Goal: Task Accomplishment & Management: Manage account settings

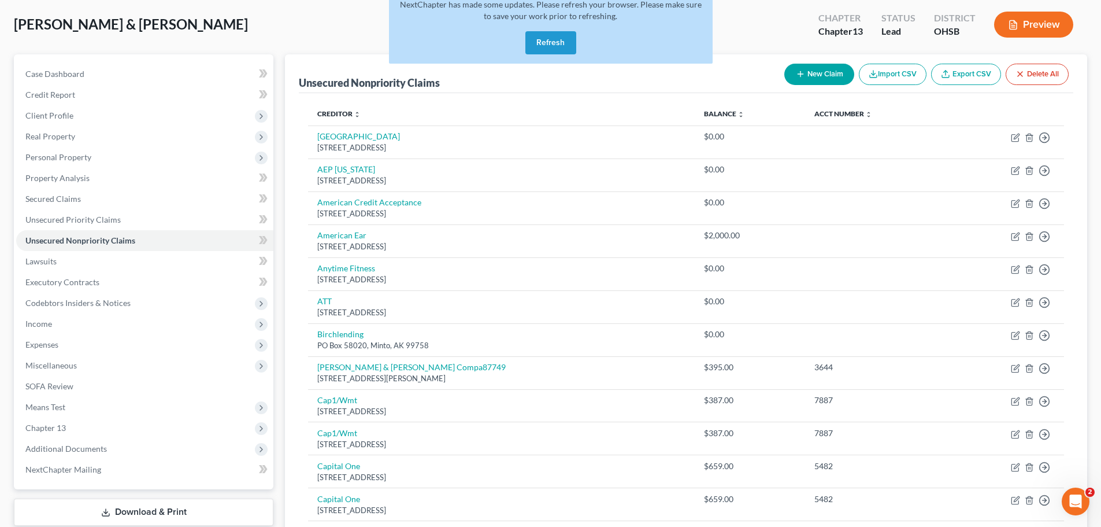
click at [546, 49] on button "Refresh" at bounding box center [551, 42] width 51 height 23
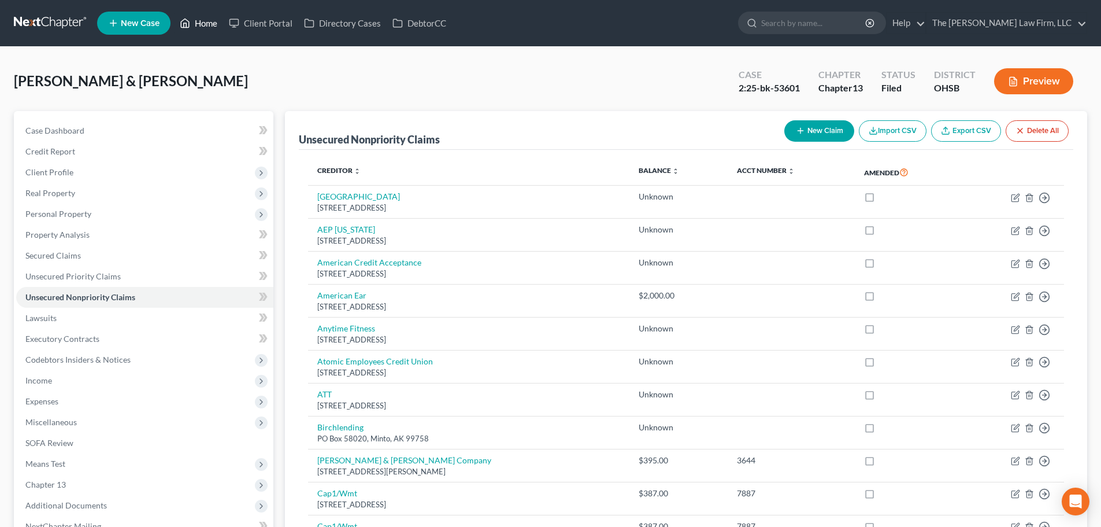
click at [212, 28] on link "Home" at bounding box center [198, 23] width 49 height 21
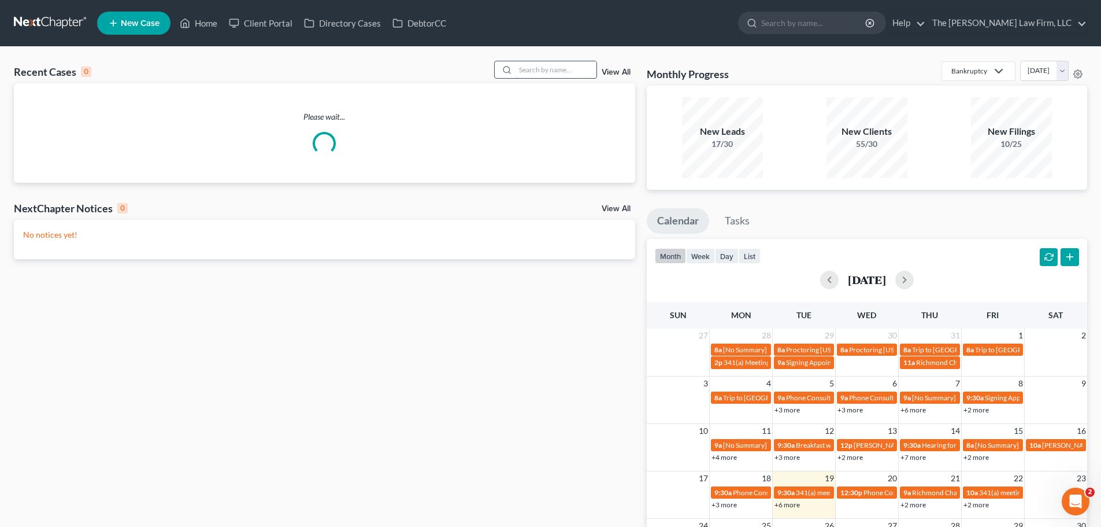
click at [543, 66] on input "search" at bounding box center [556, 69] width 81 height 17
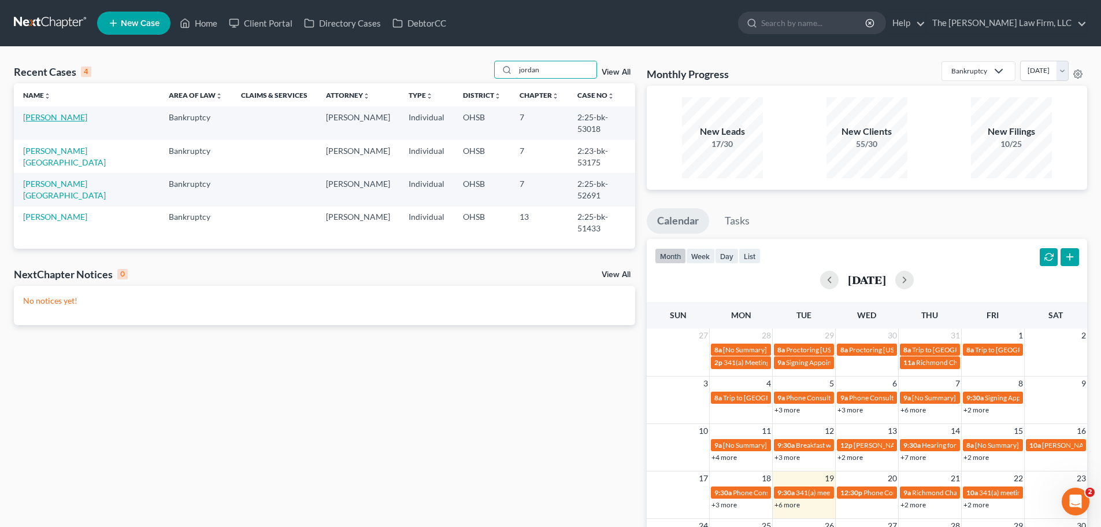
type input "jordan"
click at [47, 118] on link "Jordan, Ronald" at bounding box center [55, 117] width 64 height 10
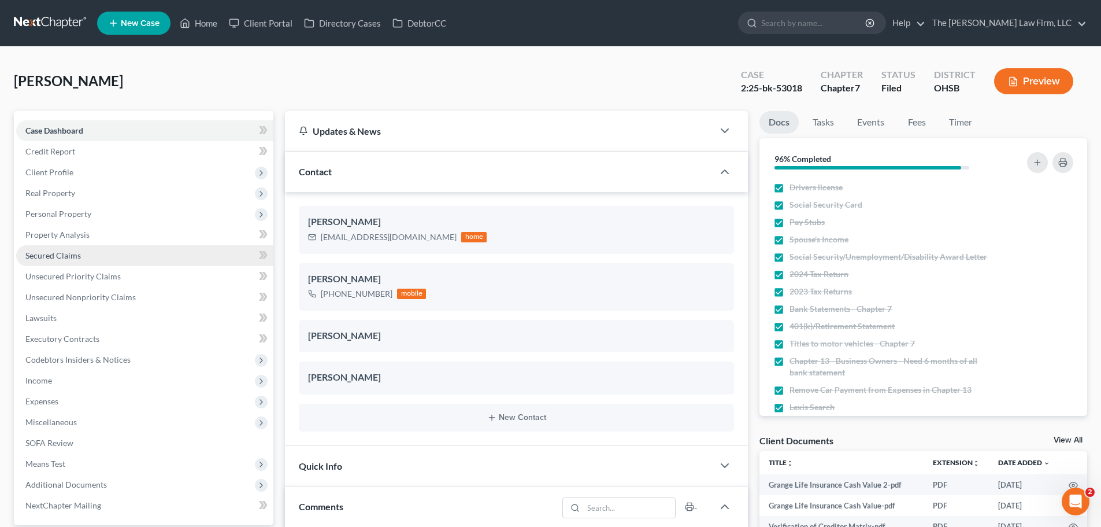
click at [60, 257] on span "Secured Claims" at bounding box center [53, 255] width 56 height 10
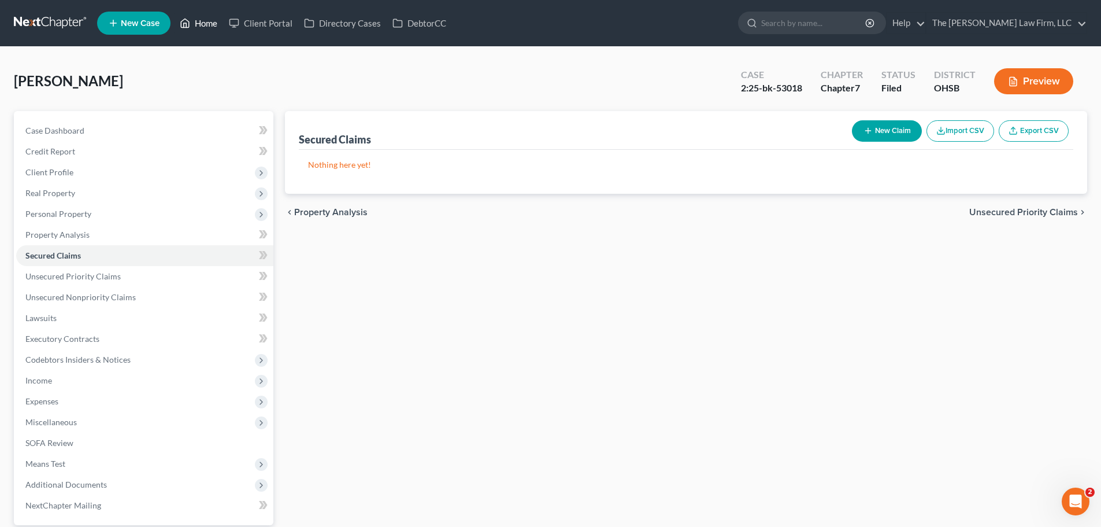
click at [195, 24] on link "Home" at bounding box center [198, 23] width 49 height 21
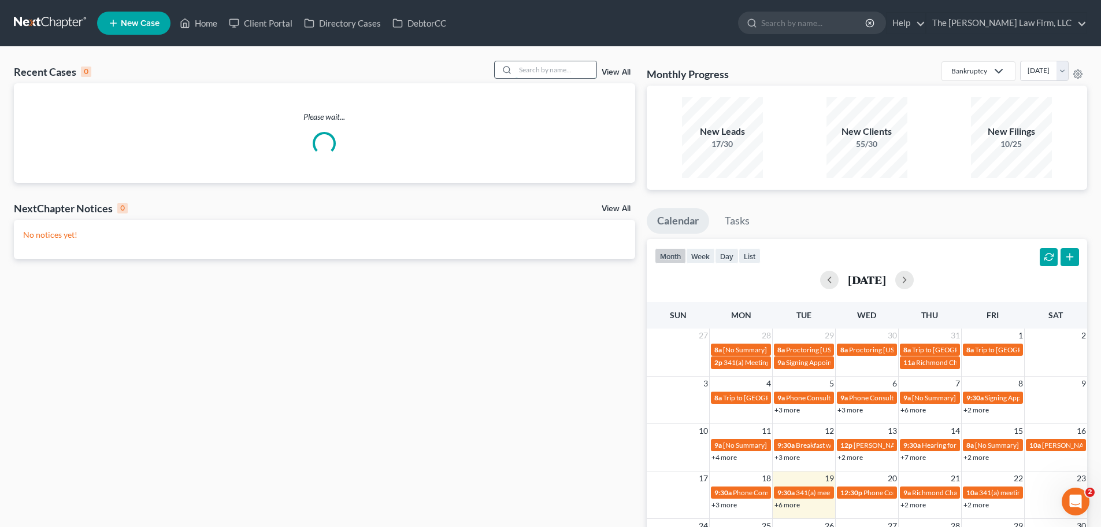
click at [543, 64] on input "search" at bounding box center [556, 69] width 81 height 17
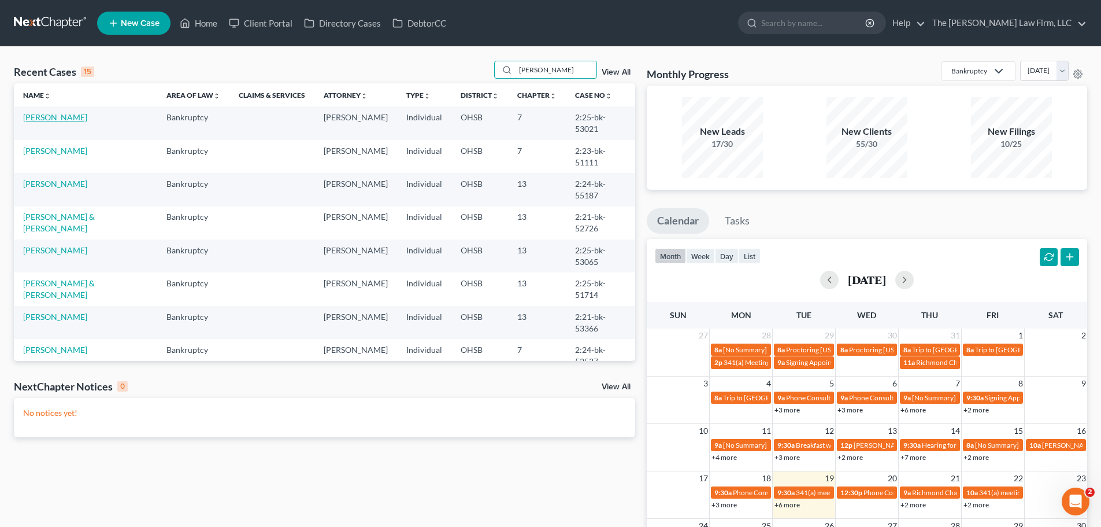
type input "roberts"
click at [72, 116] on link "[PERSON_NAME]" at bounding box center [55, 117] width 64 height 10
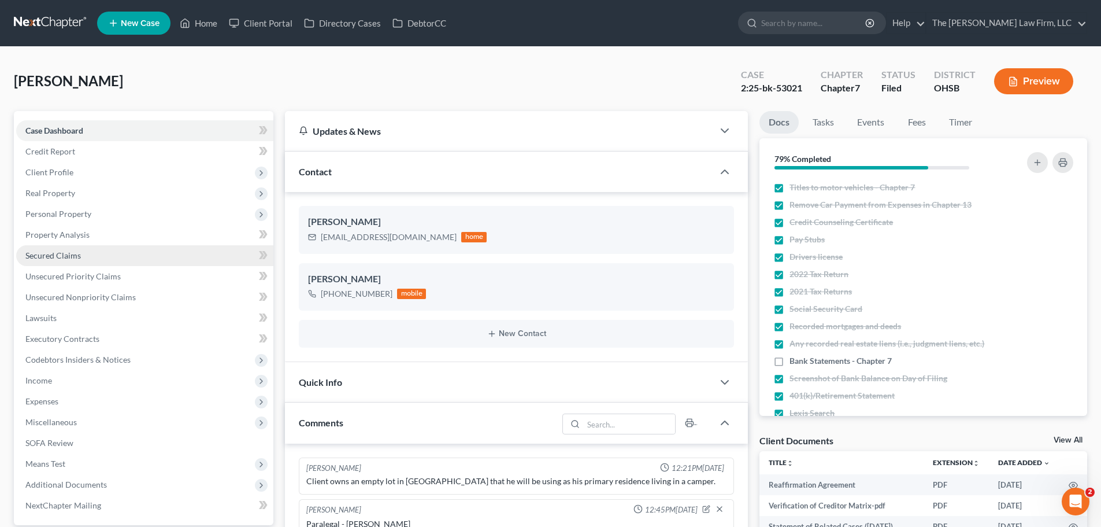
click at [61, 253] on span "Secured Claims" at bounding box center [53, 255] width 56 height 10
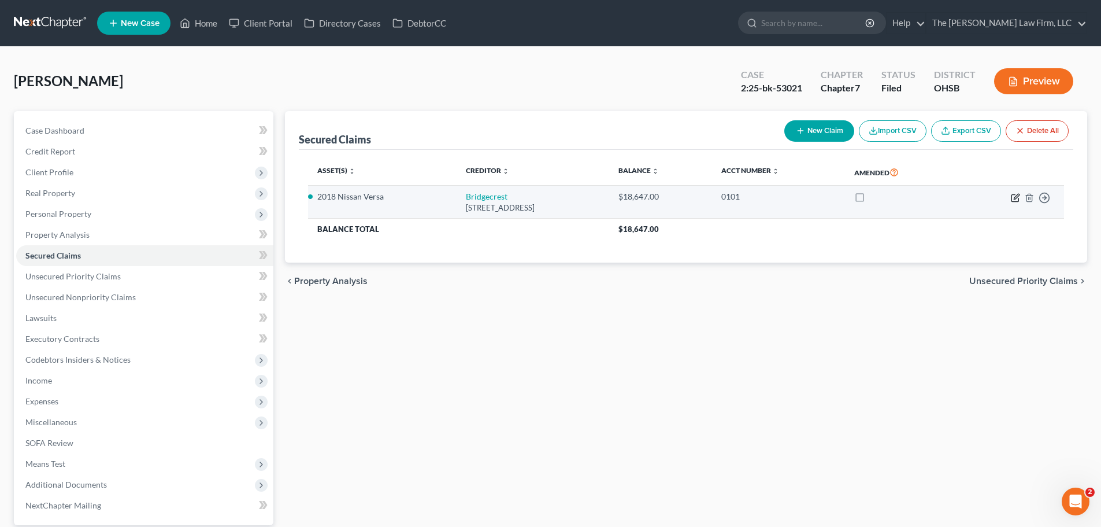
click at [1014, 201] on icon "button" at bounding box center [1015, 197] width 9 height 9
select select "3"
select select "0"
select select "2"
select select "0"
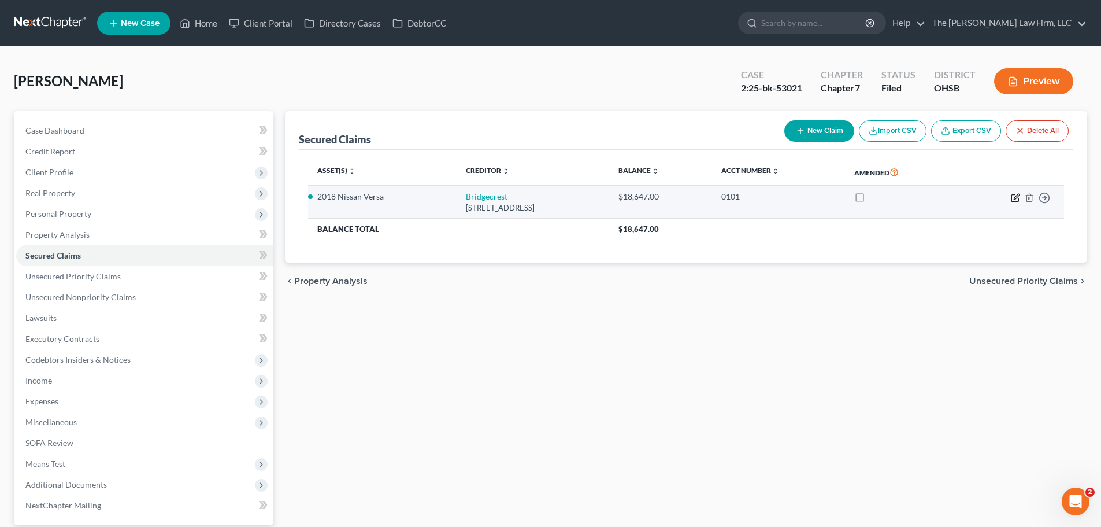
select select "0"
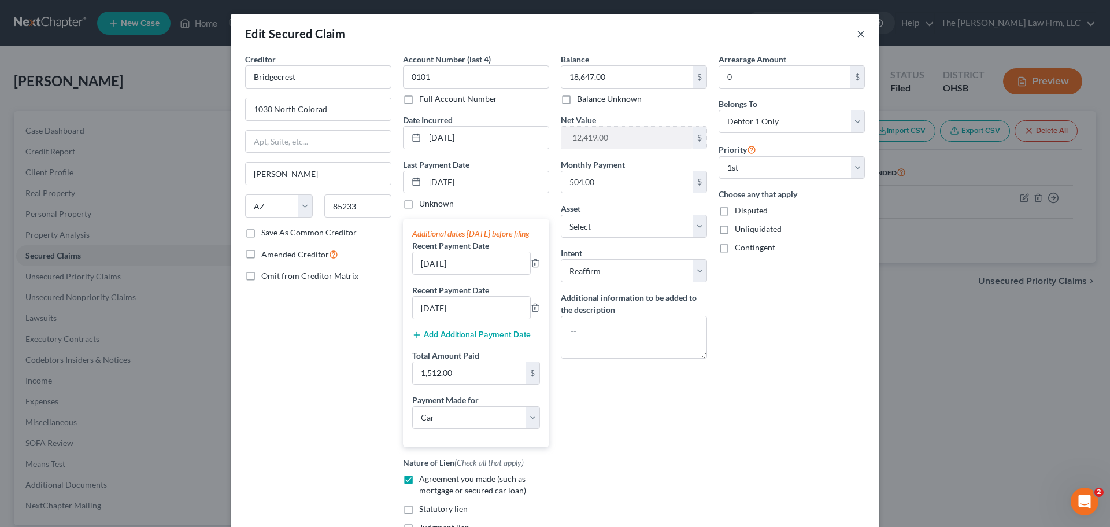
click at [857, 36] on button "×" at bounding box center [861, 34] width 8 height 14
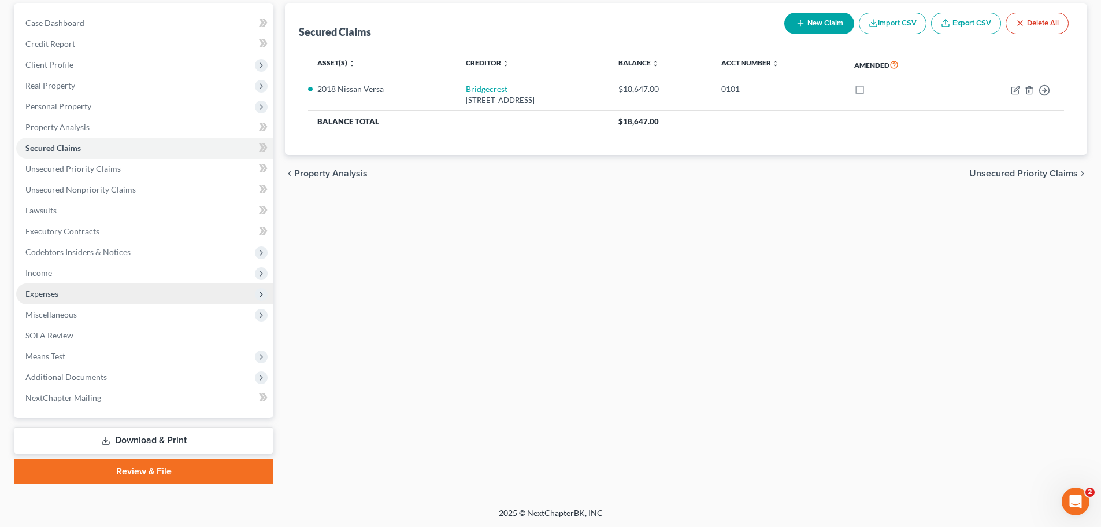
scroll to position [109, 0]
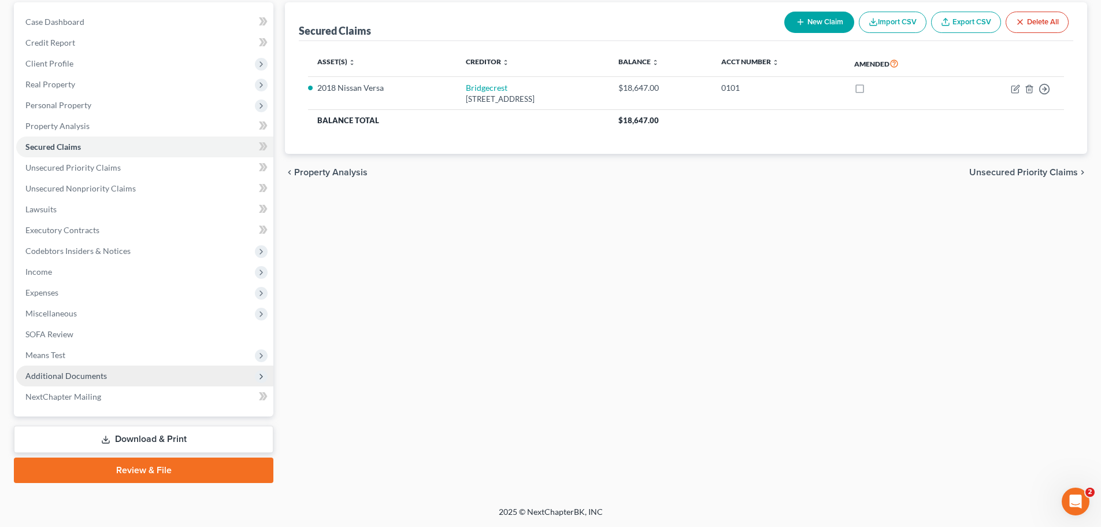
click at [86, 374] on span "Additional Documents" at bounding box center [66, 376] width 82 height 10
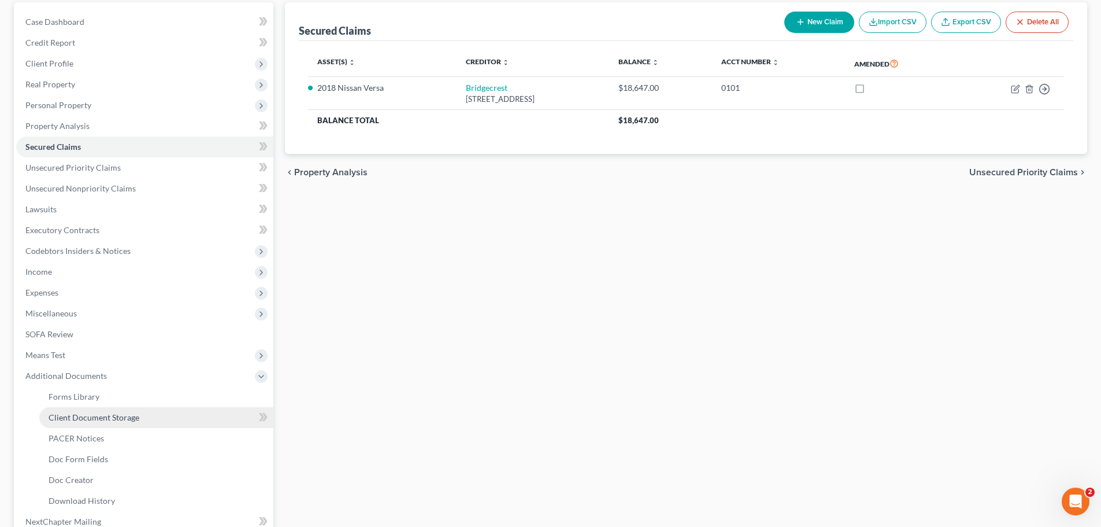
click at [101, 415] on span "Client Document Storage" at bounding box center [94, 417] width 91 height 10
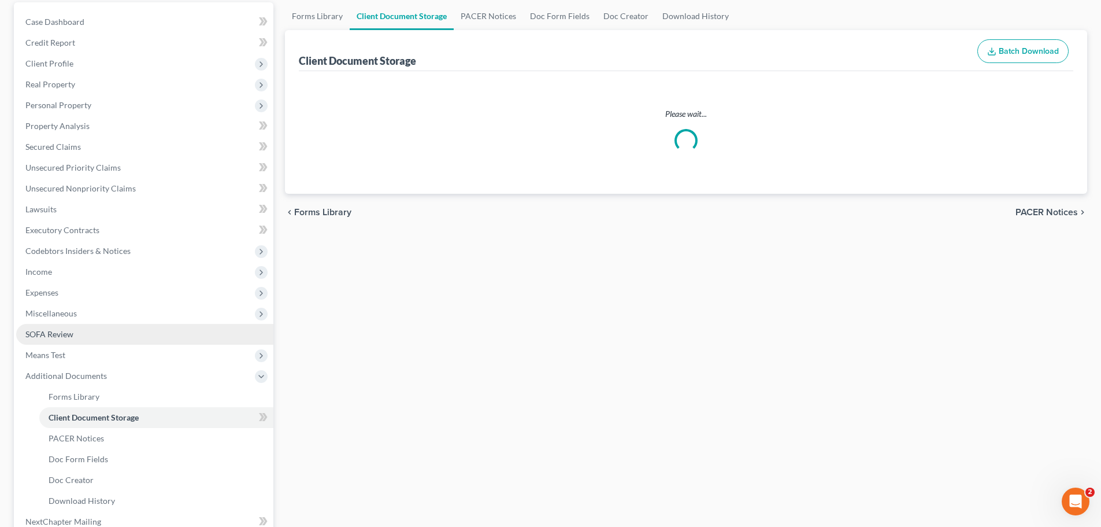
scroll to position [53, 0]
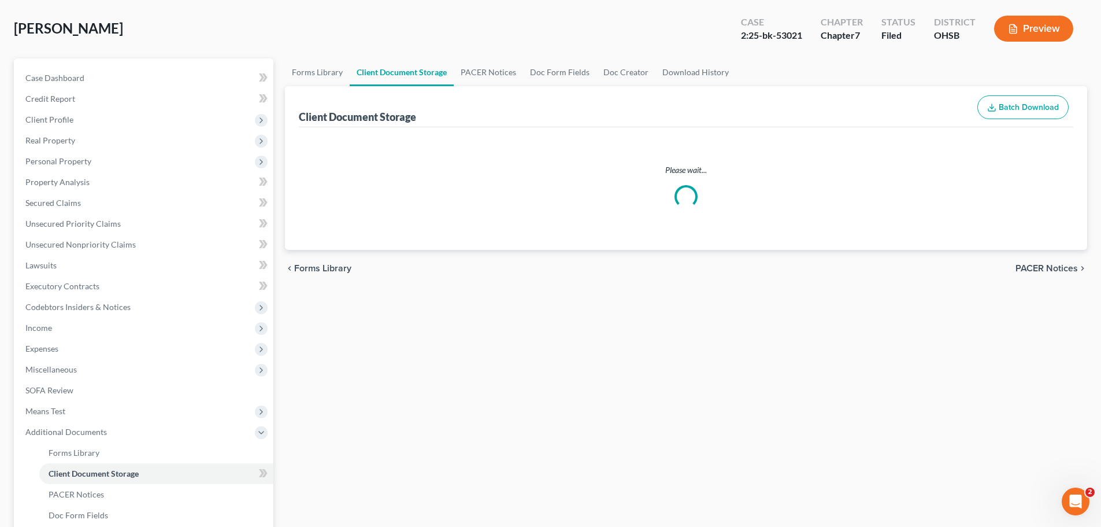
select select "7"
select select "52"
select select "61"
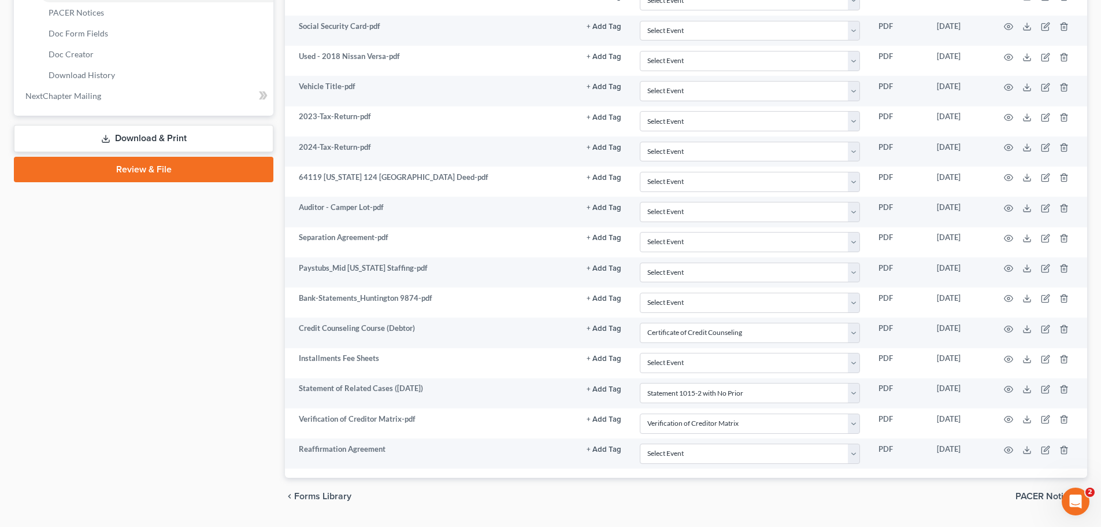
scroll to position [566, 0]
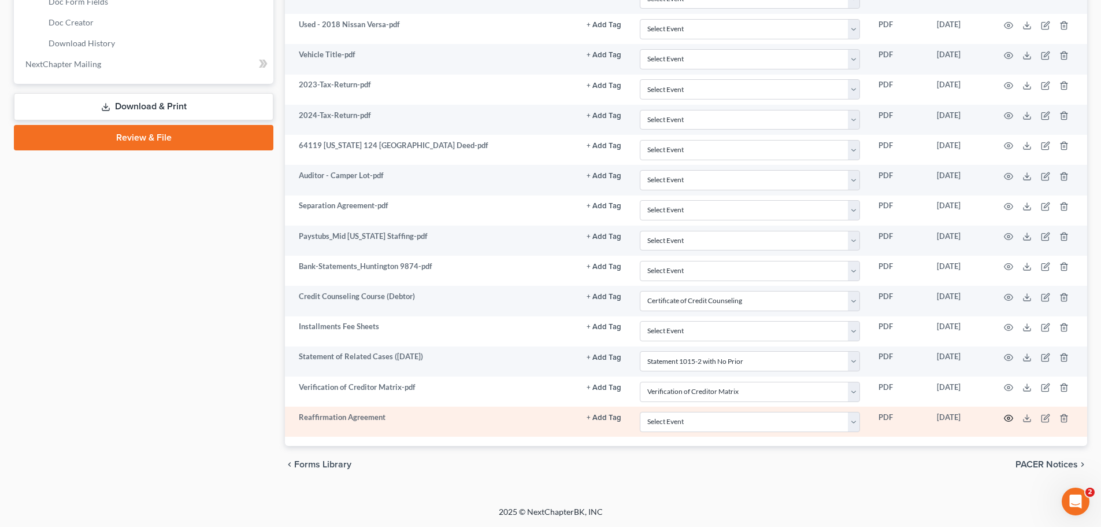
click at [1011, 419] on icon "button" at bounding box center [1008, 417] width 9 height 9
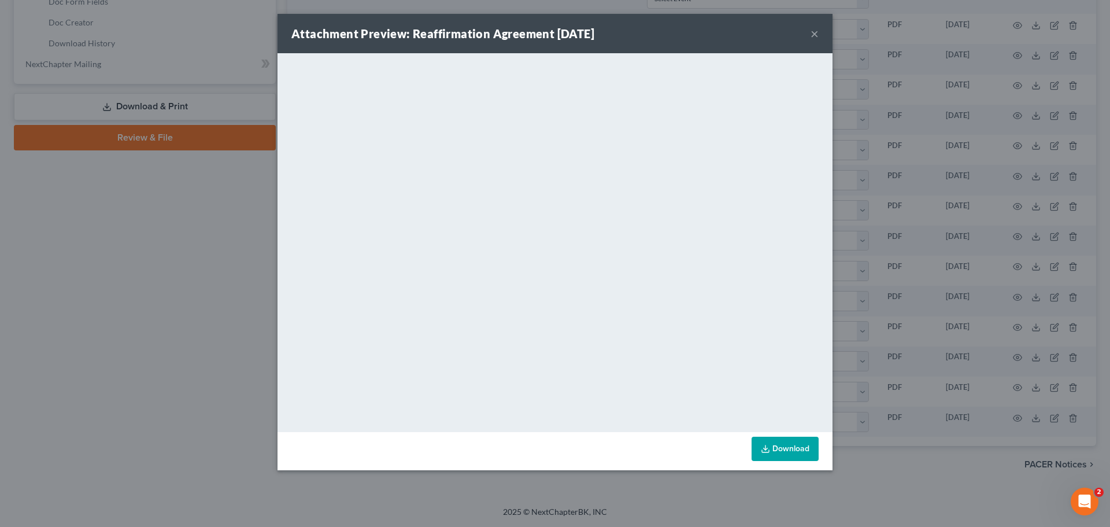
click at [814, 32] on button "×" at bounding box center [815, 34] width 8 height 14
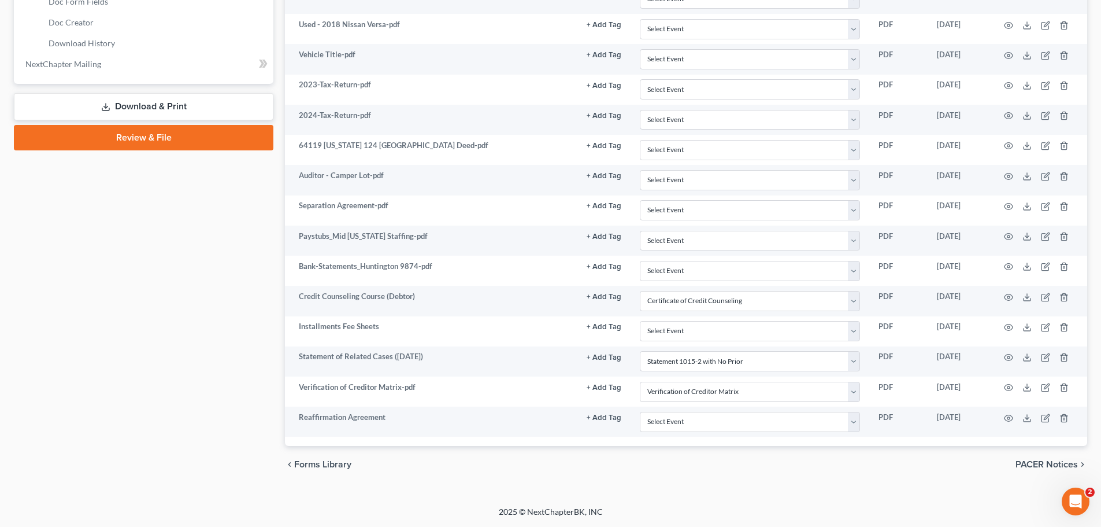
scroll to position [161, 0]
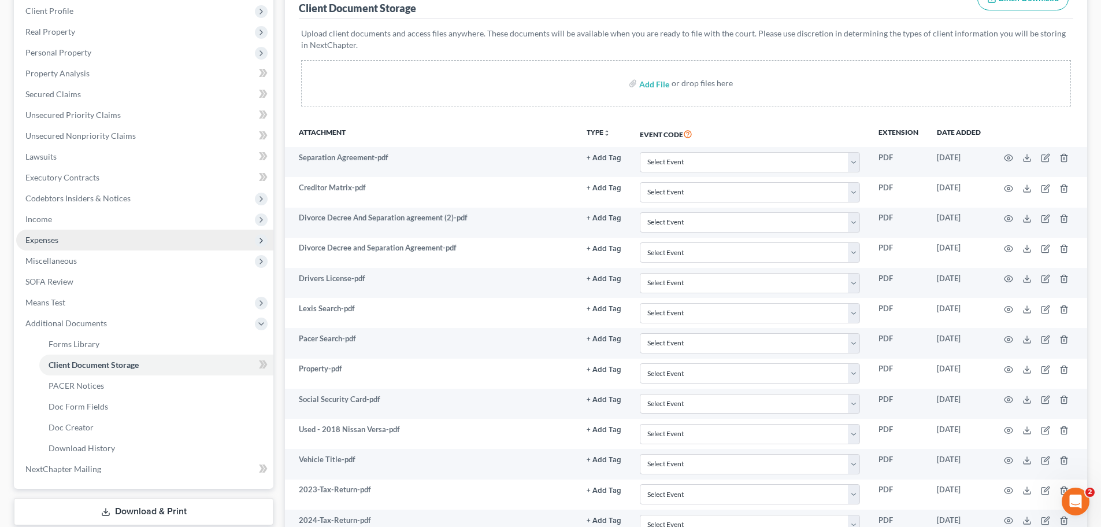
click at [44, 242] on span "Expenses" at bounding box center [41, 240] width 33 height 10
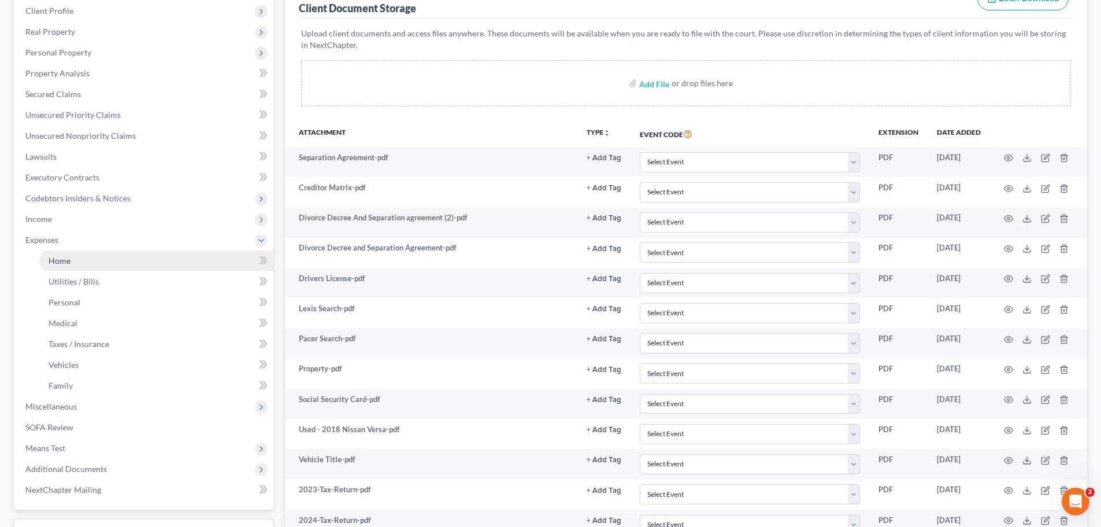
click at [73, 261] on link "Home" at bounding box center [156, 260] width 234 height 21
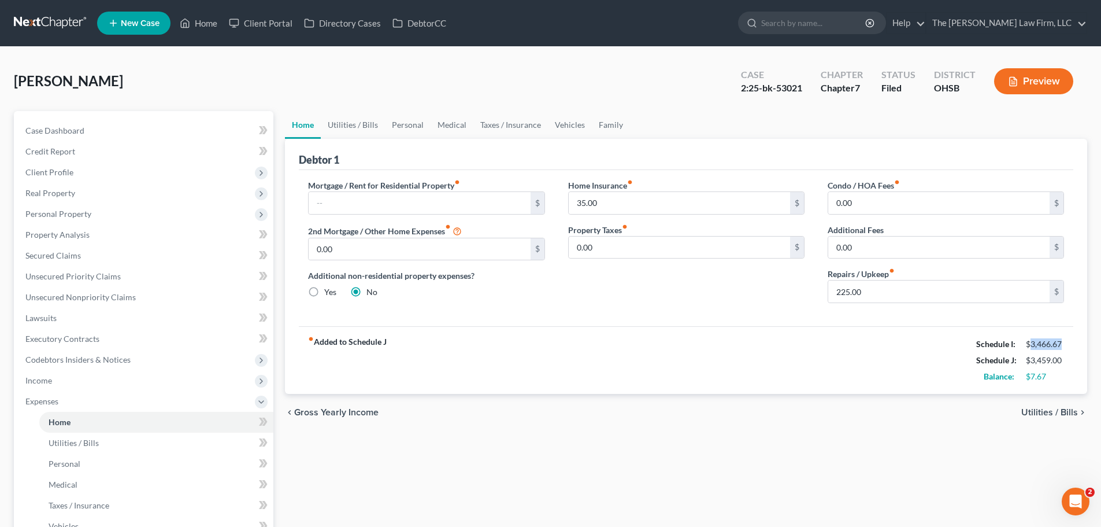
drag, startPoint x: 1031, startPoint y: 347, endPoint x: 1061, endPoint y: 339, distance: 31.1
click at [1061, 339] on div "$3,466.67" at bounding box center [1045, 344] width 38 height 12
copy div "3,466.67"
drag, startPoint x: 1031, startPoint y: 360, endPoint x: 1080, endPoint y: 357, distance: 48.7
click at [1080, 357] on div "Debtor 1 Mortgage / Rent for Residential Property fiber_manual_record $ 2nd Mor…" at bounding box center [686, 266] width 802 height 255
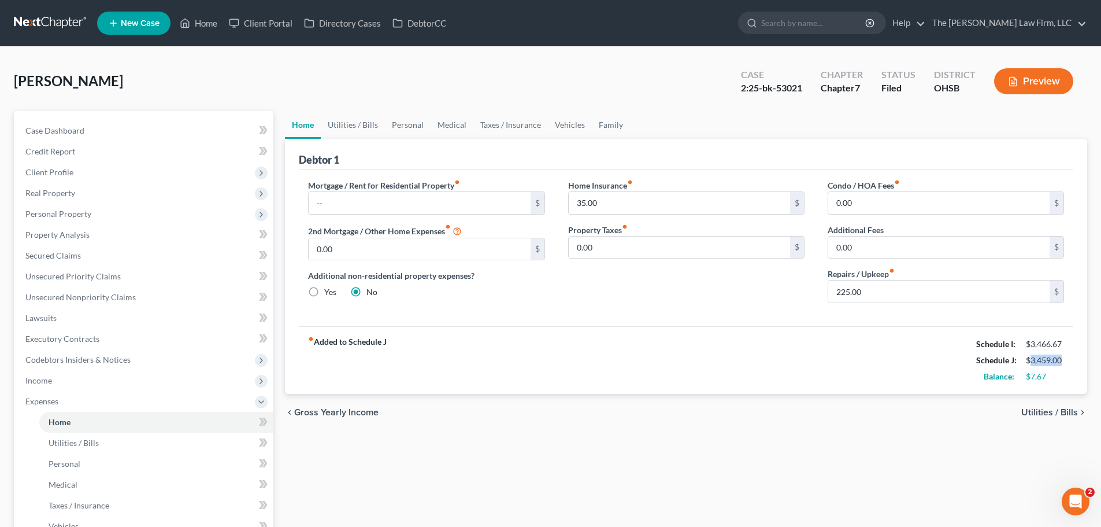
copy div "3,459.00"
drag, startPoint x: 1033, startPoint y: 374, endPoint x: 1049, endPoint y: 376, distance: 16.3
click at [1049, 376] on div "$7.67" at bounding box center [1045, 377] width 38 height 12
copy div "7.67"
drag, startPoint x: 1033, startPoint y: 343, endPoint x: 1063, endPoint y: 342, distance: 30.6
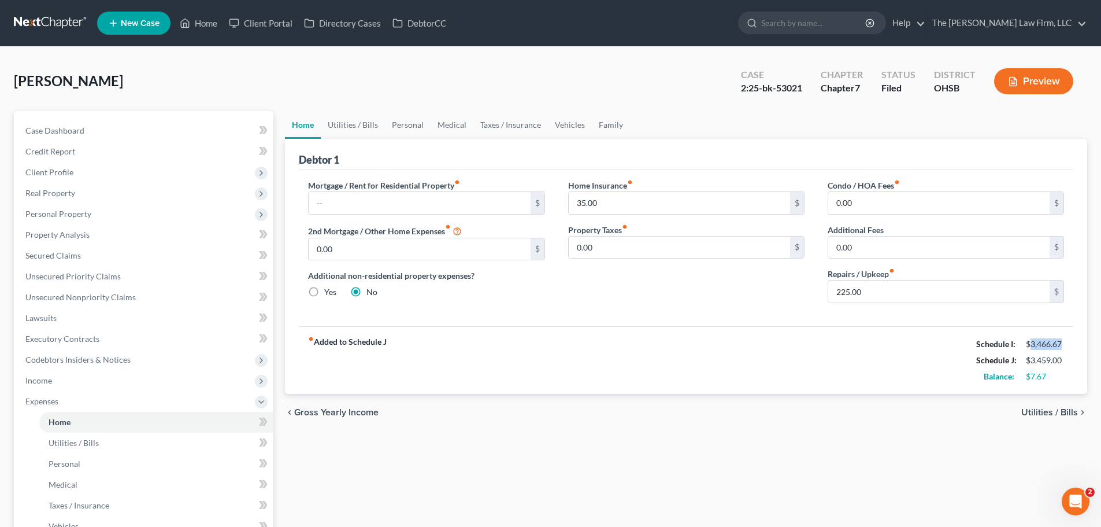
click at [1063, 342] on div "$3,466.67" at bounding box center [1045, 344] width 38 height 12
copy div "3,466.67"
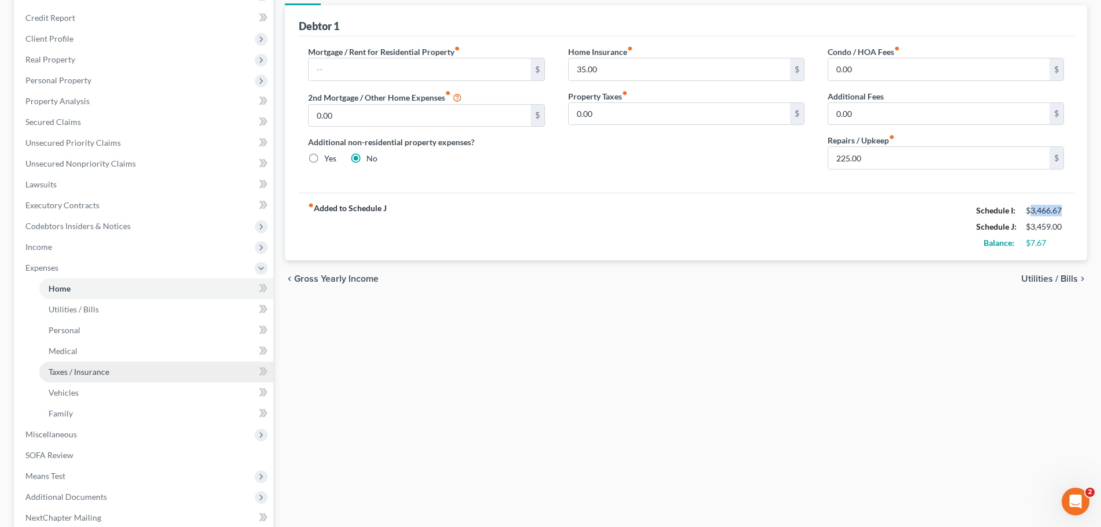
scroll to position [254, 0]
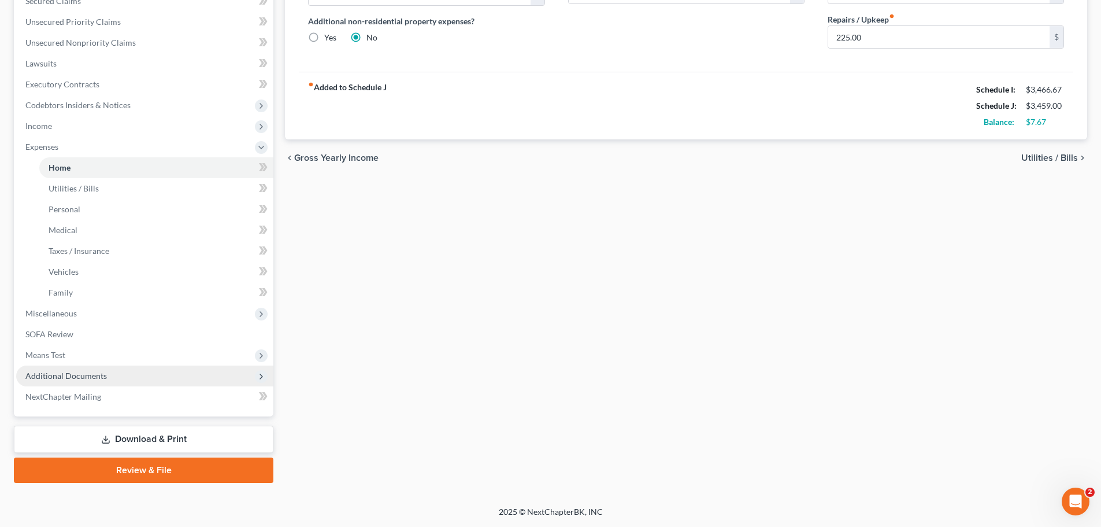
click at [70, 378] on span "Additional Documents" at bounding box center [66, 376] width 82 height 10
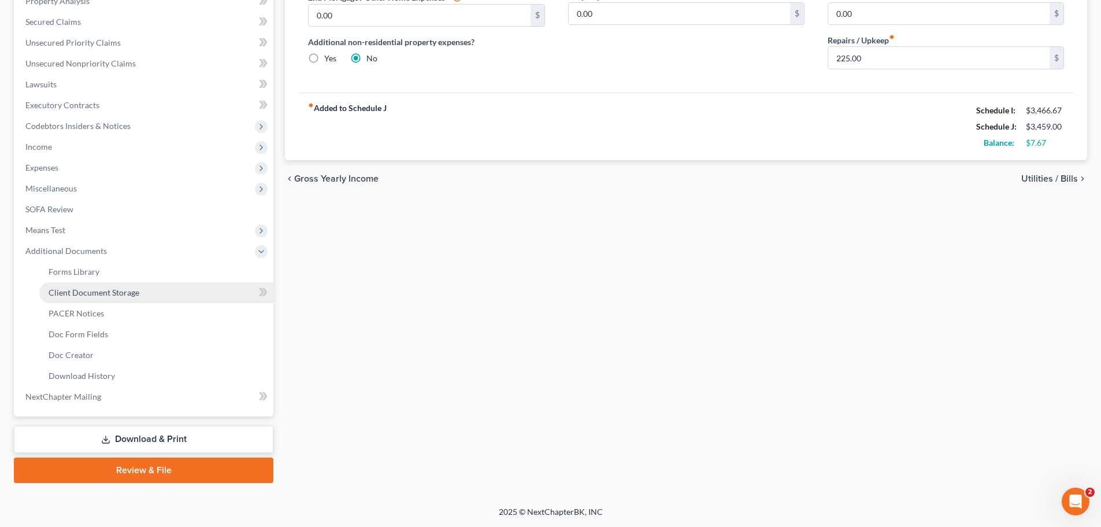
click at [100, 294] on span "Client Document Storage" at bounding box center [94, 292] width 91 height 10
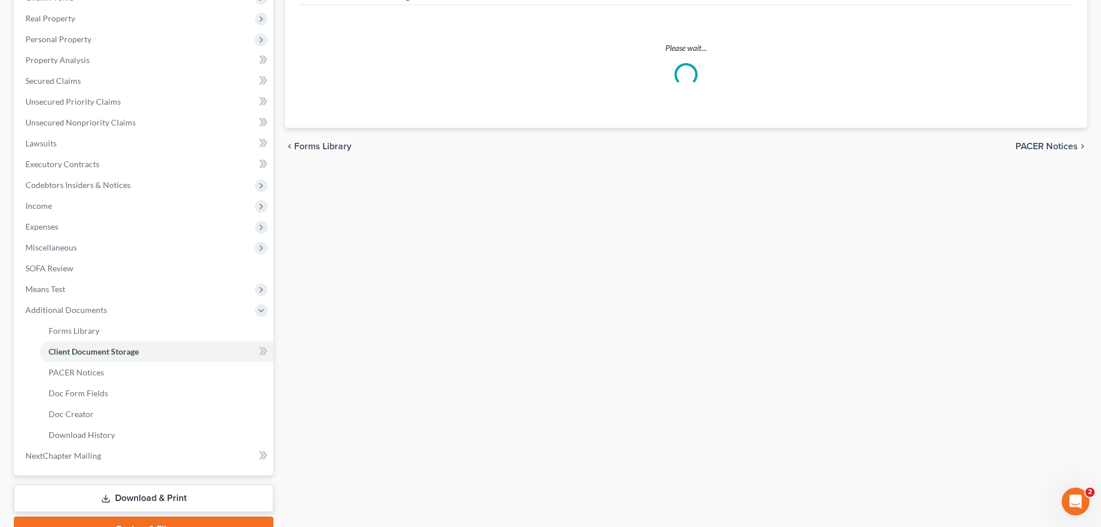
scroll to position [45, 0]
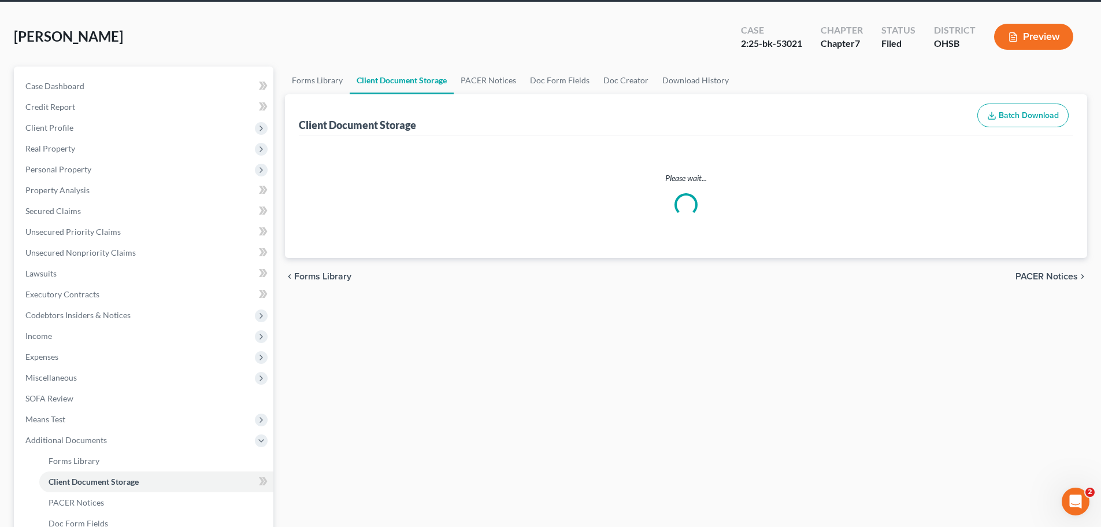
select select "7"
select select "52"
select select "61"
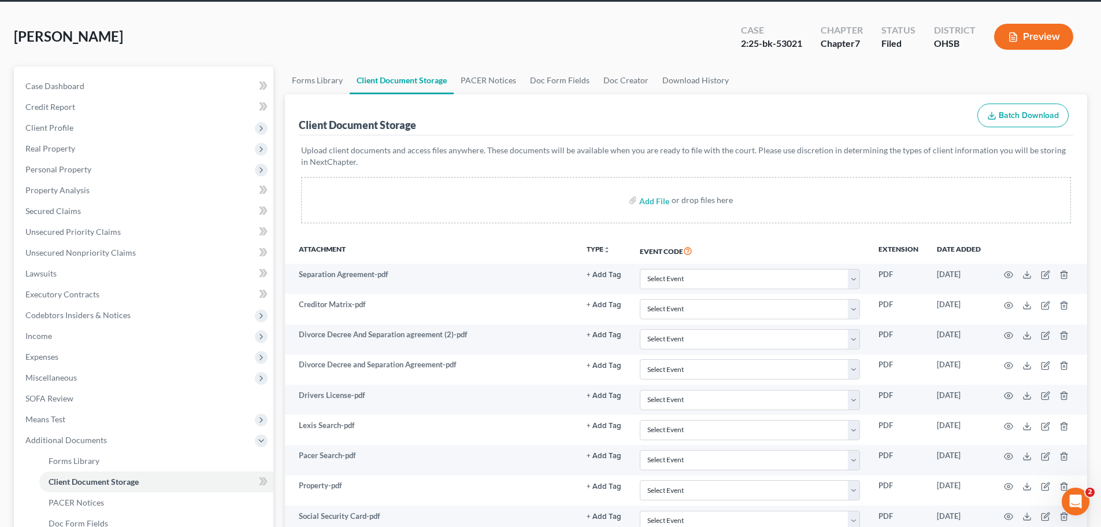
scroll to position [0, 0]
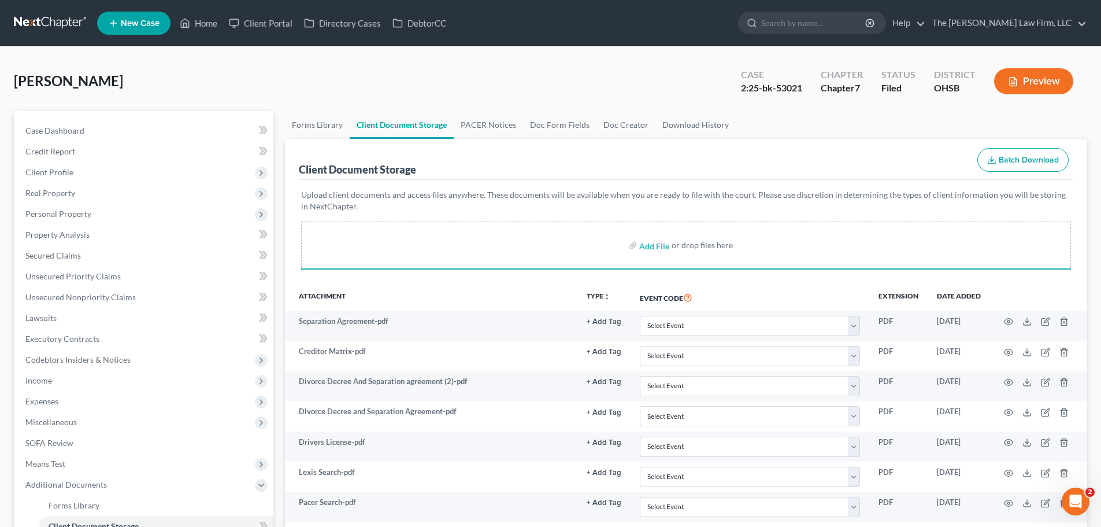
select select "7"
select select "52"
select select "61"
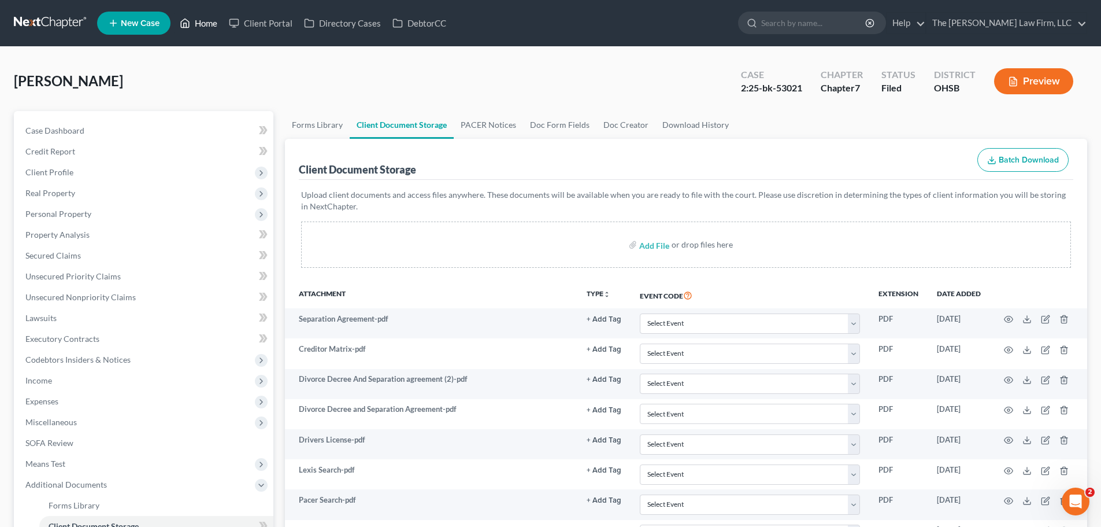
click at [210, 25] on link "Home" at bounding box center [198, 23] width 49 height 21
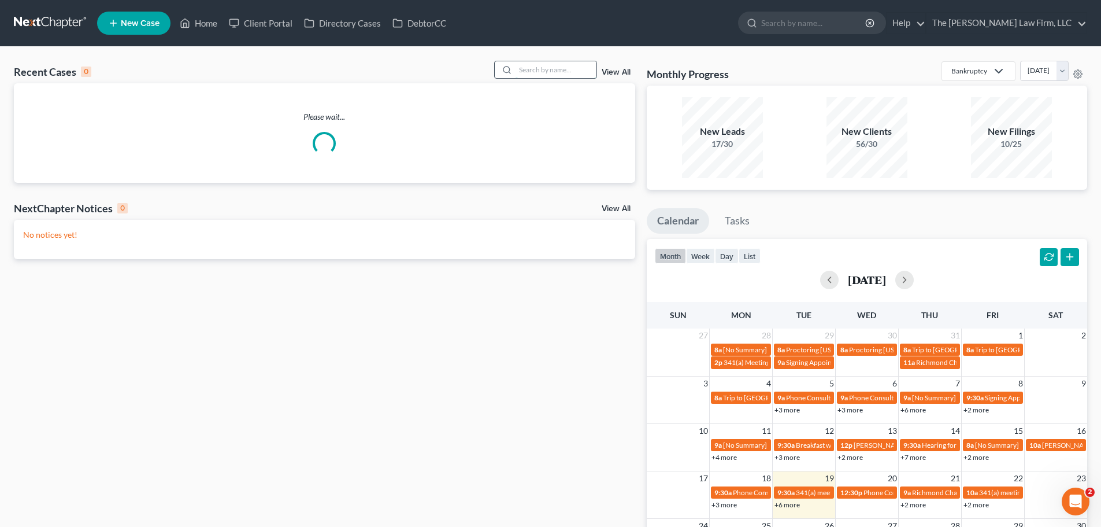
click at [529, 73] on input "search" at bounding box center [556, 69] width 81 height 17
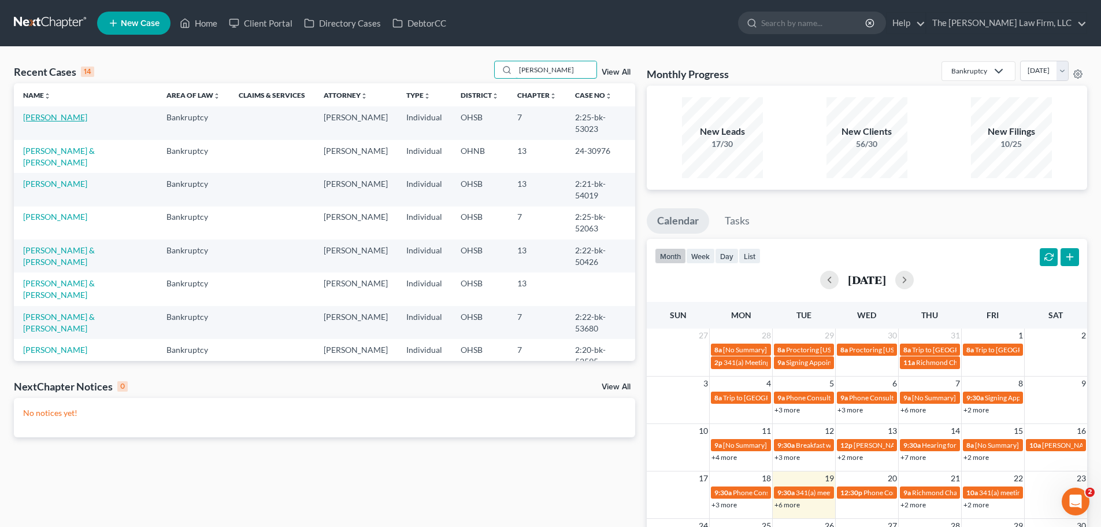
type input "eric"
click at [43, 117] on link "[PERSON_NAME]" at bounding box center [55, 117] width 64 height 10
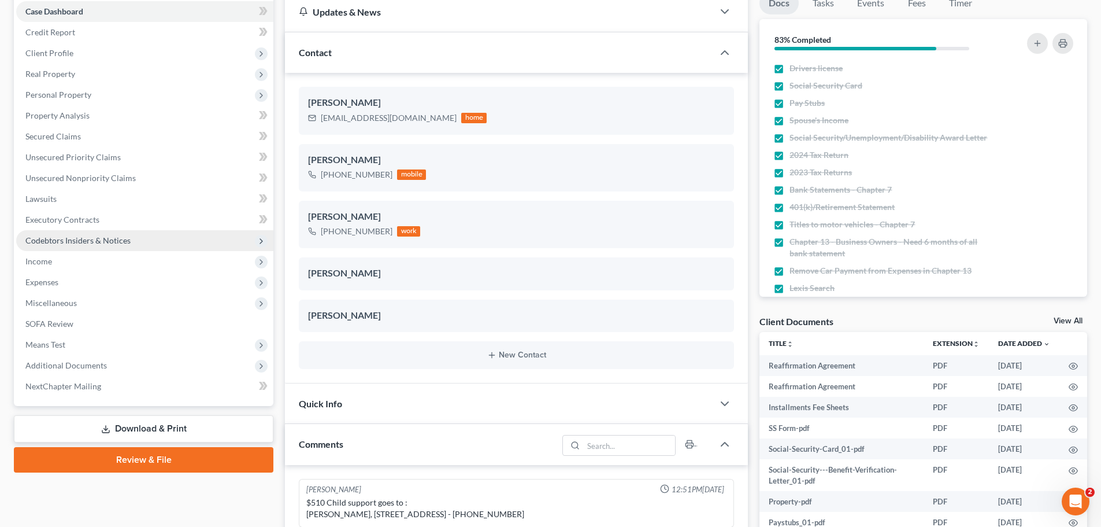
scroll to position [347, 0]
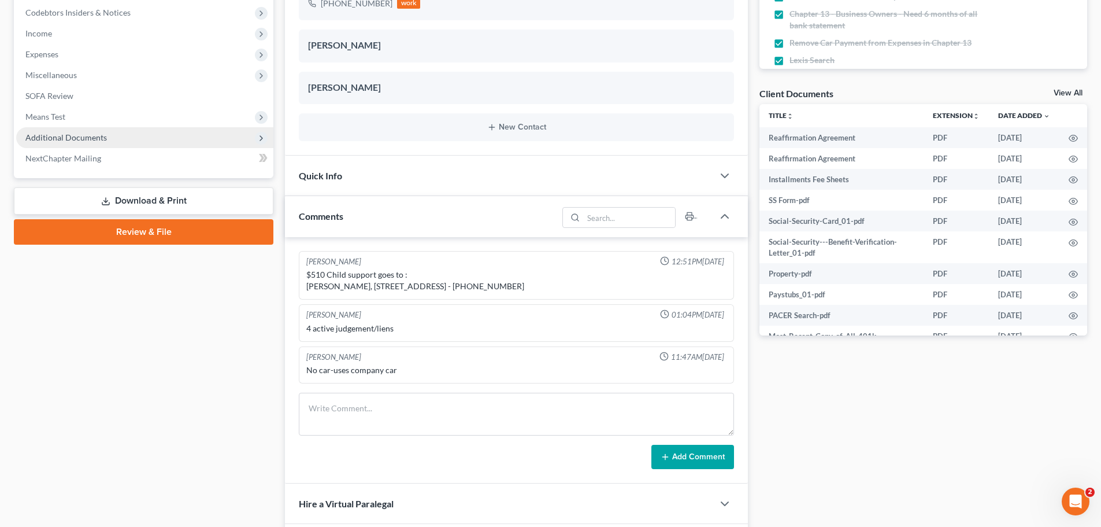
click at [79, 137] on span "Additional Documents" at bounding box center [66, 137] width 82 height 10
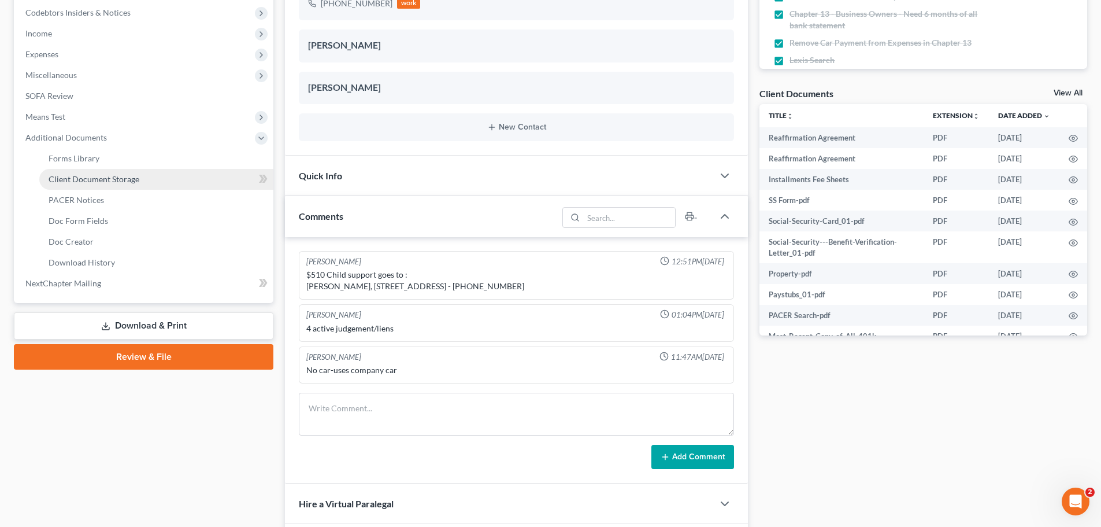
click at [113, 179] on span "Client Document Storage" at bounding box center [94, 179] width 91 height 10
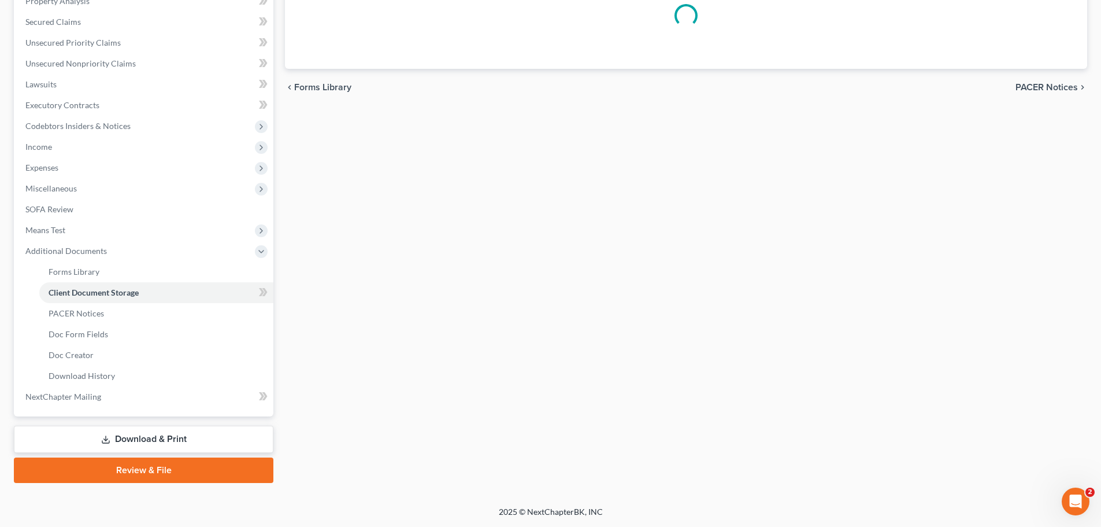
scroll to position [232, 0]
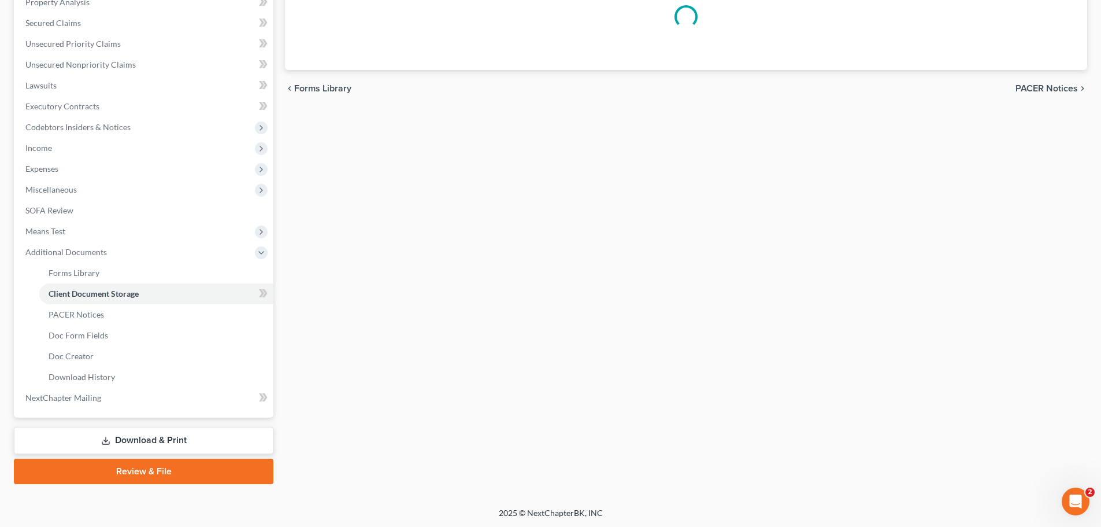
select select "52"
select select "61"
select select "7"
select select "37"
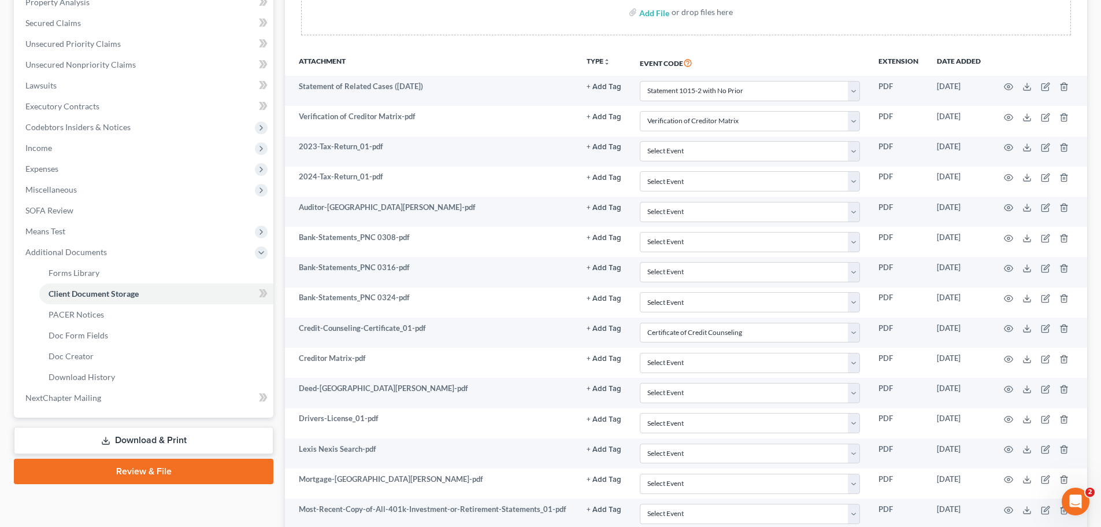
scroll to position [0, 0]
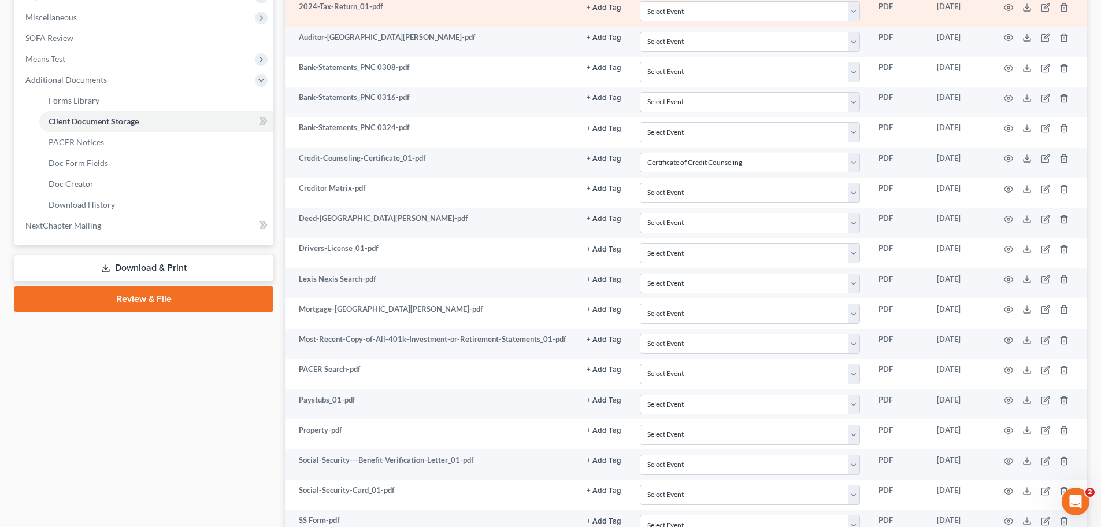
select select "52"
select select "61"
select select "7"
select select "37"
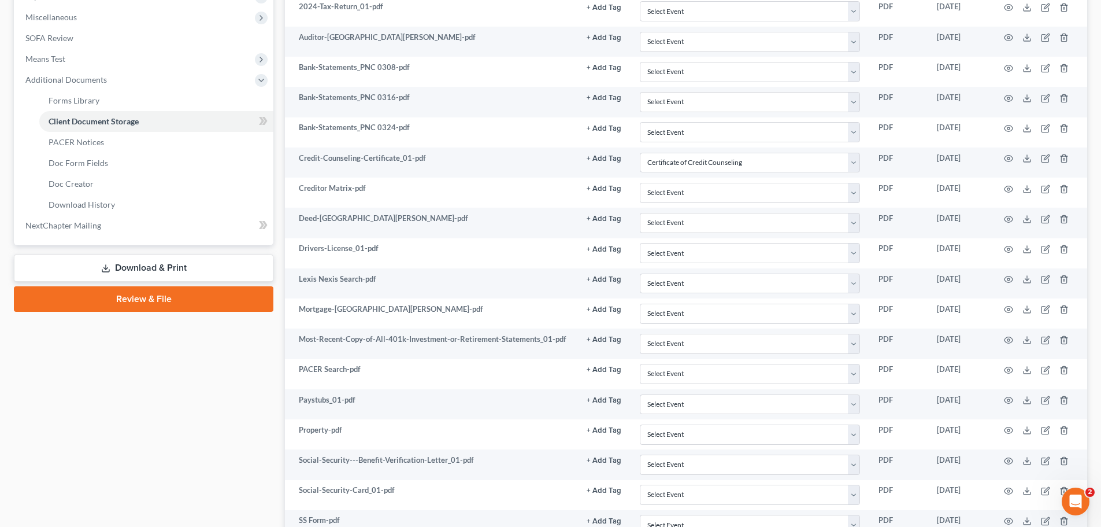
scroll to position [599, 0]
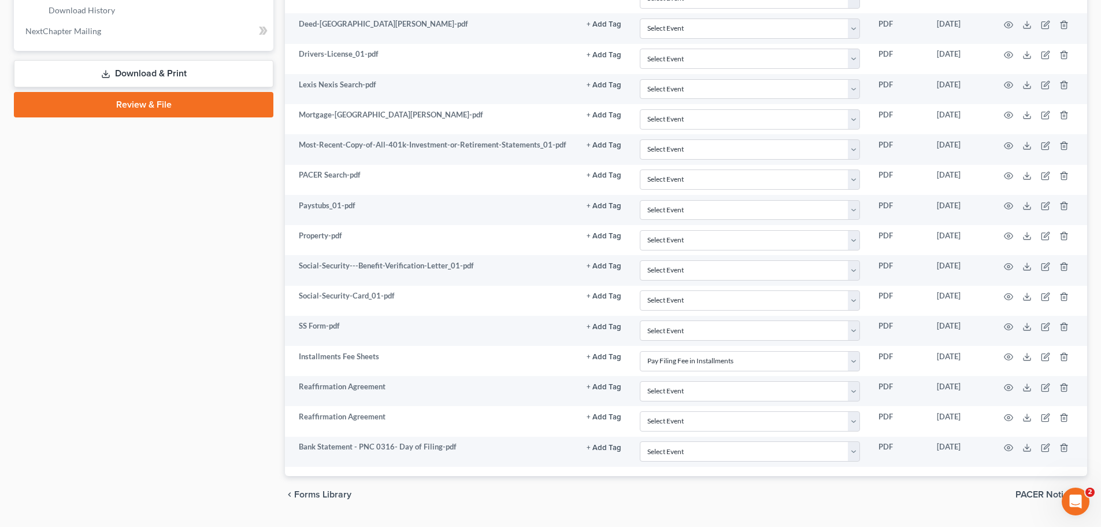
select select "52"
select select "61"
select select "7"
select select "37"
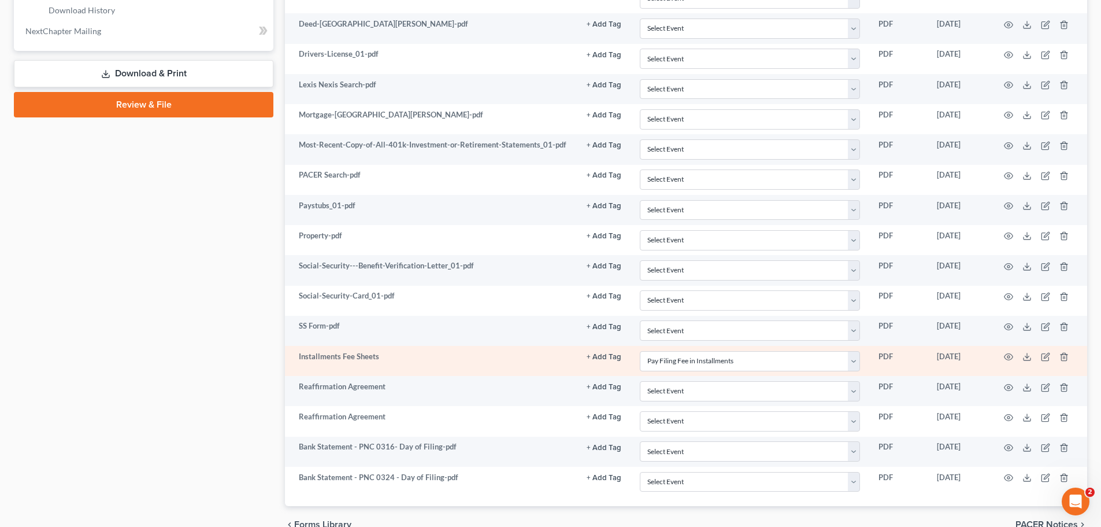
select select "52"
select select "61"
select select "7"
select select "37"
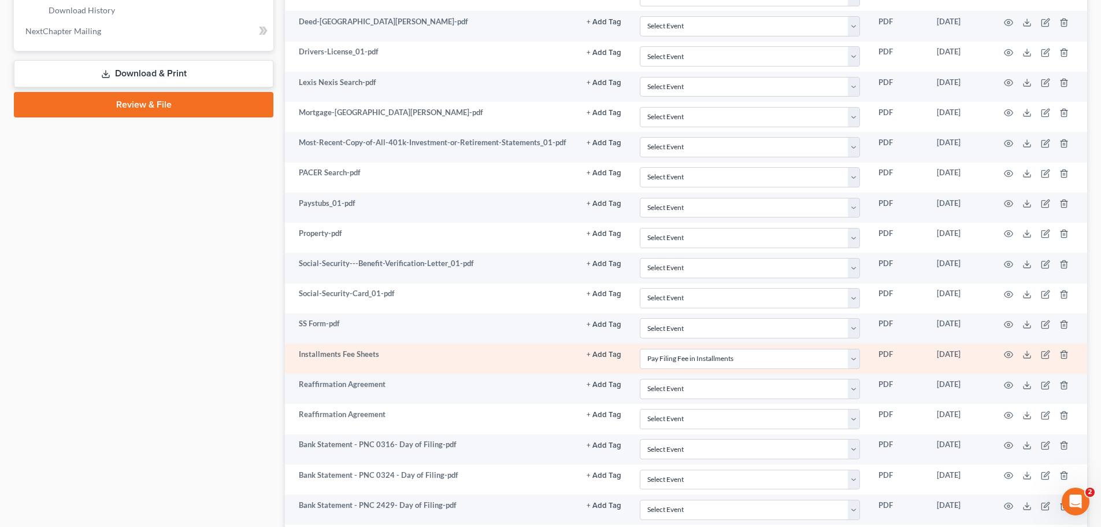
select select "52"
select select "61"
select select "7"
select select "37"
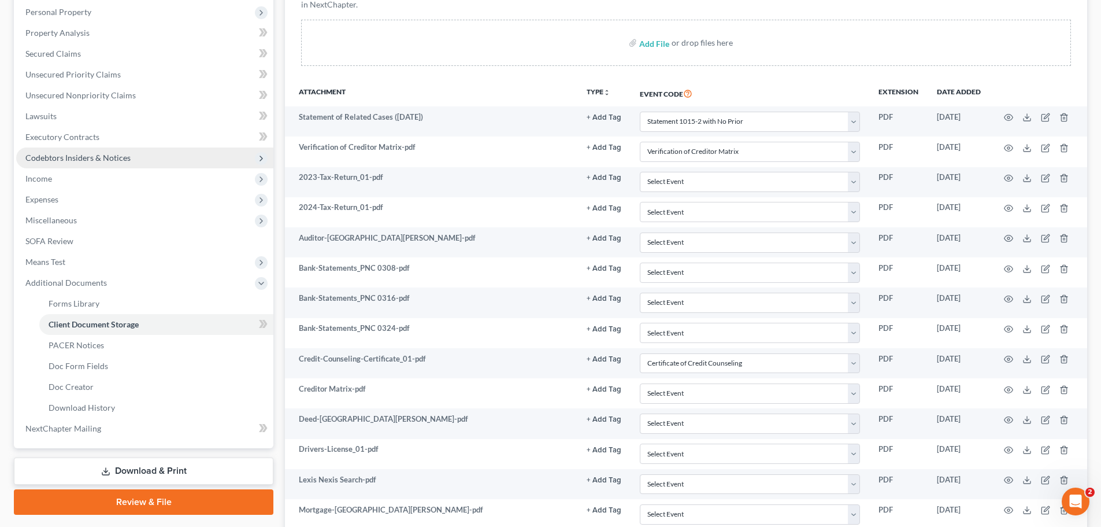
scroll to position [194, 0]
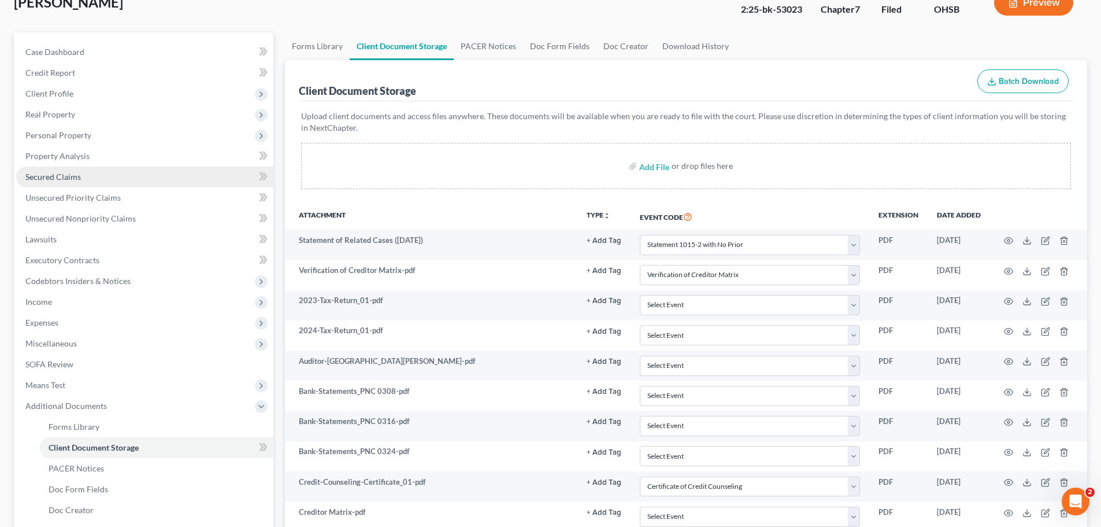
drag, startPoint x: 64, startPoint y: 176, endPoint x: 121, endPoint y: 180, distance: 57.4
click at [64, 176] on span "Secured Claims" at bounding box center [53, 177] width 56 height 10
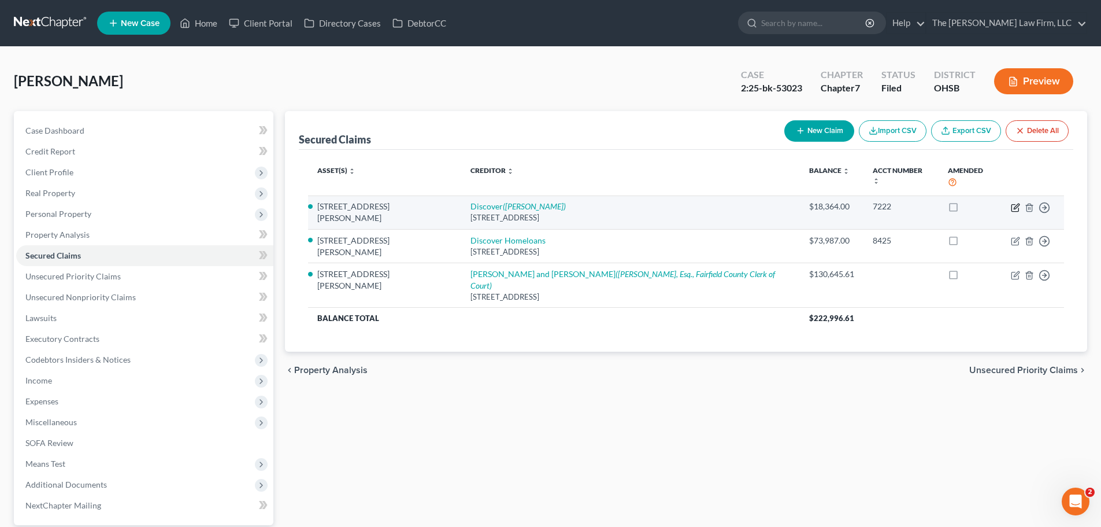
click at [1014, 203] on icon "button" at bounding box center [1015, 207] width 9 height 9
select select "7"
select select "3"
select select "0"
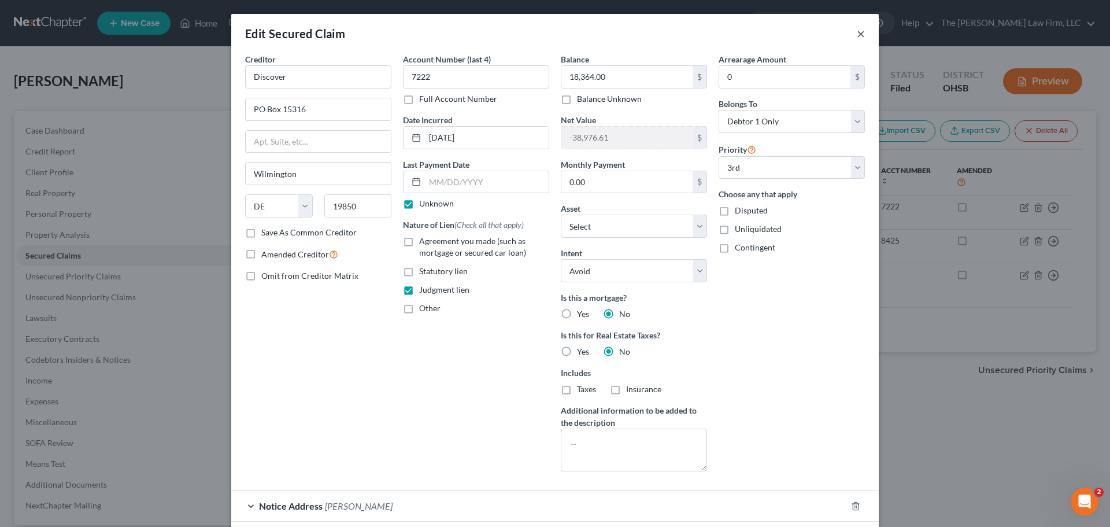
click at [857, 33] on button "×" at bounding box center [861, 34] width 8 height 14
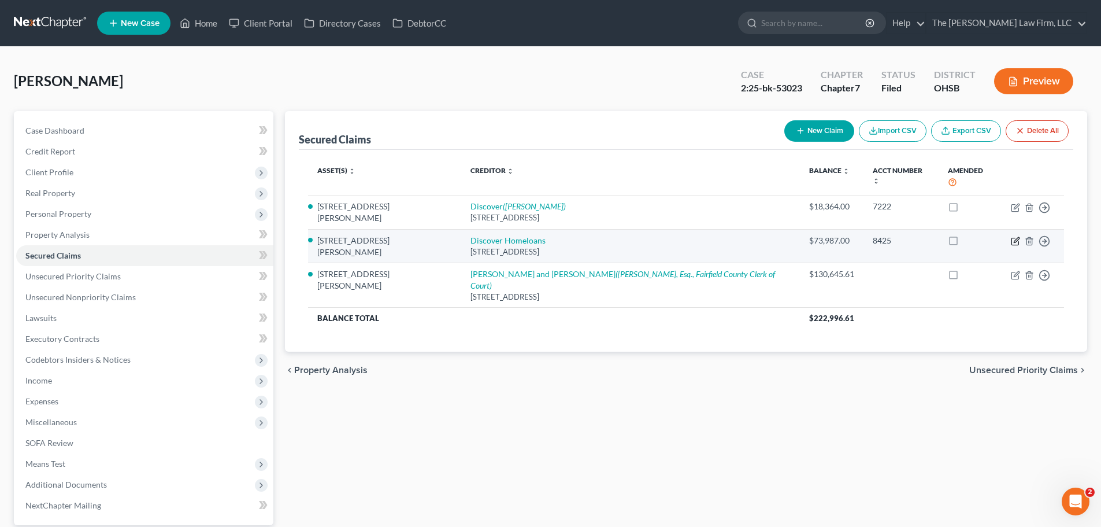
click at [1015, 237] on icon "button" at bounding box center [1016, 239] width 5 height 5
select select "14"
select select "3"
select select "10"
select select "2"
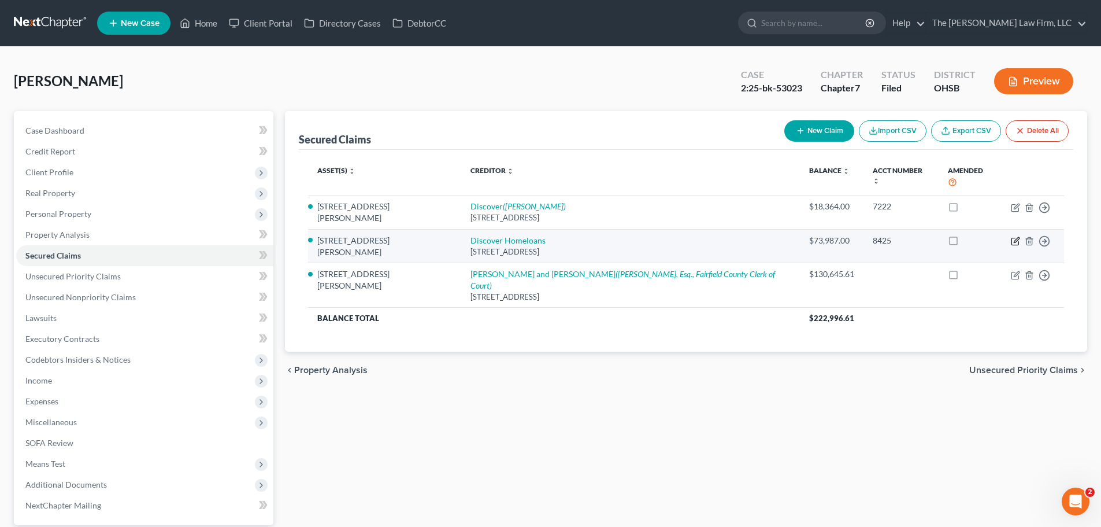
select select "0"
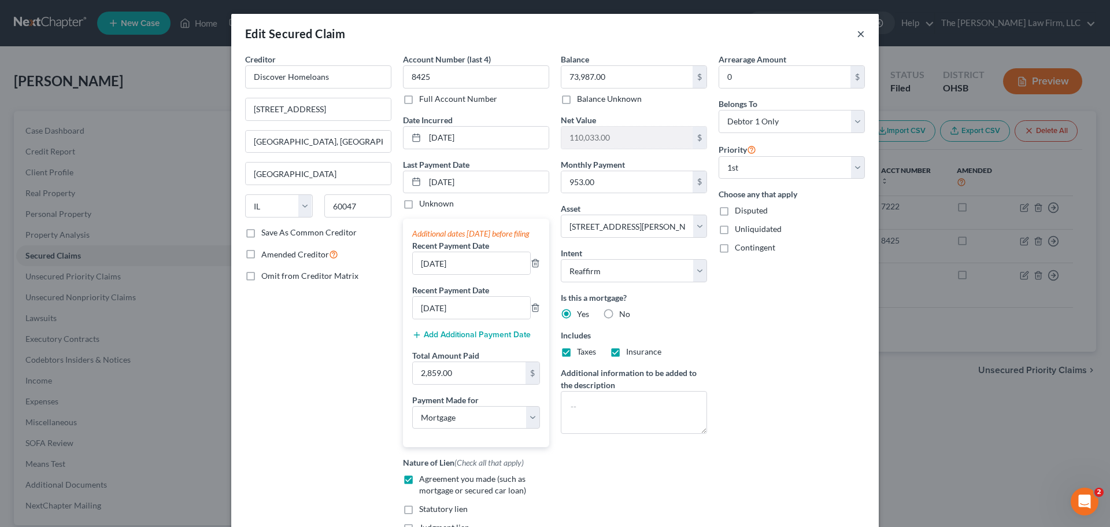
click at [859, 33] on button "×" at bounding box center [861, 34] width 8 height 14
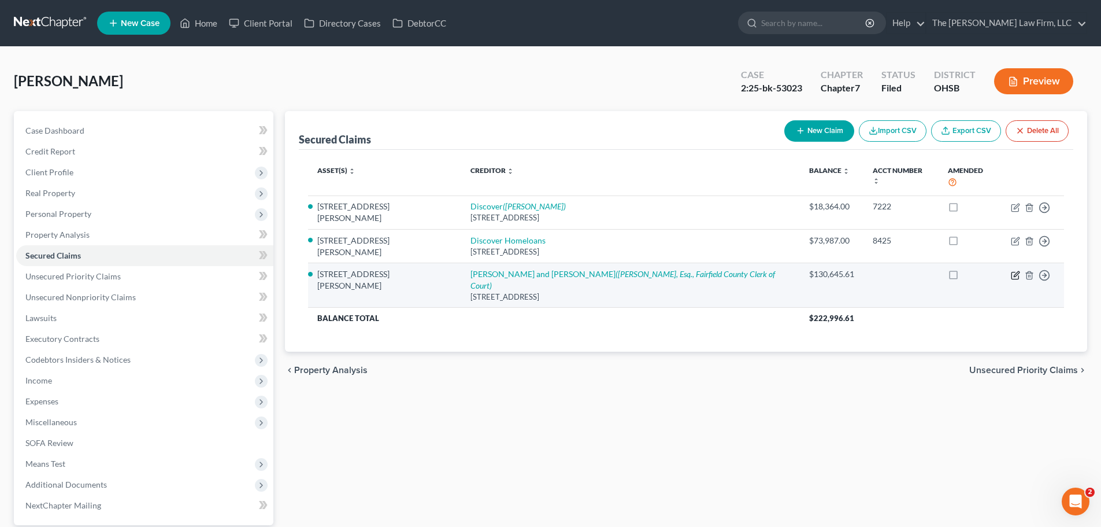
click at [1018, 271] on icon "button" at bounding box center [1015, 275] width 9 height 9
select select "9"
select select "10"
select select "3"
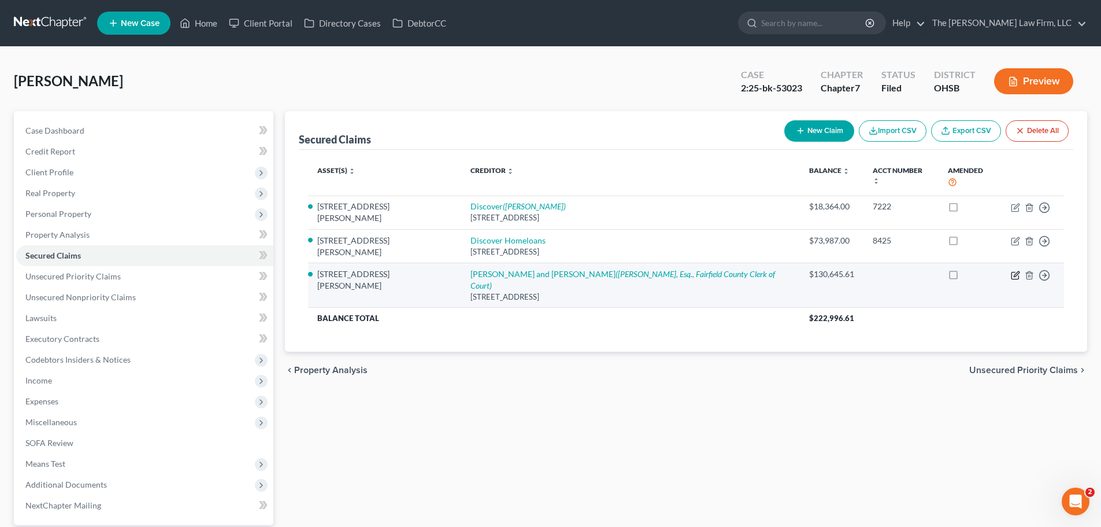
select select "0"
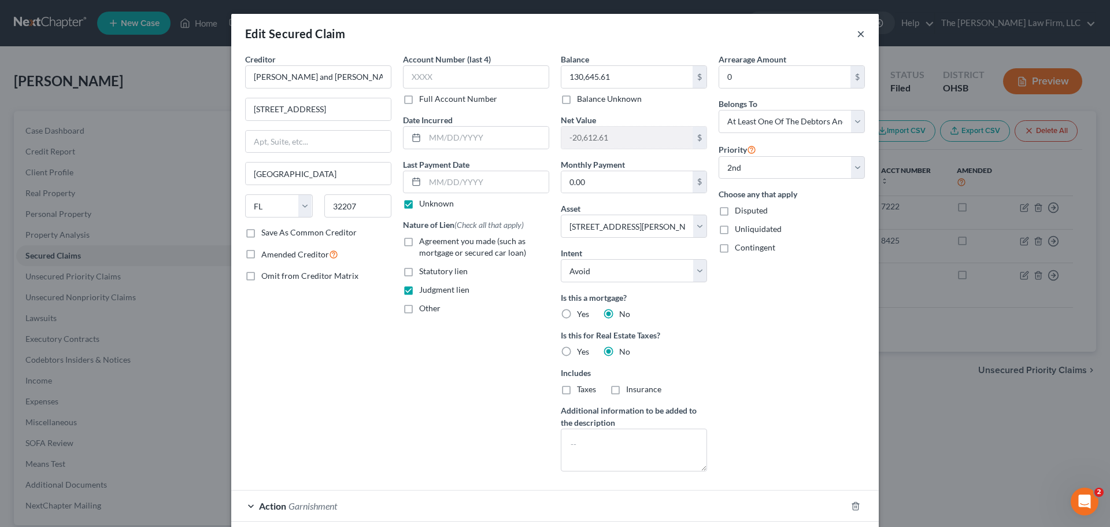
click at [857, 33] on button "×" at bounding box center [861, 34] width 8 height 14
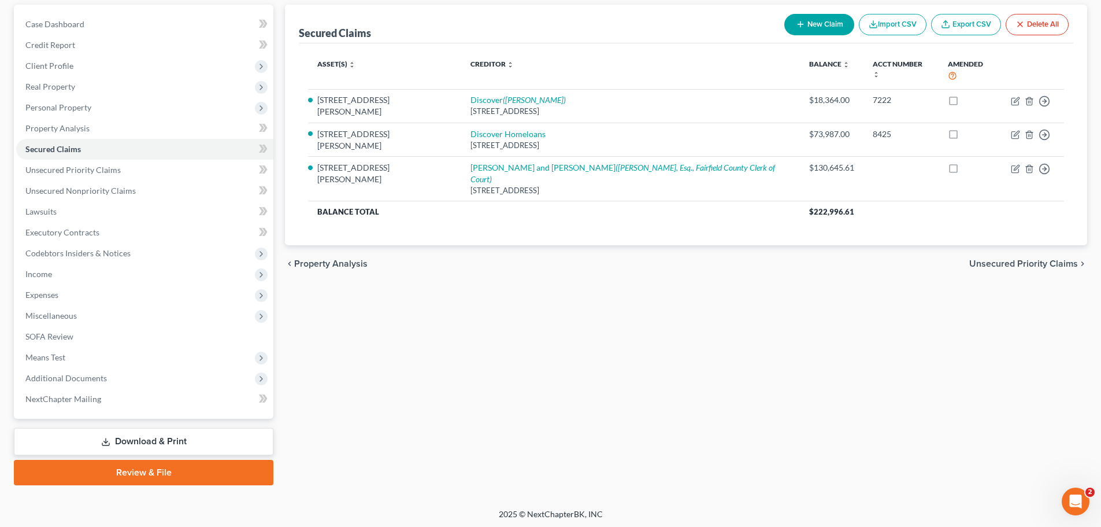
scroll to position [109, 0]
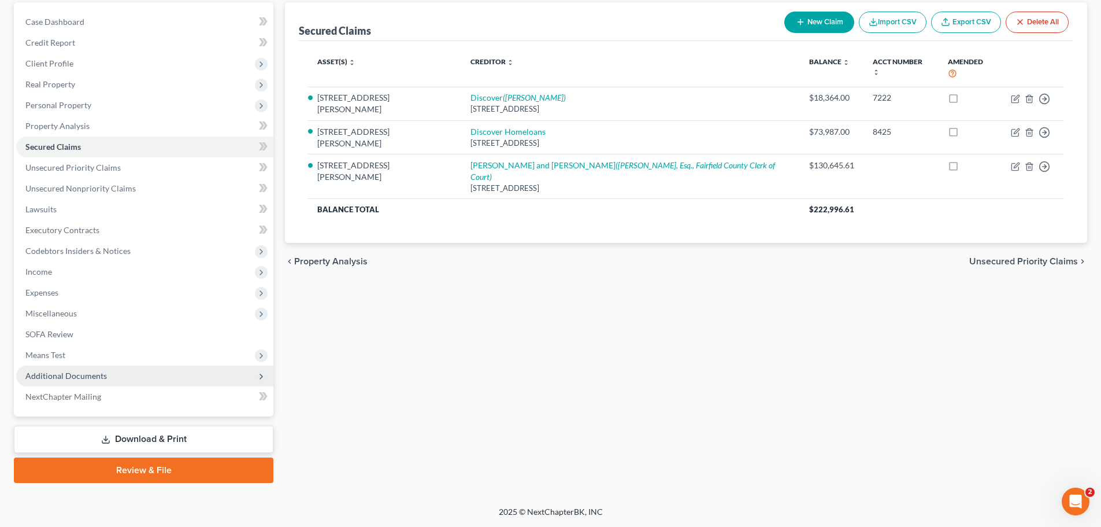
click at [96, 379] on span "Additional Documents" at bounding box center [66, 376] width 82 height 10
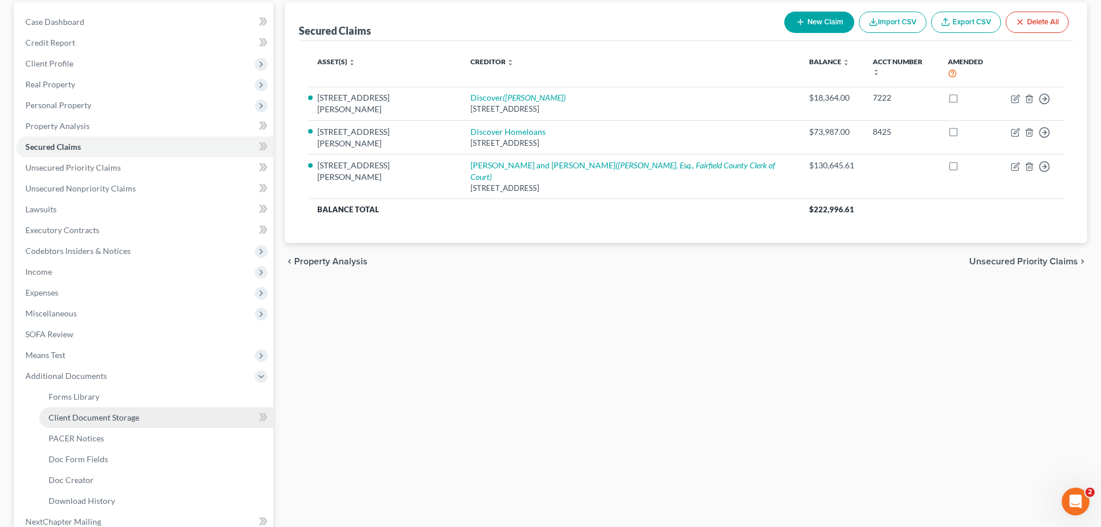
click at [120, 417] on span "Client Document Storage" at bounding box center [94, 417] width 91 height 10
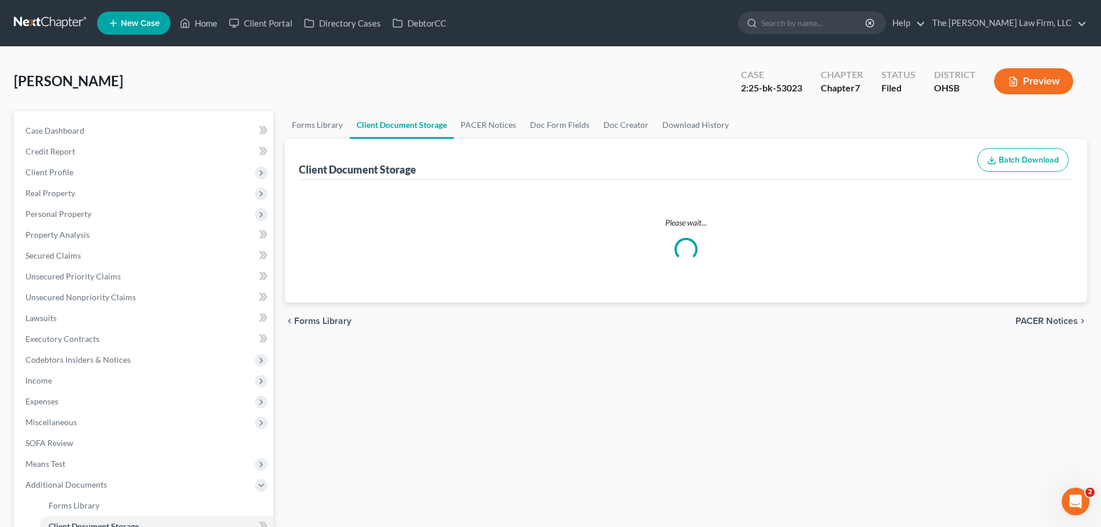
select select "52"
select select "61"
select select "7"
select select "37"
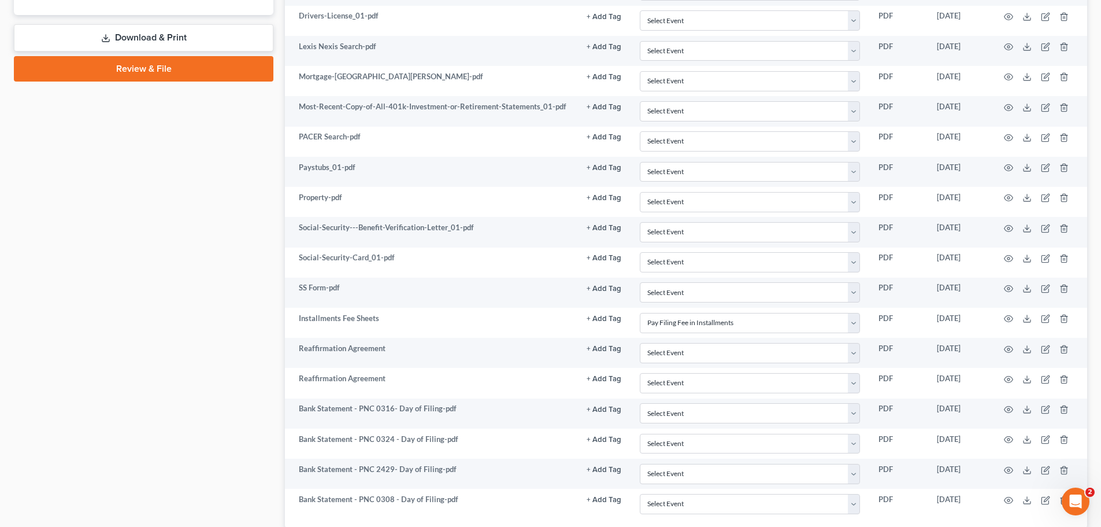
scroll to position [717, 0]
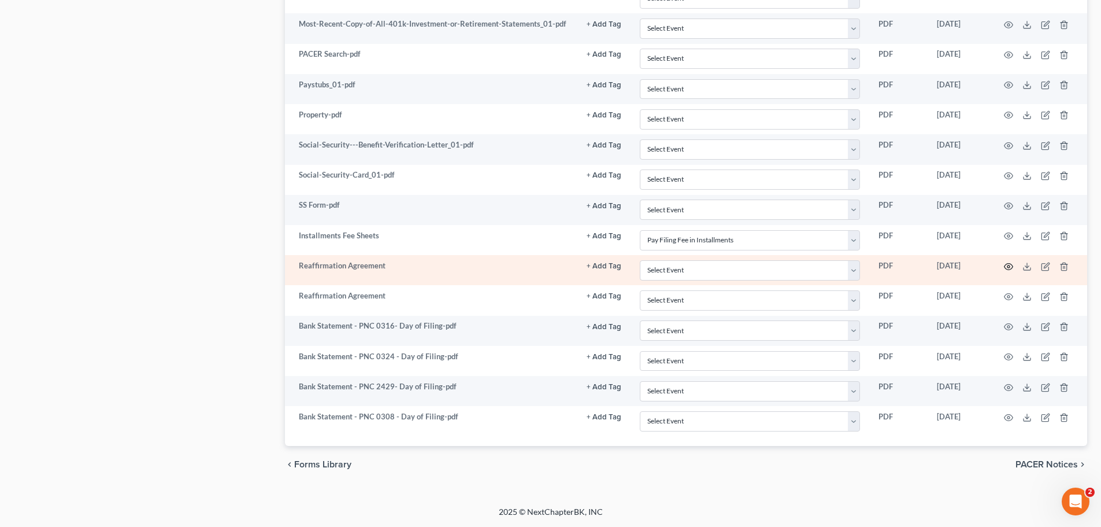
click at [1007, 267] on icon "button" at bounding box center [1008, 266] width 9 height 9
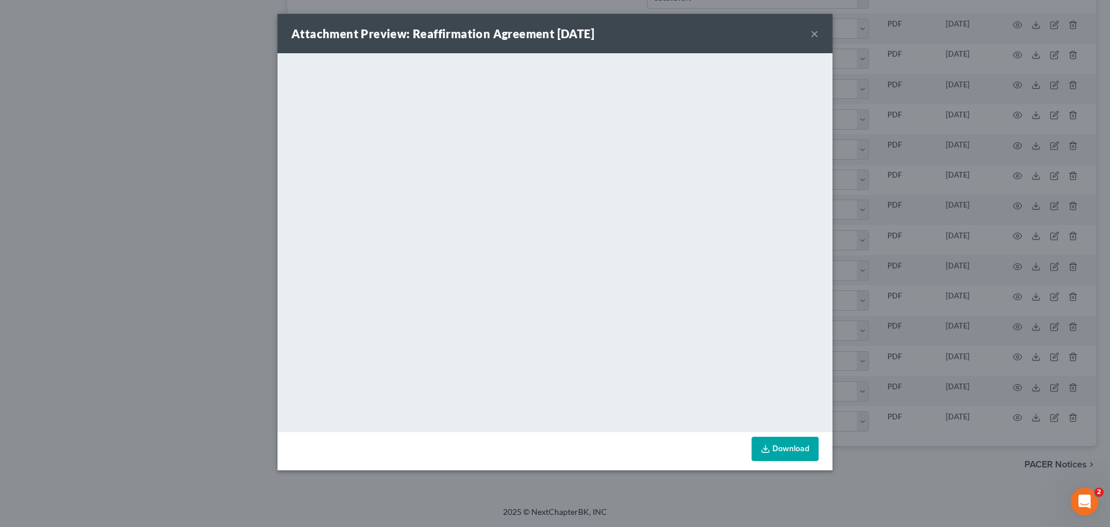
click at [818, 35] on button "×" at bounding box center [815, 34] width 8 height 14
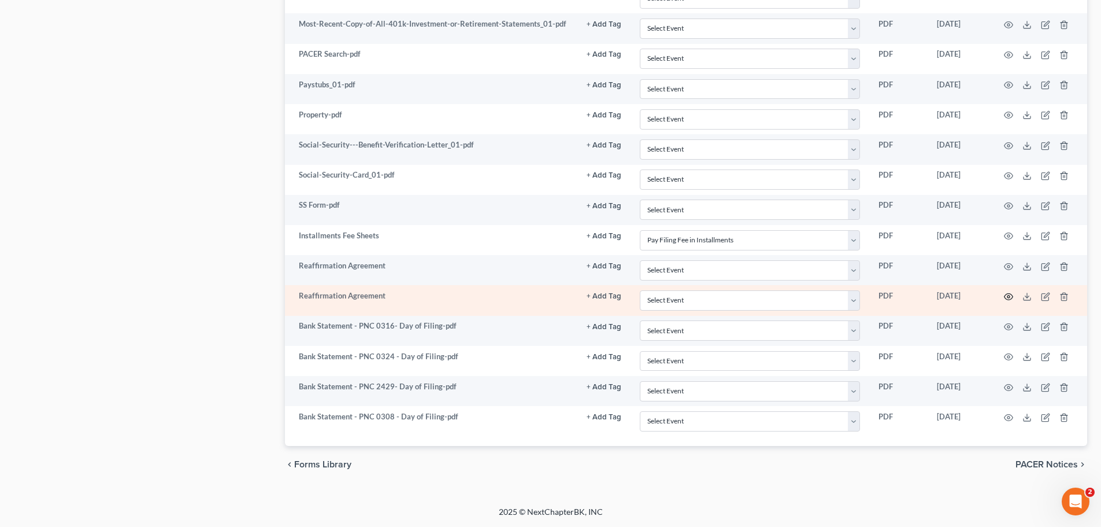
click at [1009, 295] on circle "button" at bounding box center [1009, 296] width 2 height 2
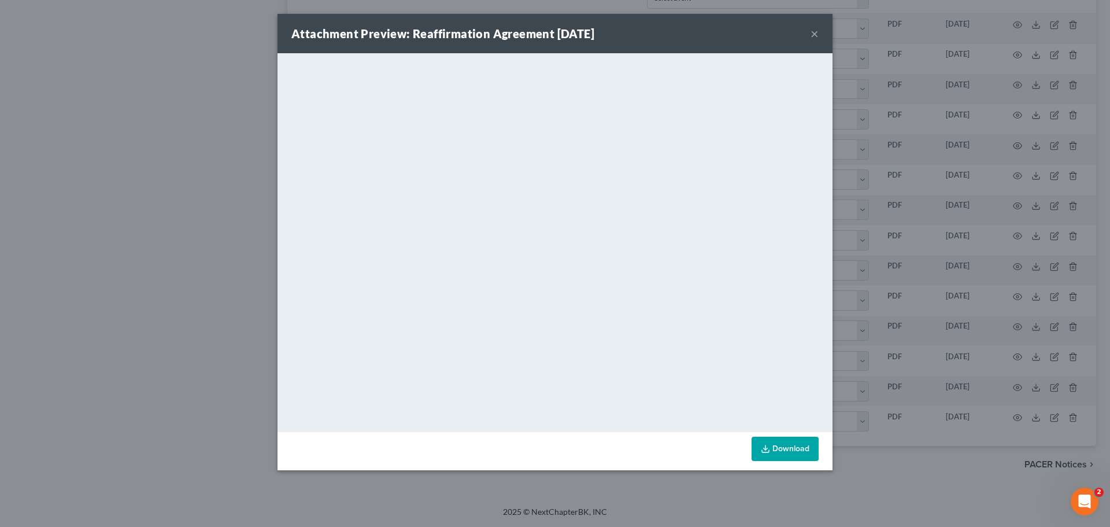
click at [814, 36] on button "×" at bounding box center [815, 34] width 8 height 14
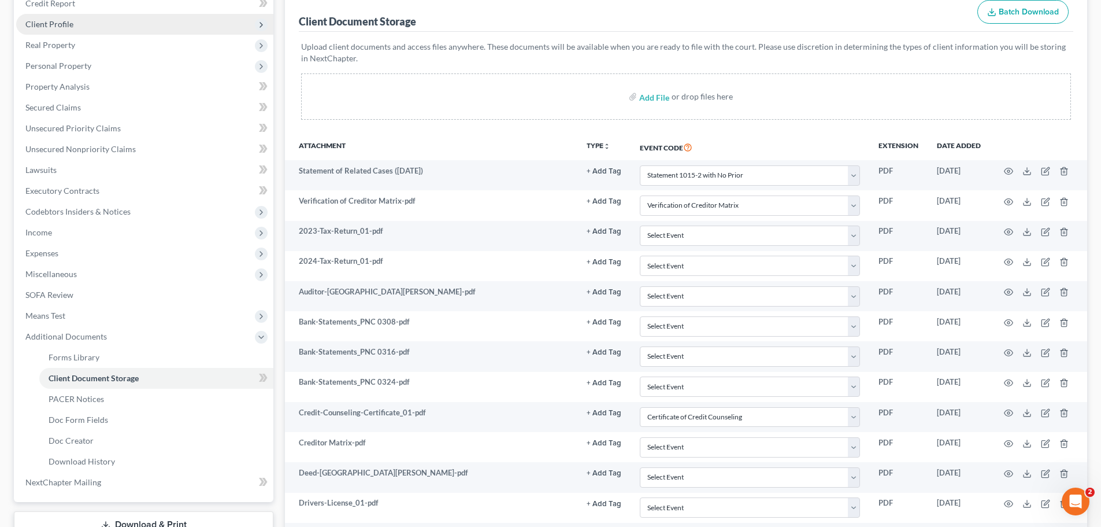
scroll to position [0, 0]
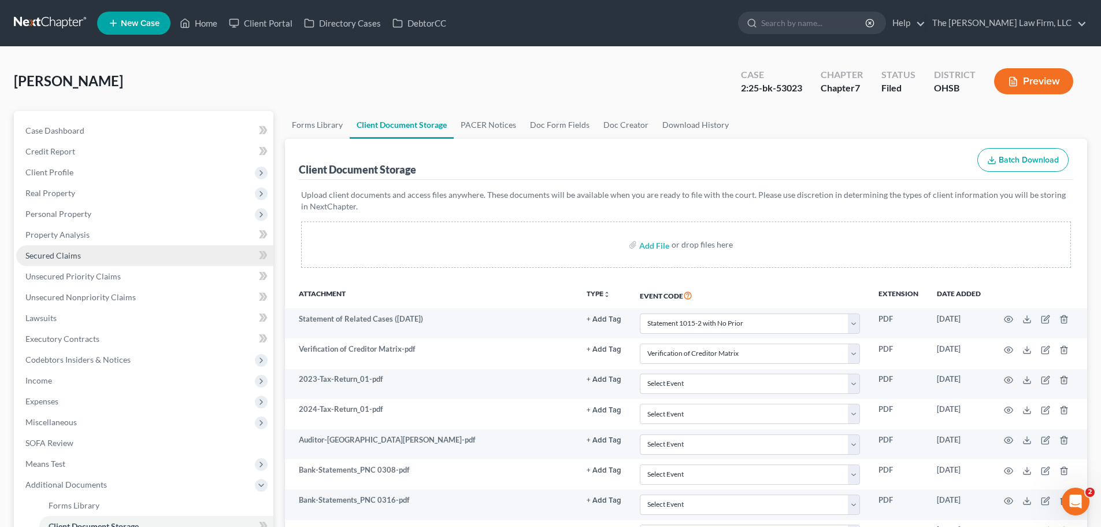
click at [51, 260] on link "Secured Claims" at bounding box center [144, 255] width 257 height 21
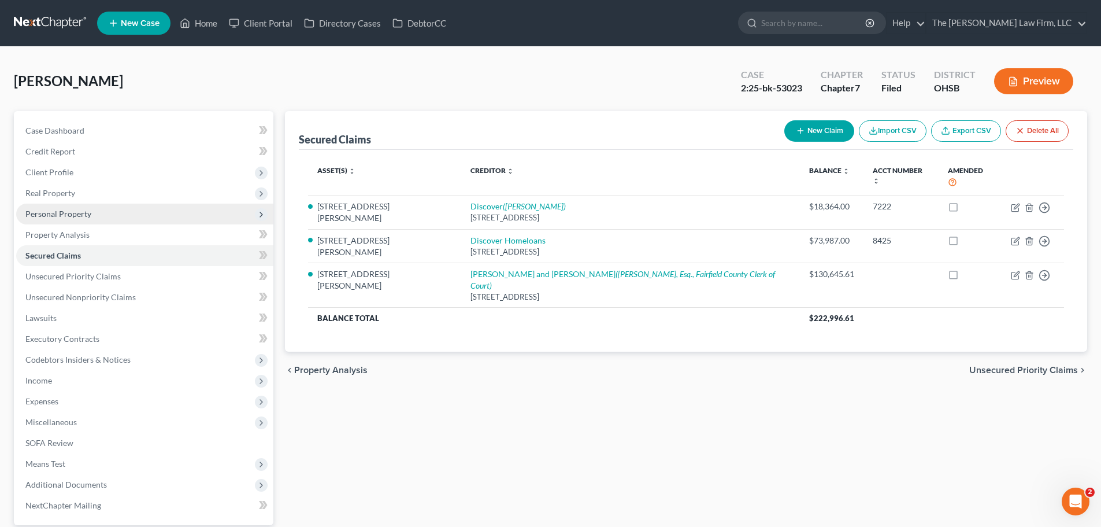
click at [47, 216] on span "Personal Property" at bounding box center [58, 214] width 66 height 10
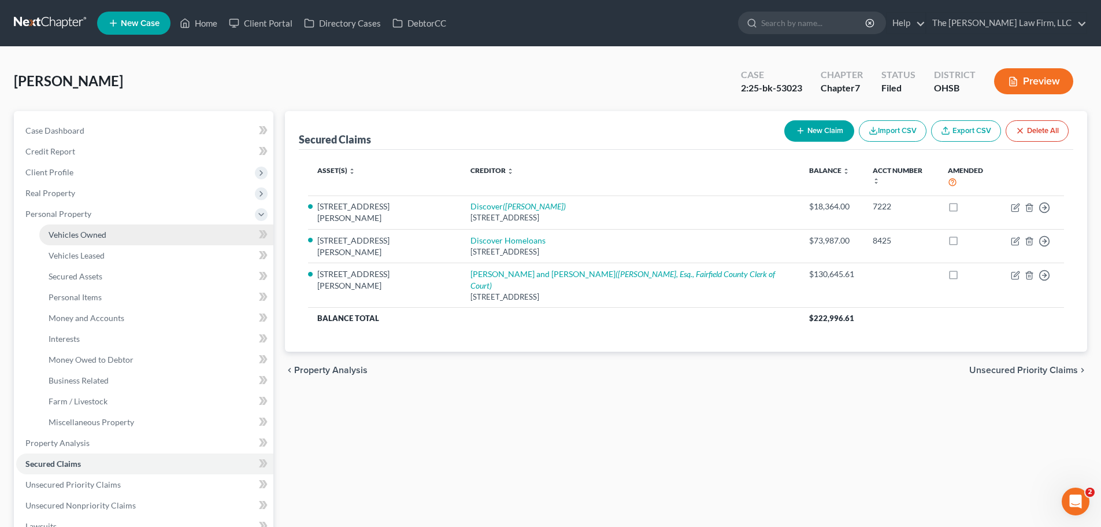
click at [81, 236] on span "Vehicles Owned" at bounding box center [78, 235] width 58 height 10
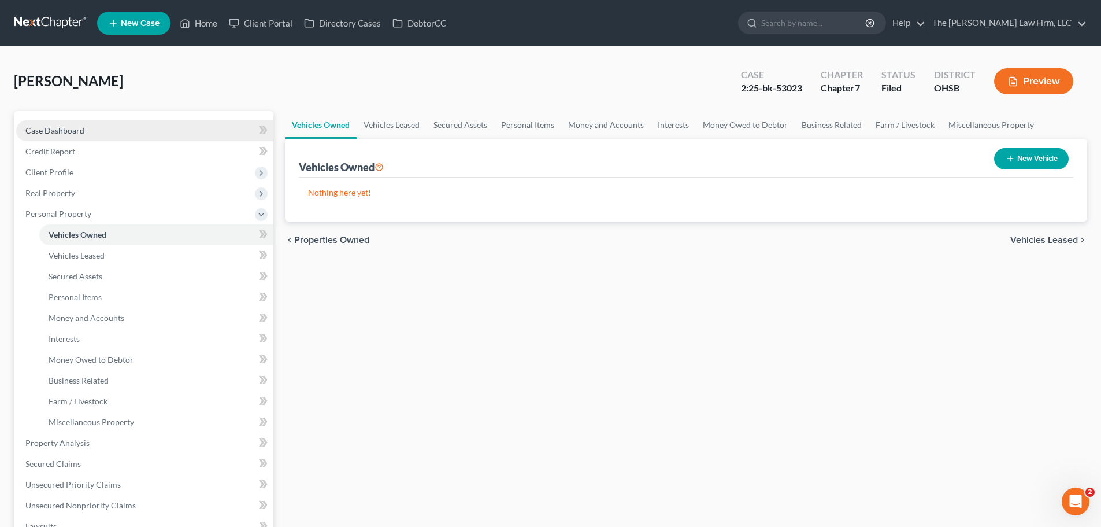
click at [60, 128] on span "Case Dashboard" at bounding box center [54, 130] width 59 height 10
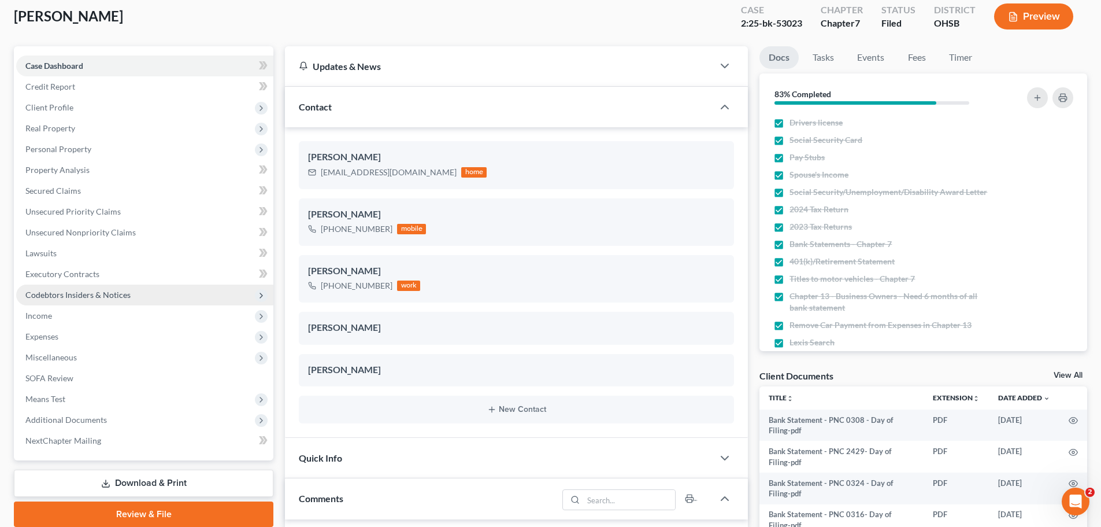
scroll to position [231, 0]
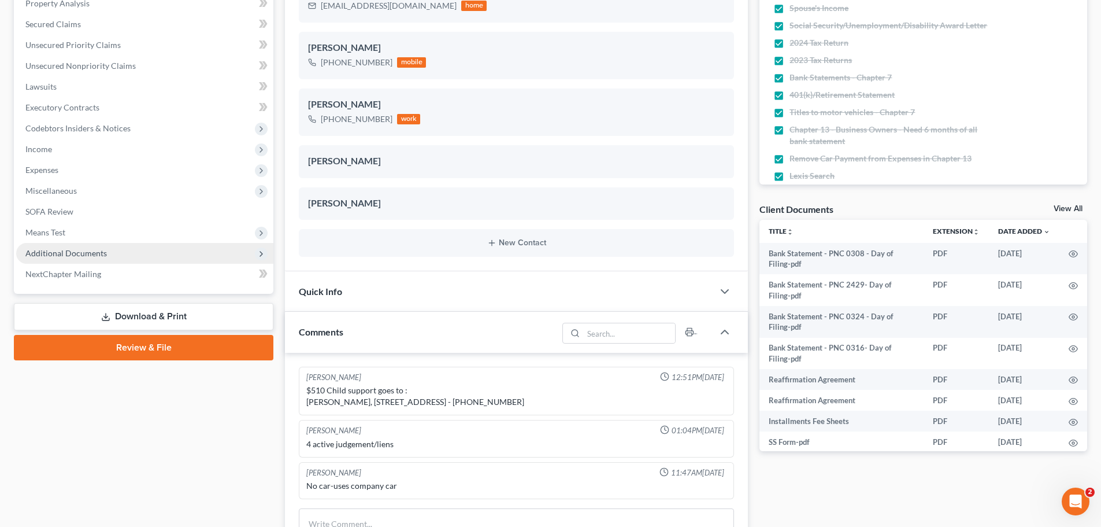
drag, startPoint x: 92, startPoint y: 243, endPoint x: 91, endPoint y: 249, distance: 6.5
click at [92, 243] on span "Additional Documents" at bounding box center [144, 253] width 257 height 21
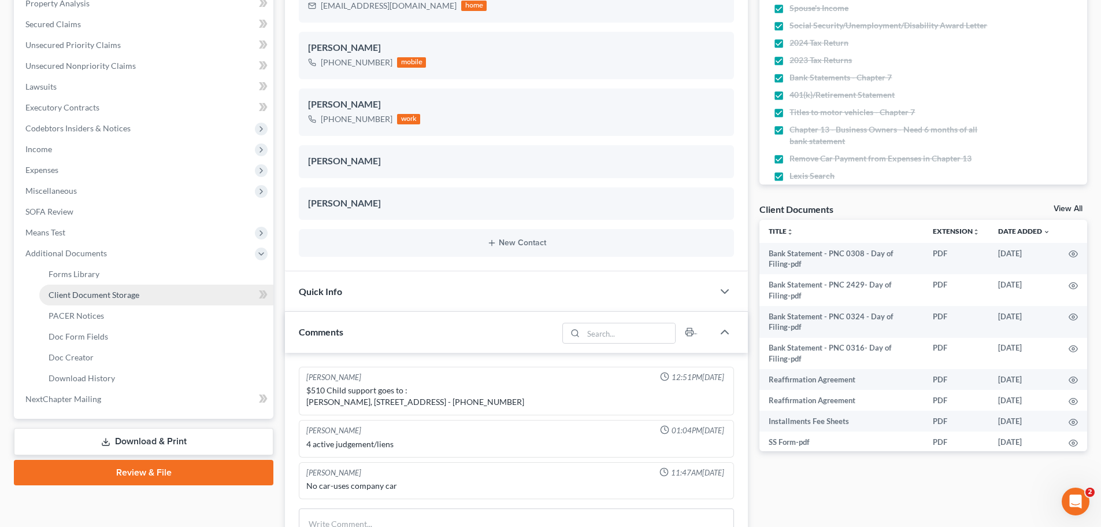
click at [101, 289] on link "Client Document Storage" at bounding box center [156, 294] width 234 height 21
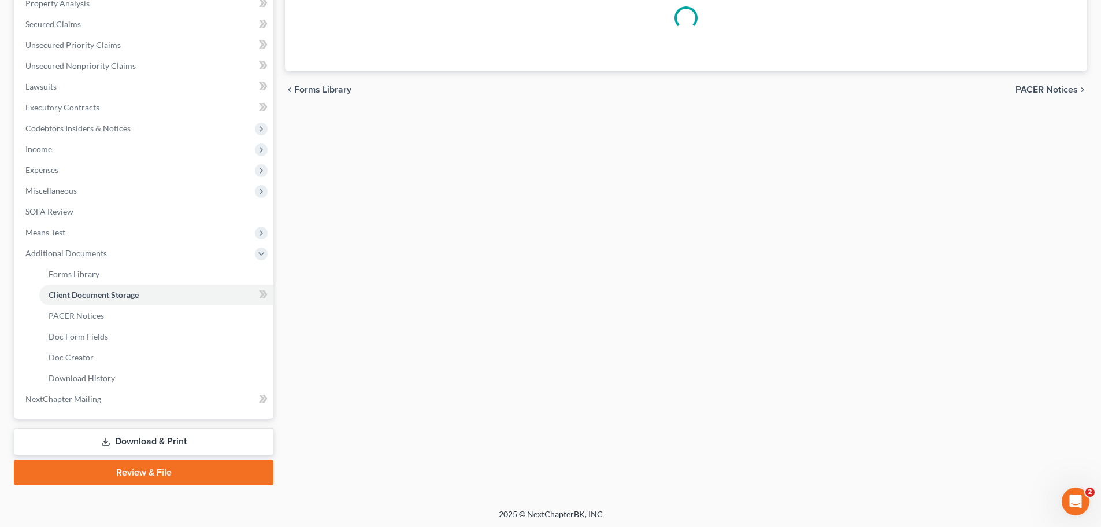
scroll to position [172, 0]
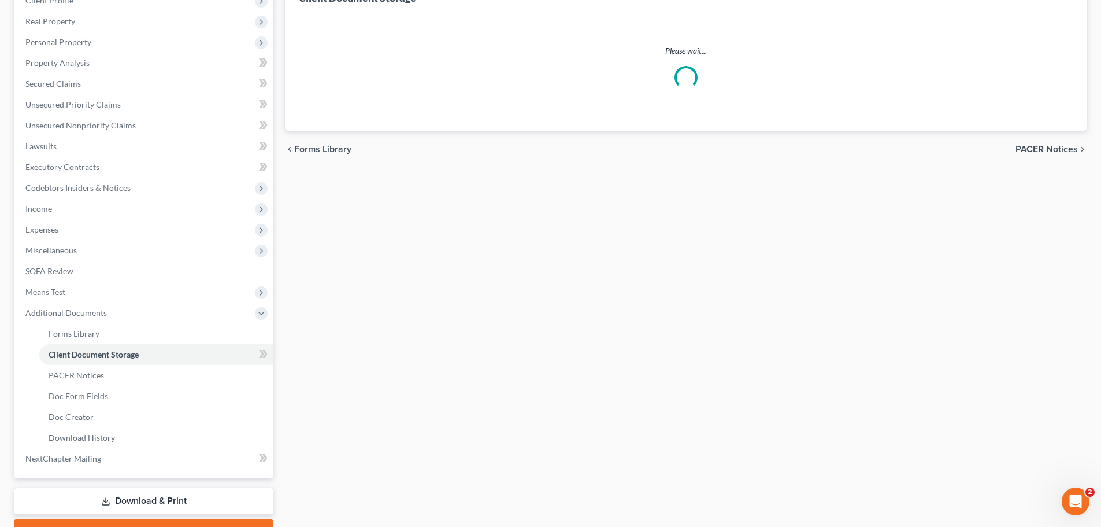
select select "52"
select select "61"
select select "7"
select select "37"
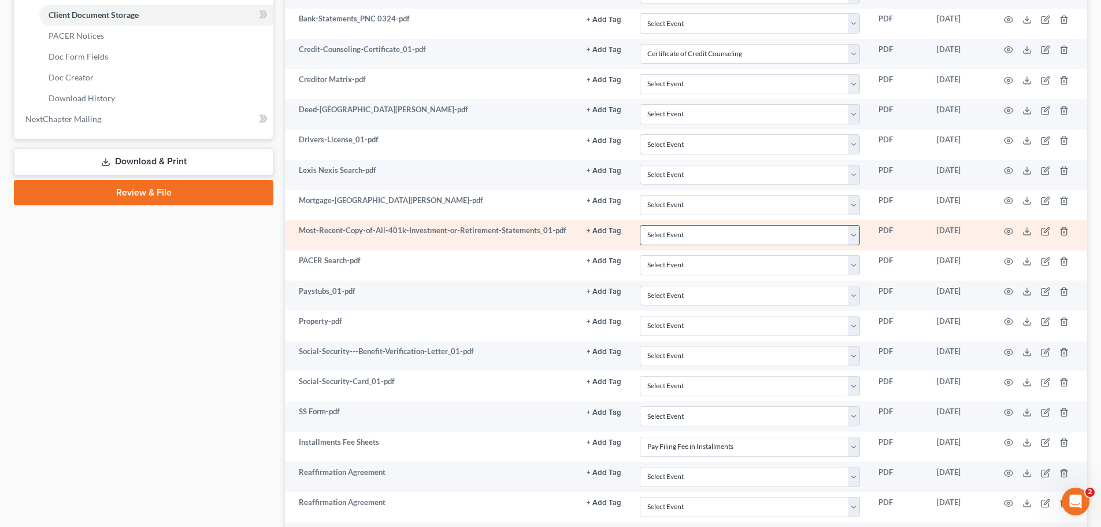
scroll to position [578, 0]
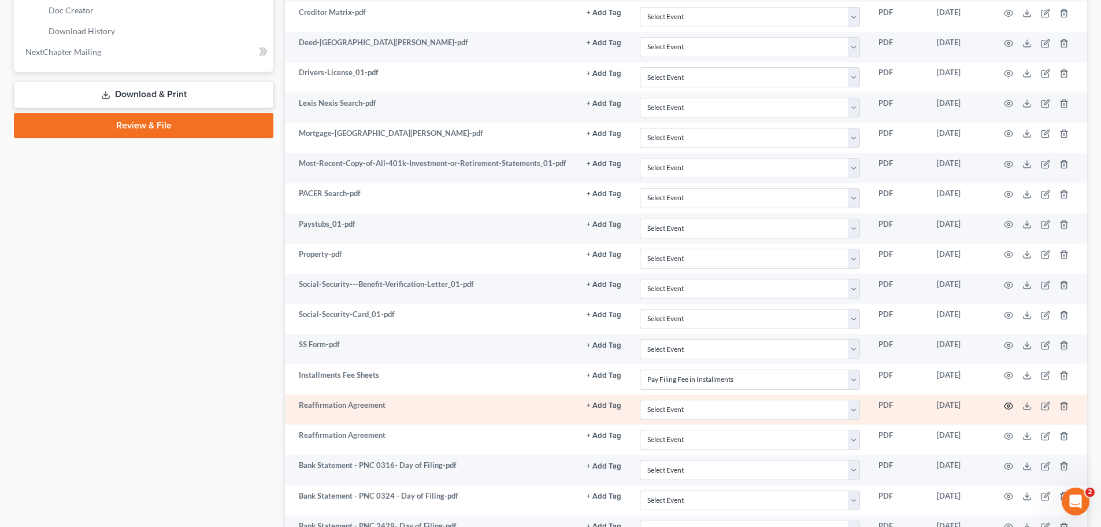
click at [1007, 402] on icon "button" at bounding box center [1008, 405] width 9 height 9
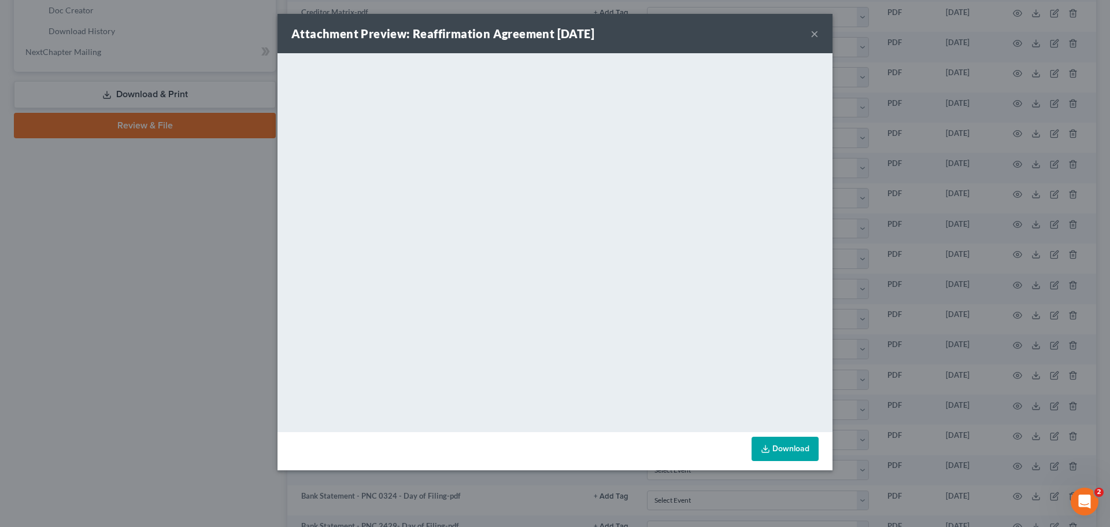
click at [817, 35] on button "×" at bounding box center [815, 34] width 8 height 14
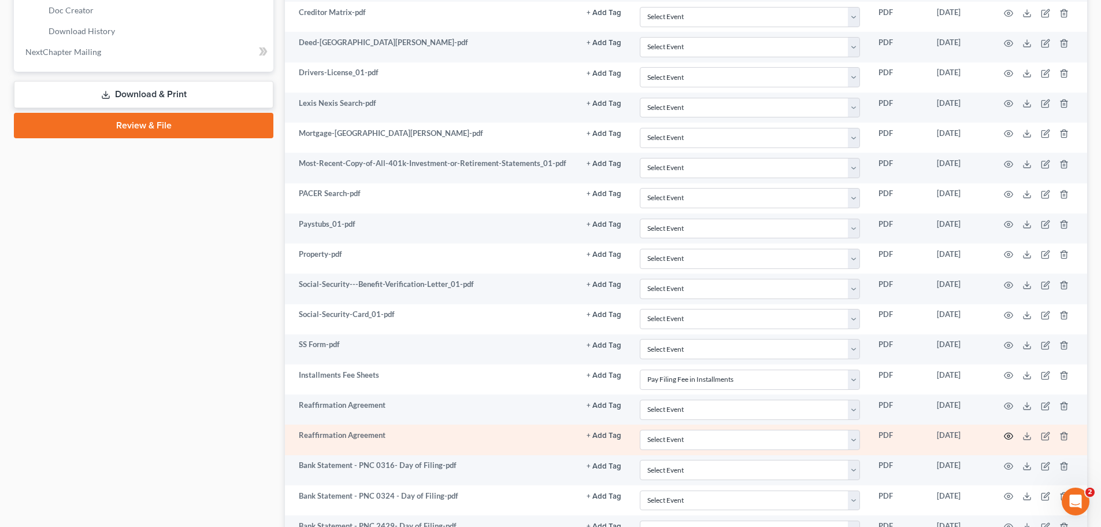
click at [1008, 435] on icon "button" at bounding box center [1008, 435] width 9 height 9
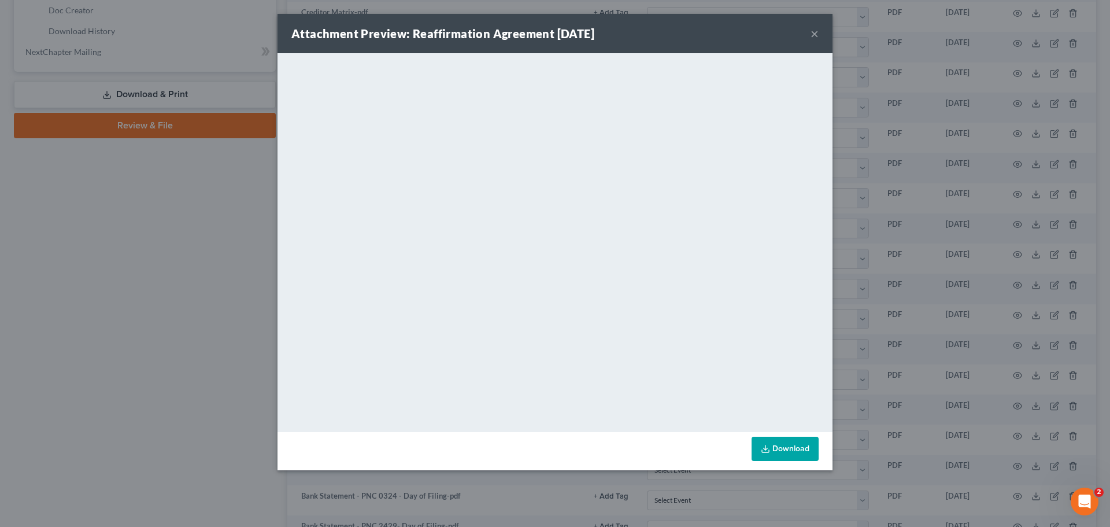
click at [815, 36] on button "×" at bounding box center [815, 34] width 8 height 14
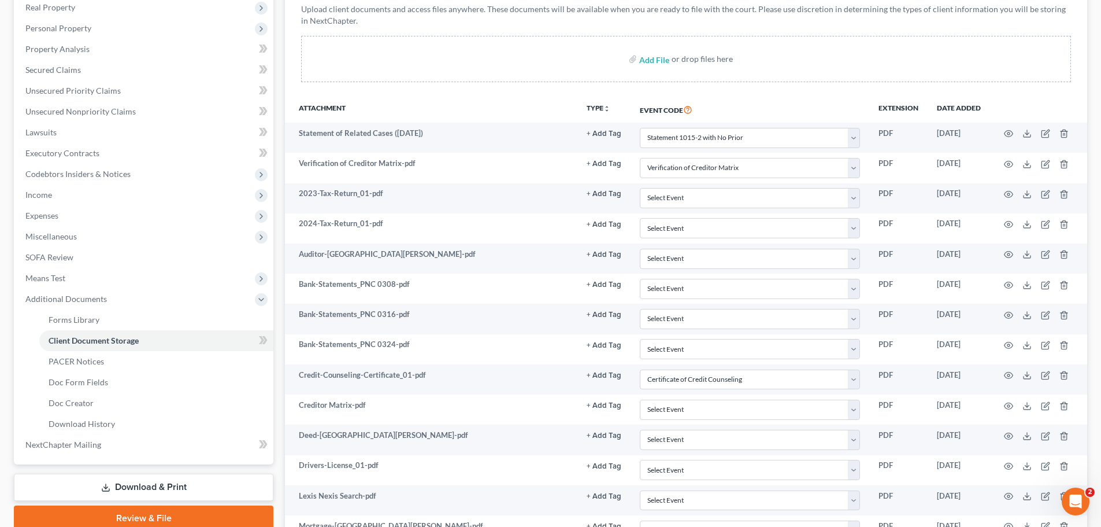
scroll to position [0, 0]
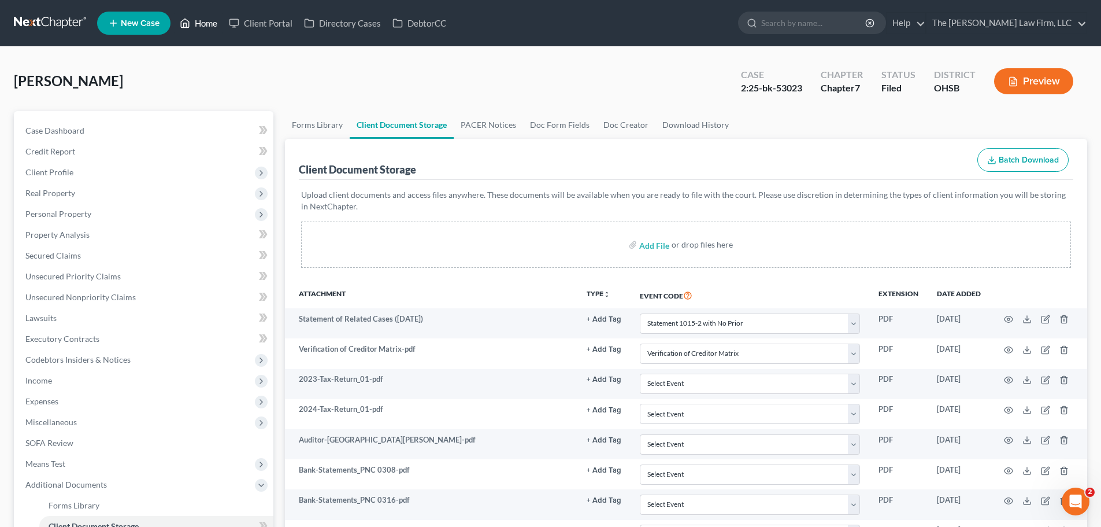
click at [206, 19] on link "Home" at bounding box center [198, 23] width 49 height 21
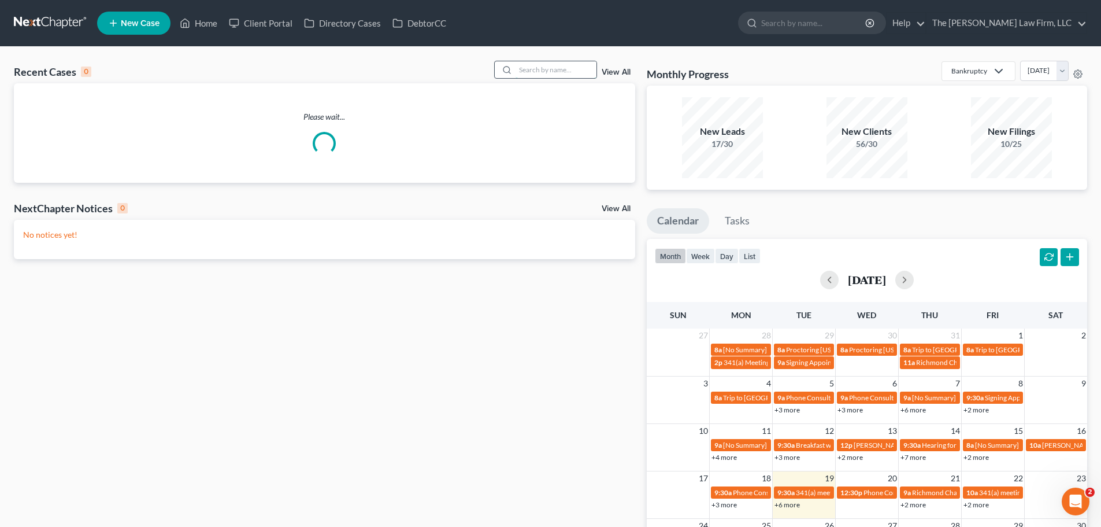
click at [539, 66] on input "search" at bounding box center [556, 69] width 81 height 17
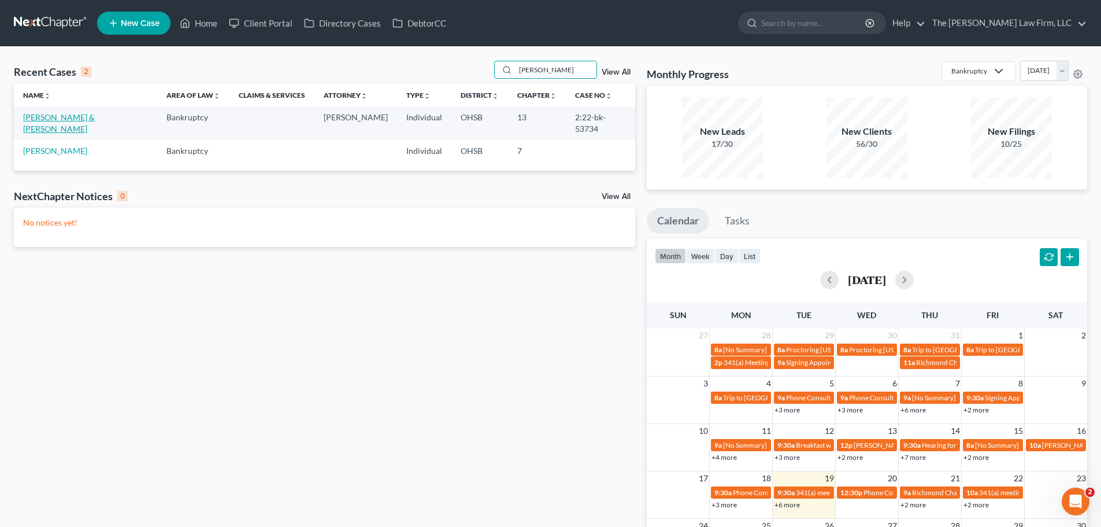
type input "robson"
click at [65, 117] on link "[PERSON_NAME] & [PERSON_NAME]" at bounding box center [59, 122] width 72 height 21
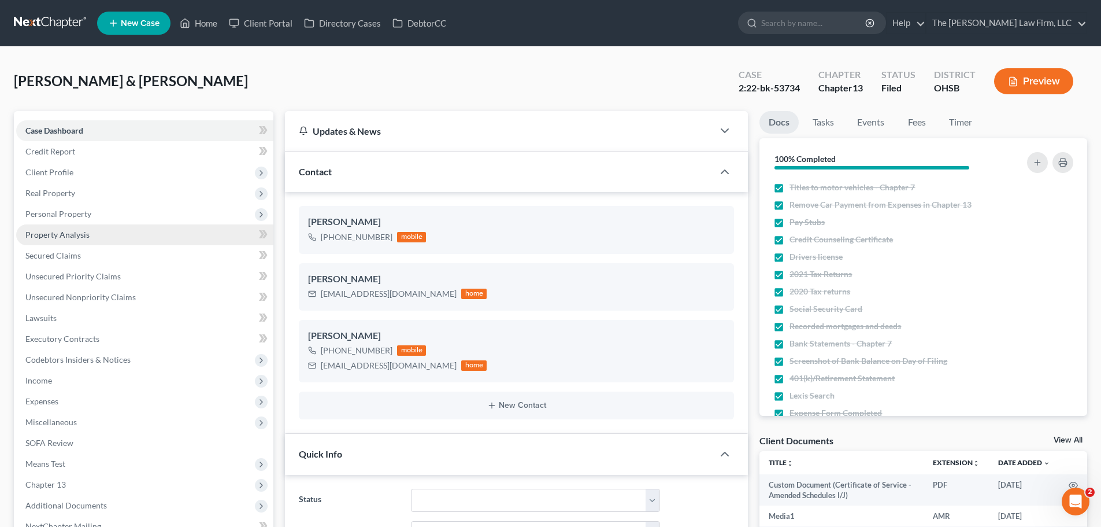
scroll to position [14458, 0]
click at [52, 176] on span "Client Profile" at bounding box center [49, 172] width 48 height 10
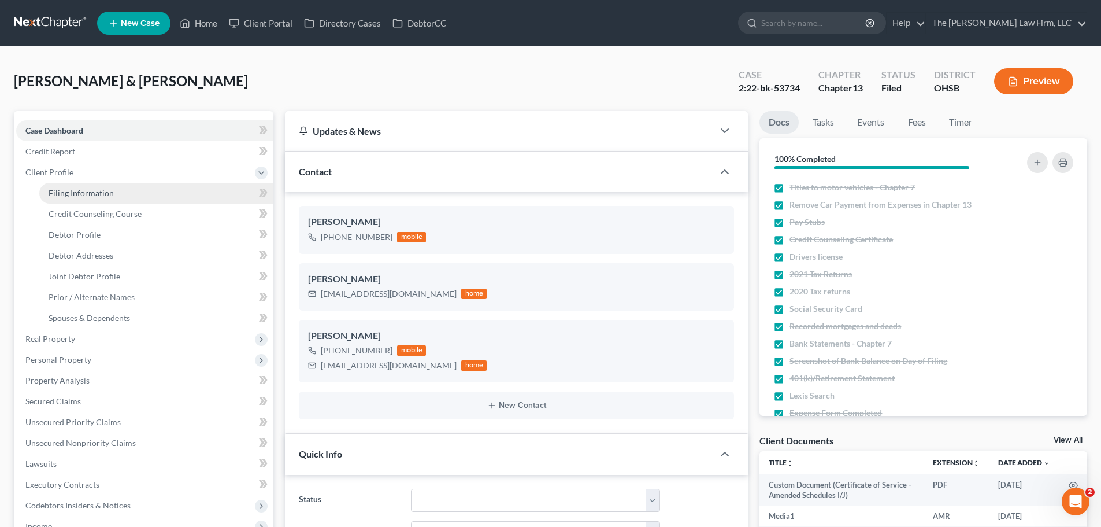
click at [73, 191] on span "Filing Information" at bounding box center [81, 193] width 65 height 10
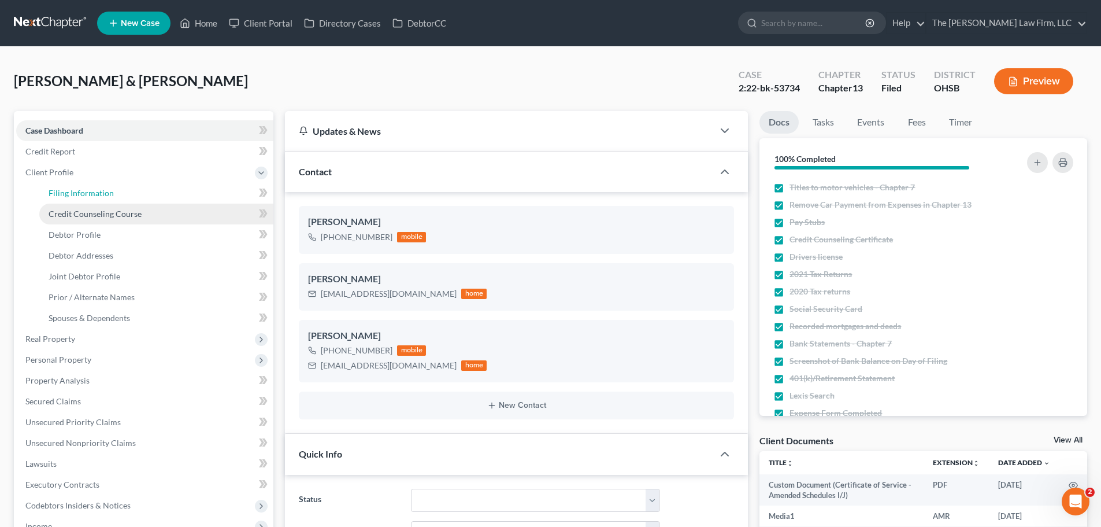
select select "1"
select select "3"
select select "36"
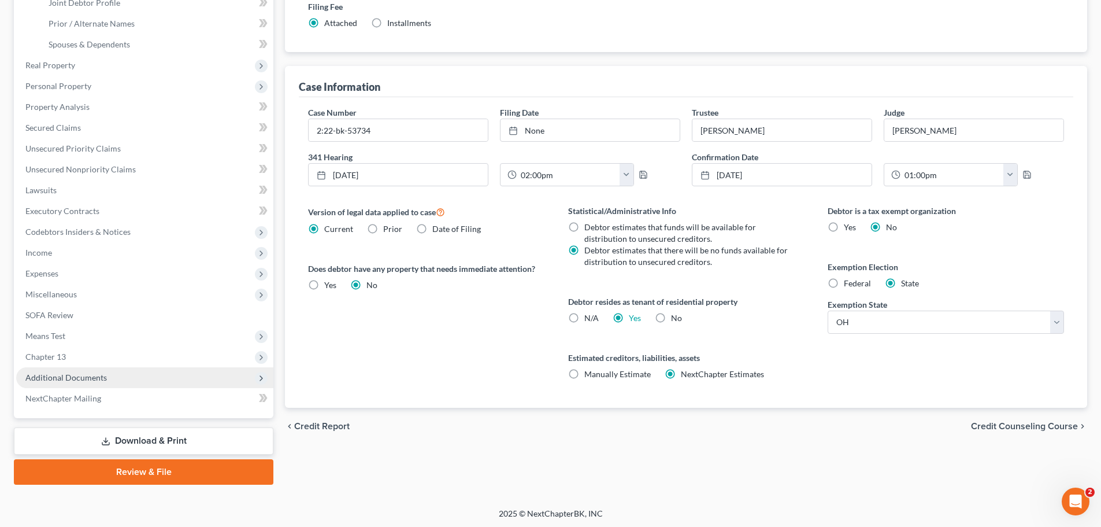
scroll to position [275, 0]
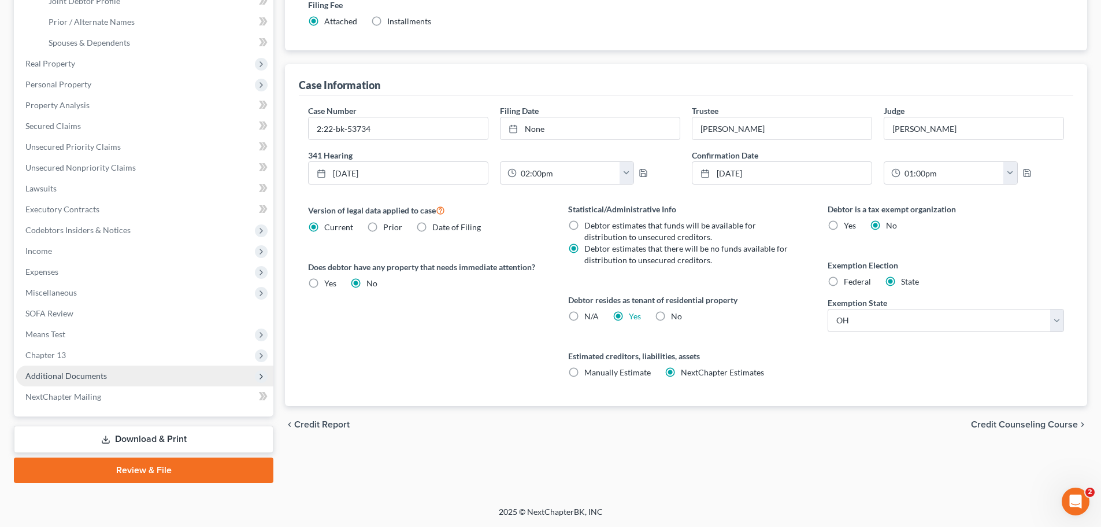
click at [60, 371] on span "Additional Documents" at bounding box center [66, 376] width 82 height 10
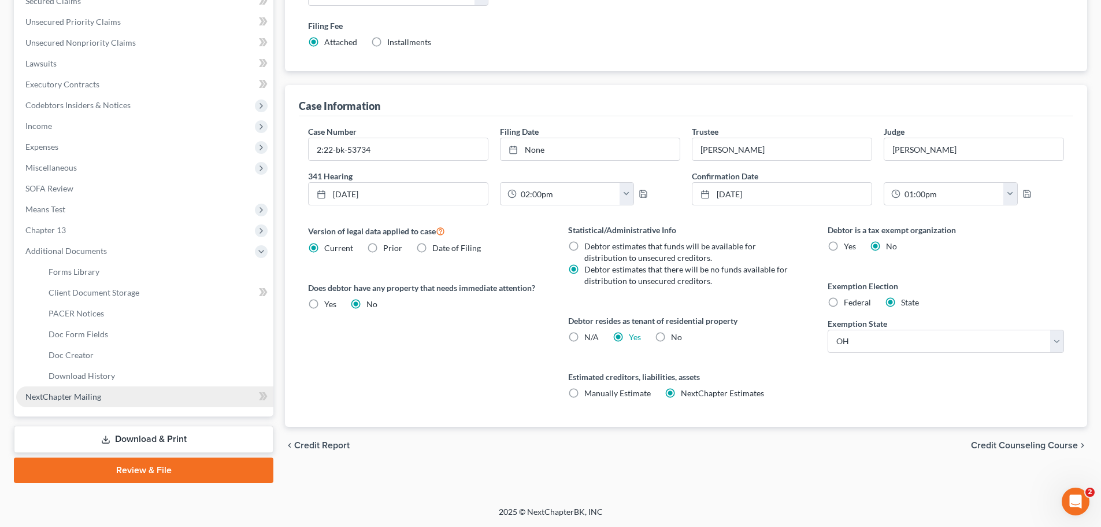
scroll to position [254, 0]
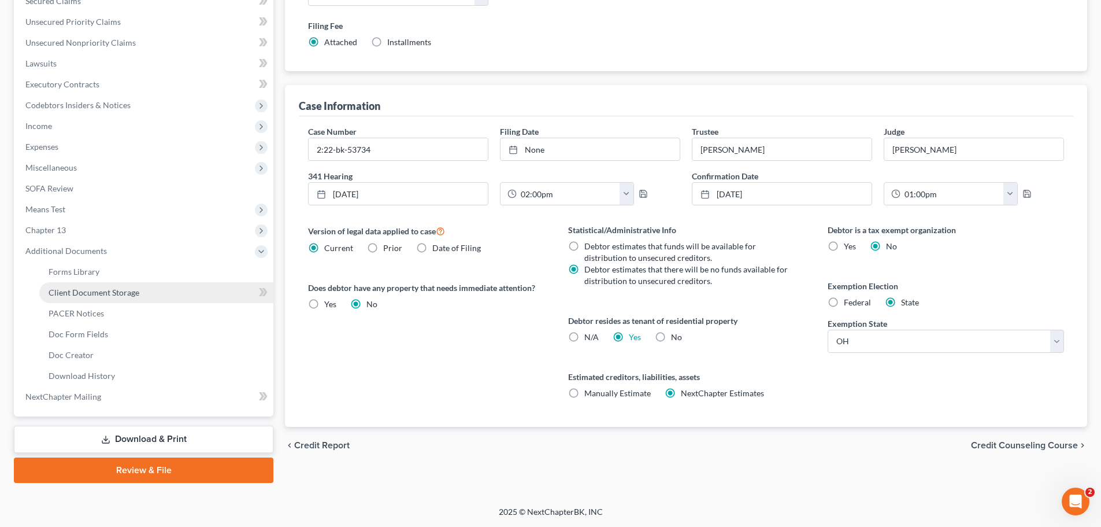
click at [83, 288] on span "Client Document Storage" at bounding box center [94, 292] width 91 height 10
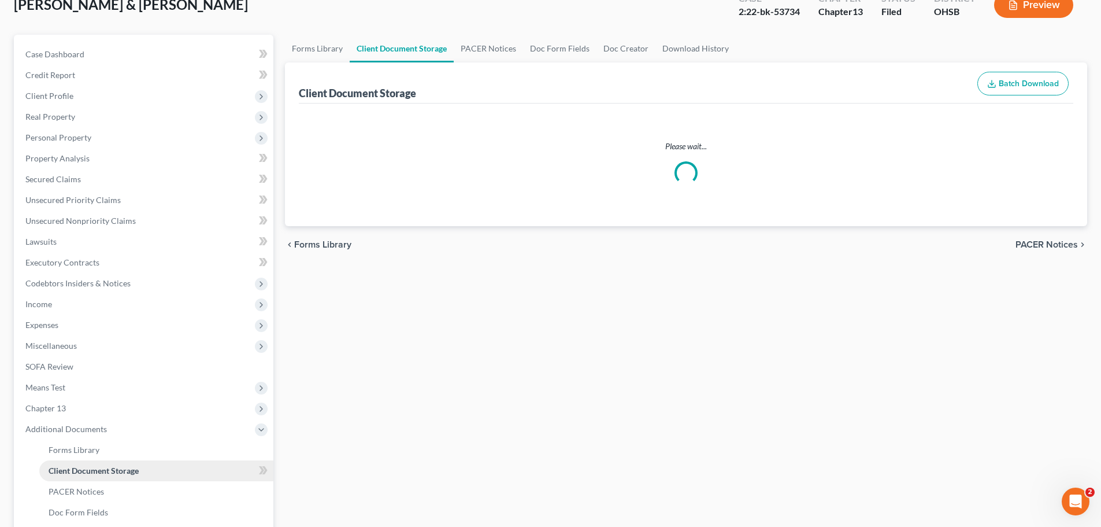
select select "52"
select select "61"
select select "7"
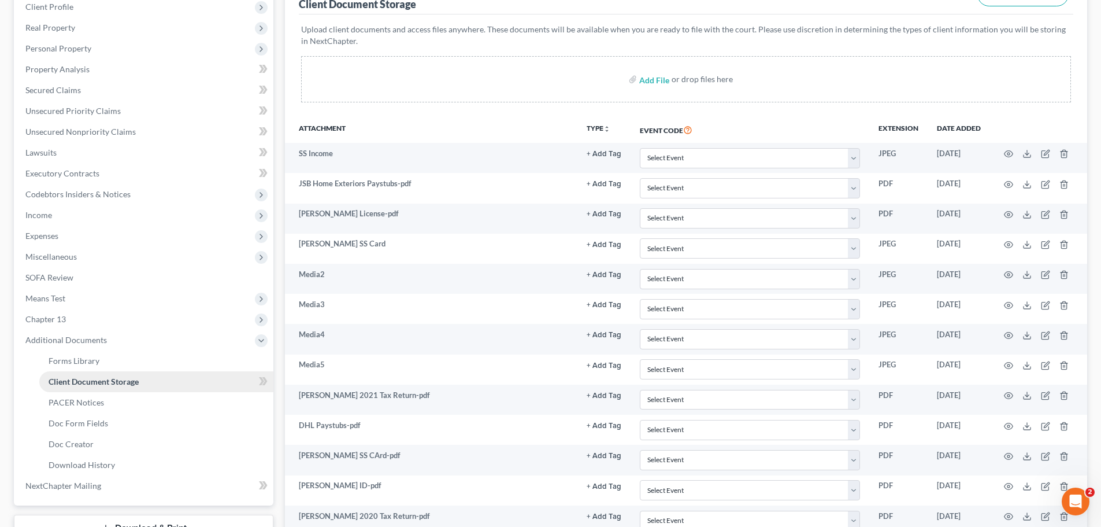
scroll to position [231, 0]
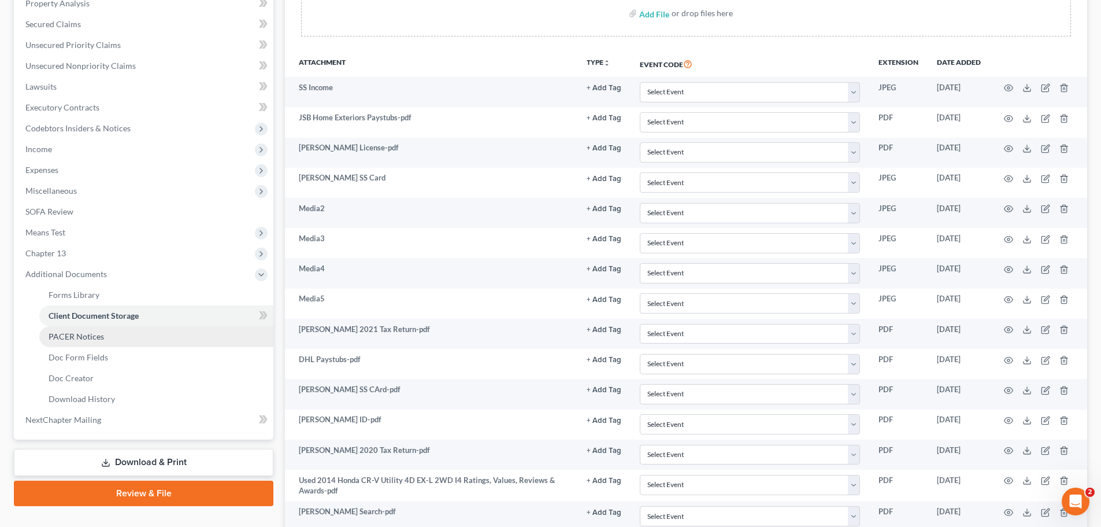
click at [91, 334] on span "PACER Notices" at bounding box center [77, 336] width 56 height 10
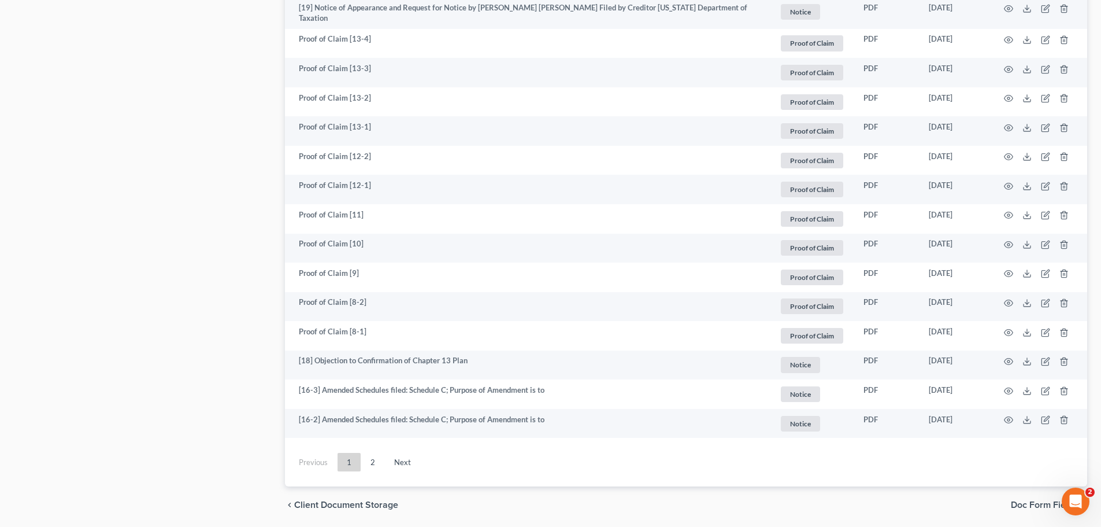
scroll to position [2081, 0]
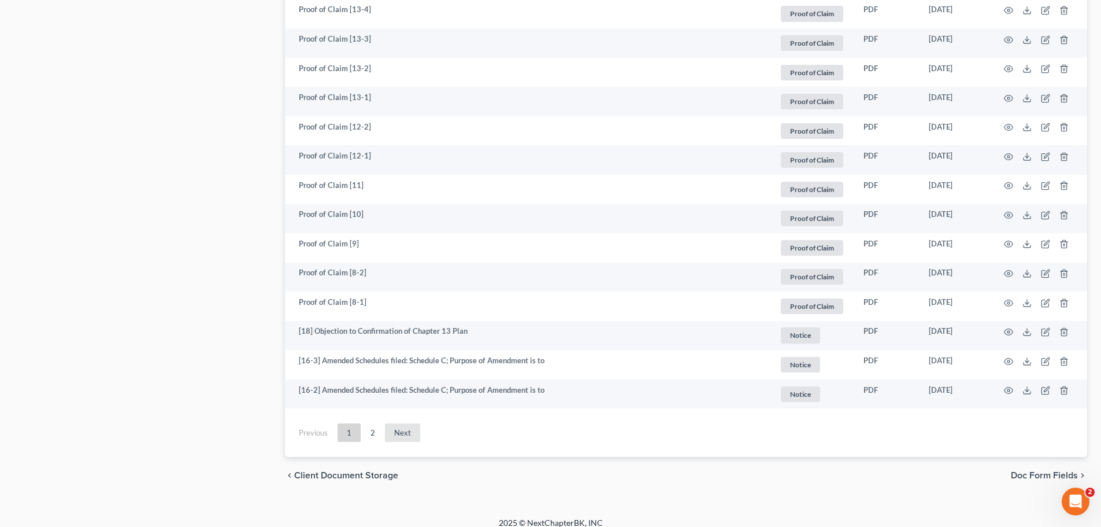
click at [404, 430] on link "Next" at bounding box center [402, 432] width 35 height 19
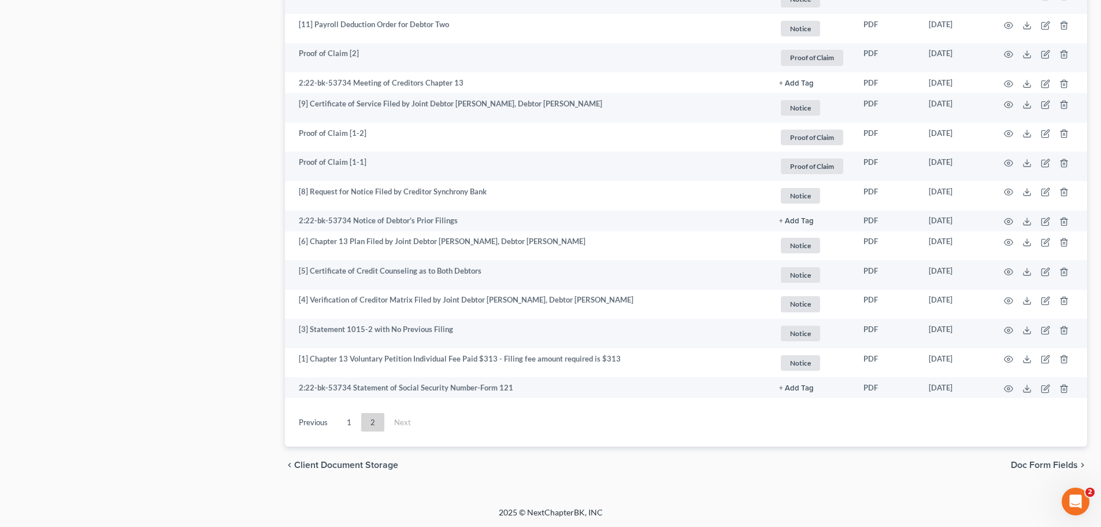
scroll to position [768, 0]
click at [351, 419] on link "1" at bounding box center [349, 421] width 23 height 19
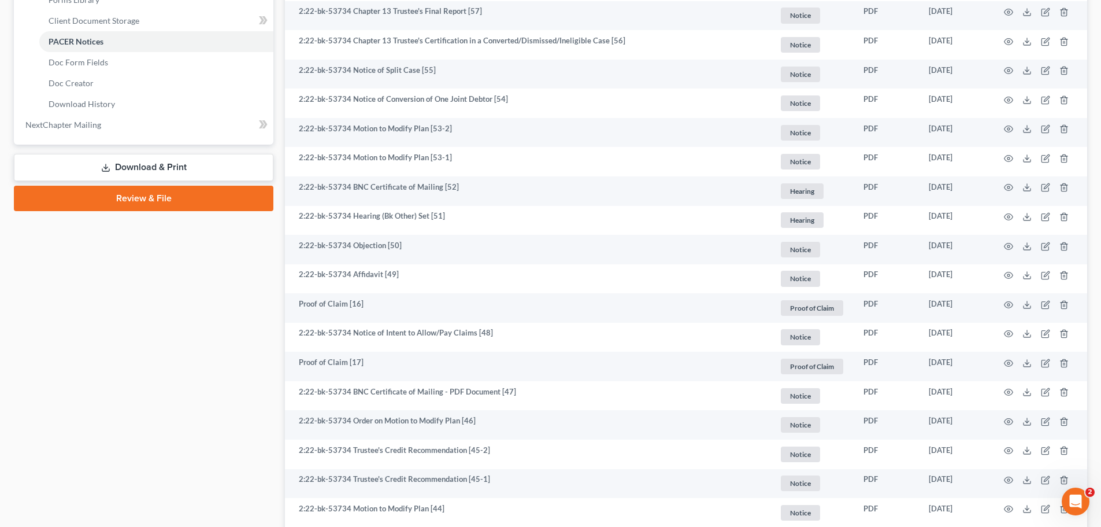
scroll to position [479, 0]
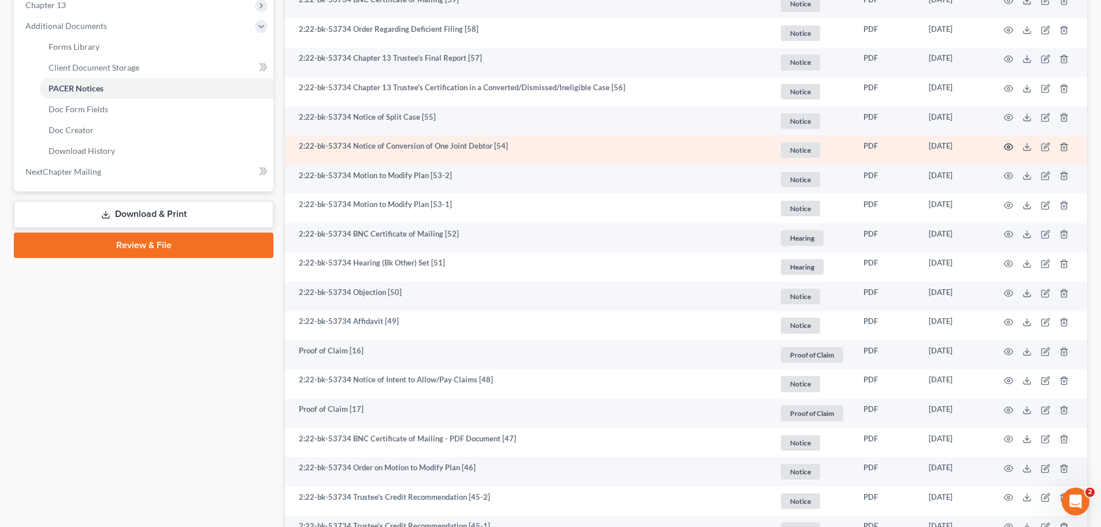
click at [1008, 146] on circle "button" at bounding box center [1009, 147] width 2 height 2
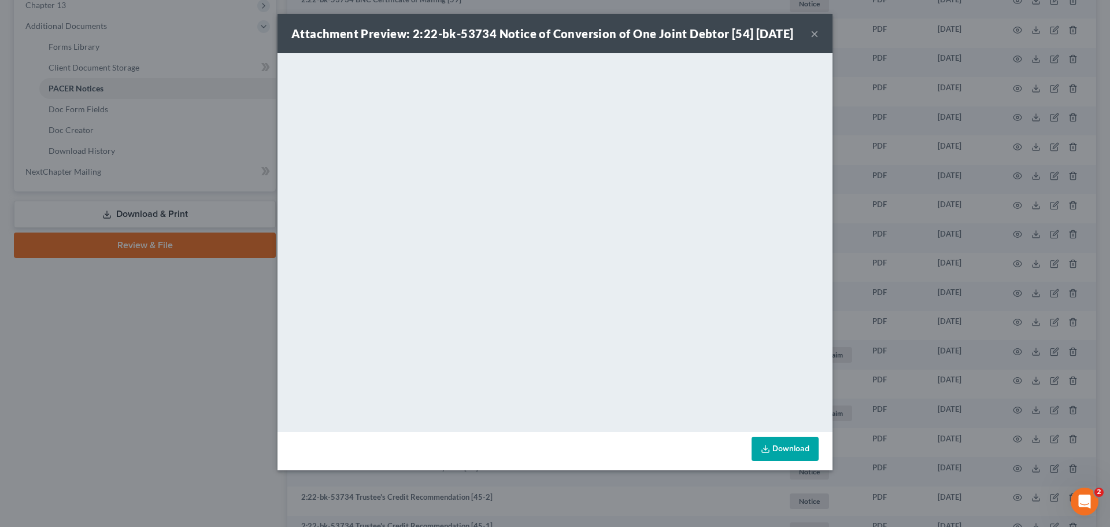
click at [812, 40] on button "×" at bounding box center [815, 34] width 8 height 14
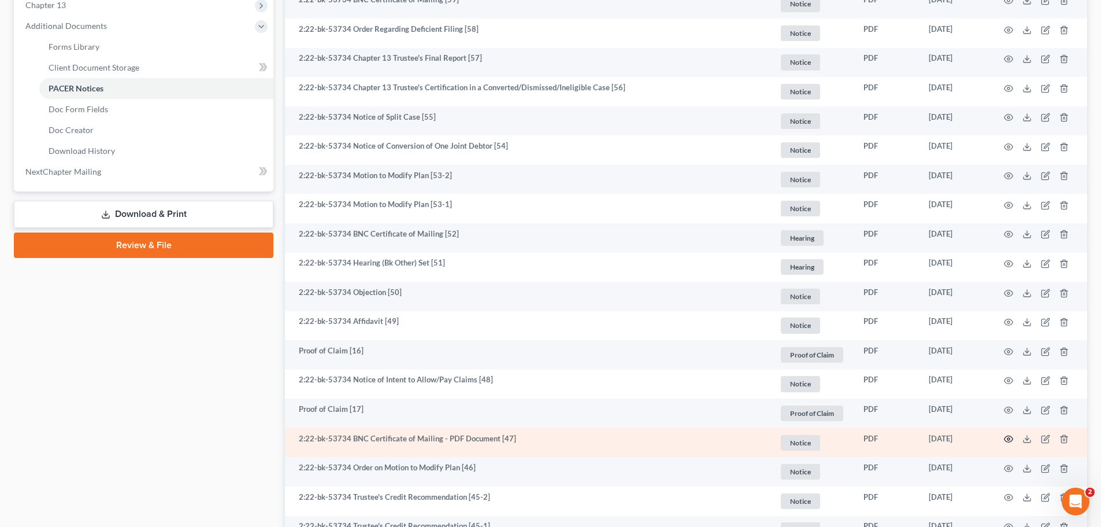
click at [1009, 438] on icon "button" at bounding box center [1008, 438] width 9 height 9
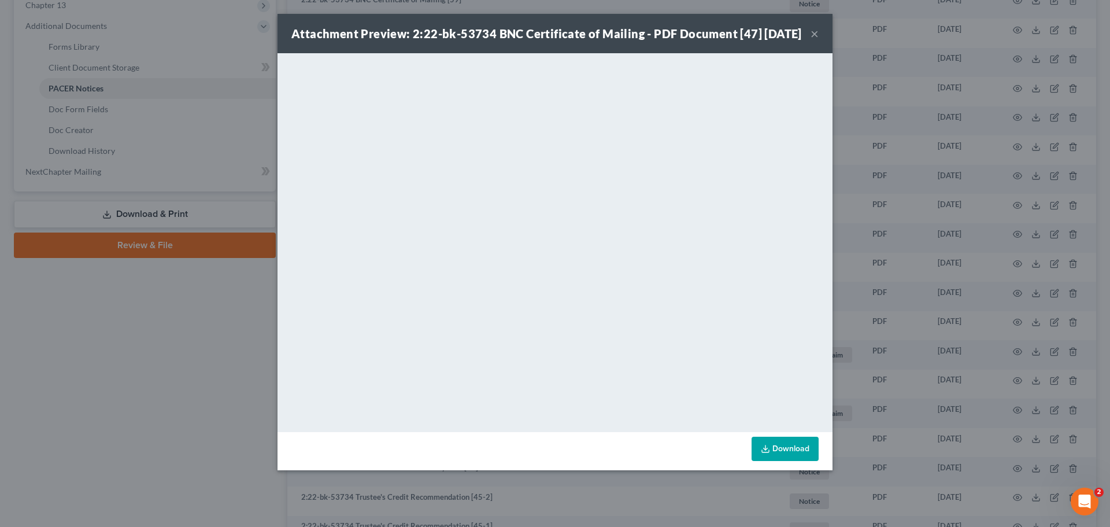
click at [818, 40] on button "×" at bounding box center [815, 34] width 8 height 14
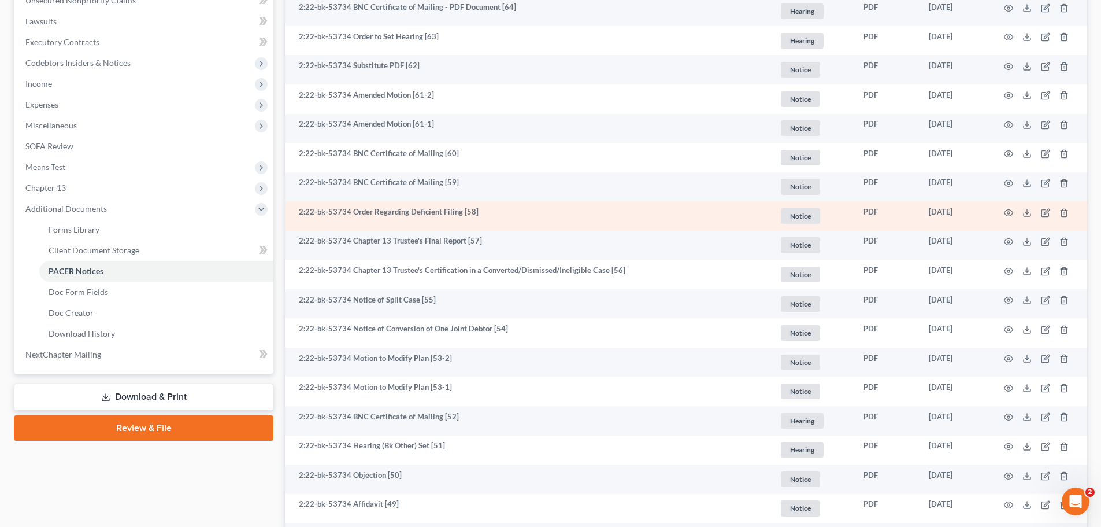
scroll to position [306, 0]
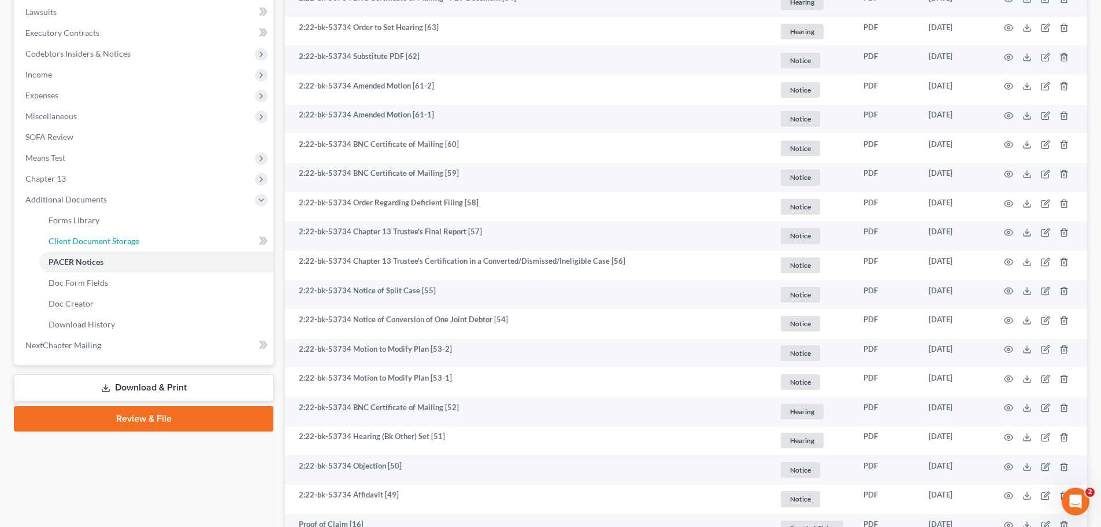
drag, startPoint x: 103, startPoint y: 240, endPoint x: 458, endPoint y: 308, distance: 360.8
click at [103, 240] on span "Client Document Storage" at bounding box center [94, 241] width 91 height 10
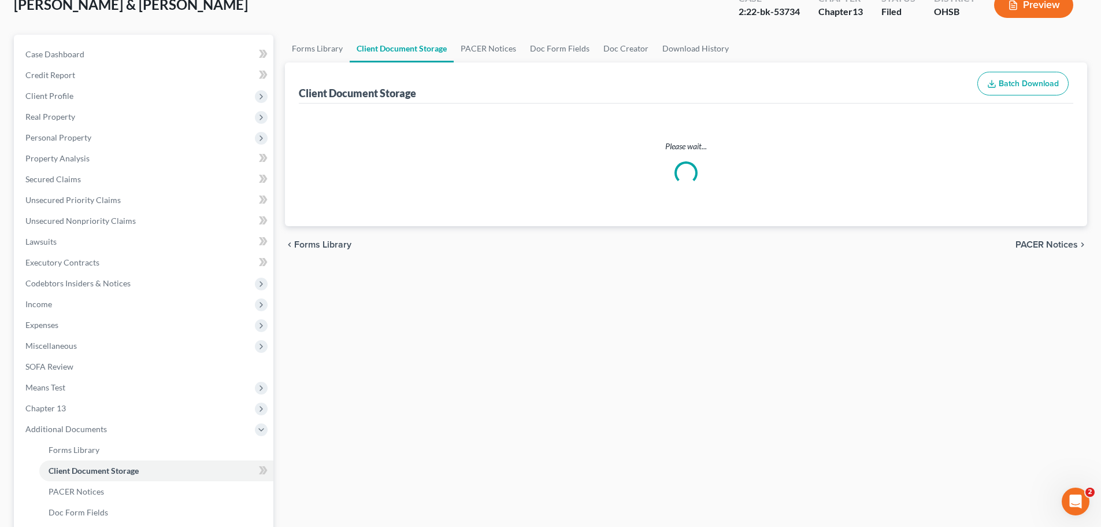
scroll to position [1, 0]
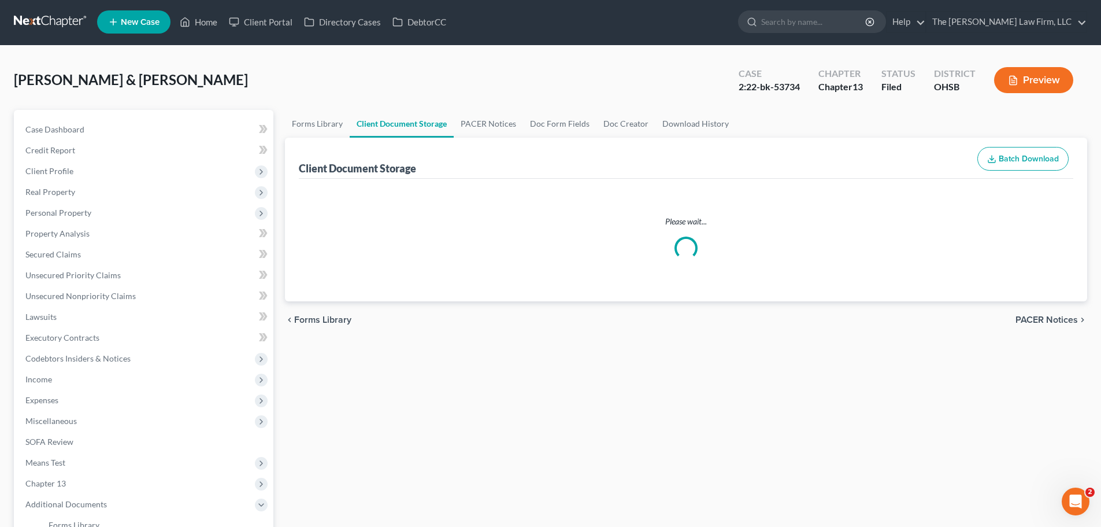
select select "52"
select select "61"
select select "7"
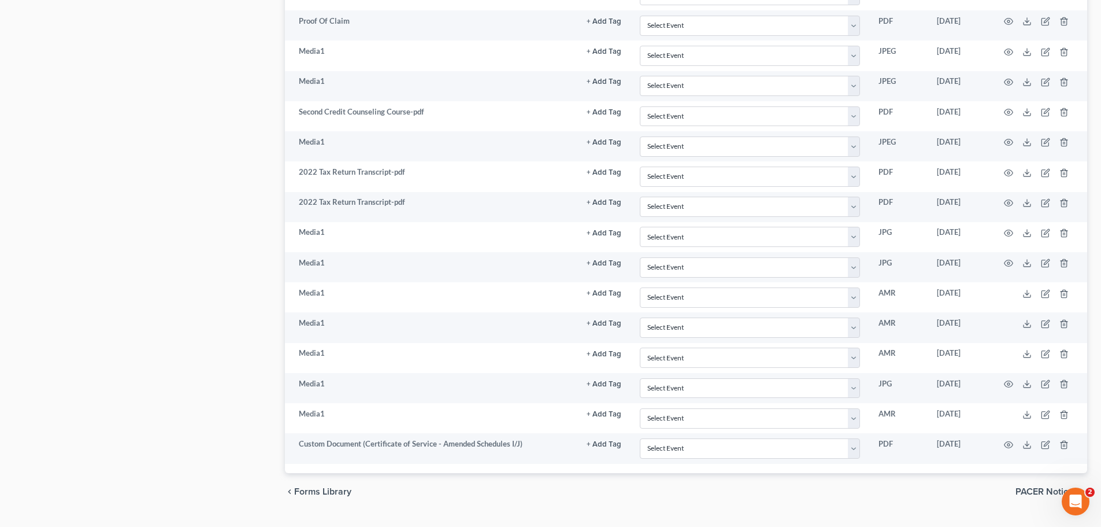
scroll to position [1415, 0]
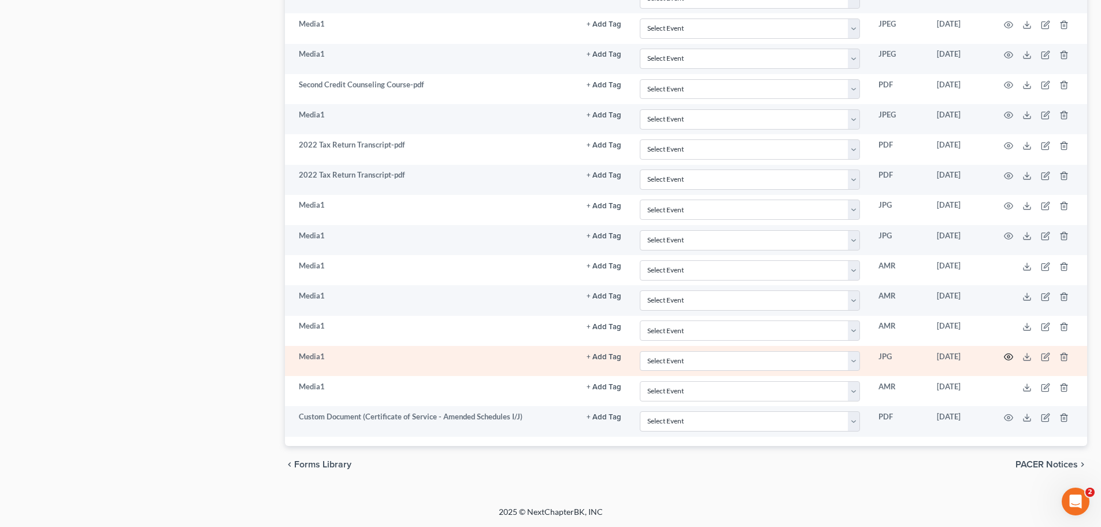
click at [1011, 357] on icon "button" at bounding box center [1008, 356] width 9 height 9
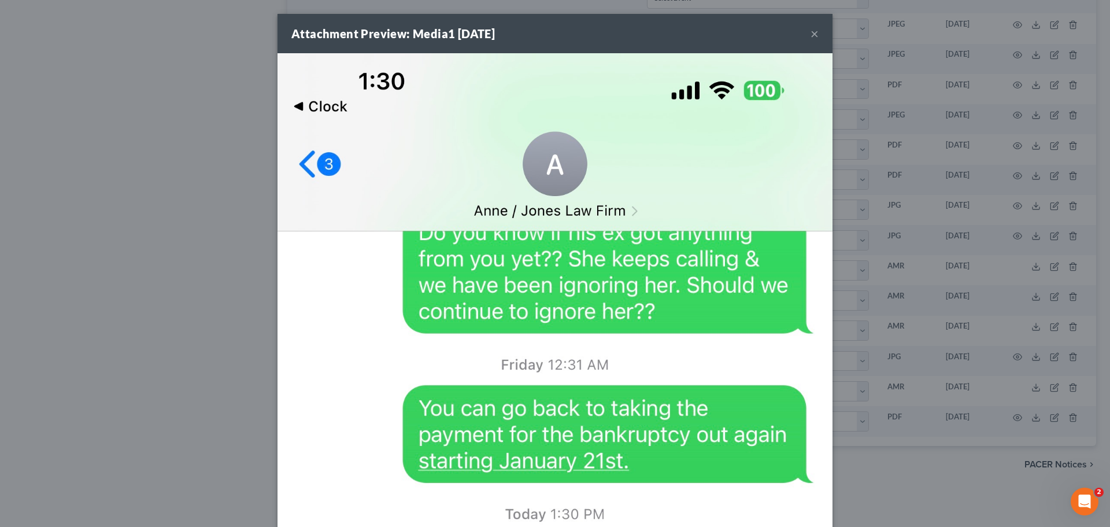
click at [805, 34] on div "Attachment Preview: Media1 01/11/2024 ×" at bounding box center [555, 33] width 555 height 39
click at [811, 35] on button "×" at bounding box center [815, 34] width 8 height 14
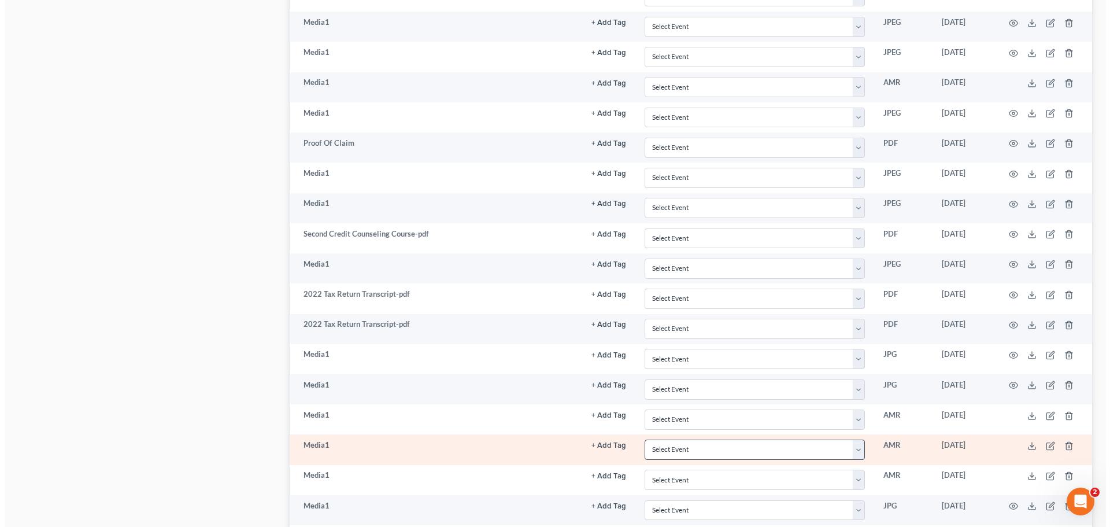
scroll to position [1241, 0]
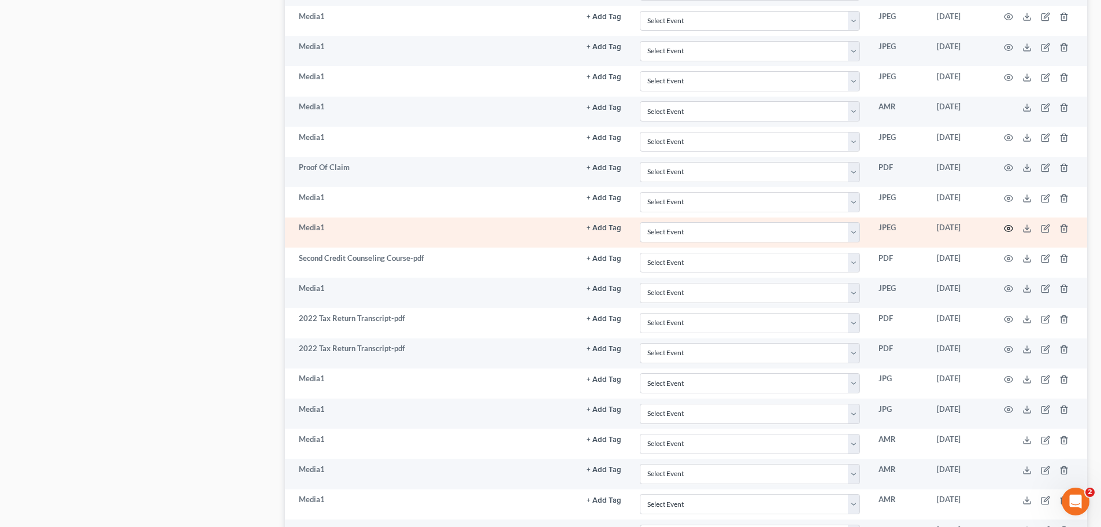
click at [1008, 230] on icon "button" at bounding box center [1008, 228] width 9 height 9
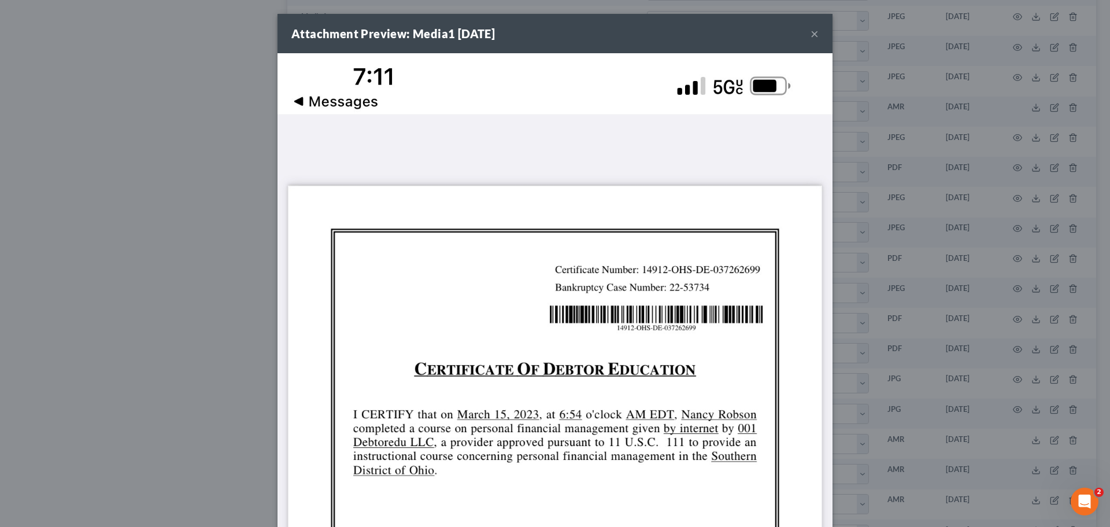
click at [811, 31] on button "×" at bounding box center [815, 34] width 8 height 14
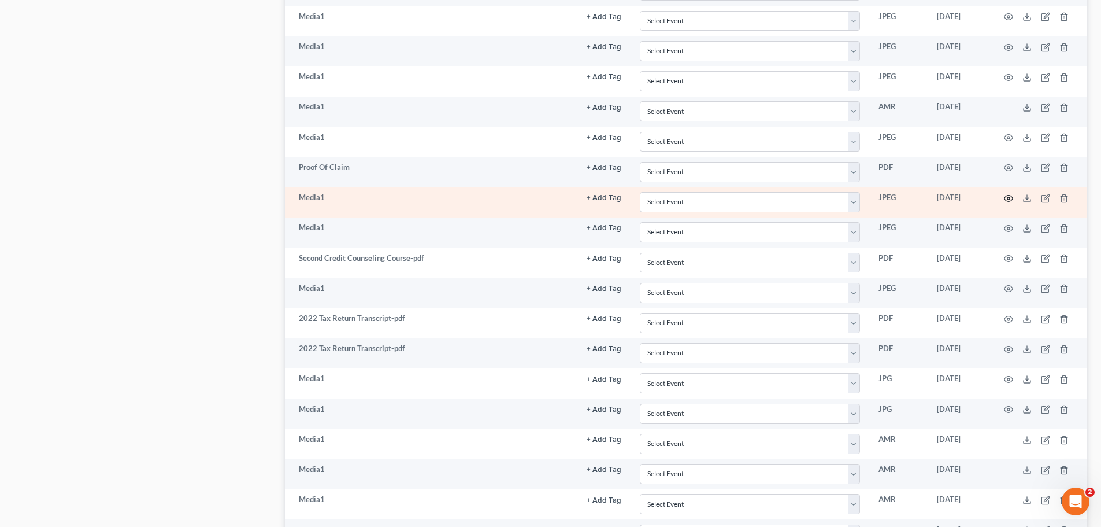
click at [1011, 197] on icon "button" at bounding box center [1008, 198] width 9 height 9
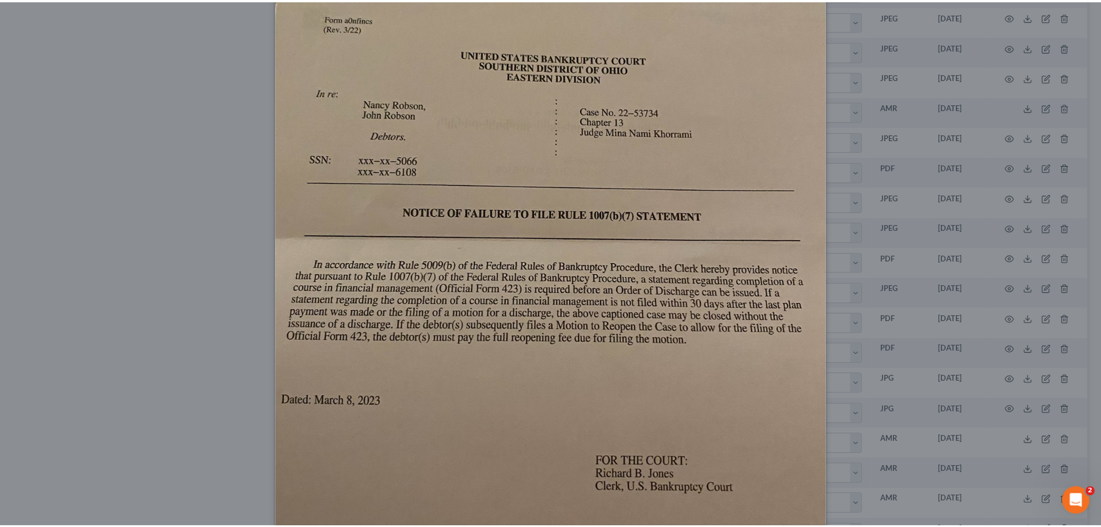
scroll to position [0, 0]
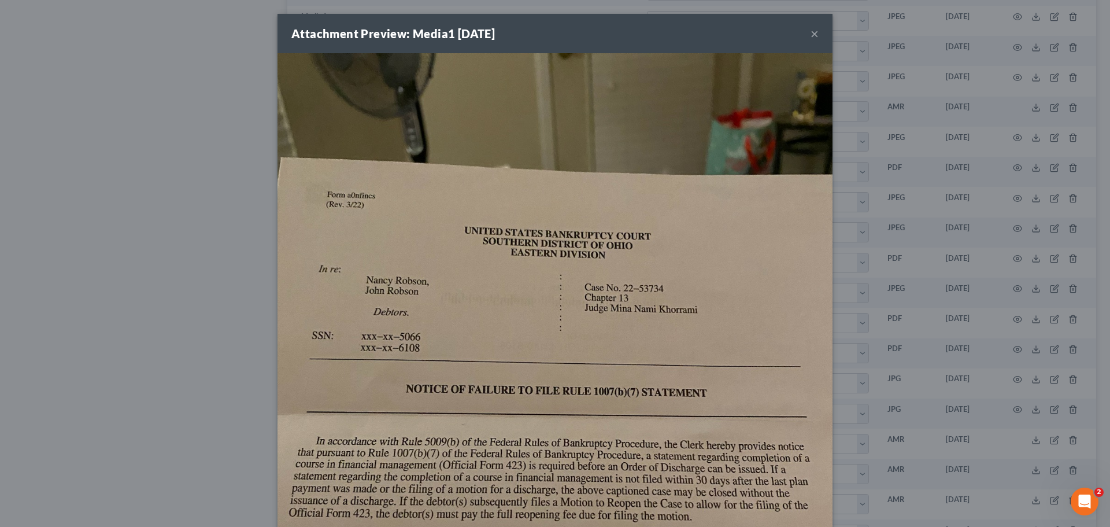
click at [813, 34] on button "×" at bounding box center [815, 34] width 8 height 14
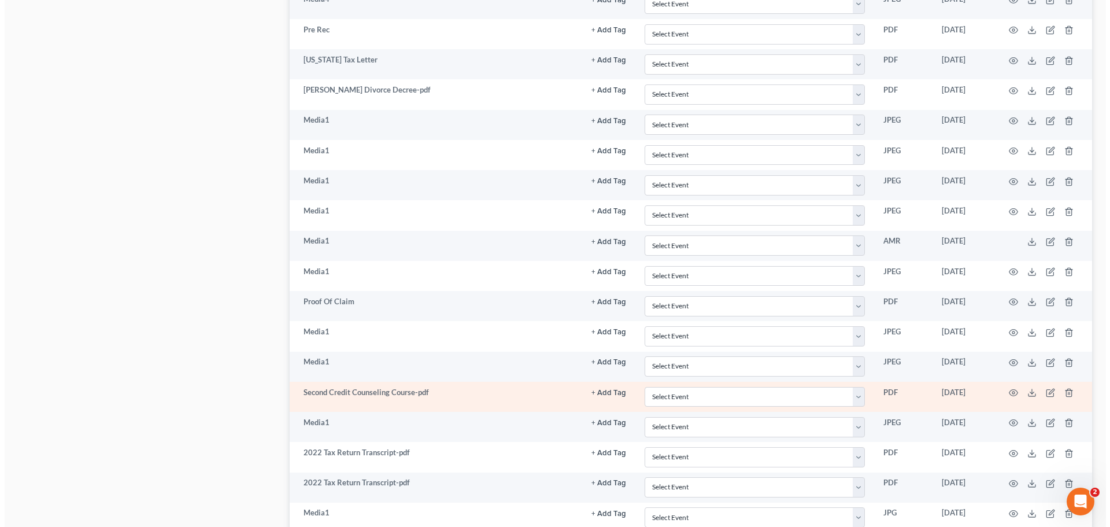
scroll to position [1068, 0]
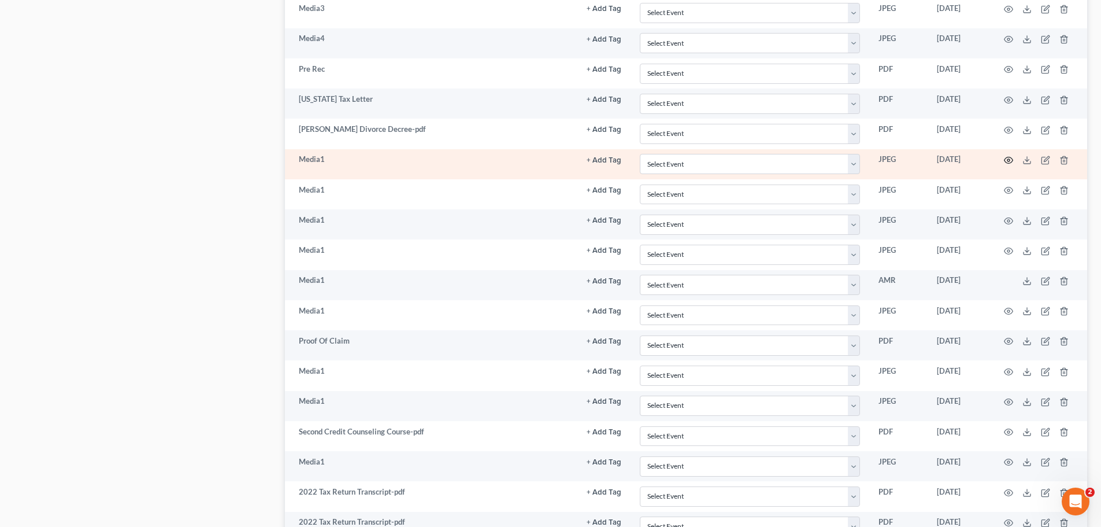
click at [1009, 161] on circle "button" at bounding box center [1009, 160] width 2 height 2
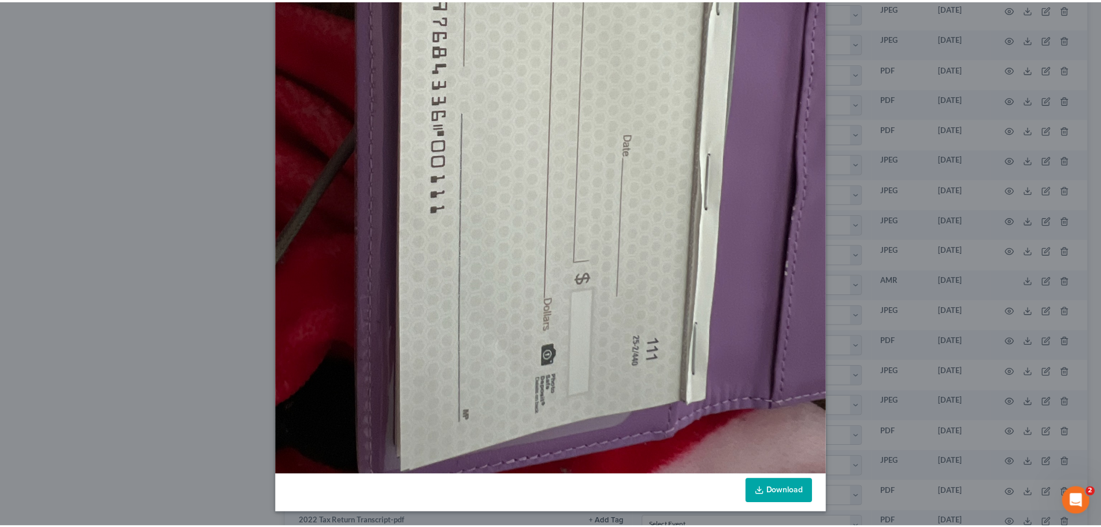
scroll to position [0, 0]
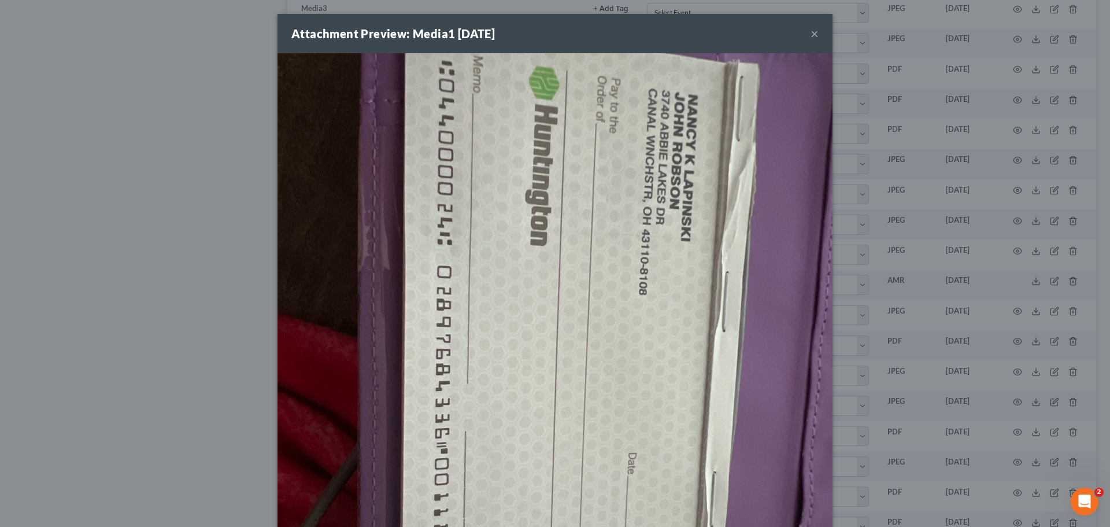
click at [811, 34] on button "×" at bounding box center [815, 34] width 8 height 14
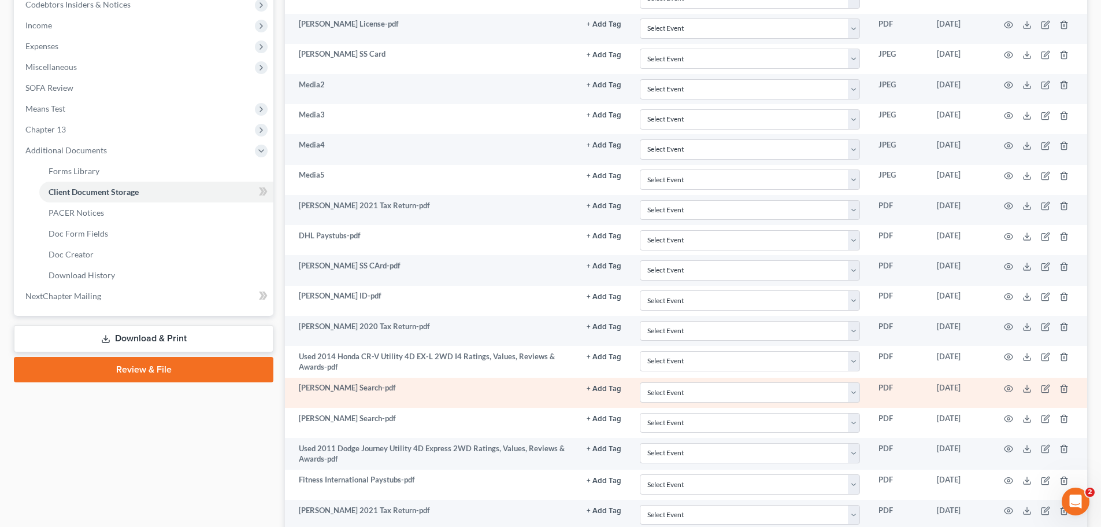
scroll to position [316, 0]
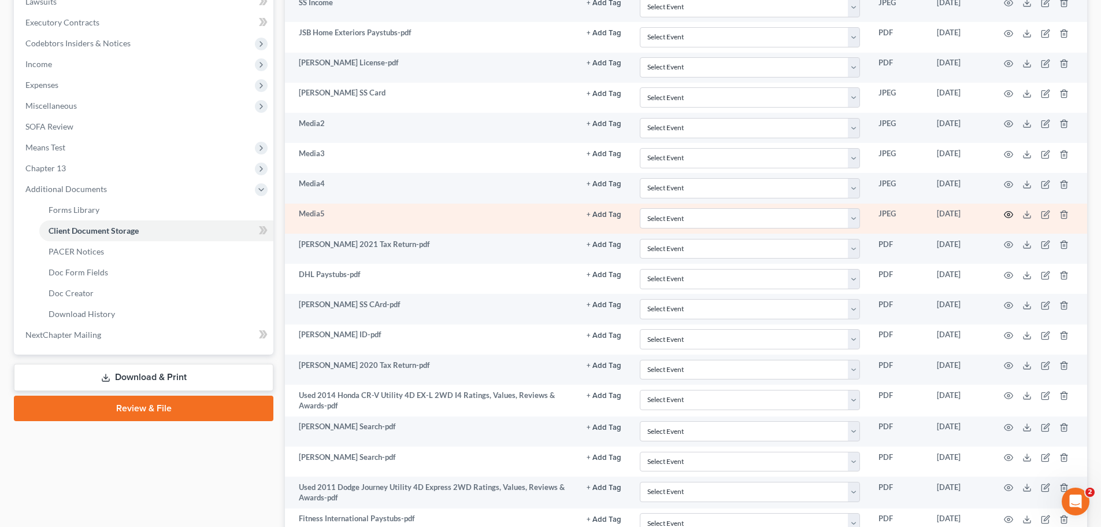
click at [1009, 212] on icon "button" at bounding box center [1008, 214] width 9 height 9
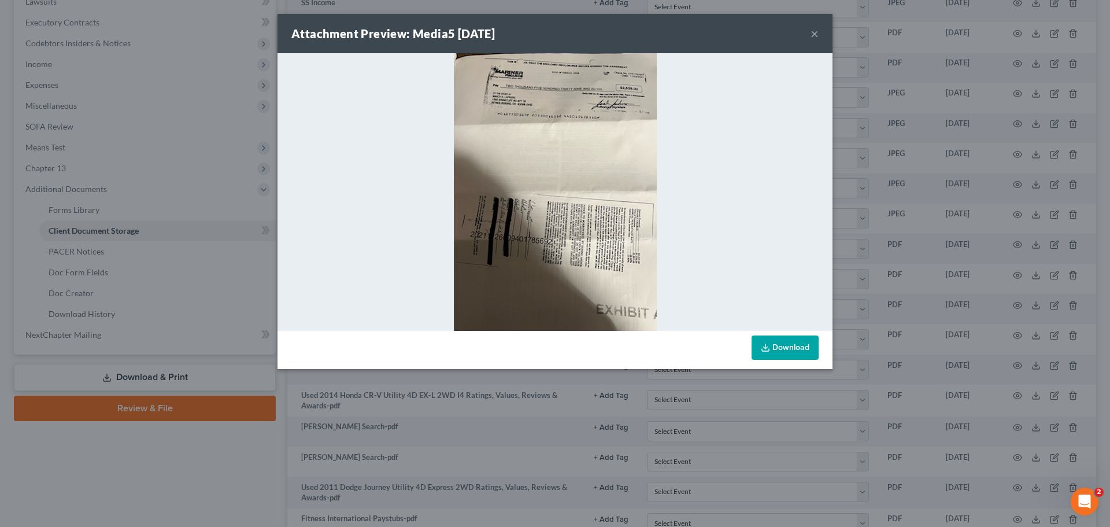
click at [816, 29] on button "×" at bounding box center [815, 34] width 8 height 14
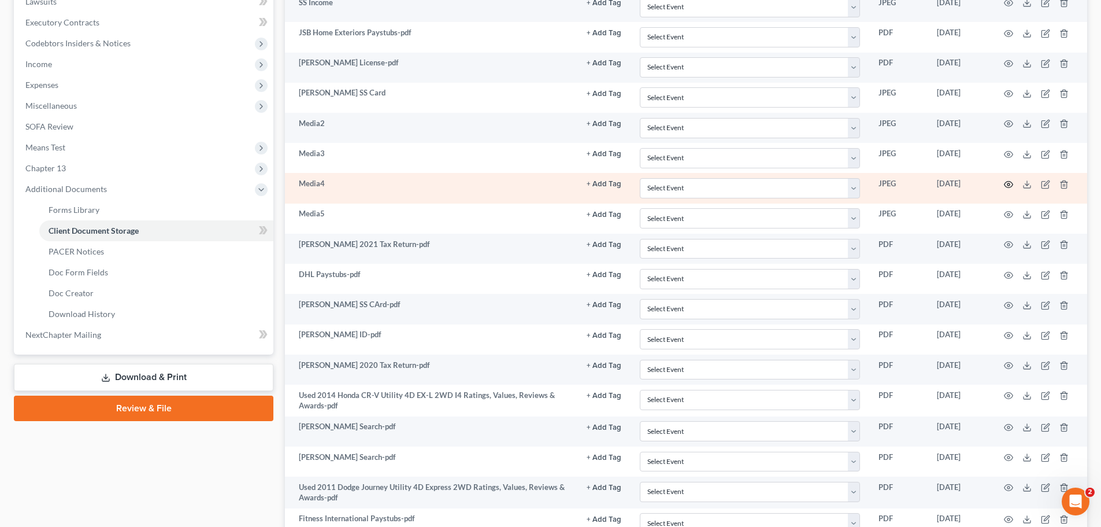
click at [1010, 184] on circle "button" at bounding box center [1009, 184] width 2 height 2
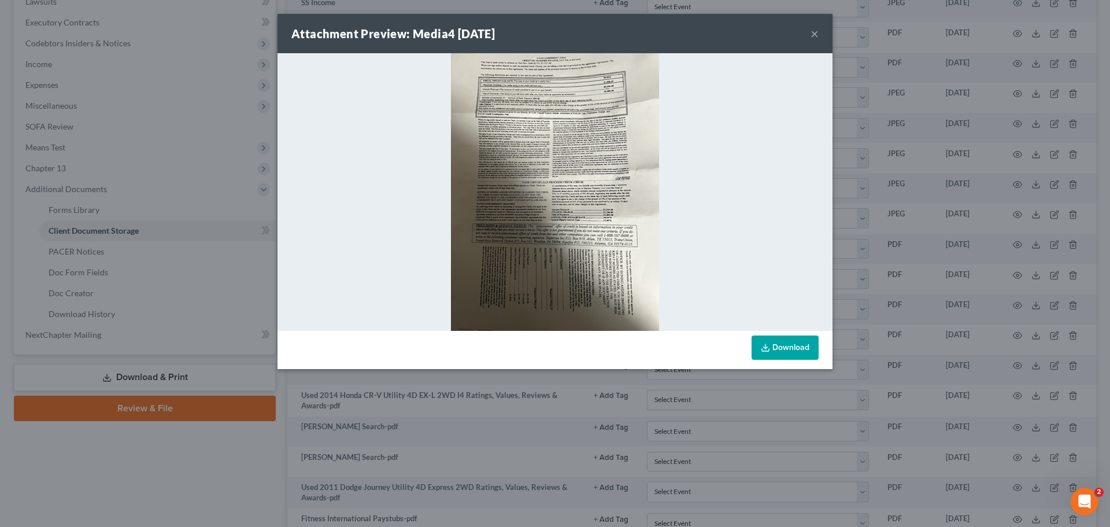
click at [814, 34] on button "×" at bounding box center [815, 34] width 8 height 14
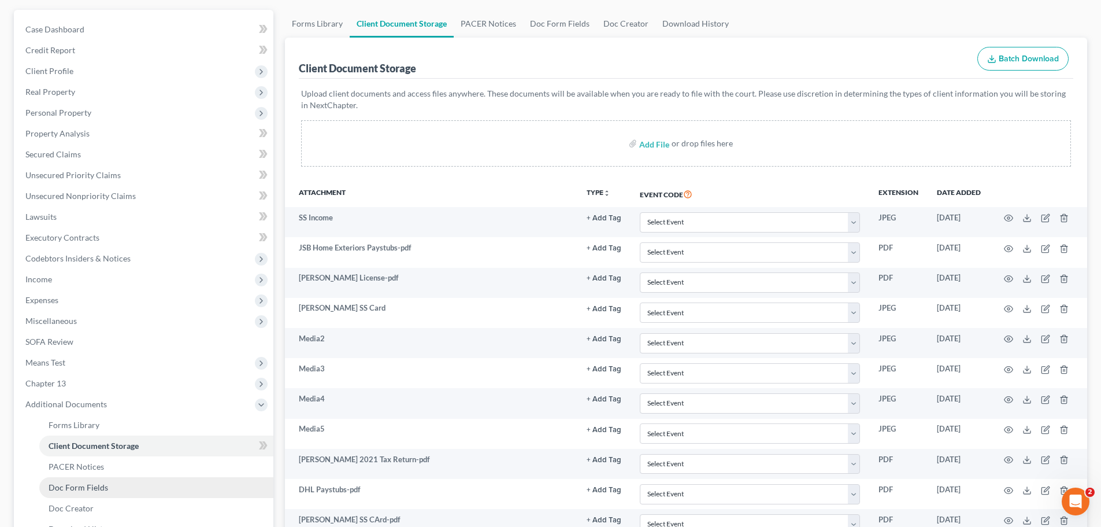
scroll to position [27, 0]
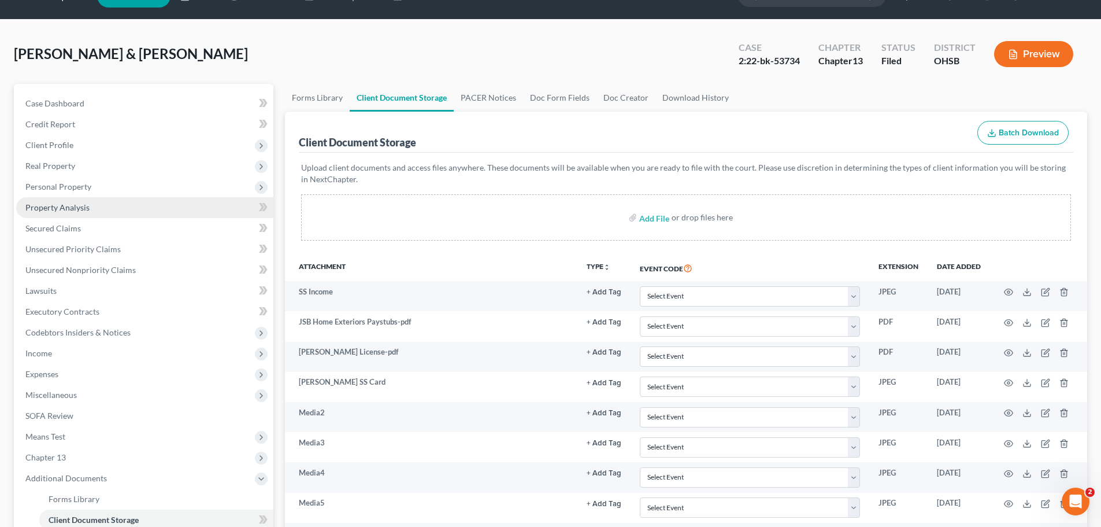
drag, startPoint x: 60, startPoint y: 183, endPoint x: 79, endPoint y: 206, distance: 30.0
click at [60, 183] on span "Personal Property" at bounding box center [58, 187] width 66 height 10
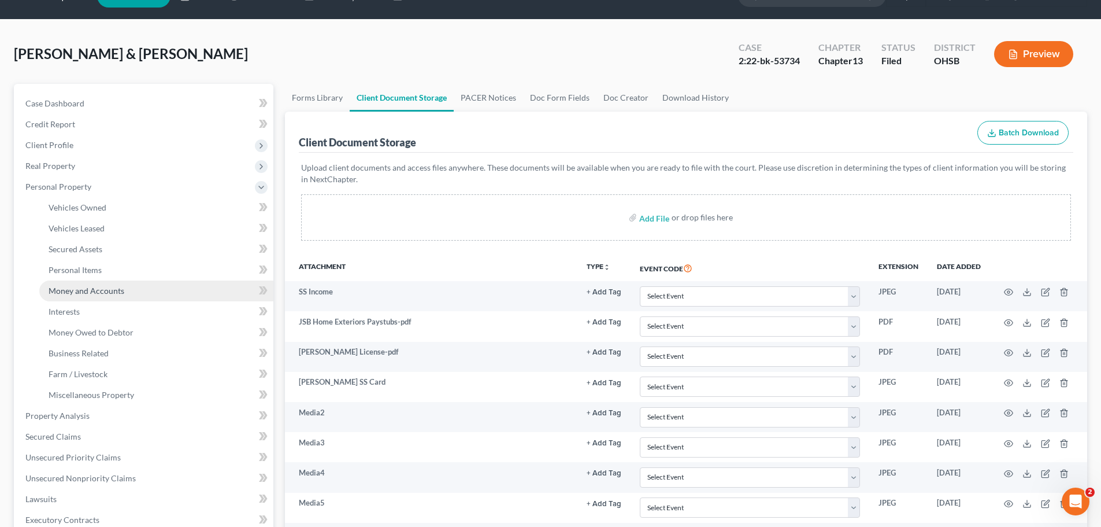
click at [90, 291] on span "Money and Accounts" at bounding box center [87, 291] width 76 height 10
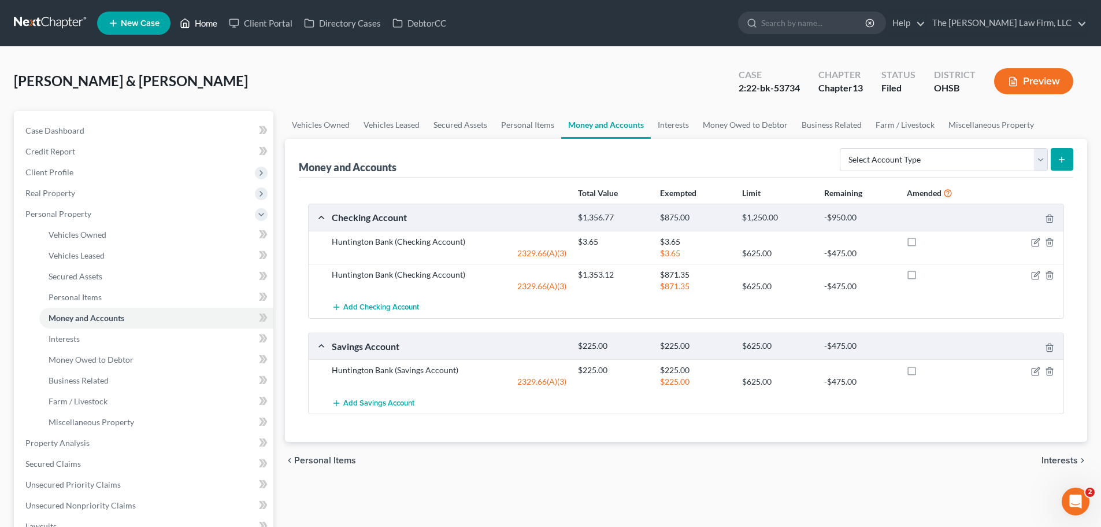
click at [204, 24] on link "Home" at bounding box center [198, 23] width 49 height 21
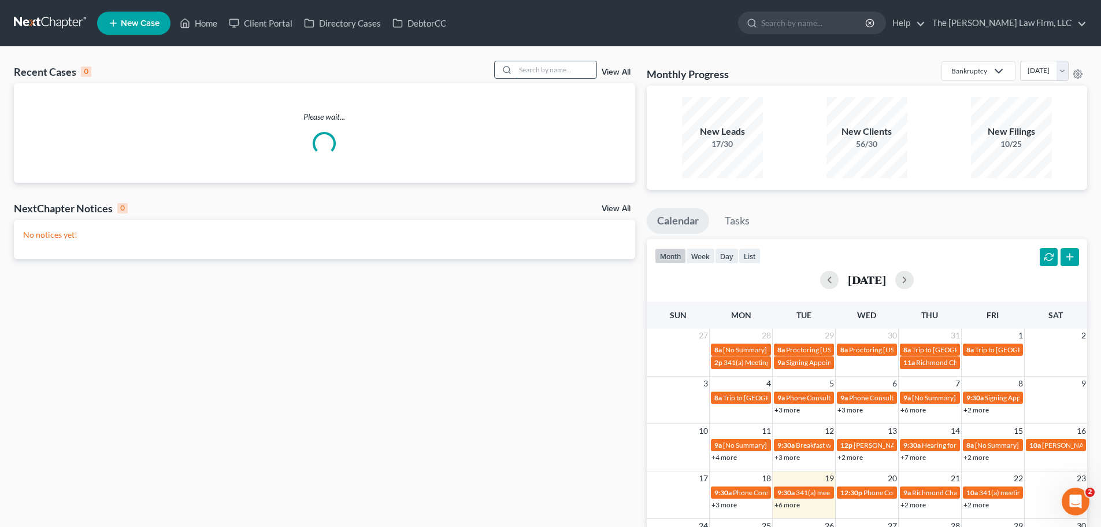
click at [536, 68] on input "search" at bounding box center [556, 69] width 81 height 17
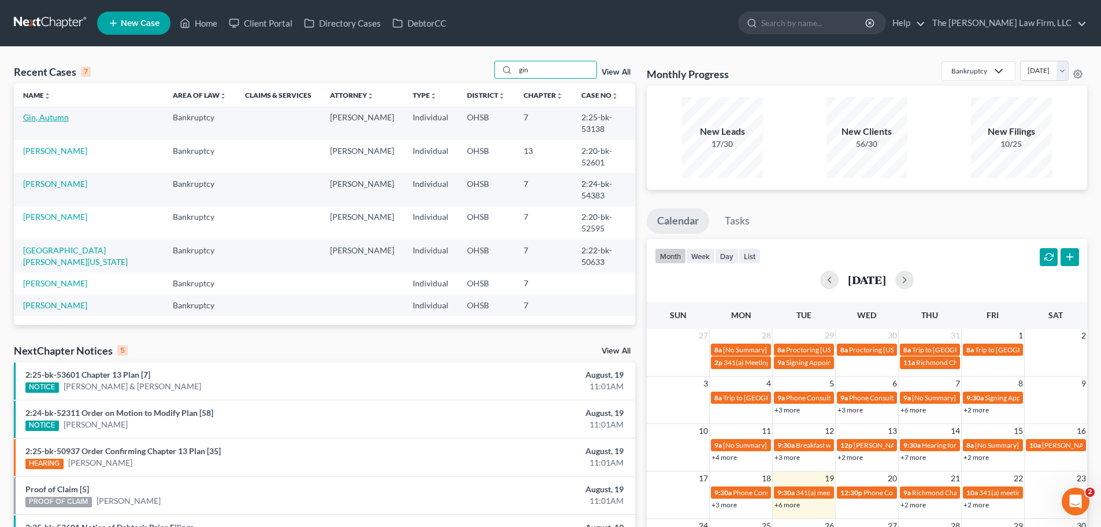
type input "gin"
click at [49, 118] on link "Gin, Autumn" at bounding box center [46, 117] width 46 height 10
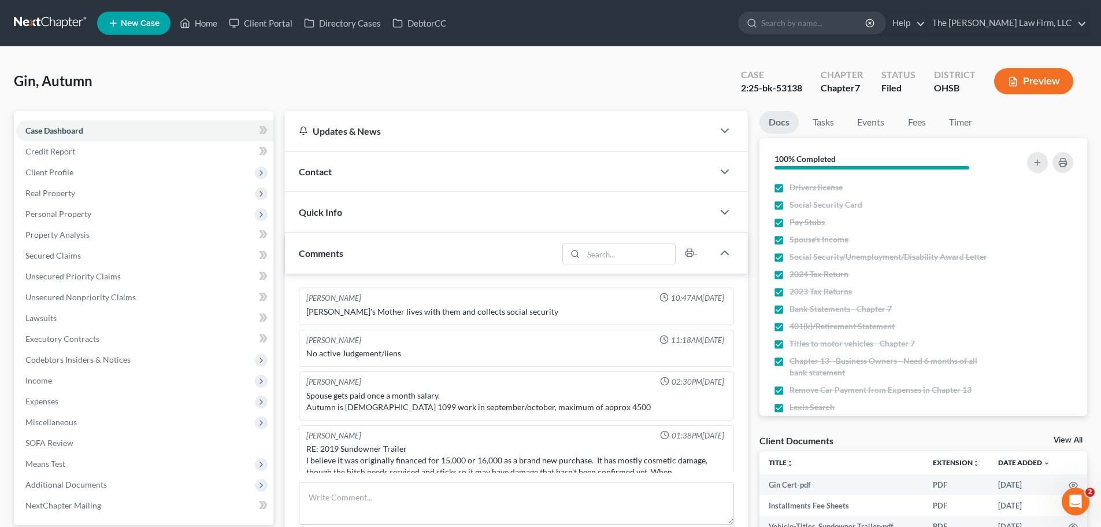
scroll to position [101, 0]
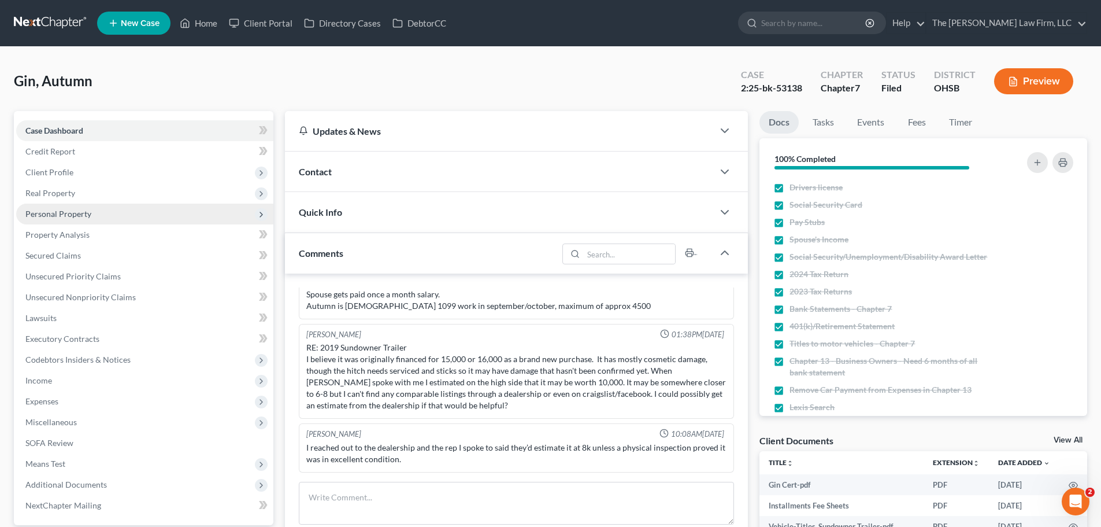
click at [95, 216] on span "Personal Property" at bounding box center [144, 214] width 257 height 21
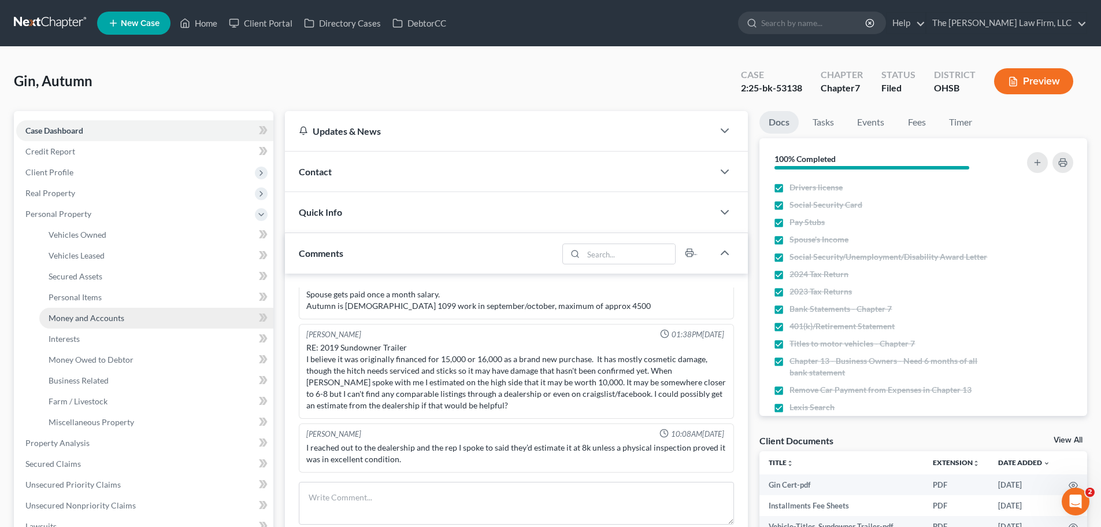
click at [102, 316] on span "Money and Accounts" at bounding box center [87, 318] width 76 height 10
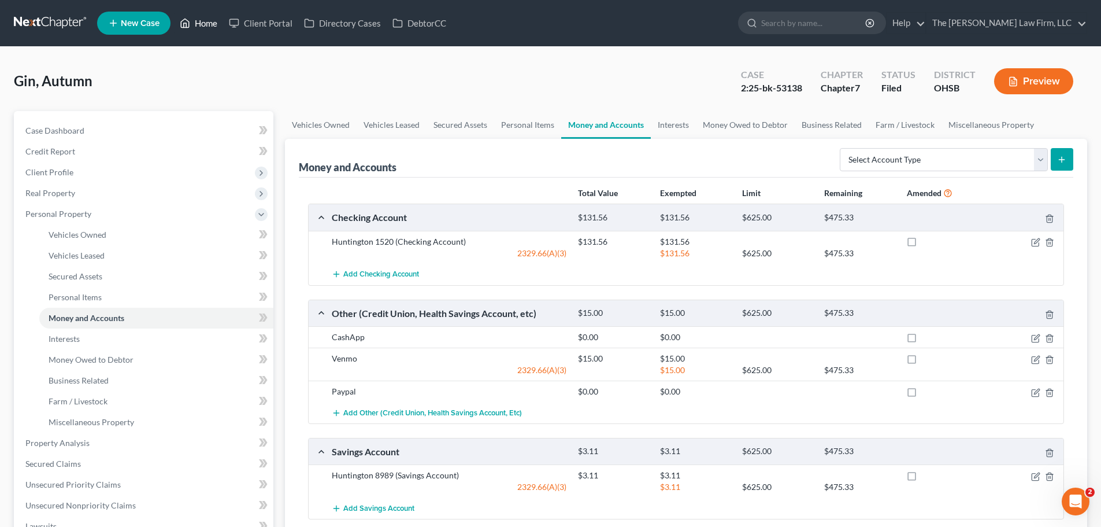
click at [206, 23] on link "Home" at bounding box center [198, 23] width 49 height 21
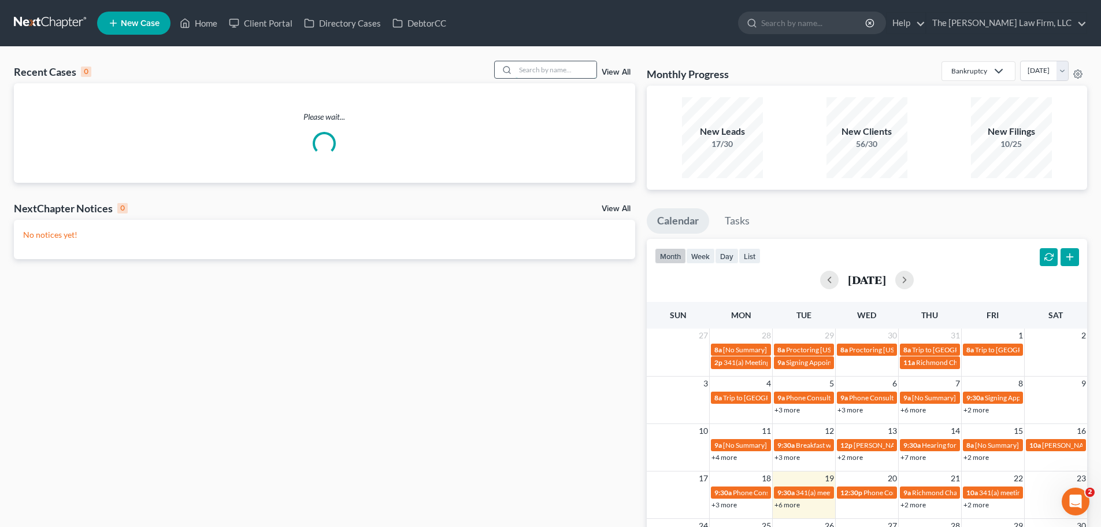
click at [559, 75] on input "search" at bounding box center [556, 69] width 81 height 17
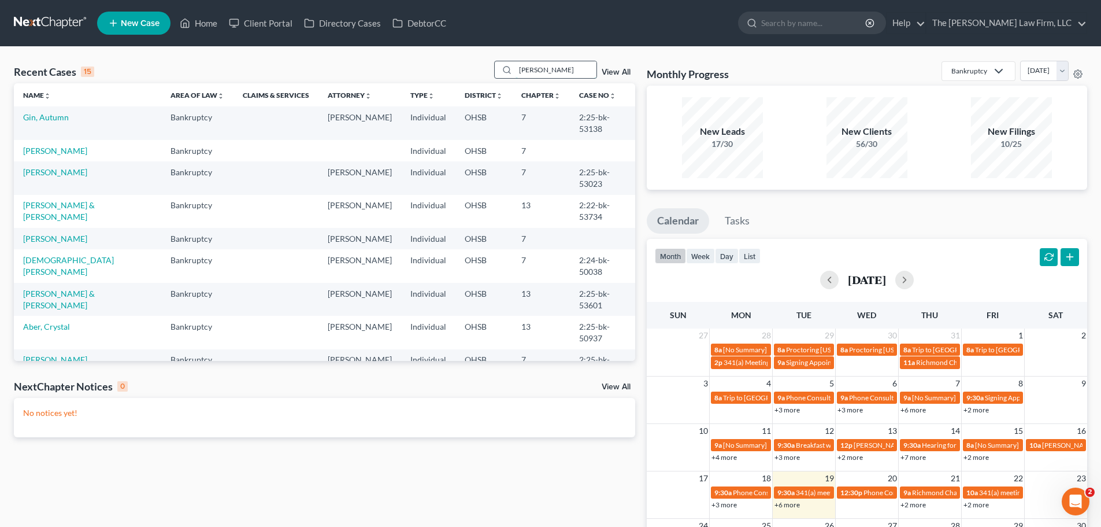
type input "bassett"
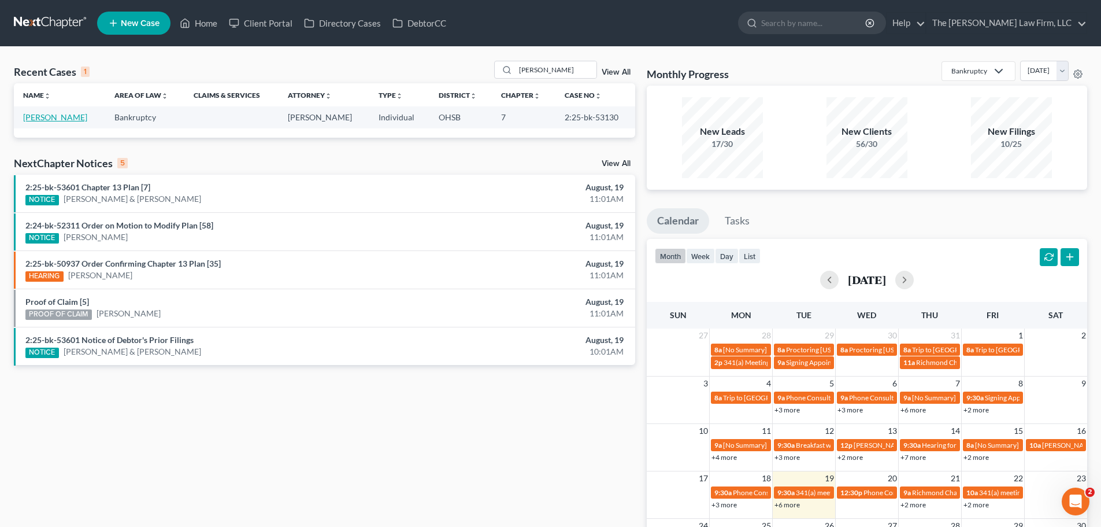
click at [48, 113] on link "[PERSON_NAME]" at bounding box center [55, 117] width 64 height 10
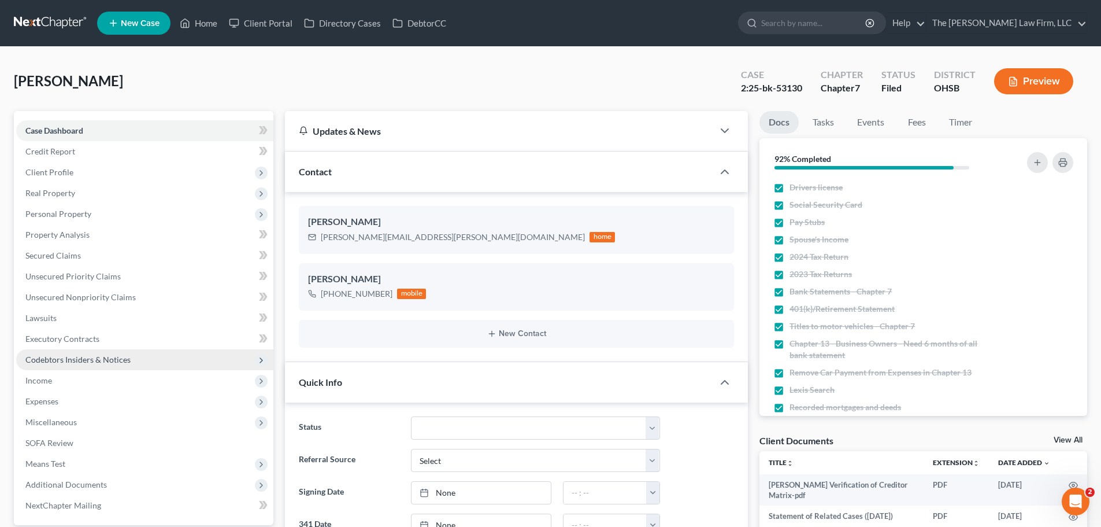
scroll to position [752, 0]
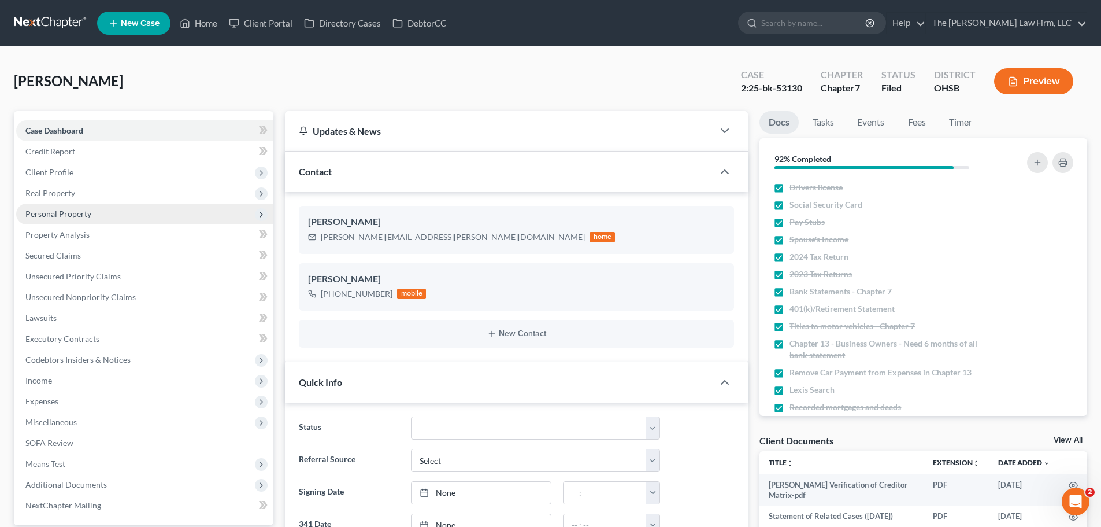
click at [73, 212] on span "Personal Property" at bounding box center [58, 214] width 66 height 10
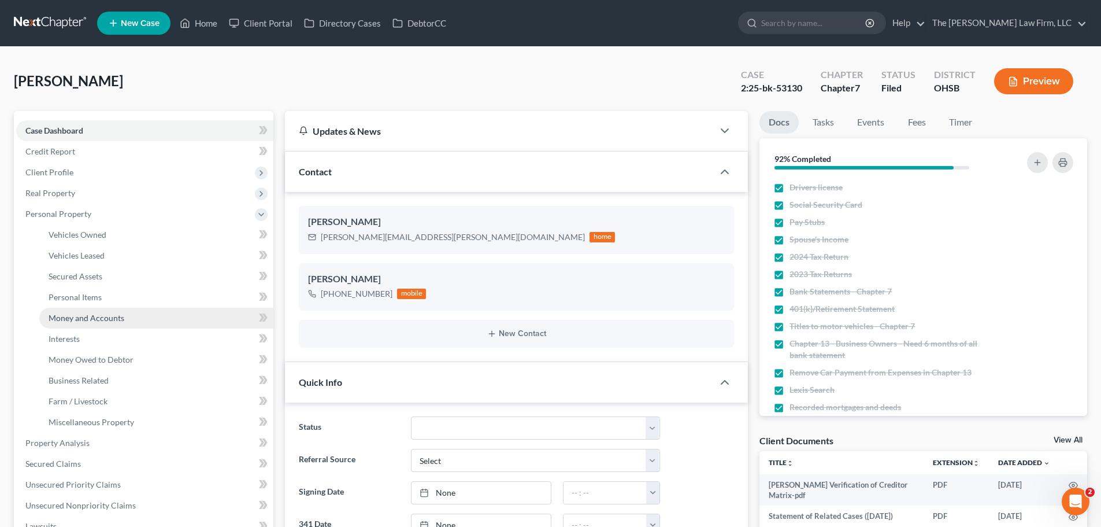
click at [81, 318] on span "Money and Accounts" at bounding box center [87, 318] width 76 height 10
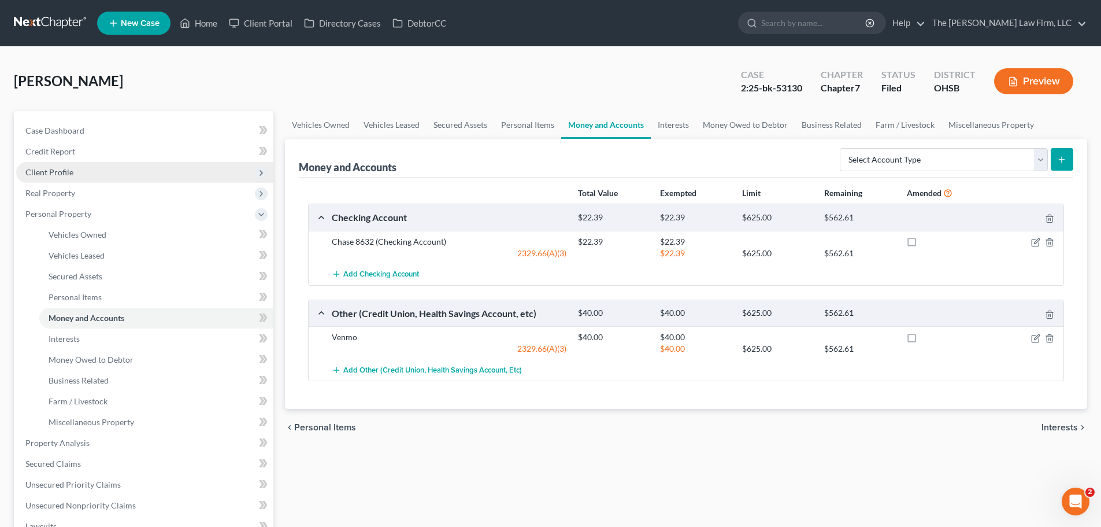
click at [51, 172] on span "Client Profile" at bounding box center [49, 172] width 48 height 10
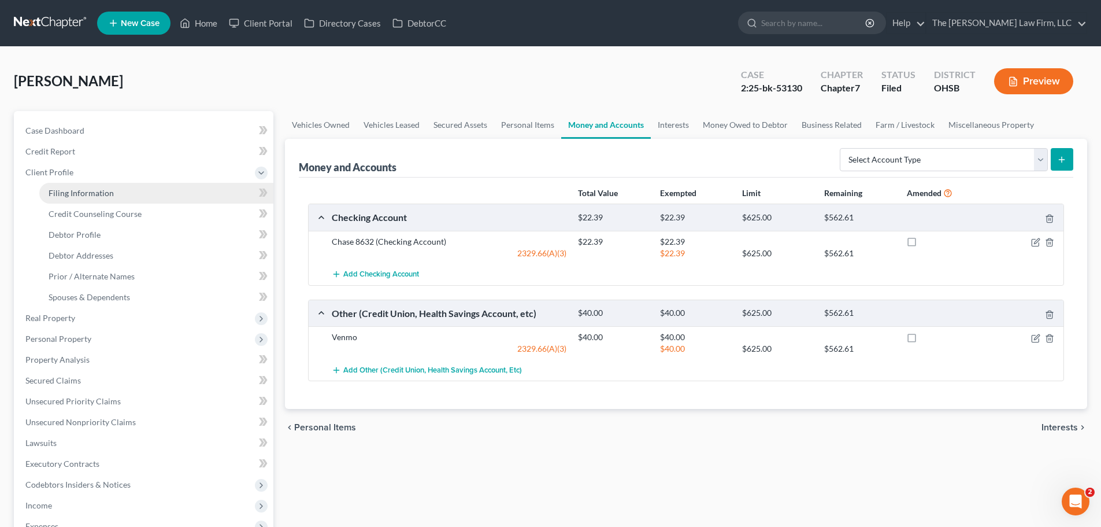
click at [84, 196] on span "Filing Information" at bounding box center [81, 193] width 65 height 10
select select "1"
select select "0"
select select "62"
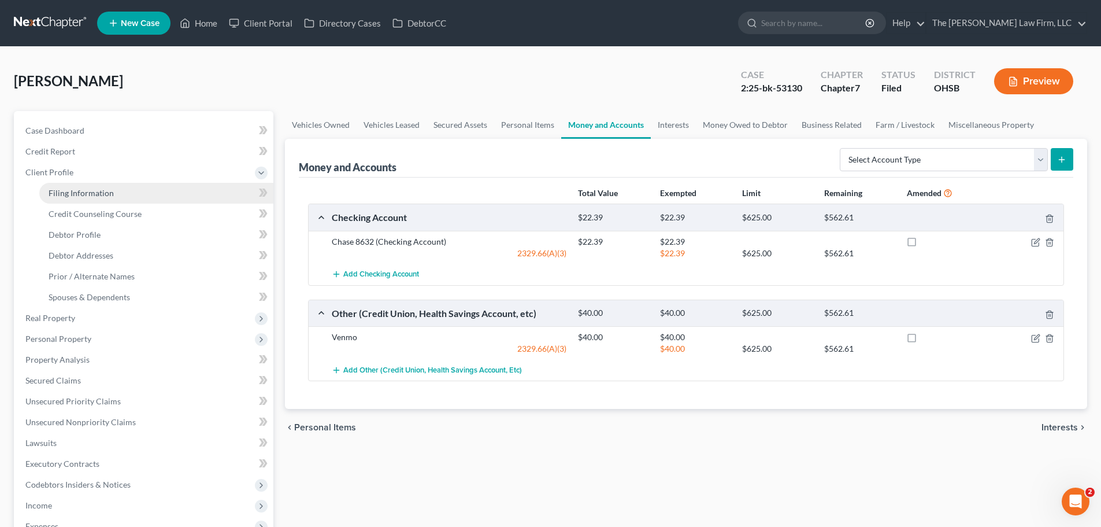
select select "2"
select select "36"
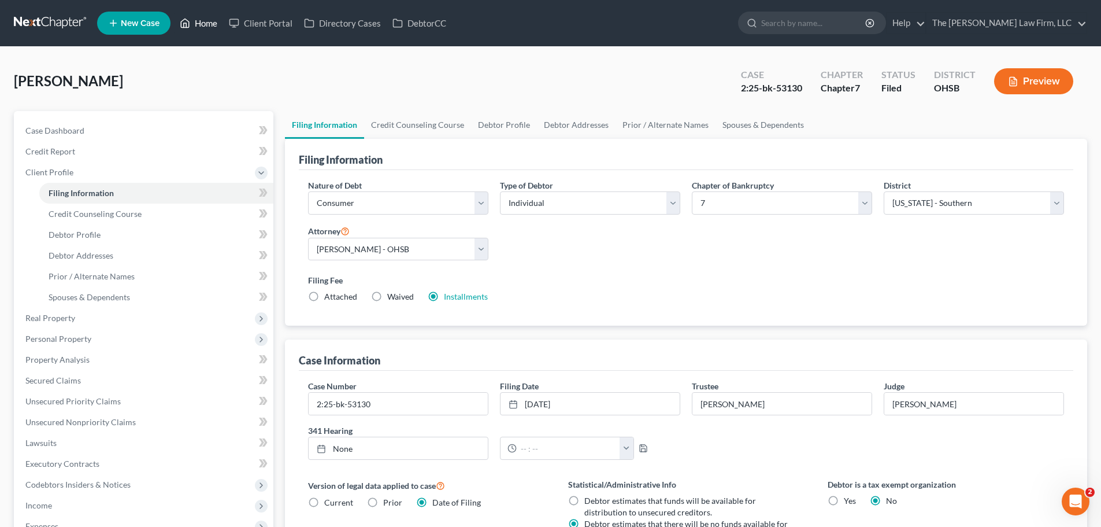
click at [201, 25] on link "Home" at bounding box center [198, 23] width 49 height 21
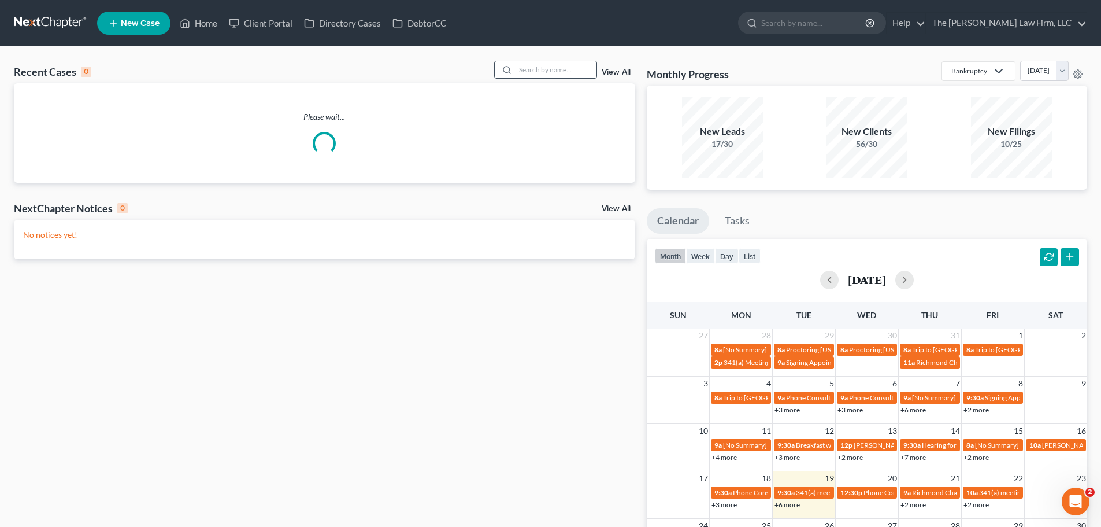
click at [544, 67] on input "search" at bounding box center [556, 69] width 81 height 17
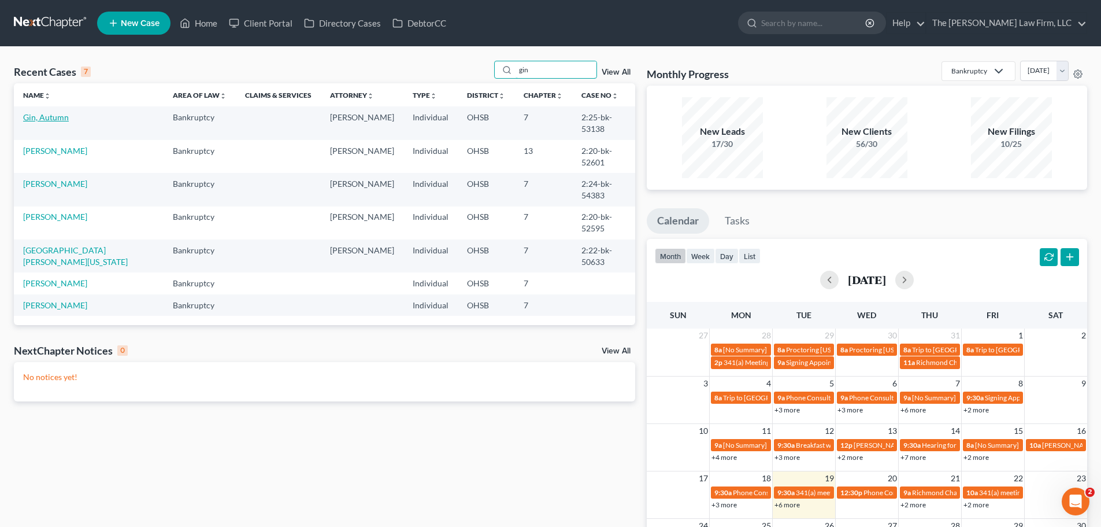
type input "gin"
click at [46, 116] on link "Gin, Autumn" at bounding box center [46, 117] width 46 height 10
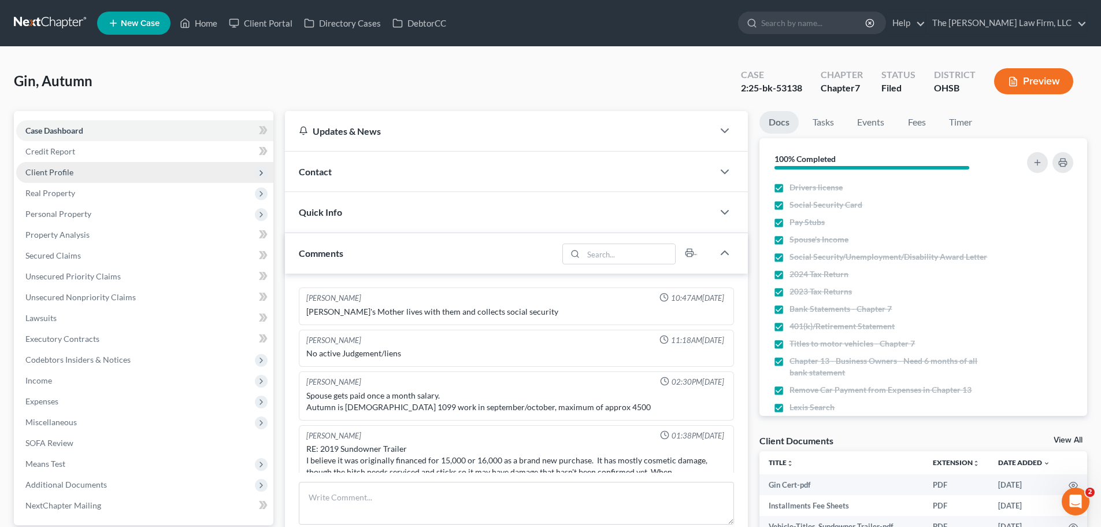
scroll to position [101, 0]
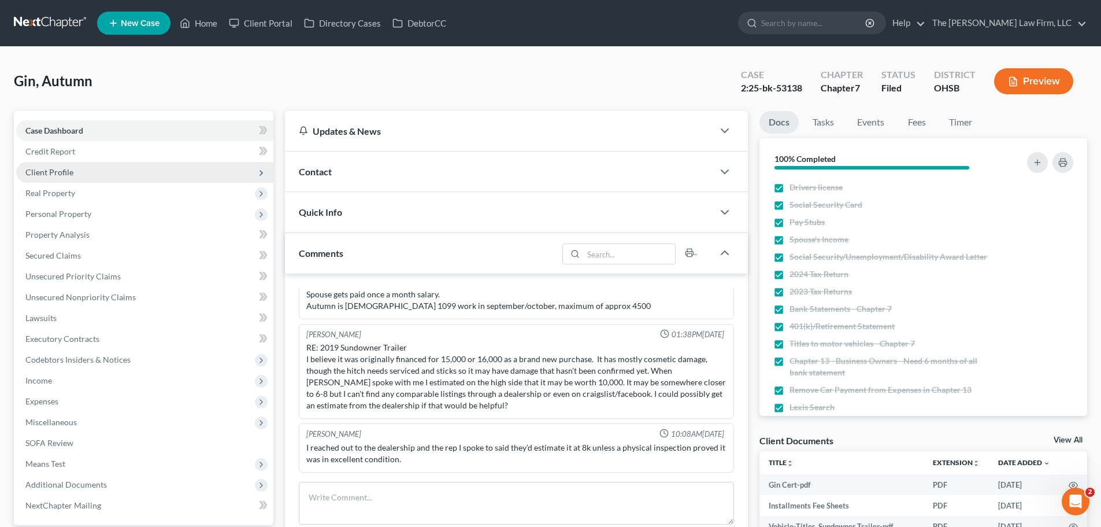
click at [55, 174] on span "Client Profile" at bounding box center [49, 172] width 48 height 10
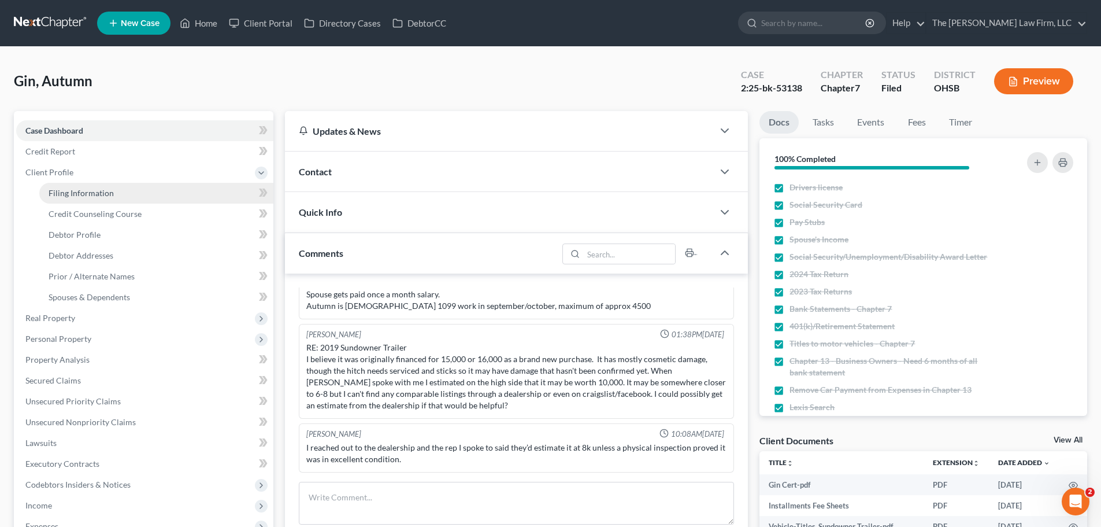
click at [65, 191] on span "Filing Information" at bounding box center [81, 193] width 65 height 10
select select "1"
select select "0"
select select "62"
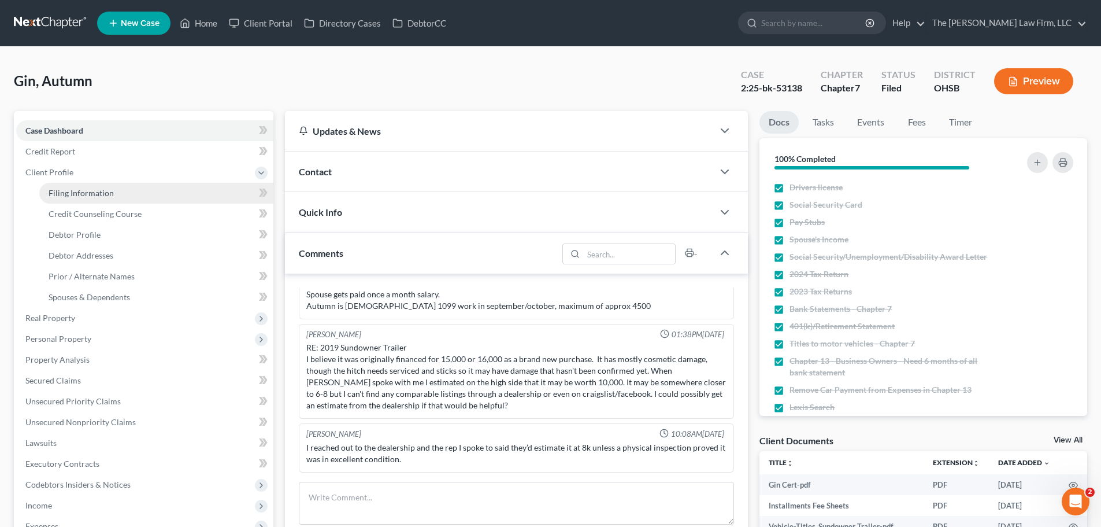
select select "2"
select select "36"
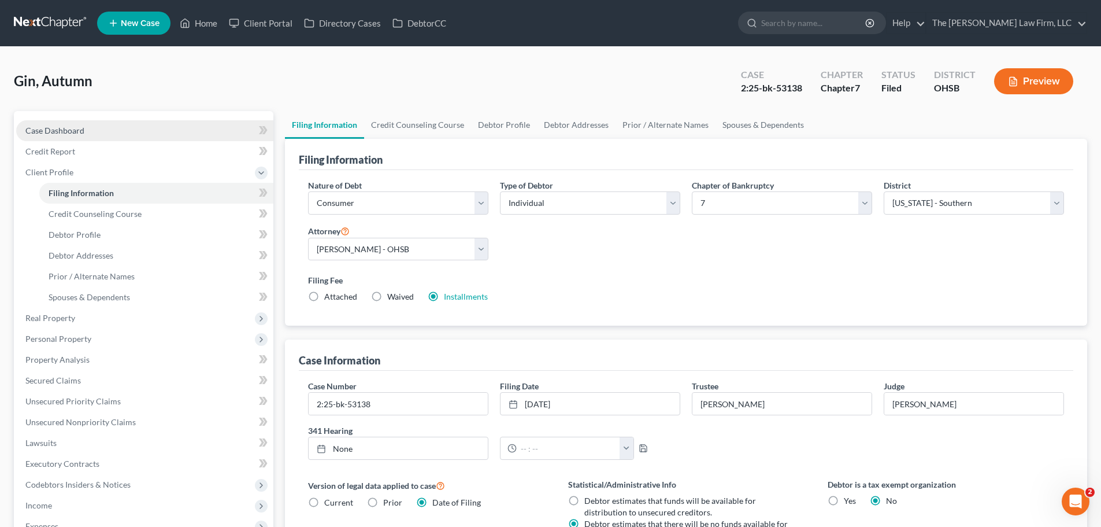
click at [116, 127] on link "Case Dashboard" at bounding box center [144, 130] width 257 height 21
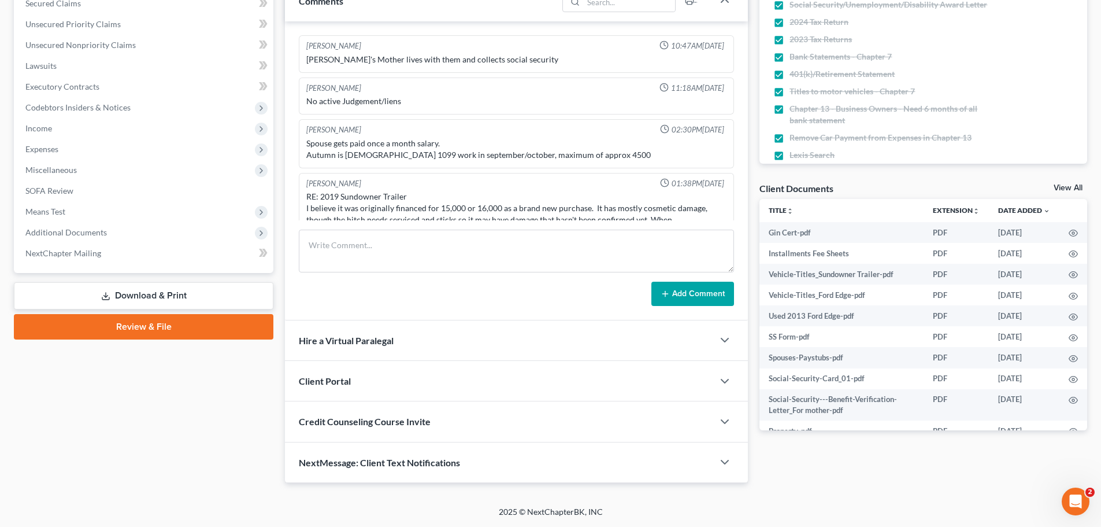
scroll to position [101, 0]
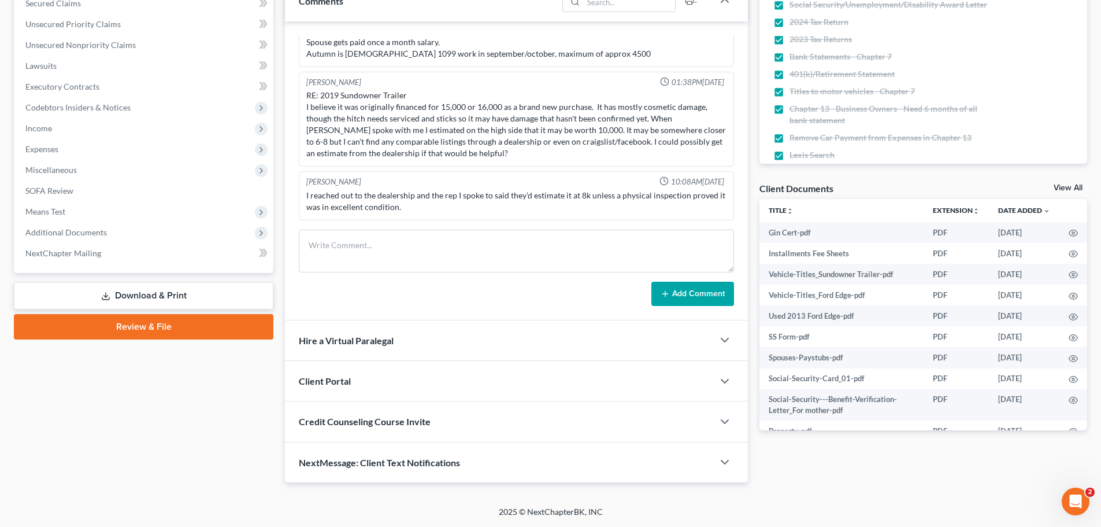
click at [416, 465] on span "NextMessage: Client Text Notifications" at bounding box center [379, 462] width 161 height 11
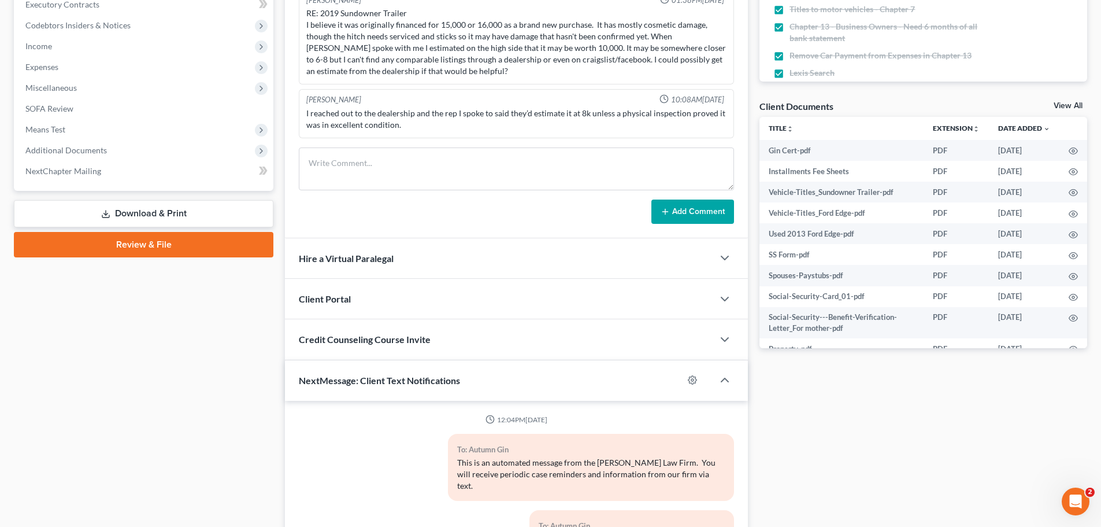
scroll to position [444, 0]
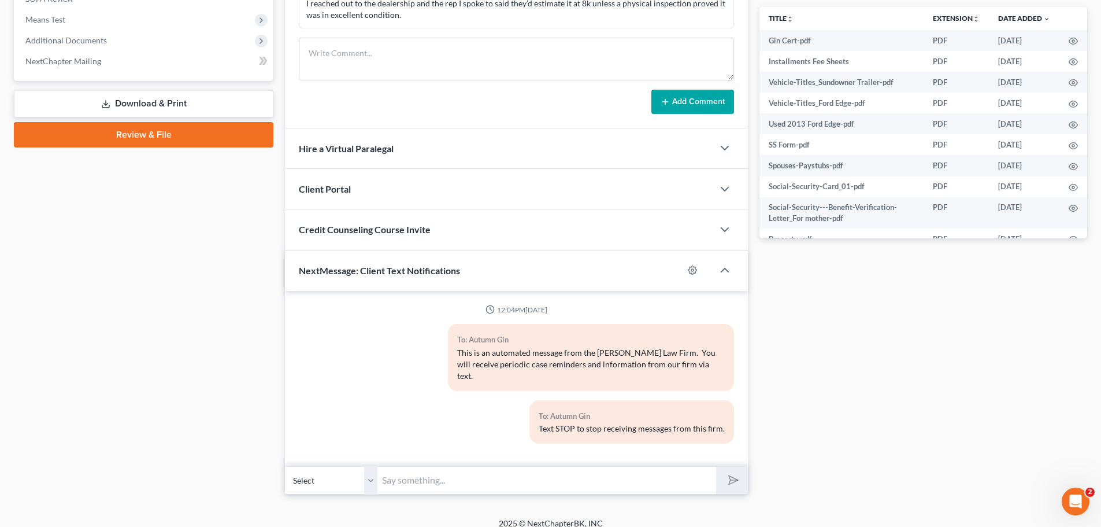
click at [513, 466] on input "text" at bounding box center [547, 480] width 339 height 28
type input "This is Michelle with The Jones Law Firm. I just sent you a time sensitive emai…"
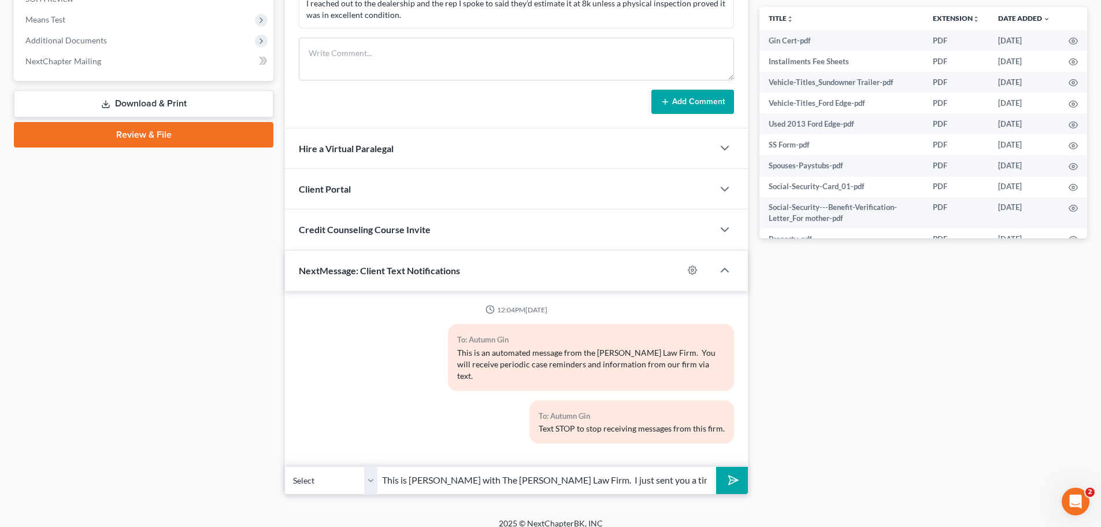
click at [738, 472] on icon "submit" at bounding box center [731, 480] width 16 height 16
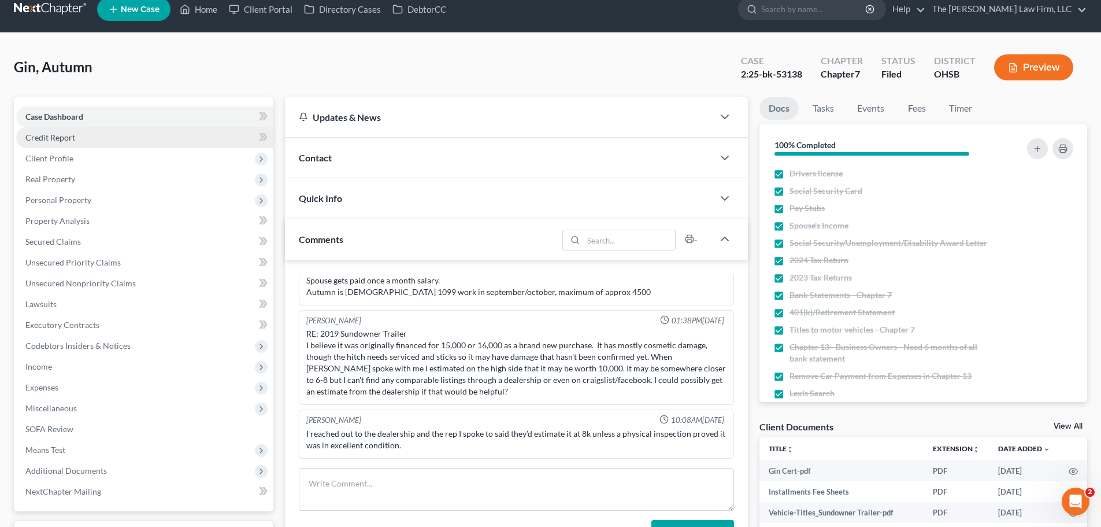
scroll to position [0, 0]
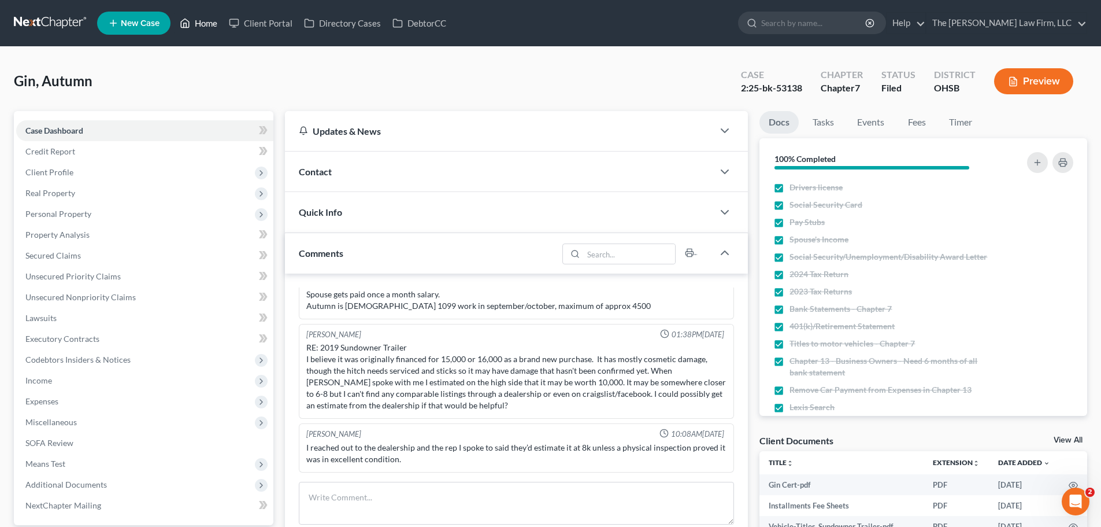
drag, startPoint x: 209, startPoint y: 20, endPoint x: 145, endPoint y: 5, distance: 66.5
click at [209, 20] on link "Home" at bounding box center [198, 23] width 49 height 21
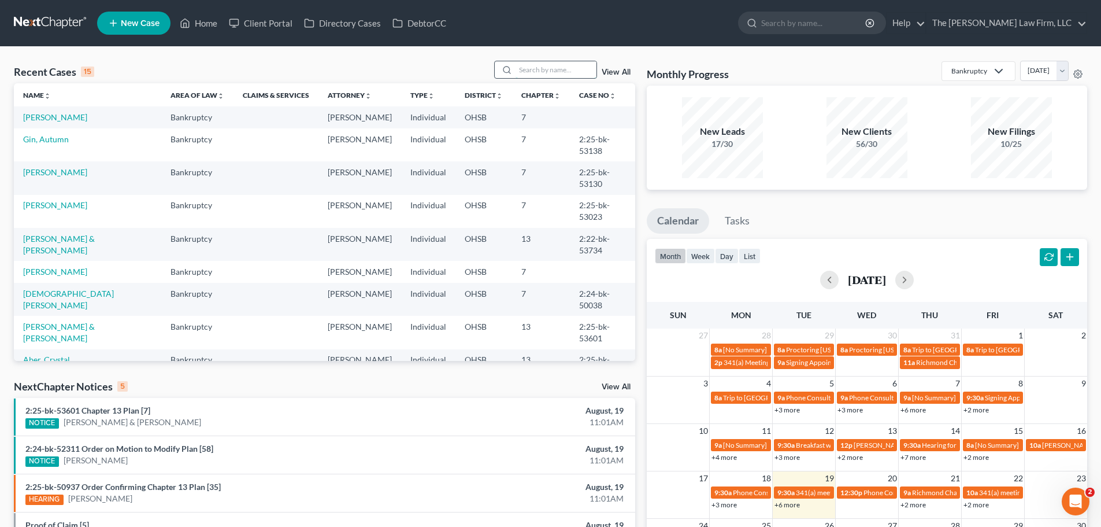
click at [574, 78] on input "search" at bounding box center [556, 69] width 81 height 17
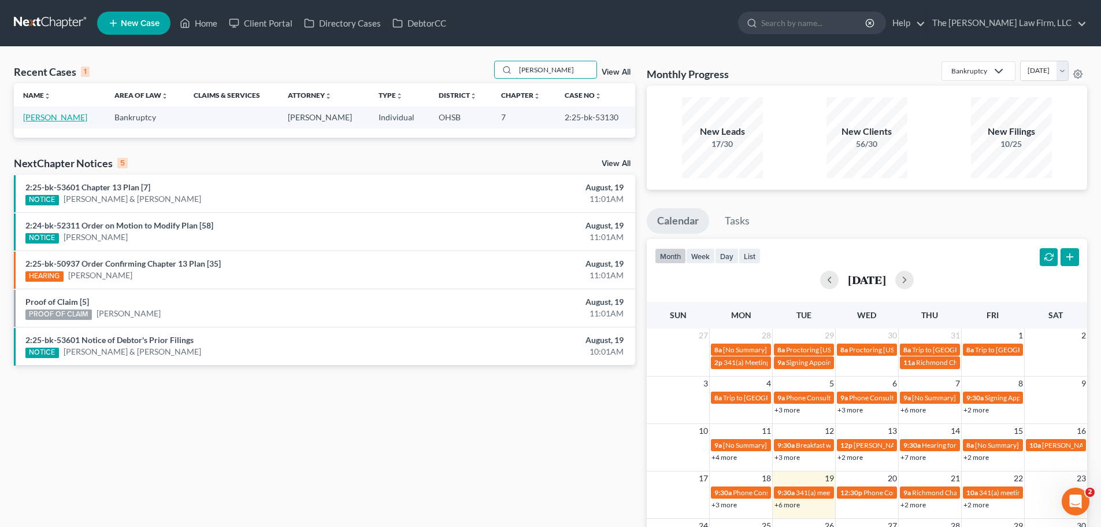
type input "bassett"
click at [60, 116] on link "[PERSON_NAME]" at bounding box center [55, 117] width 64 height 10
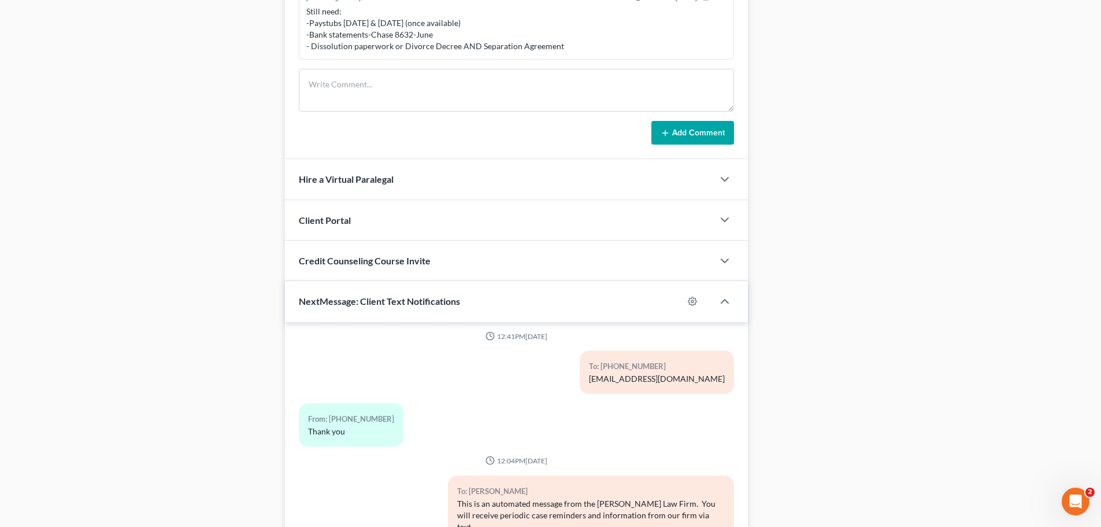
scroll to position [838, 0]
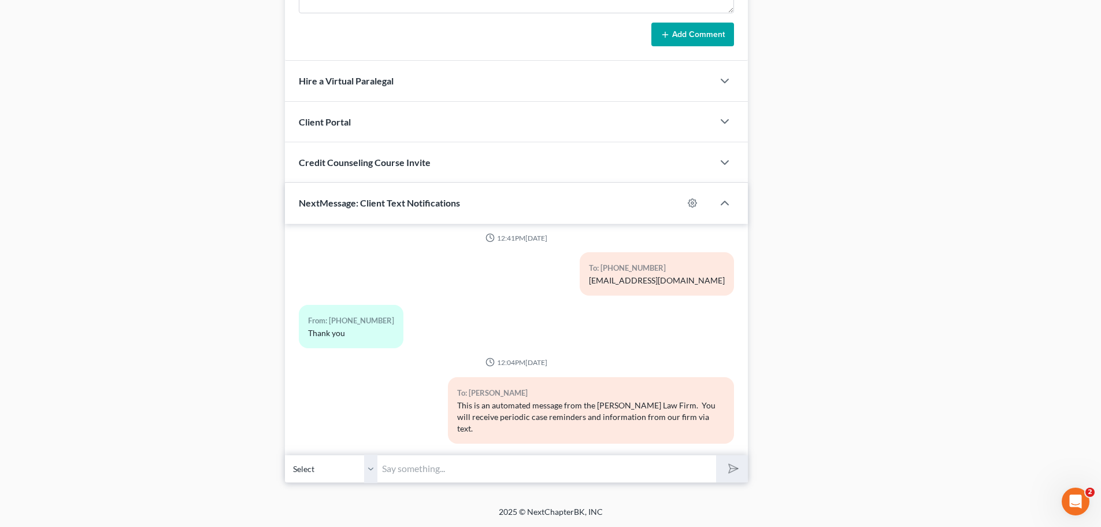
click at [446, 461] on input "text" at bounding box center [547, 468] width 339 height 28
type input "This is Michelle with The Jones Law Firm. I sent you a time sensitive email, ca…"
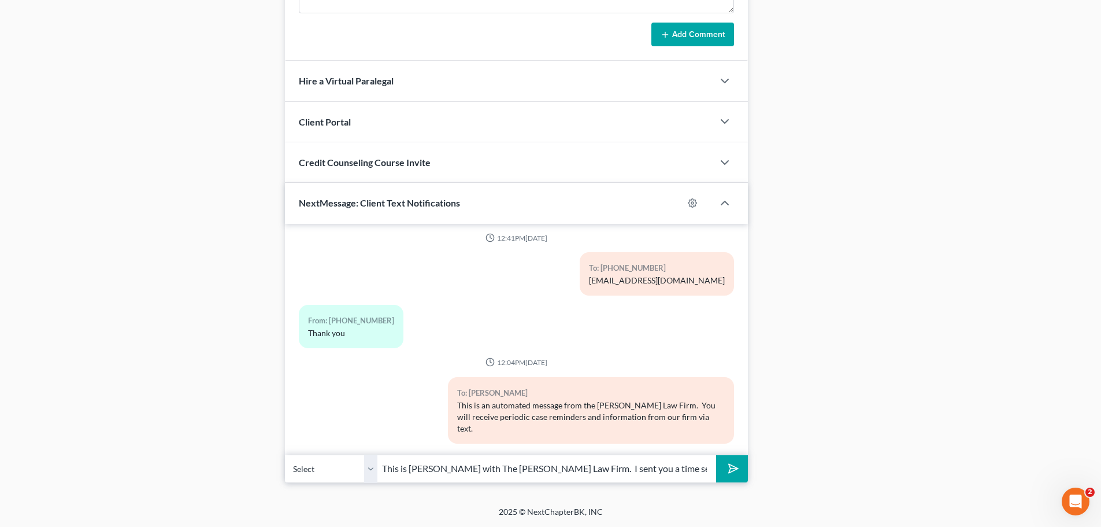
click at [734, 472] on icon "submit" at bounding box center [731, 468] width 16 height 16
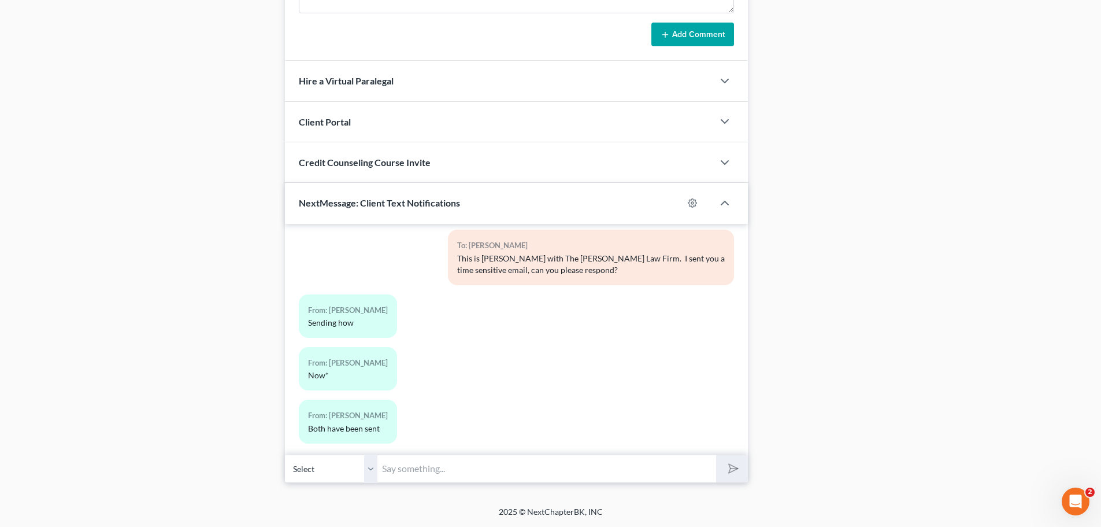
drag, startPoint x: 454, startPoint y: 472, endPoint x: 465, endPoint y: 472, distance: 10.4
click at [454, 472] on input "text" at bounding box center [547, 468] width 339 height 28
type input "We are all set now. Thank you!"
click at [727, 469] on icon "submit" at bounding box center [731, 468] width 16 height 16
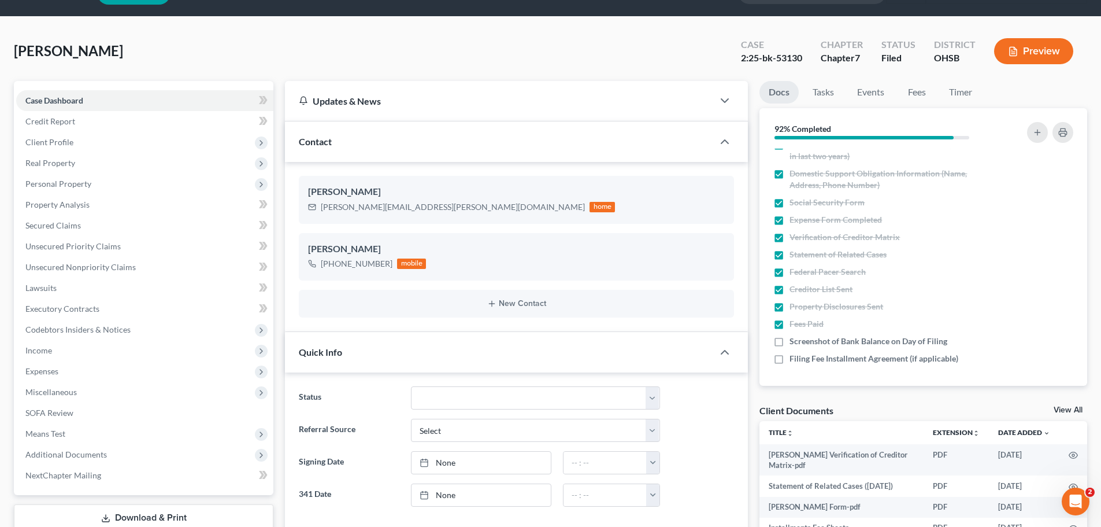
scroll to position [29, 0]
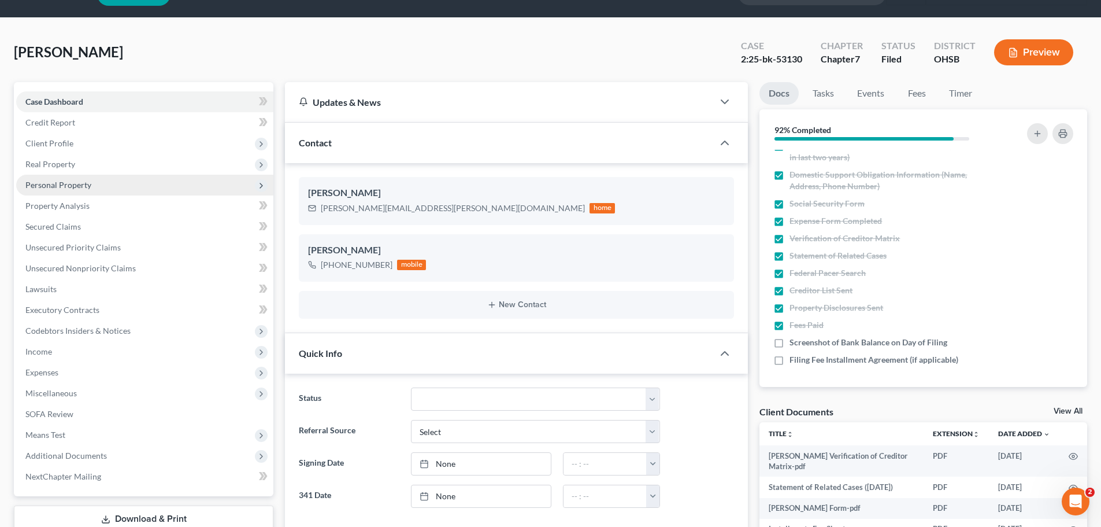
drag, startPoint x: 61, startPoint y: 175, endPoint x: 68, endPoint y: 185, distance: 12.8
click at [61, 175] on span "Personal Property" at bounding box center [144, 185] width 257 height 21
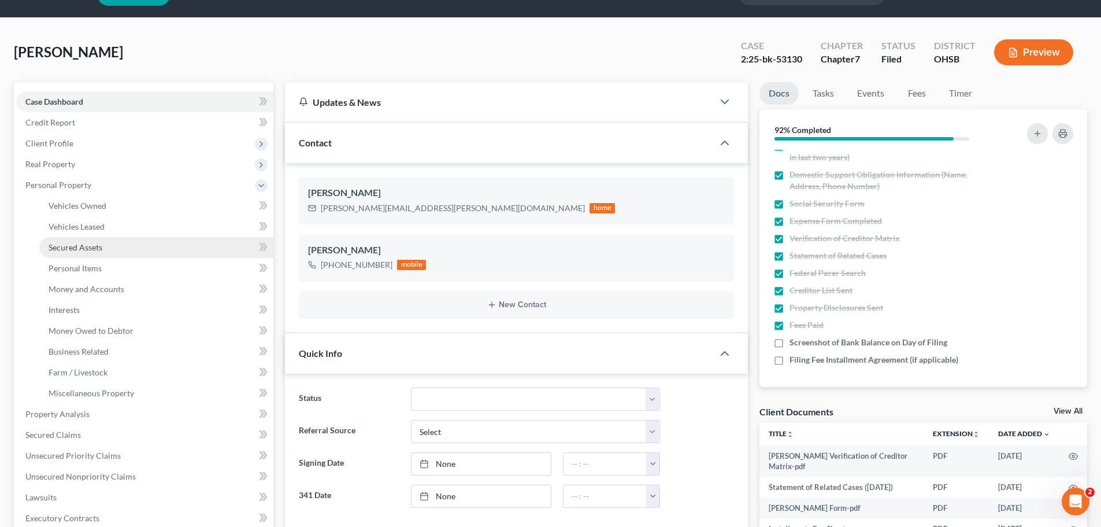
drag, startPoint x: 68, startPoint y: 185, endPoint x: 120, endPoint y: 243, distance: 77.4
click at [69, 185] on span "Personal Property" at bounding box center [58, 185] width 66 height 10
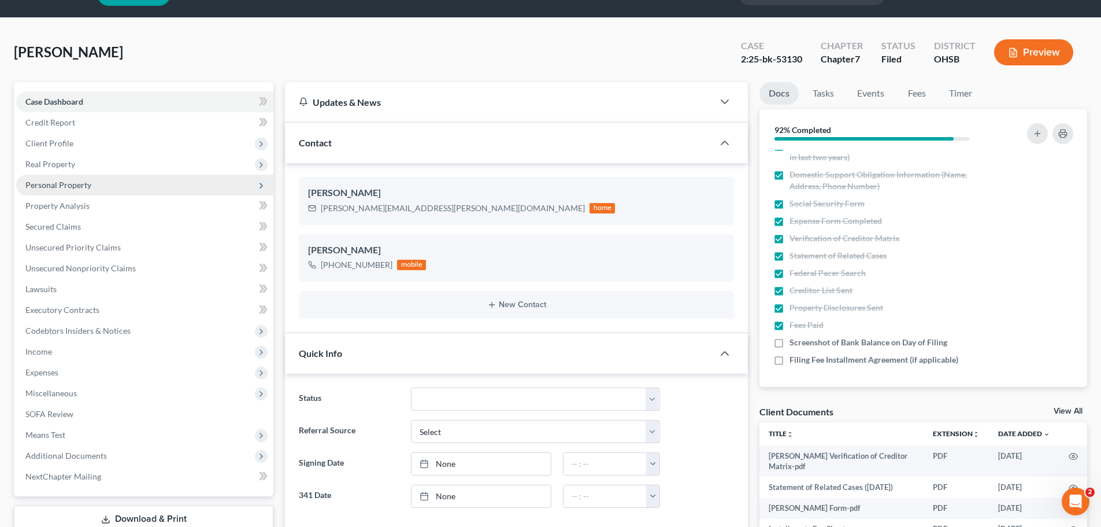
click at [36, 183] on span "Personal Property" at bounding box center [58, 185] width 66 height 10
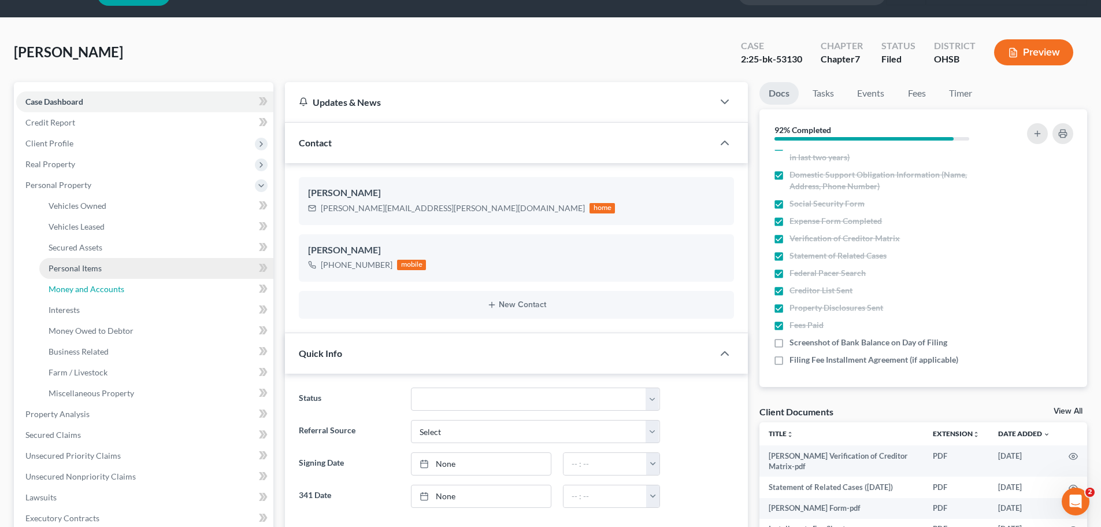
drag, startPoint x: 76, startPoint y: 288, endPoint x: 195, endPoint y: 278, distance: 119.6
click at [76, 288] on span "Money and Accounts" at bounding box center [87, 289] width 76 height 10
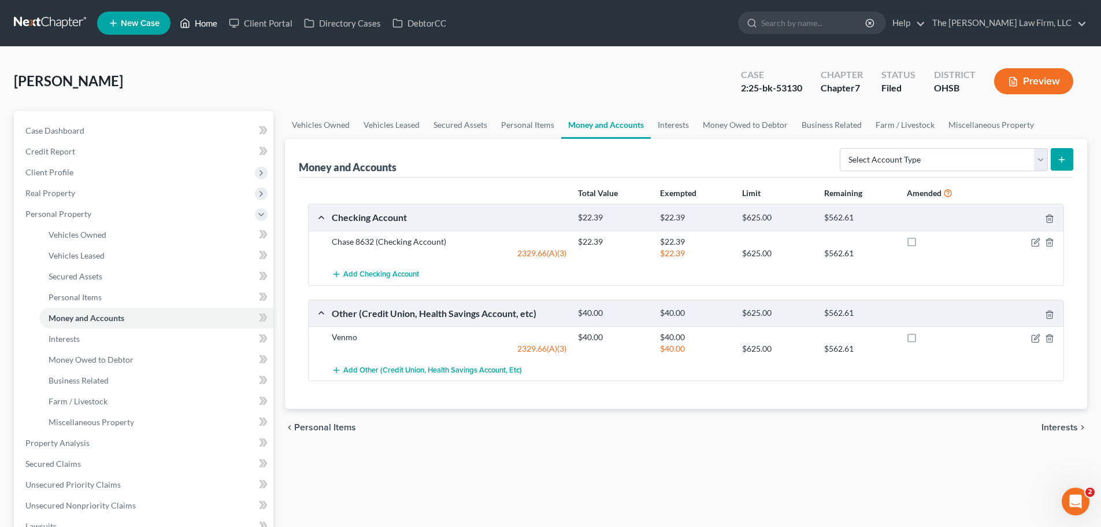
click at [204, 20] on link "Home" at bounding box center [198, 23] width 49 height 21
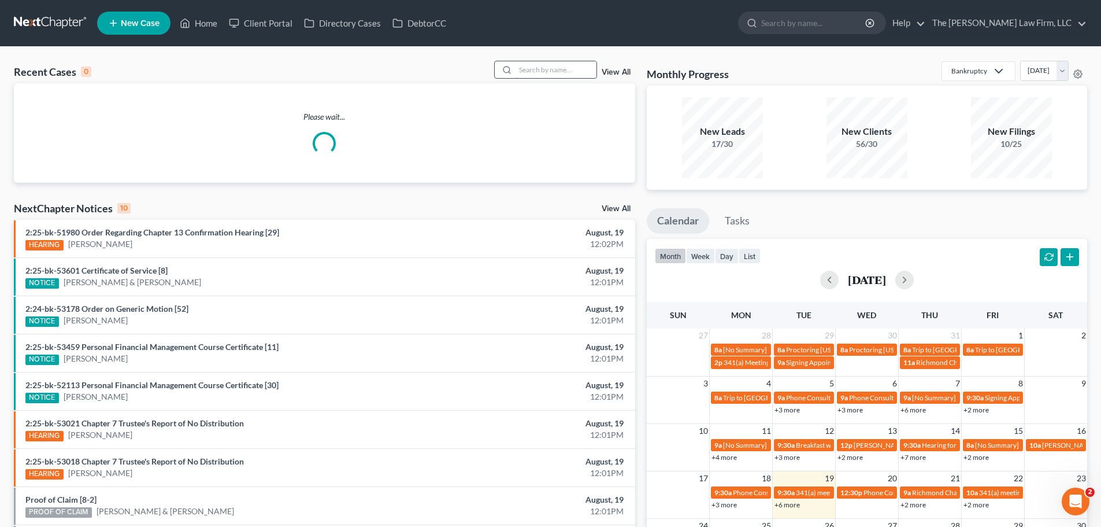
click at [544, 72] on input "search" at bounding box center [556, 69] width 81 height 17
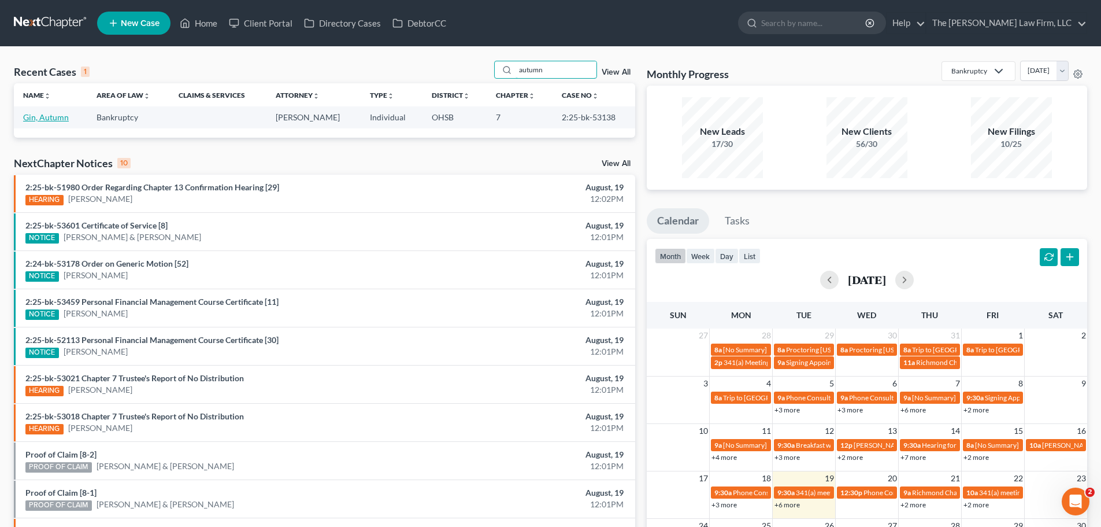
type input "autumn"
click at [54, 117] on link "Gin, Autumn" at bounding box center [46, 117] width 46 height 10
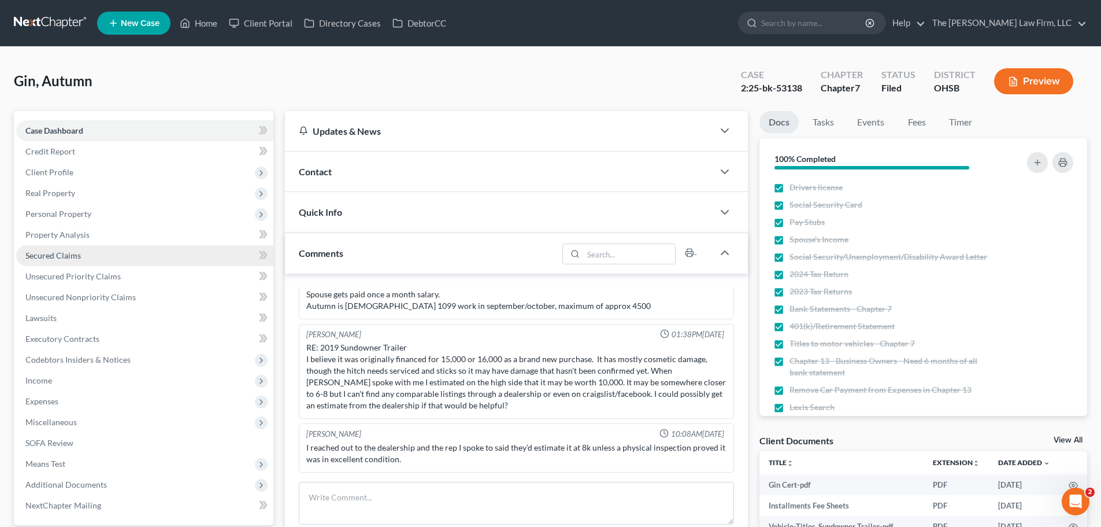
scroll to position [69, 0]
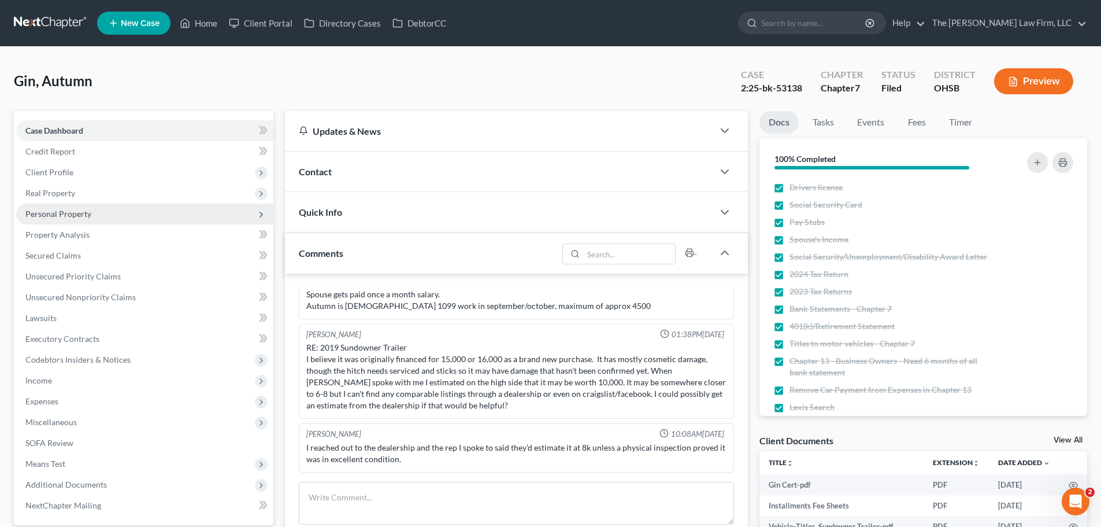
click at [64, 217] on span "Personal Property" at bounding box center [58, 214] width 66 height 10
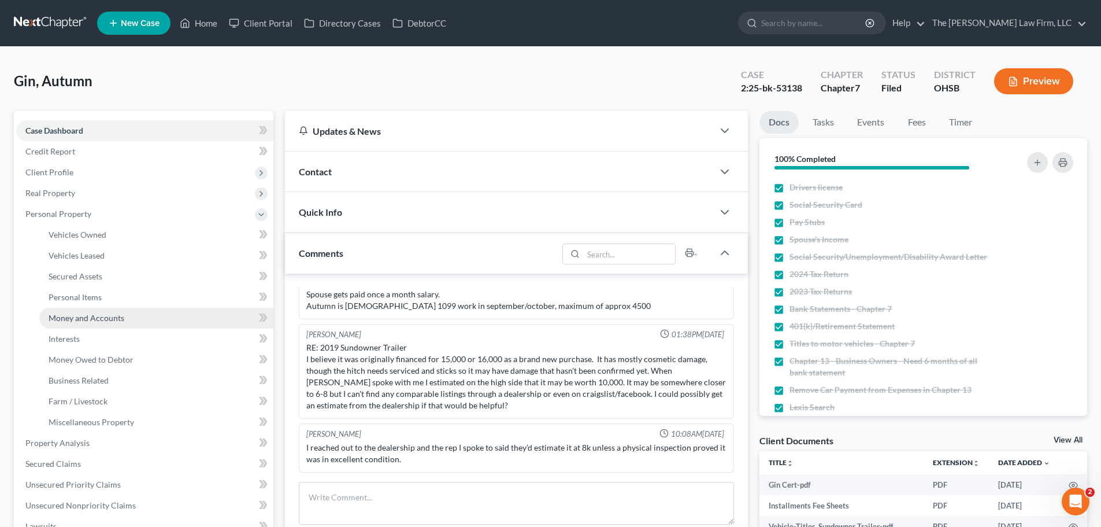
click at [113, 315] on span "Money and Accounts" at bounding box center [87, 318] width 76 height 10
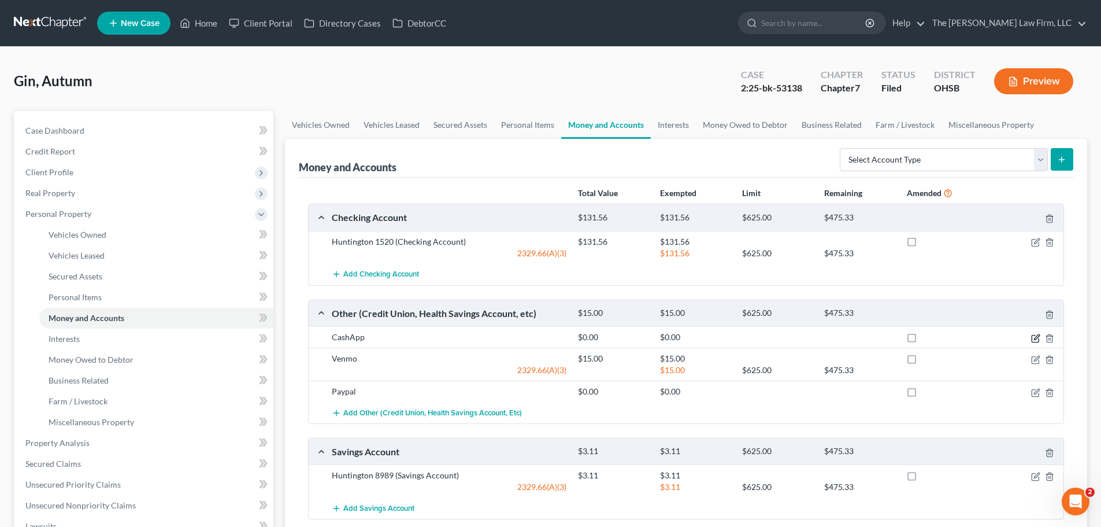
click at [1032, 336] on icon "button" at bounding box center [1035, 338] width 7 height 7
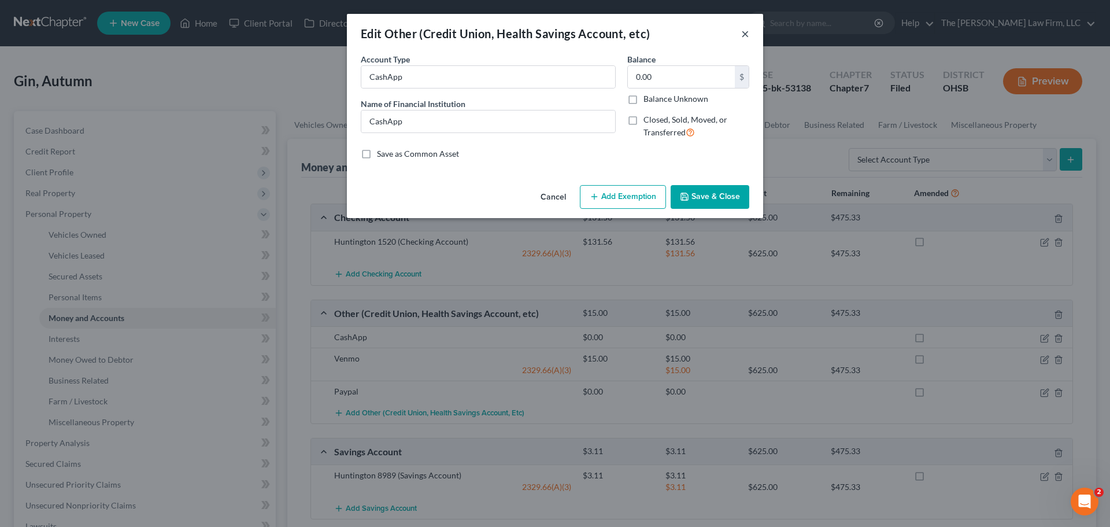
click at [742, 35] on button "×" at bounding box center [745, 34] width 8 height 14
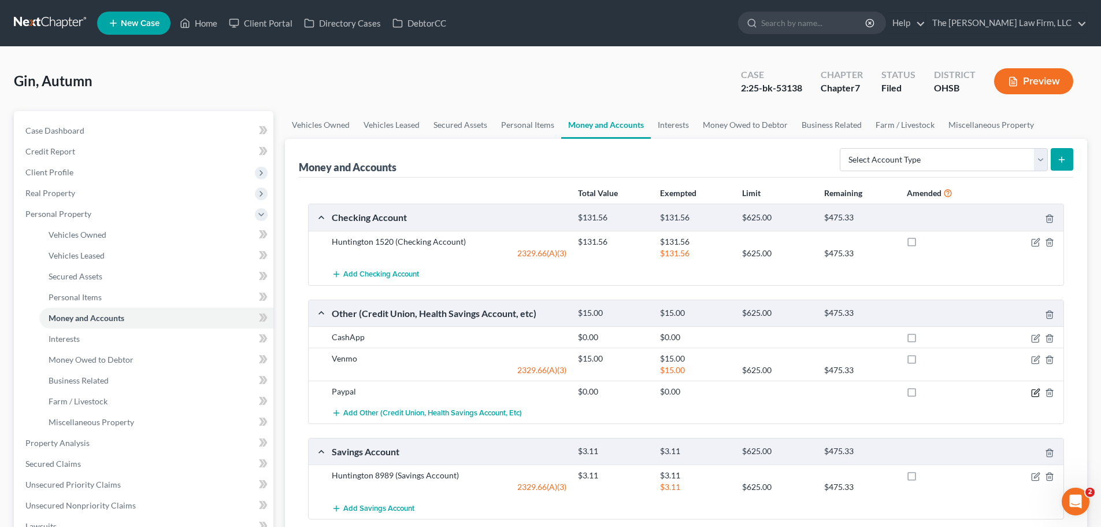
click at [1035, 393] on icon "button" at bounding box center [1035, 392] width 9 height 9
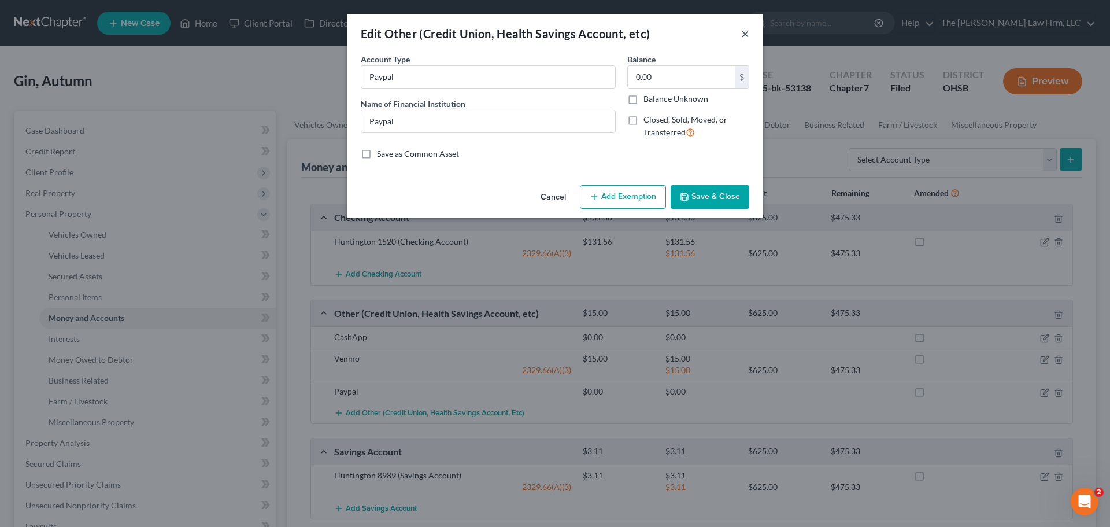
click at [743, 31] on button "×" at bounding box center [745, 34] width 8 height 14
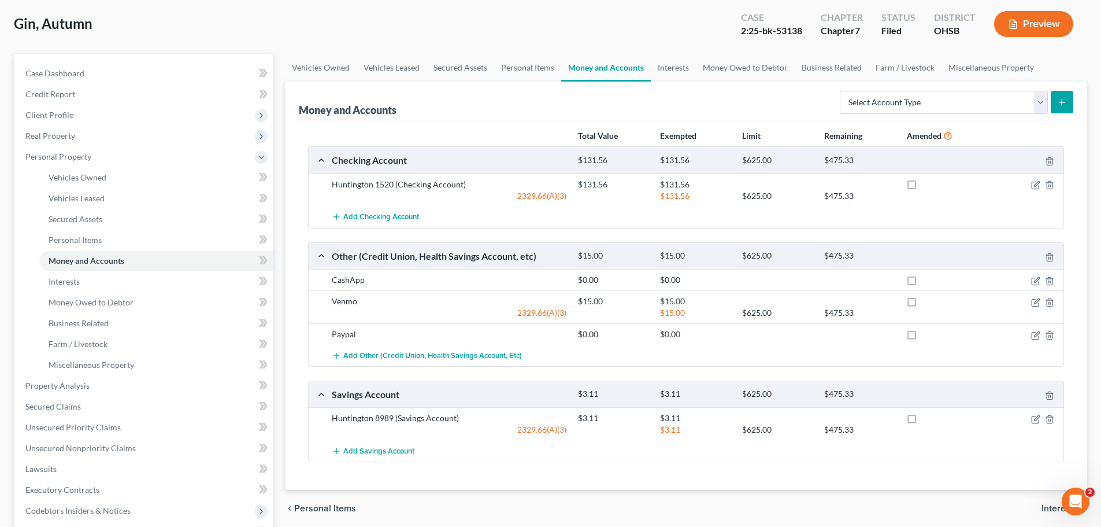
scroll to position [58, 0]
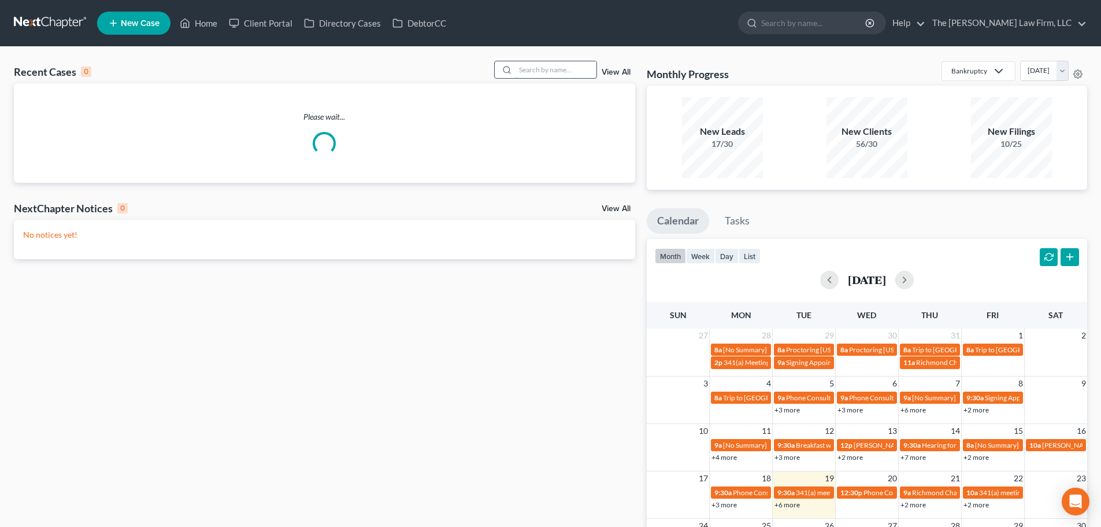
click at [577, 64] on input "search" at bounding box center [556, 69] width 81 height 17
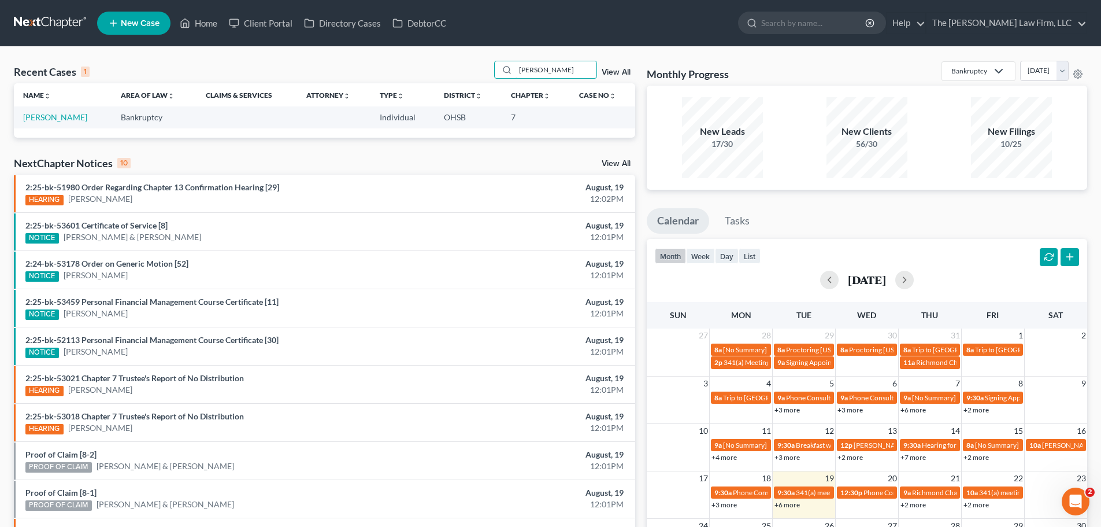
drag, startPoint x: 557, startPoint y: 69, endPoint x: 395, endPoint y: 74, distance: 161.4
click at [396, 73] on div "Recent Cases 1 curry View All" at bounding box center [325, 72] width 622 height 23
type input "lukas"
click at [47, 117] on link "Thomas, Lukas" at bounding box center [55, 117] width 64 height 10
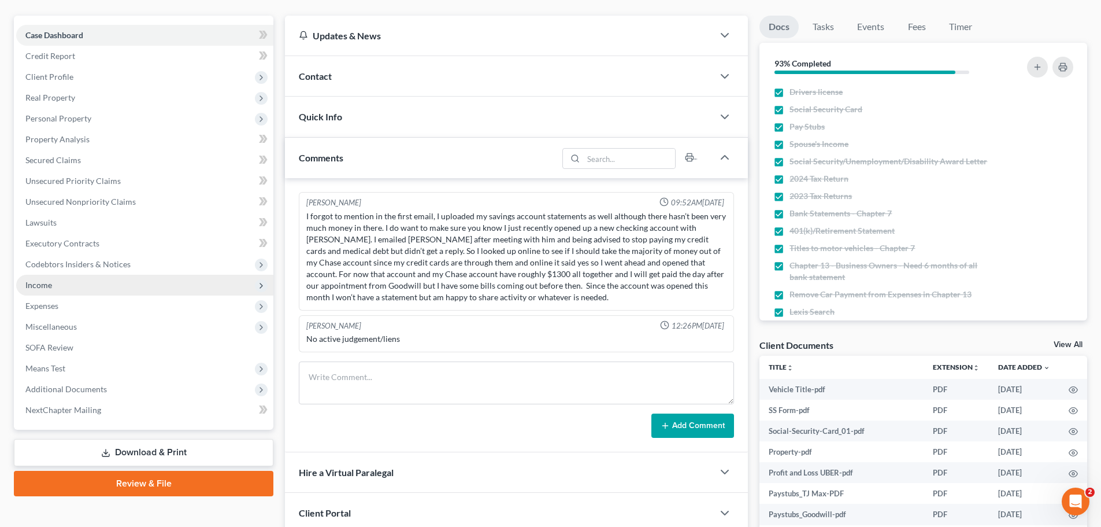
scroll to position [116, 0]
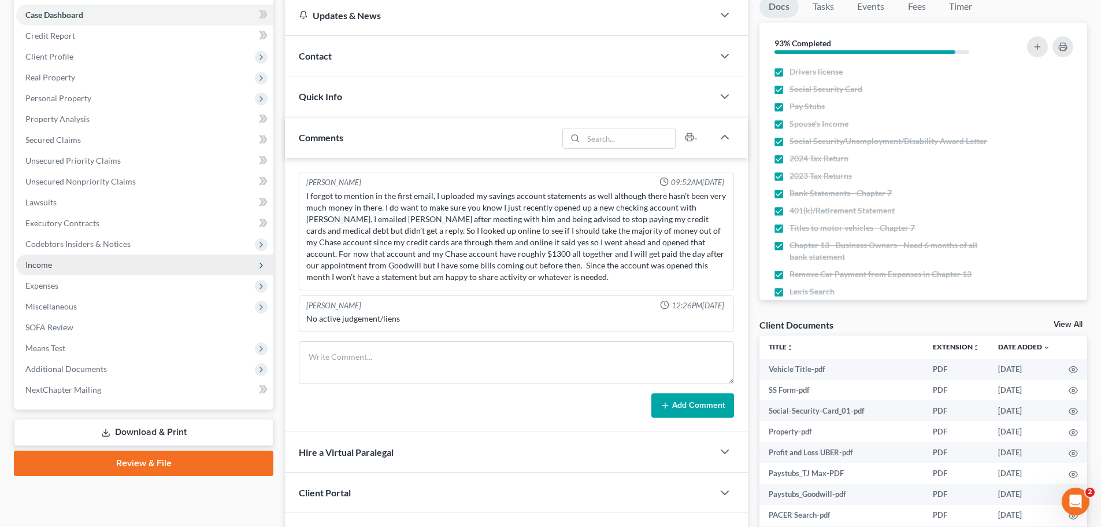
click at [47, 266] on span "Income" at bounding box center [38, 265] width 27 height 10
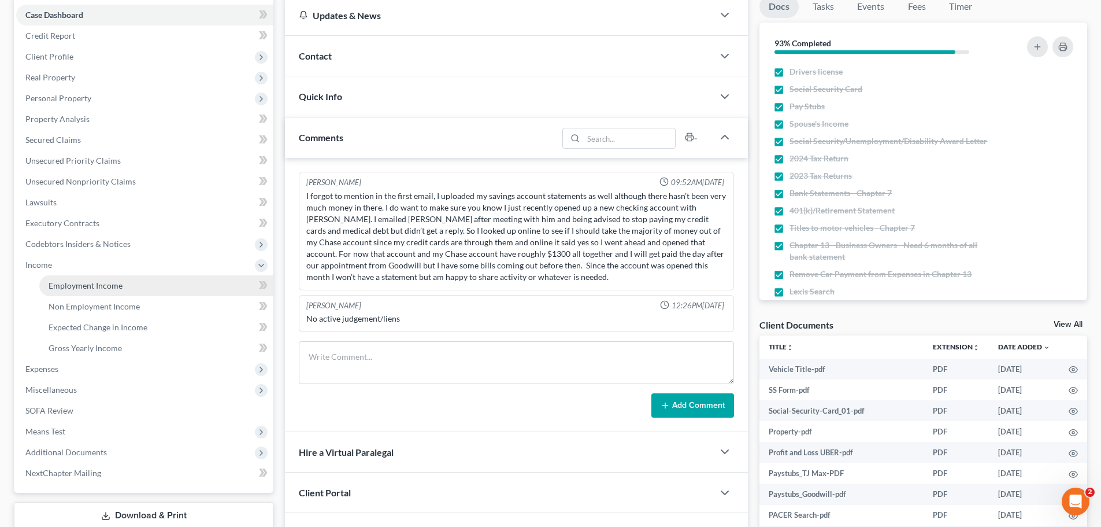
click at [64, 281] on span "Employment Income" at bounding box center [86, 285] width 74 height 10
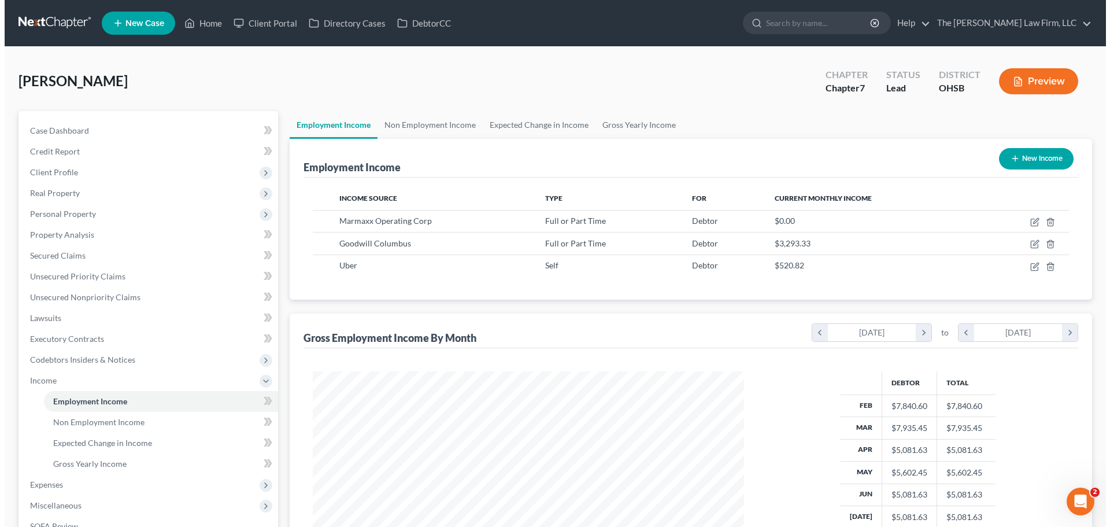
scroll to position [216, 454]
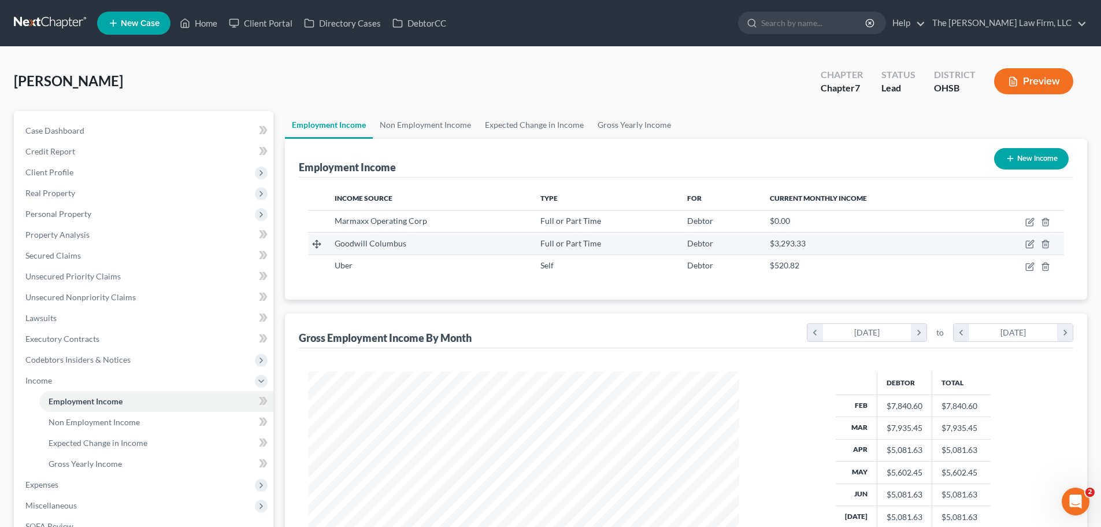
click at [1025, 247] on td at bounding box center [1019, 243] width 89 height 22
click at [1029, 246] on icon "button" at bounding box center [1030, 243] width 9 height 9
select select "0"
select select "36"
select select "2"
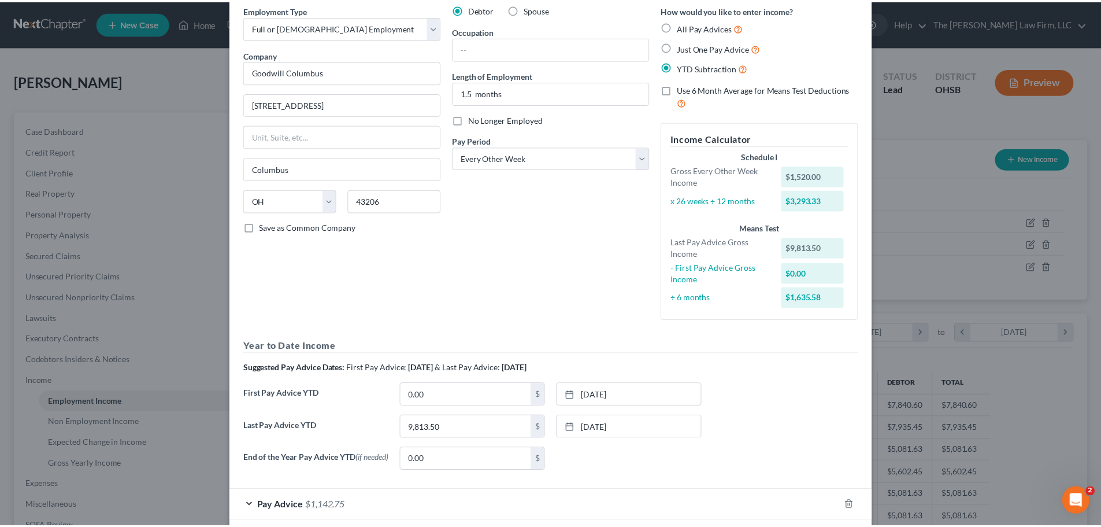
scroll to position [0, 0]
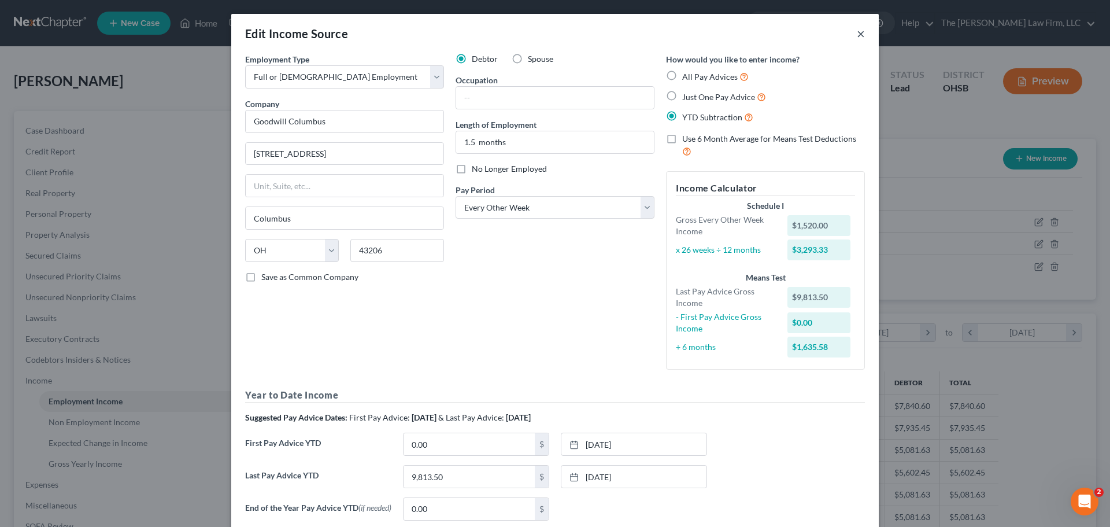
click at [857, 32] on button "×" at bounding box center [861, 34] width 8 height 14
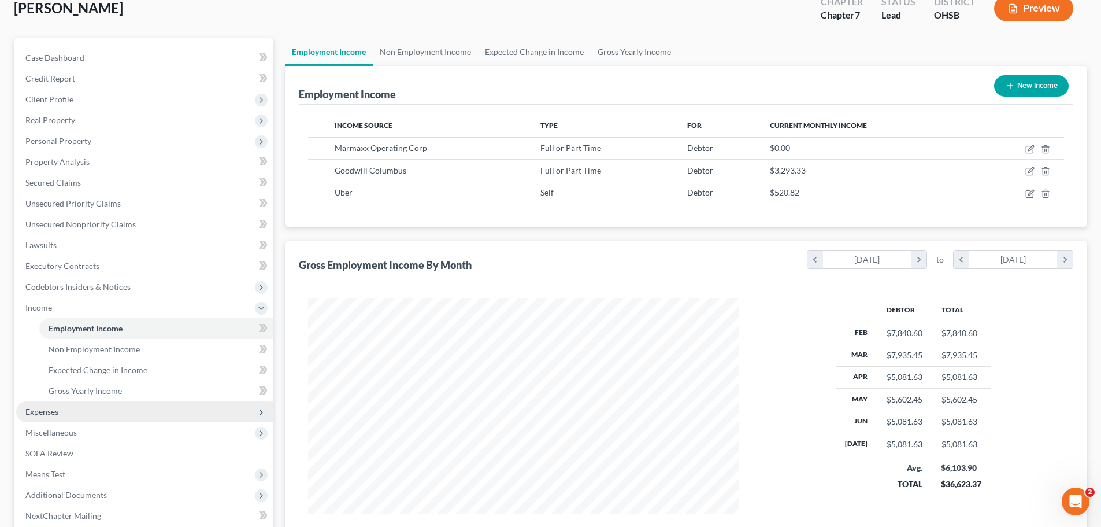
scroll to position [173, 0]
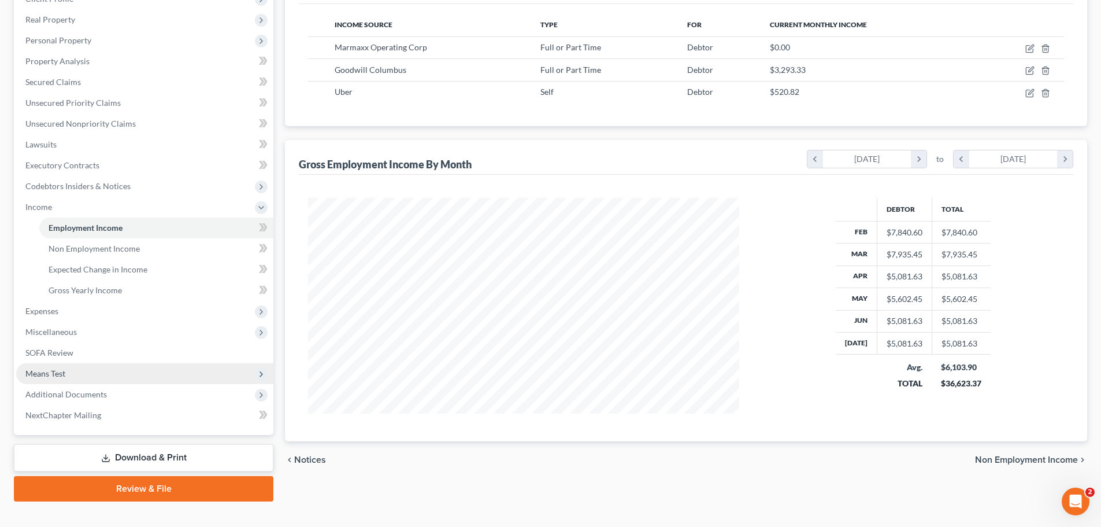
click at [72, 375] on span "Means Test" at bounding box center [144, 373] width 257 height 21
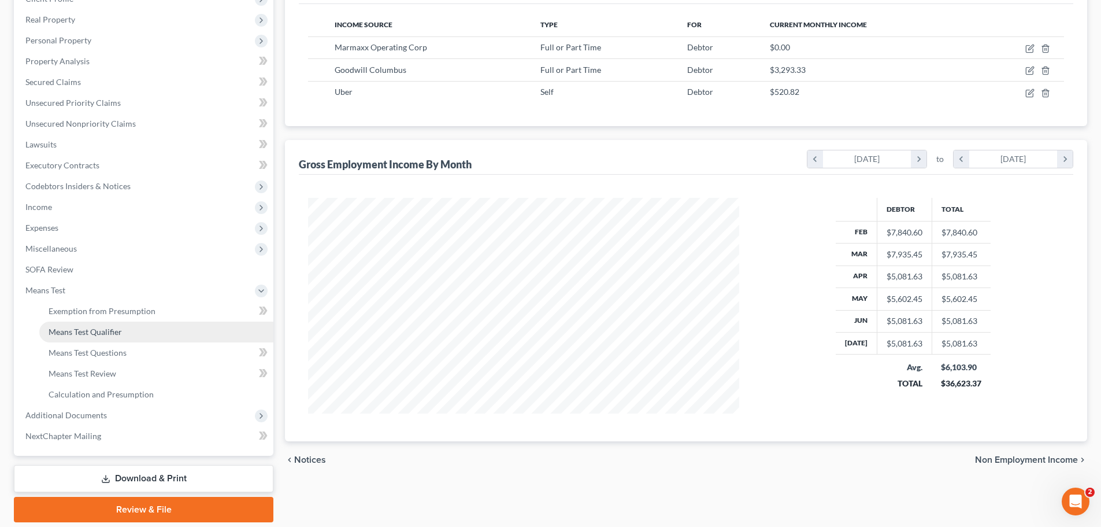
click at [94, 338] on link "Means Test Qualifier" at bounding box center [156, 331] width 234 height 21
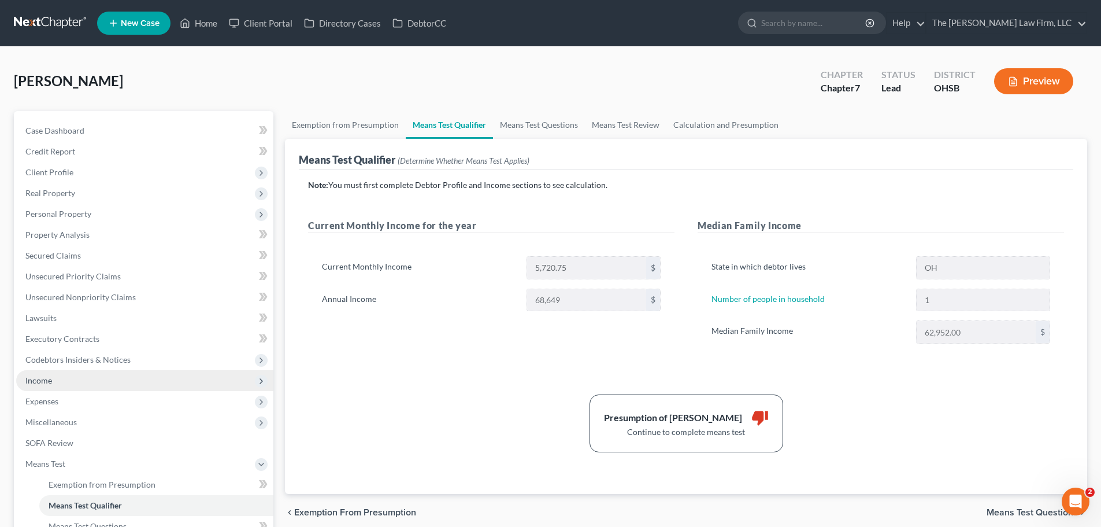
click at [69, 377] on span "Income" at bounding box center [144, 380] width 257 height 21
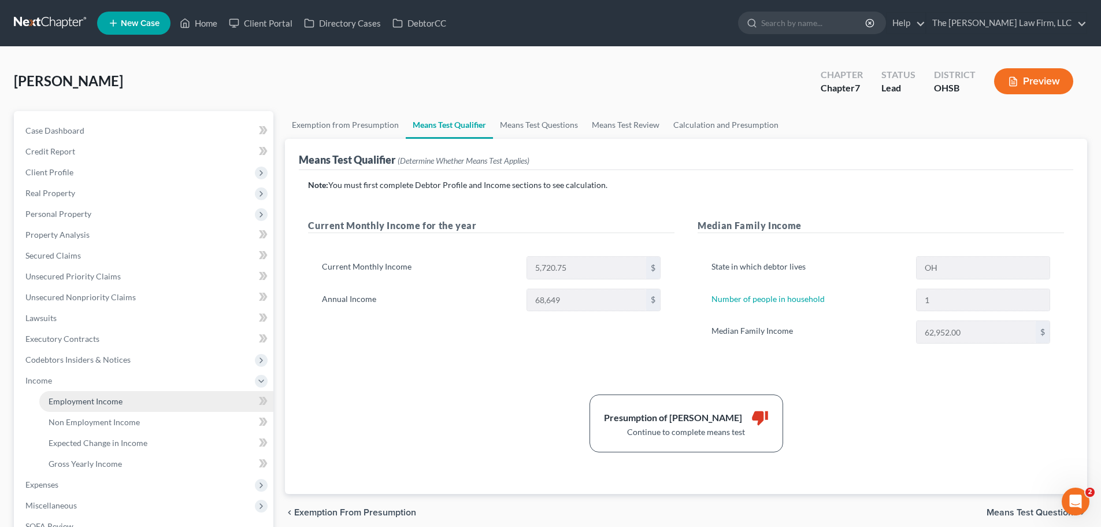
click at [85, 397] on span "Employment Income" at bounding box center [86, 401] width 74 height 10
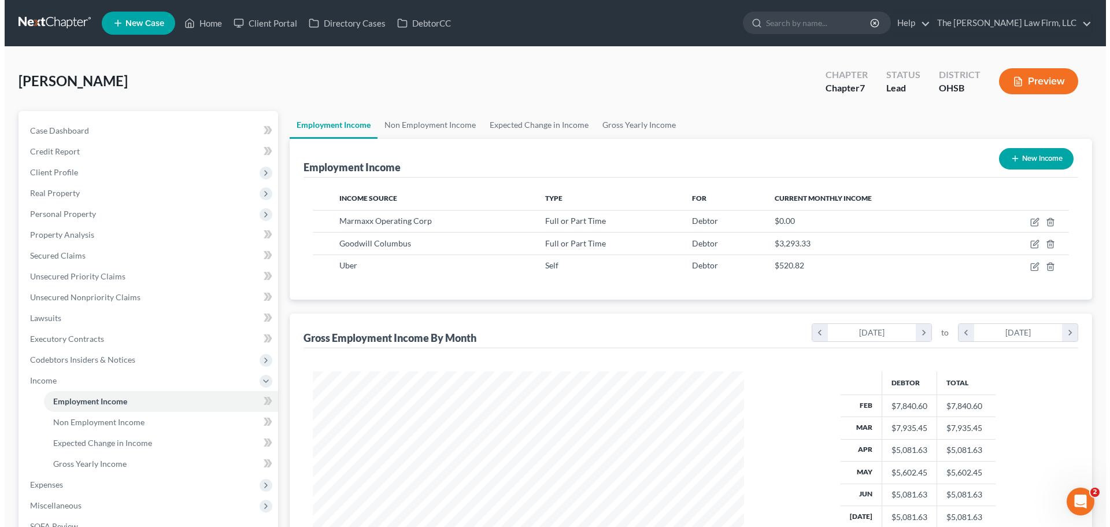
scroll to position [216, 454]
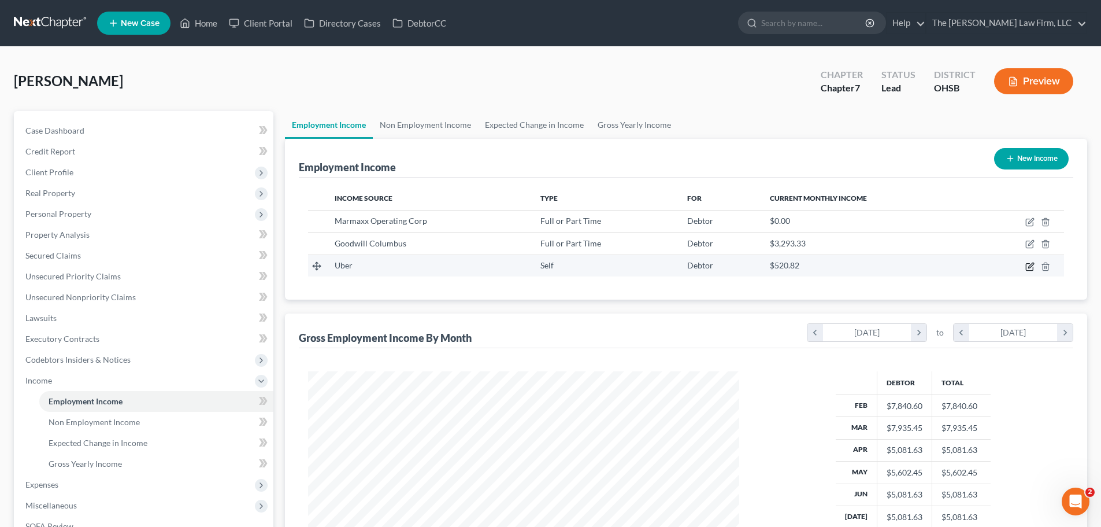
click at [1033, 262] on icon "button" at bounding box center [1030, 266] width 9 height 9
select select "1"
select select "36"
select select "0"
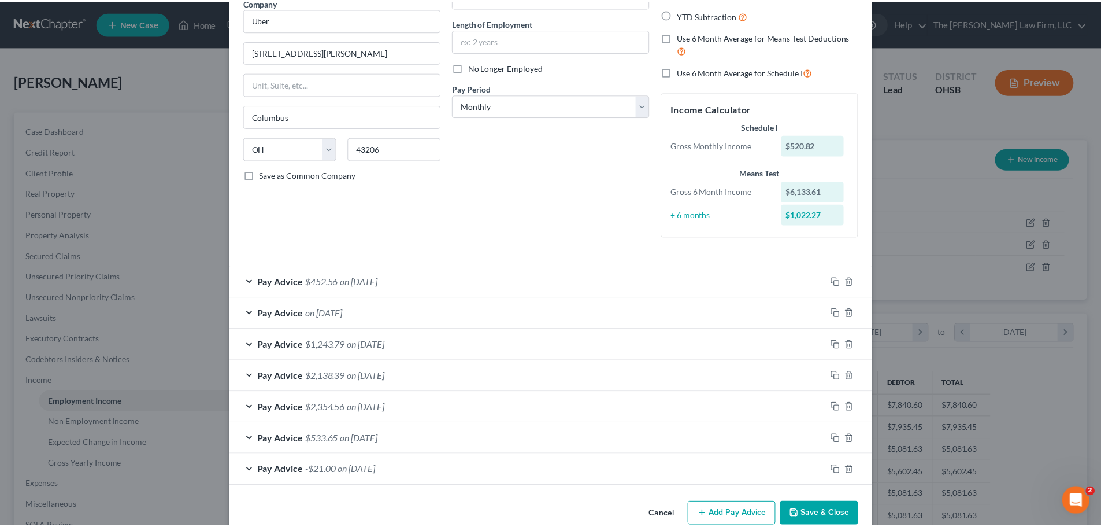
scroll to position [116, 0]
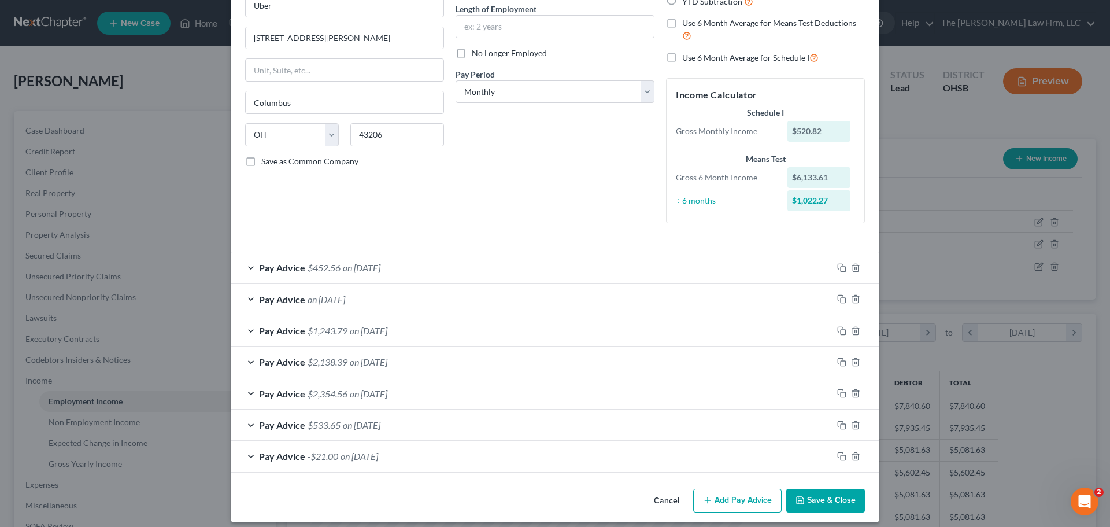
click at [472, 54] on label "No Longer Employed" at bounding box center [509, 53] width 75 height 12
click at [476, 54] on input "No Longer Employed" at bounding box center [480, 51] width 8 height 8
checkbox input "true"
click at [829, 507] on button "Save & Close" at bounding box center [825, 501] width 79 height 24
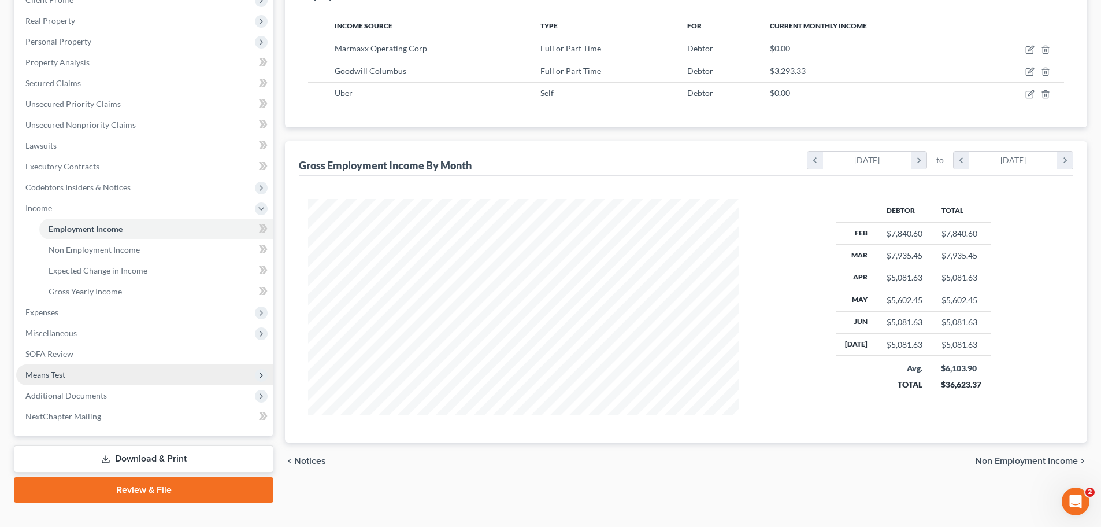
scroll to position [173, 0]
click at [57, 378] on span "Means Test" at bounding box center [45, 373] width 40 height 10
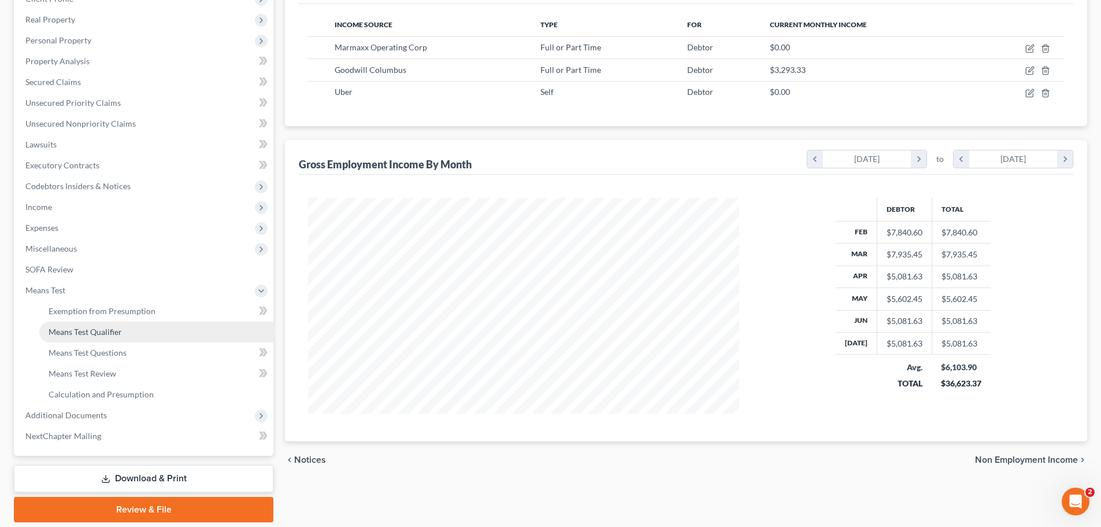
click at [103, 335] on span "Means Test Qualifier" at bounding box center [85, 332] width 73 height 10
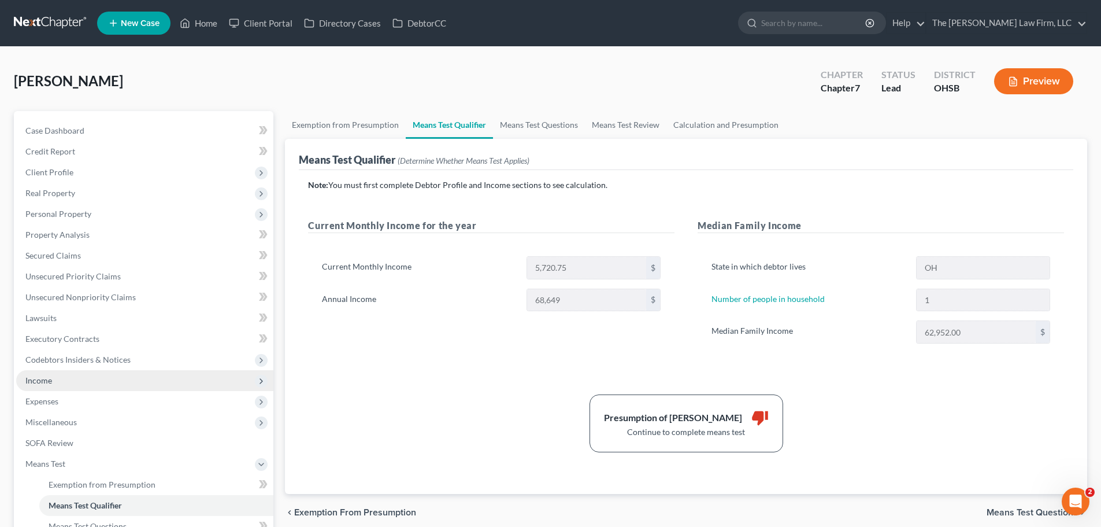
click at [40, 379] on span "Income" at bounding box center [38, 380] width 27 height 10
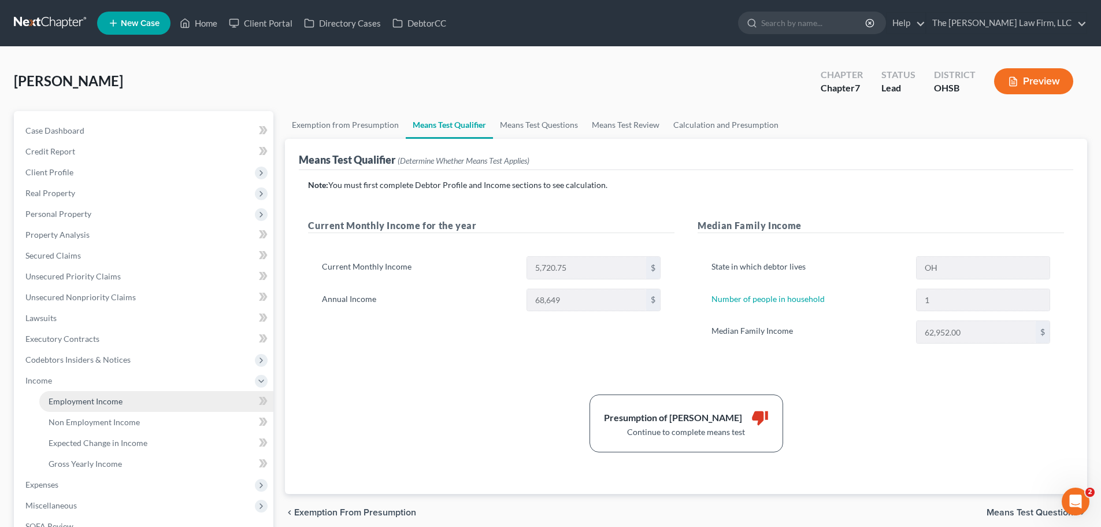
click at [85, 402] on span "Employment Income" at bounding box center [86, 401] width 74 height 10
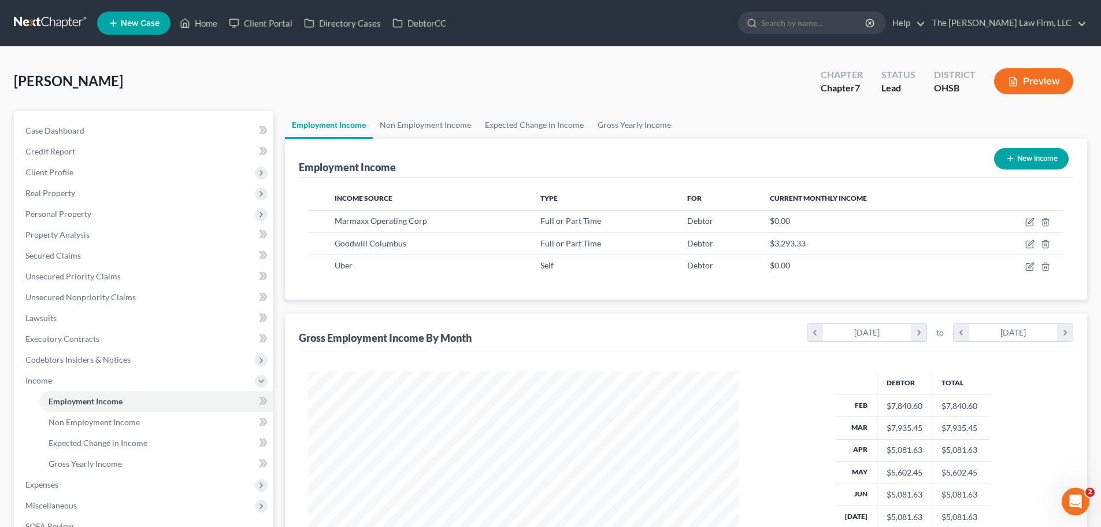
scroll to position [216, 454]
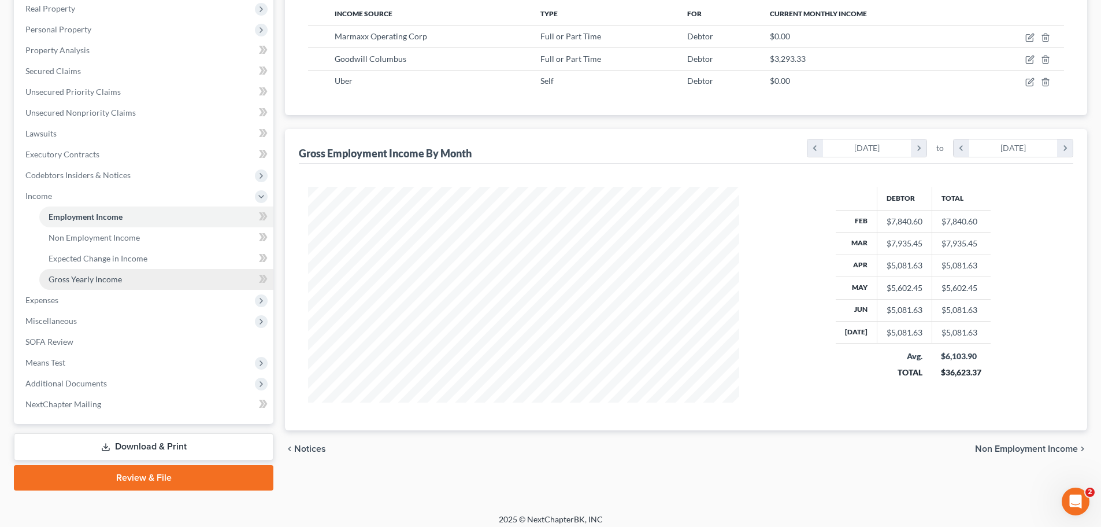
scroll to position [192, 0]
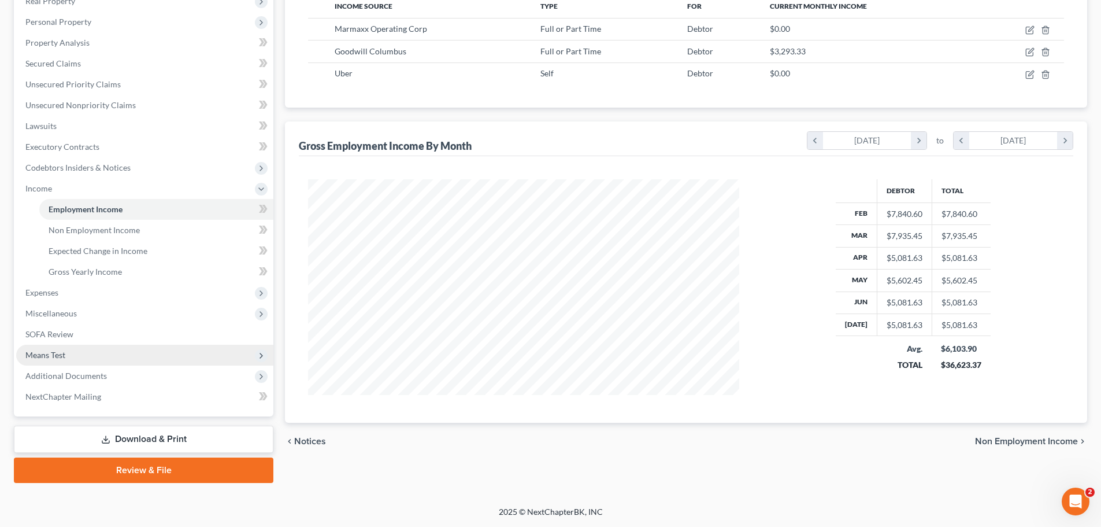
click at [54, 356] on span "Means Test" at bounding box center [45, 355] width 40 height 10
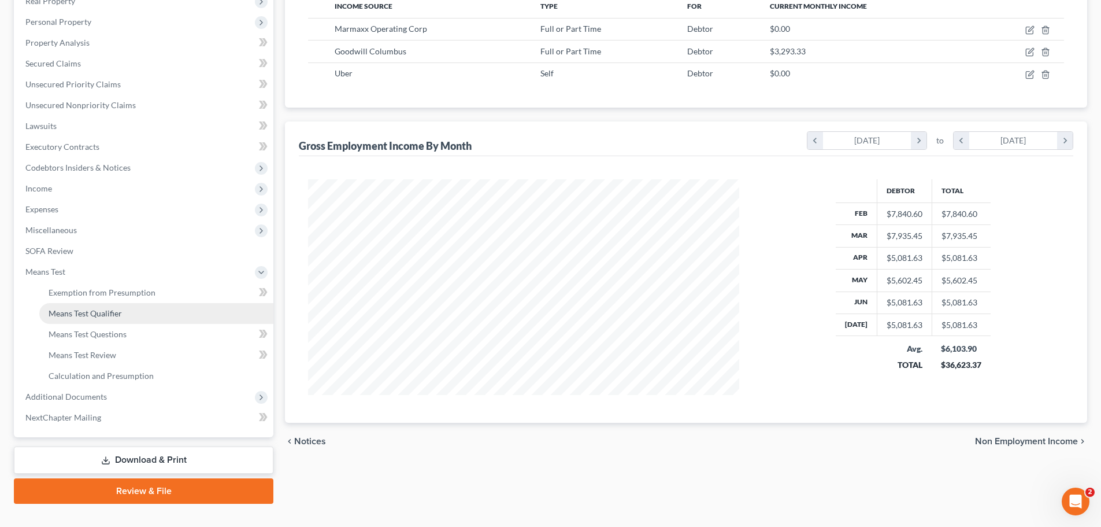
click at [104, 319] on link "Means Test Qualifier" at bounding box center [156, 313] width 234 height 21
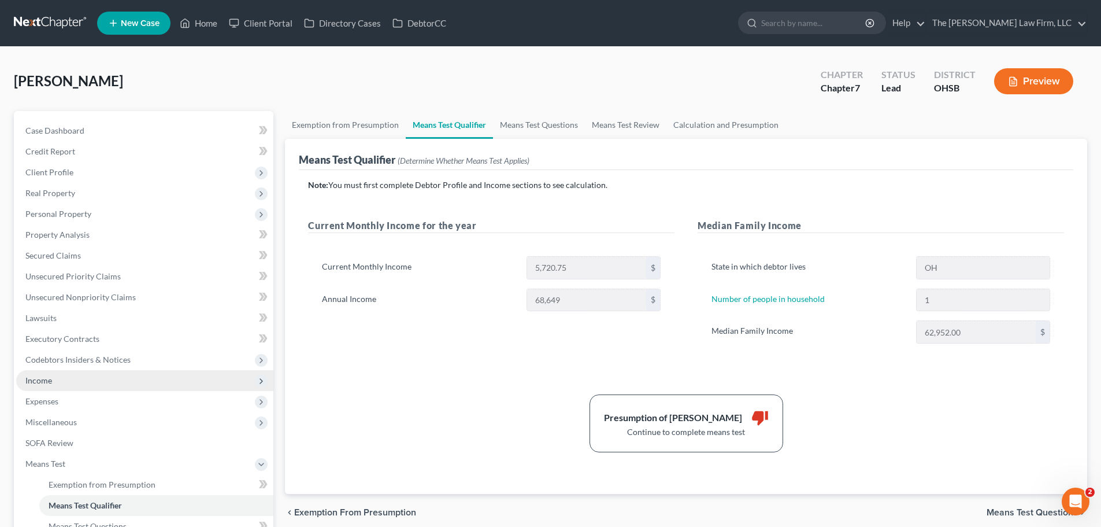
click at [46, 386] on span "Income" at bounding box center [144, 380] width 257 height 21
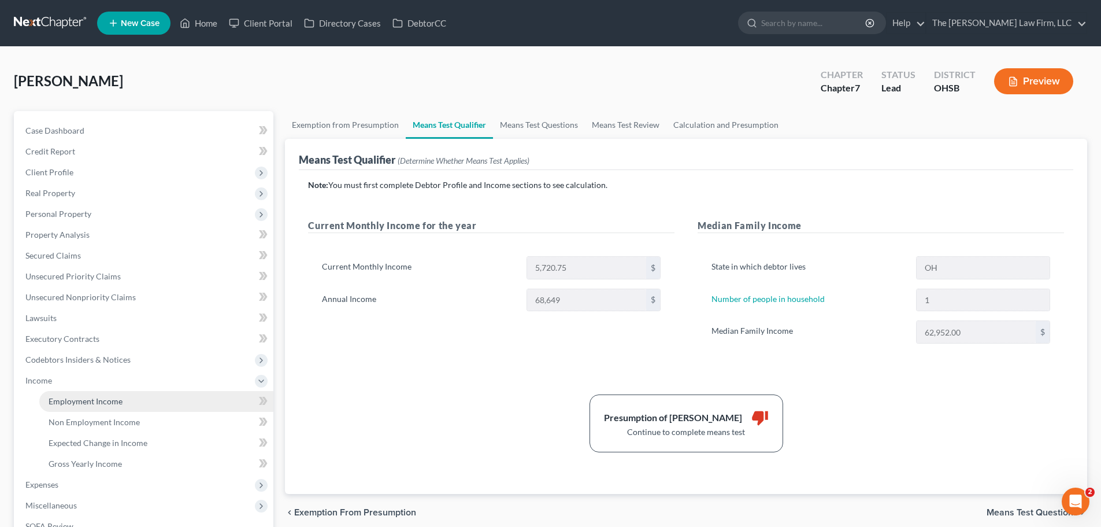
click at [91, 403] on span "Employment Income" at bounding box center [86, 401] width 74 height 10
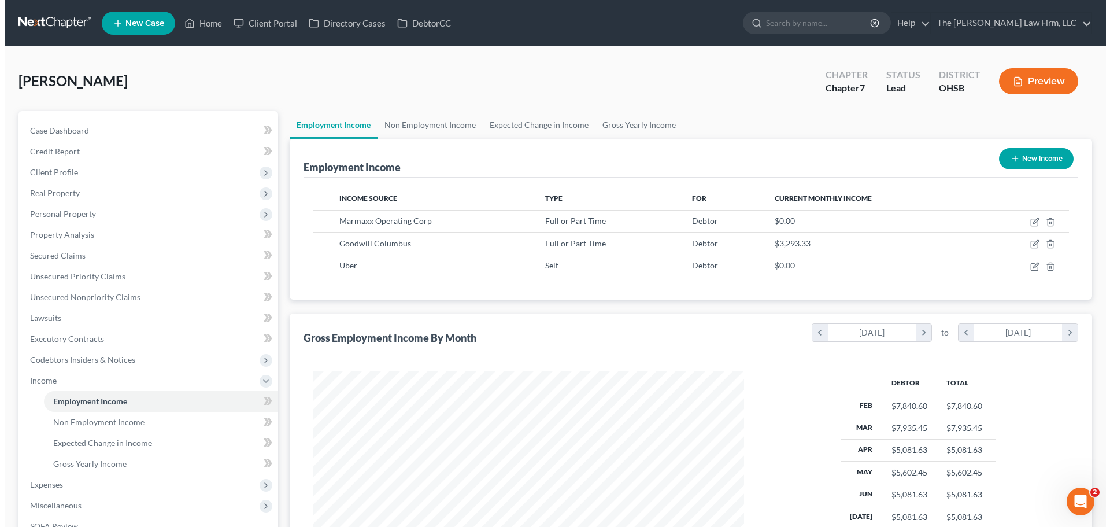
scroll to position [216, 454]
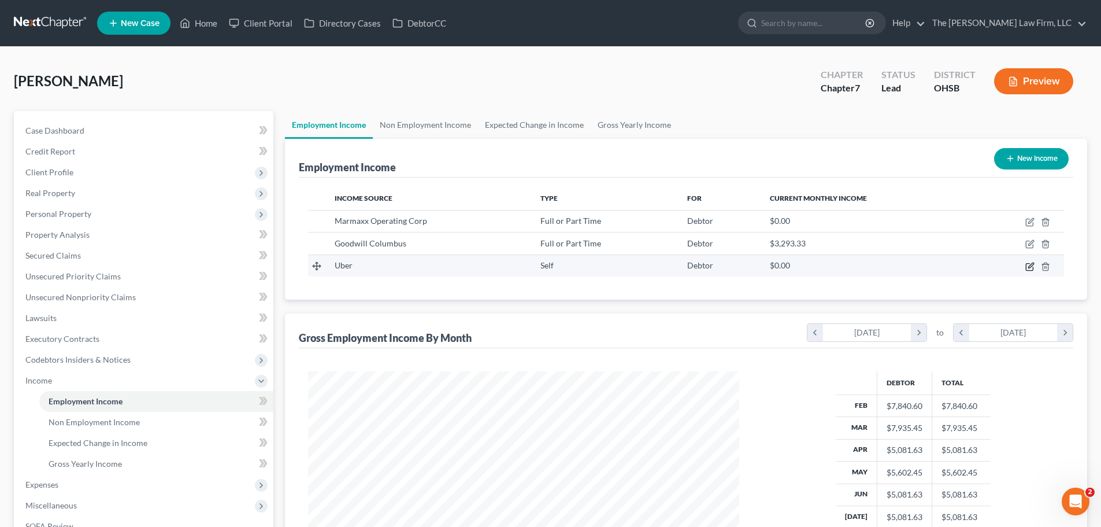
click at [1029, 264] on icon "button" at bounding box center [1030, 266] width 9 height 9
select select "1"
select select "36"
select select "0"
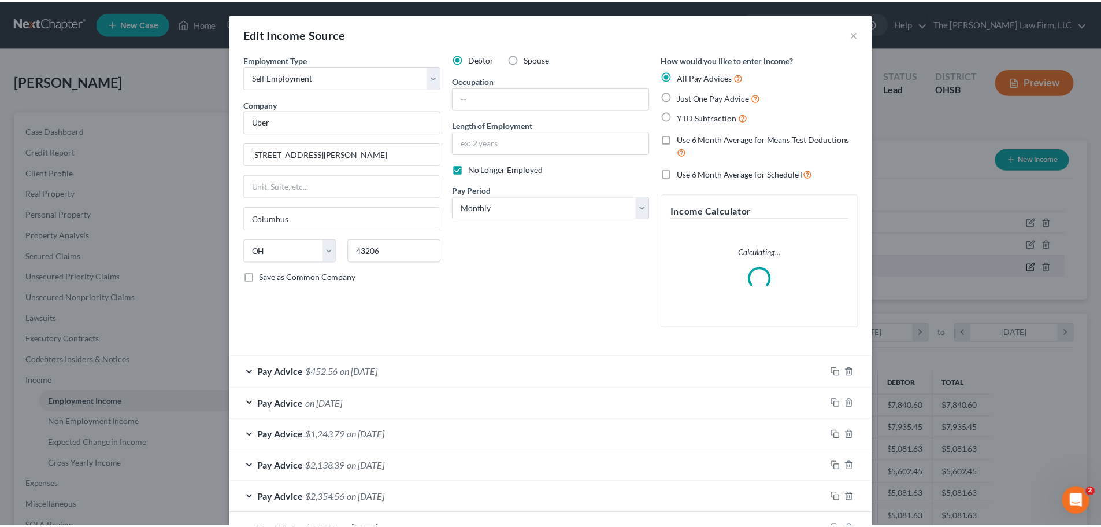
scroll to position [217, 458]
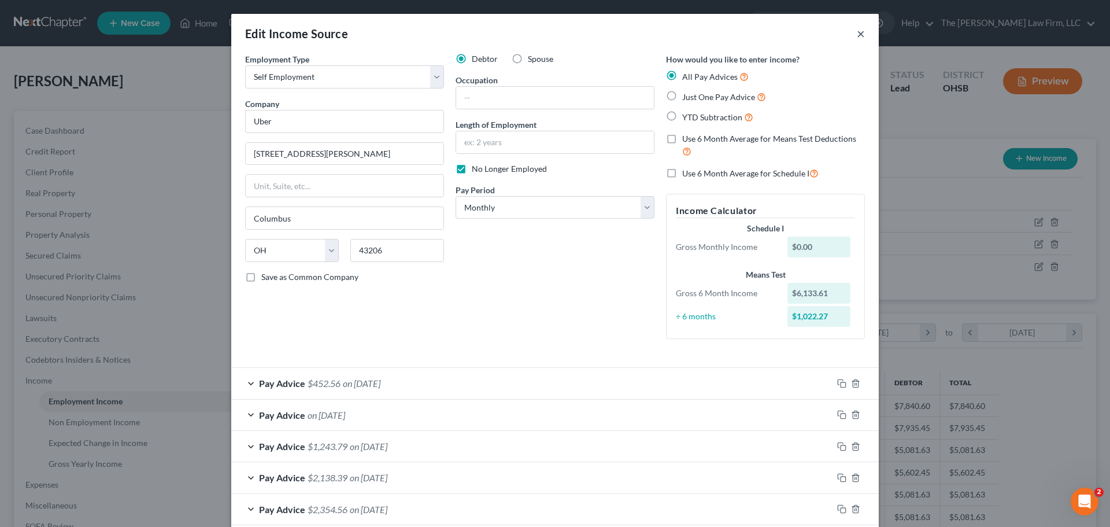
click at [857, 34] on button "×" at bounding box center [861, 34] width 8 height 14
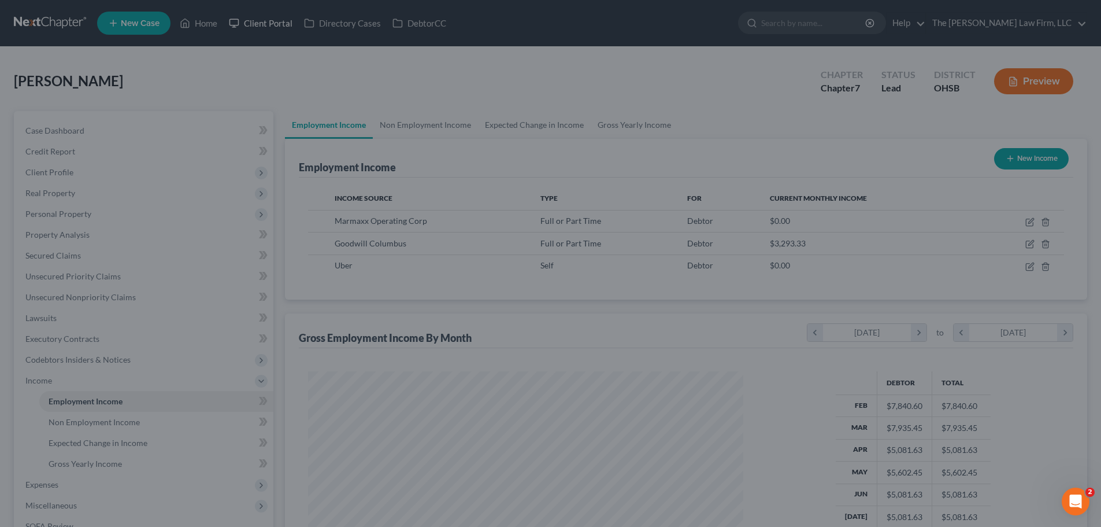
scroll to position [577941, 577702]
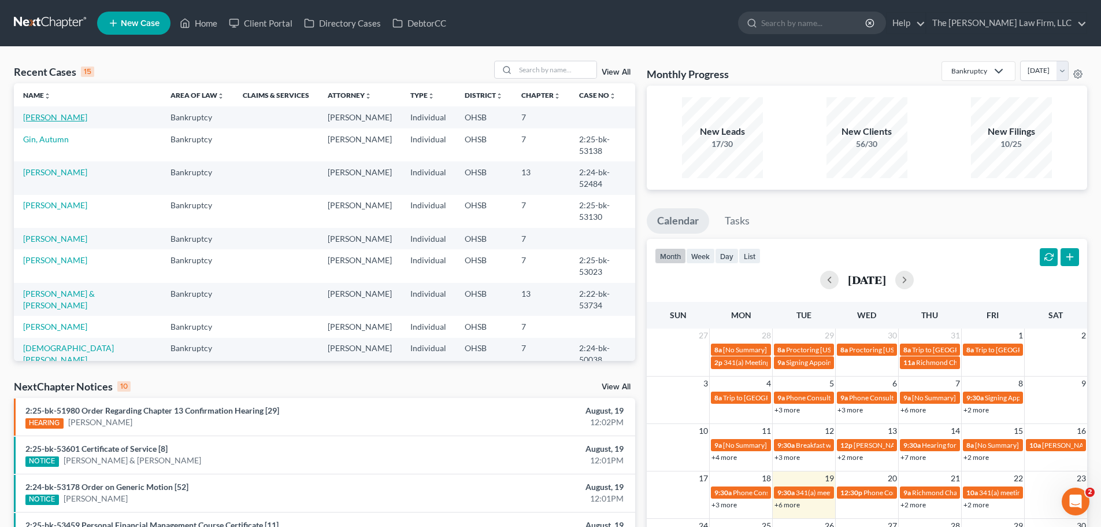
click at [66, 119] on link "[PERSON_NAME]" at bounding box center [55, 117] width 64 height 10
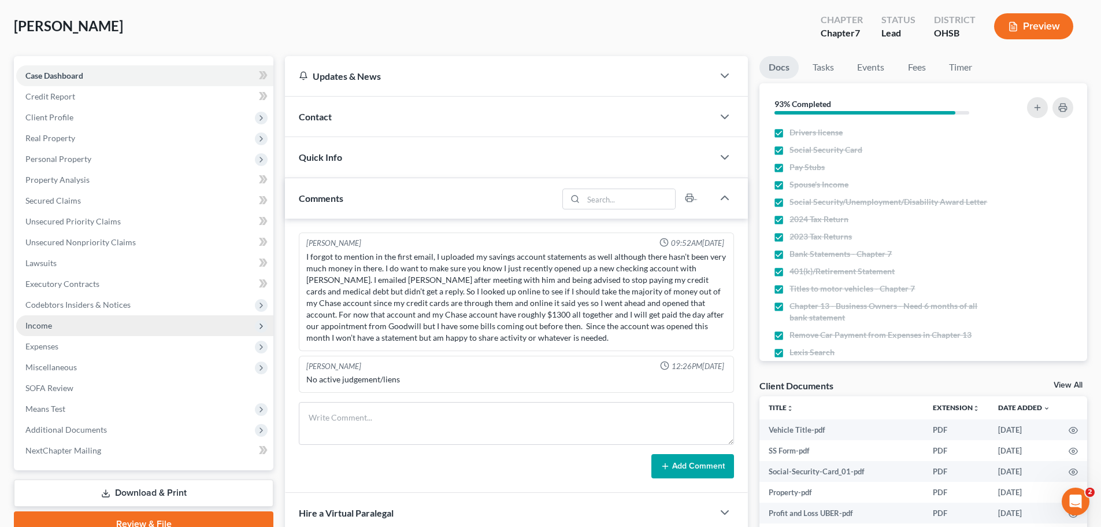
scroll to position [58, 0]
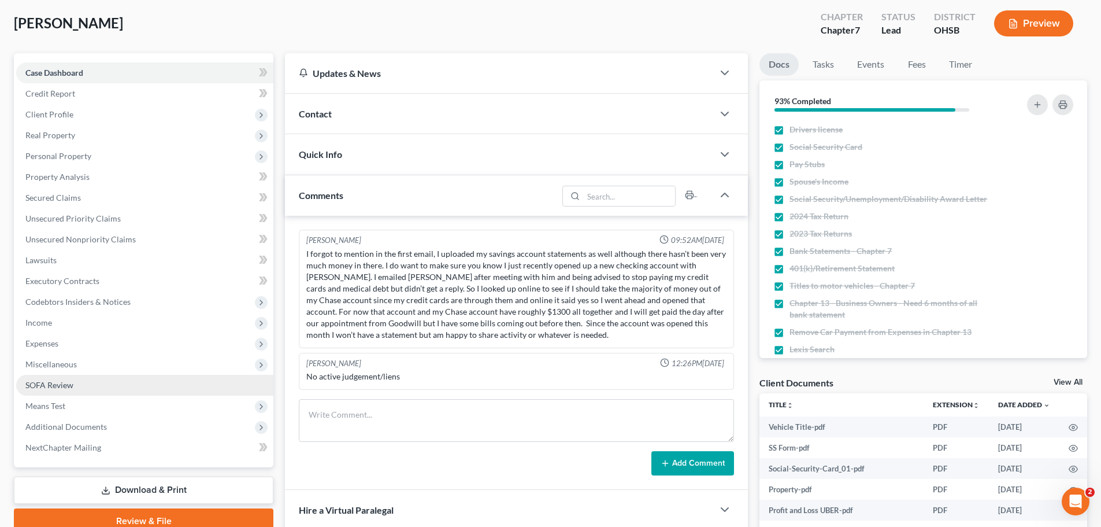
click at [52, 389] on span "SOFA Review" at bounding box center [49, 385] width 48 height 10
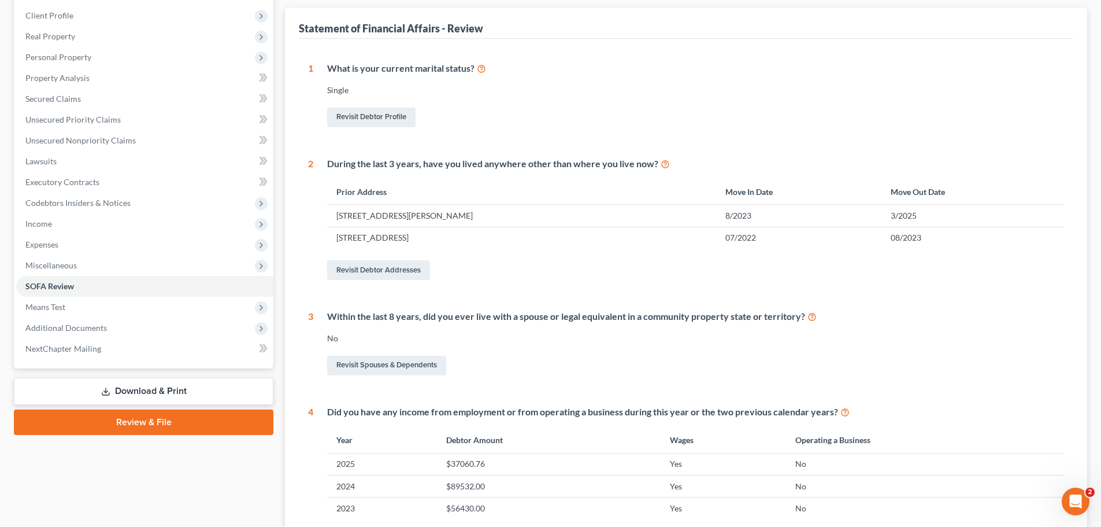
scroll to position [173, 0]
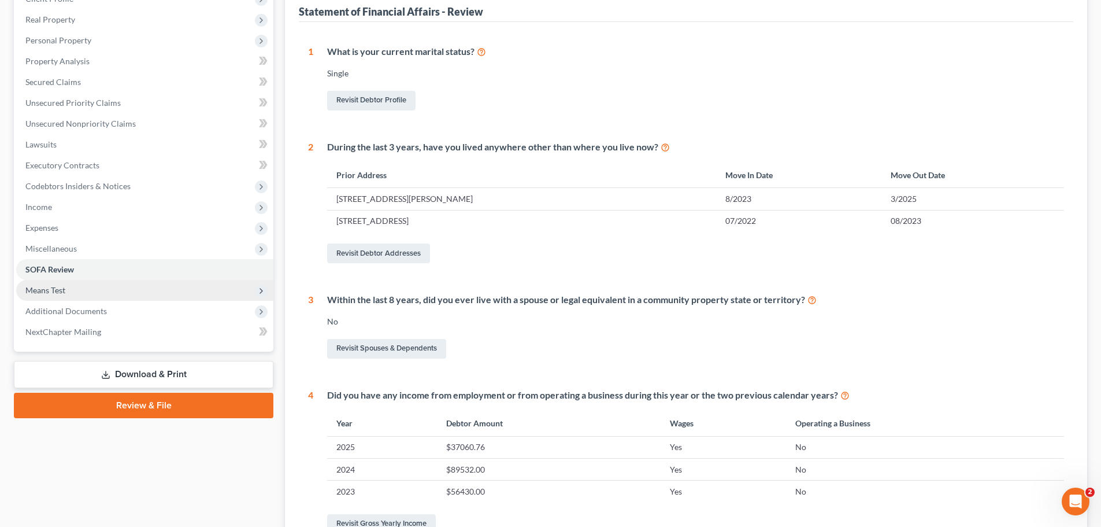
click at [51, 285] on span "Means Test" at bounding box center [45, 290] width 40 height 10
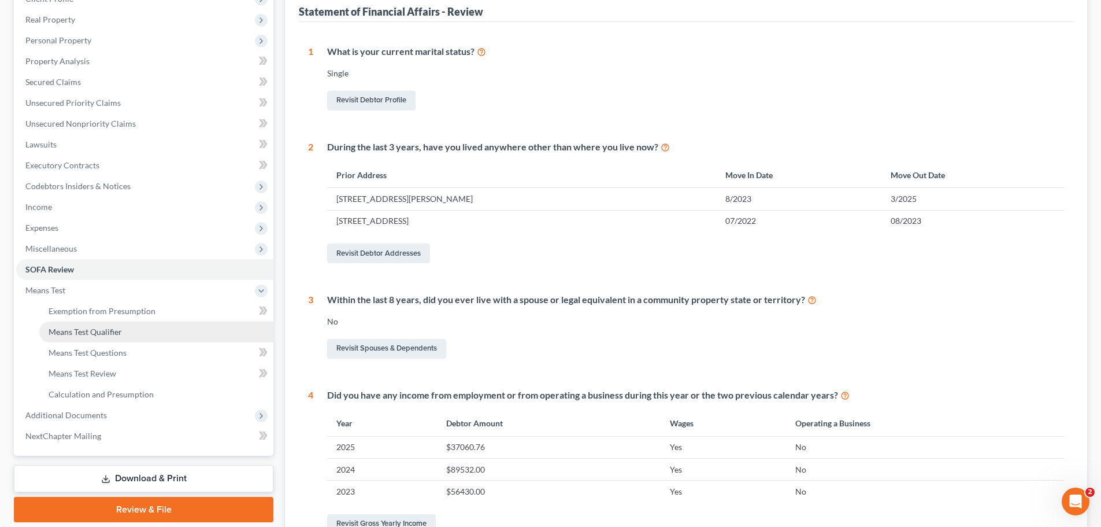
click at [94, 334] on span "Means Test Qualifier" at bounding box center [85, 332] width 73 height 10
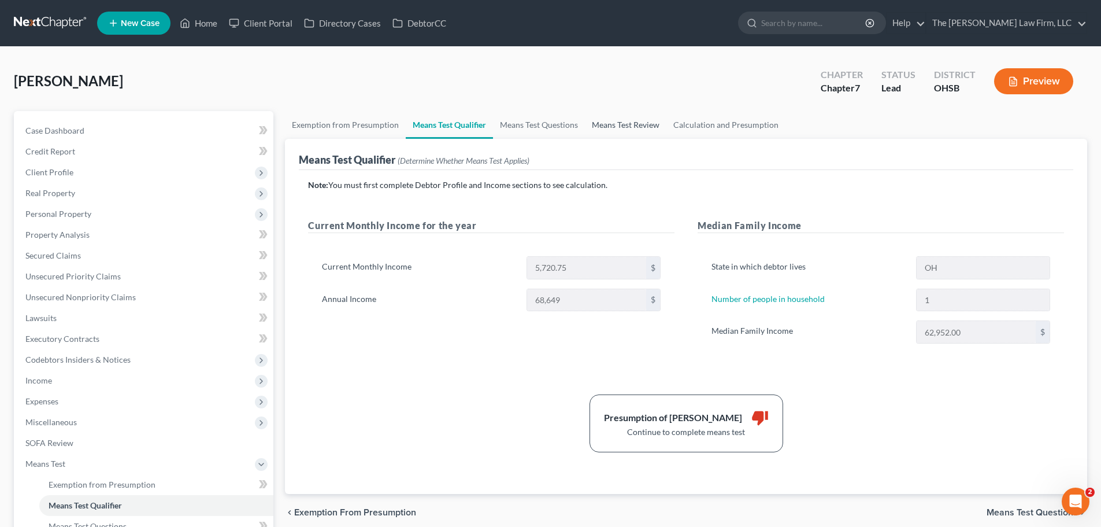
click at [631, 124] on link "Means Test Review" at bounding box center [626, 125] width 82 height 28
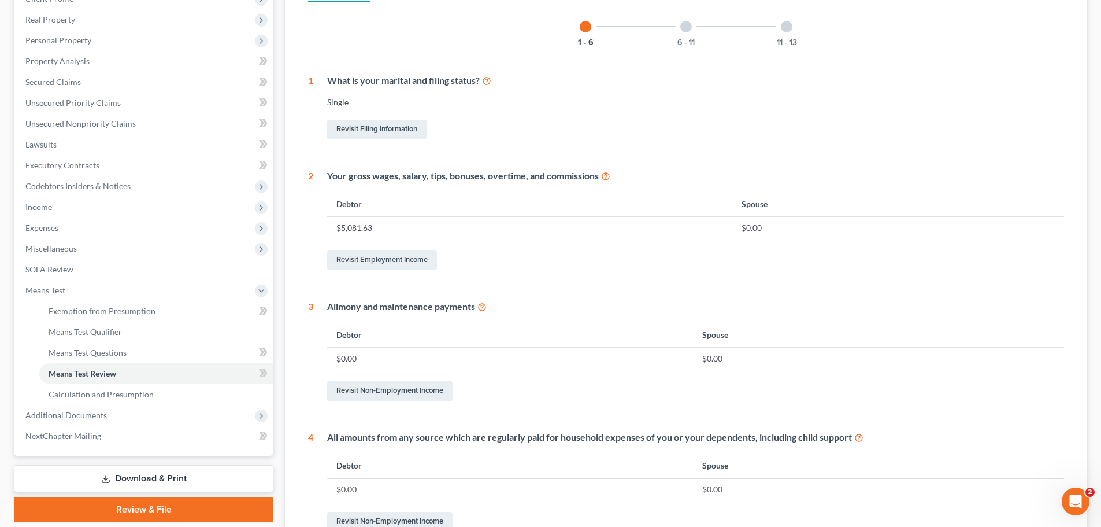
scroll to position [116, 0]
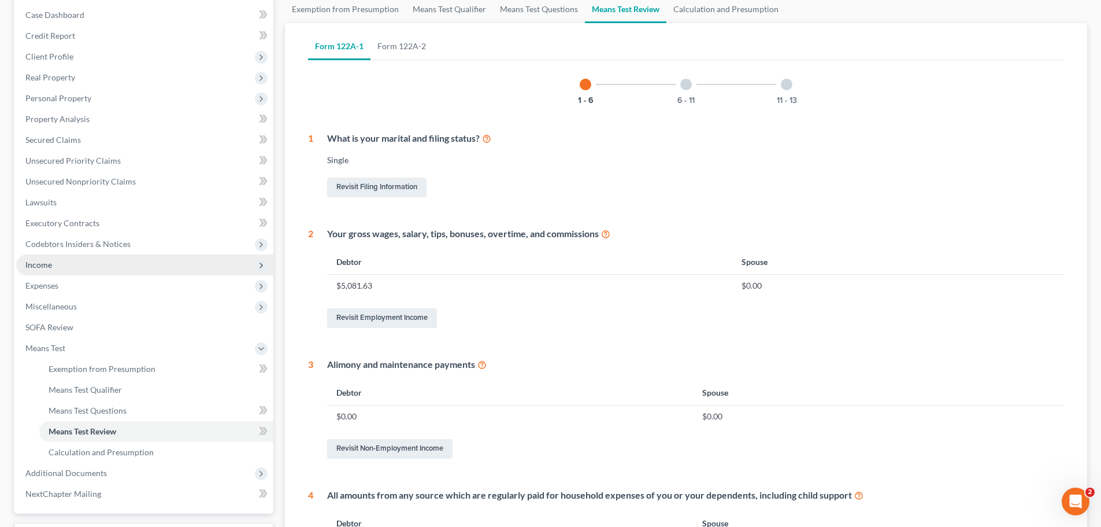
click at [47, 266] on span "Income" at bounding box center [38, 265] width 27 height 10
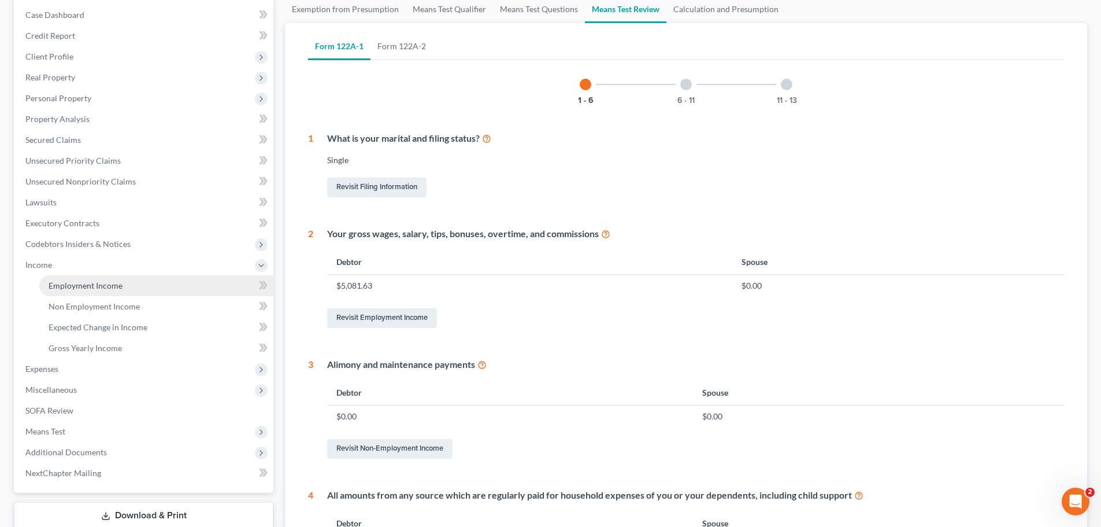
click at [80, 282] on span "Employment Income" at bounding box center [86, 285] width 74 height 10
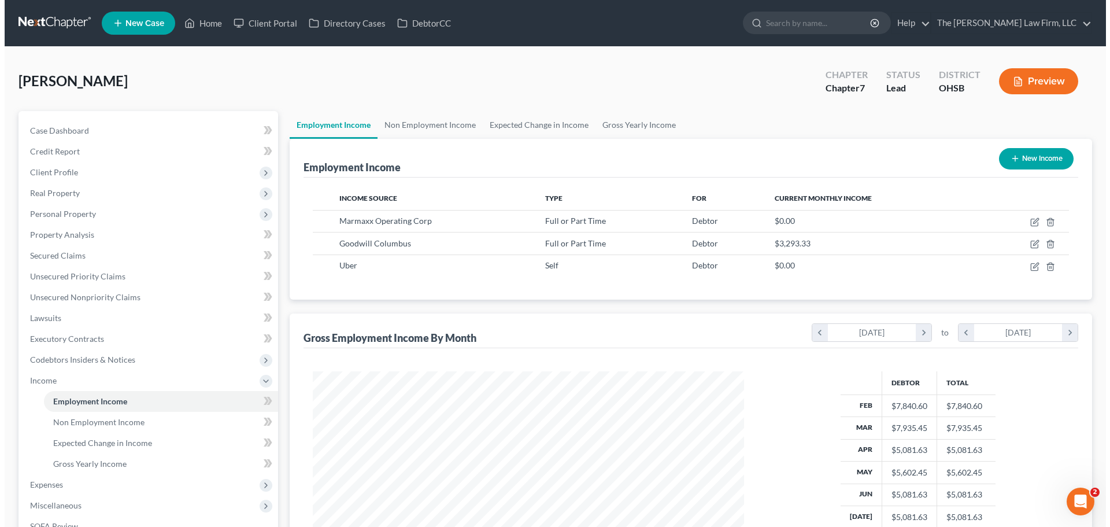
scroll to position [216, 454]
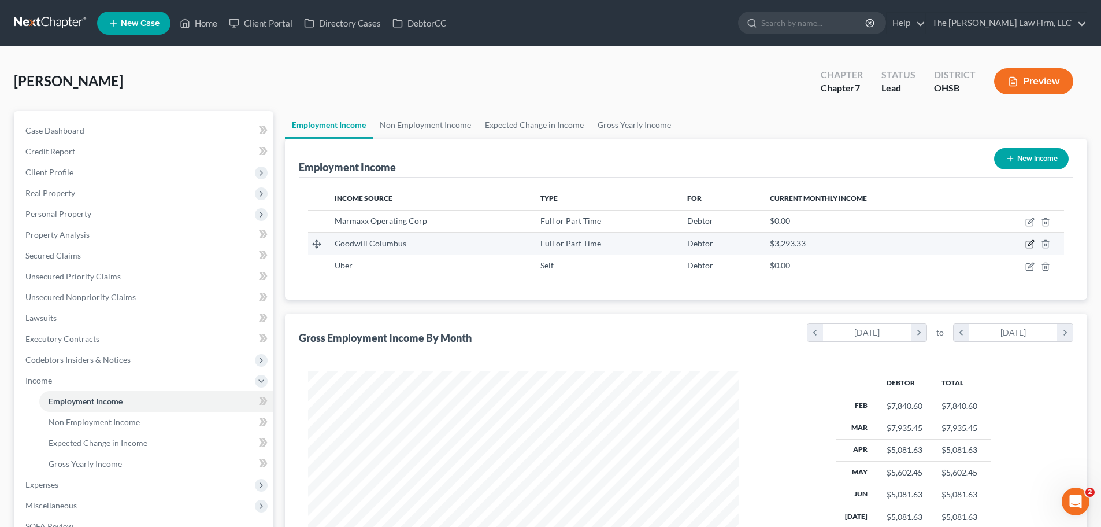
click at [1031, 241] on icon "button" at bounding box center [1030, 243] width 9 height 9
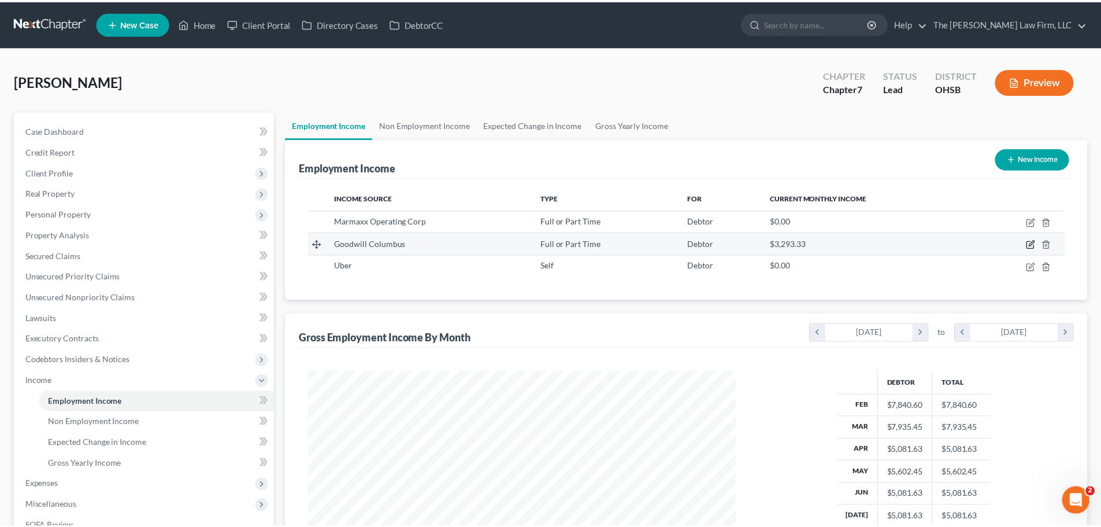
scroll to position [217, 458]
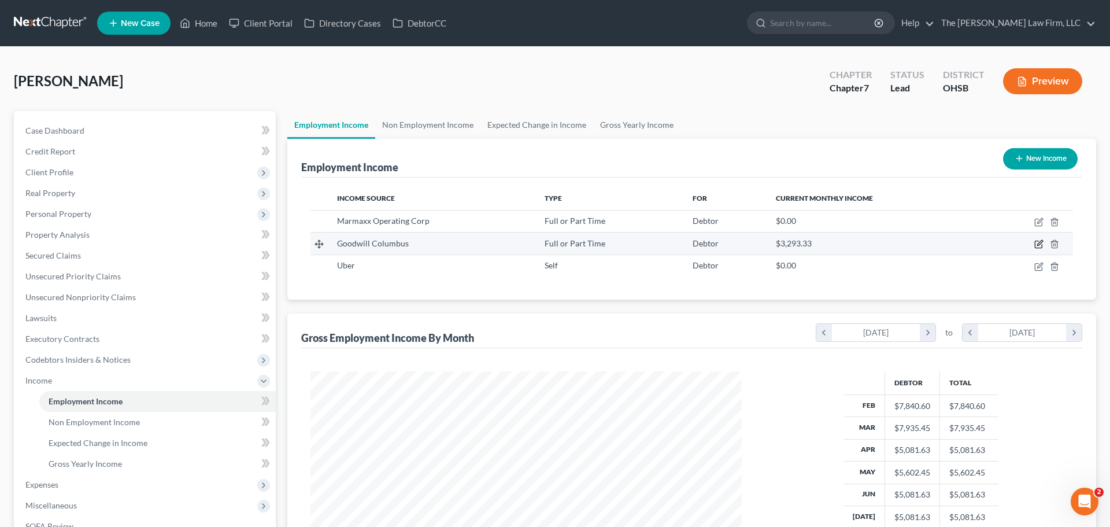
select select "0"
select select "36"
select select "2"
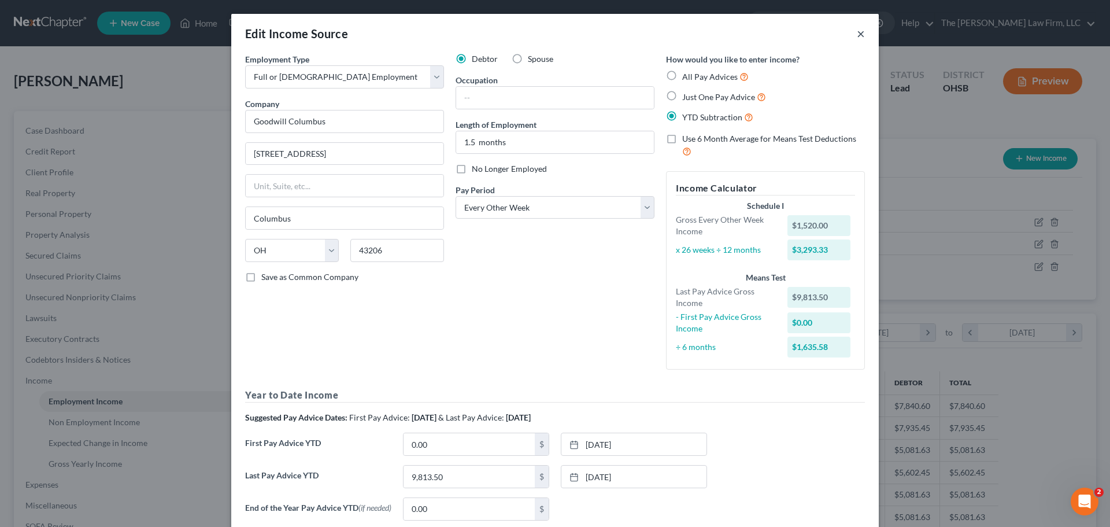
drag, startPoint x: 859, startPoint y: 32, endPoint x: 815, endPoint y: 60, distance: 51.8
click at [859, 32] on button "×" at bounding box center [861, 34] width 8 height 14
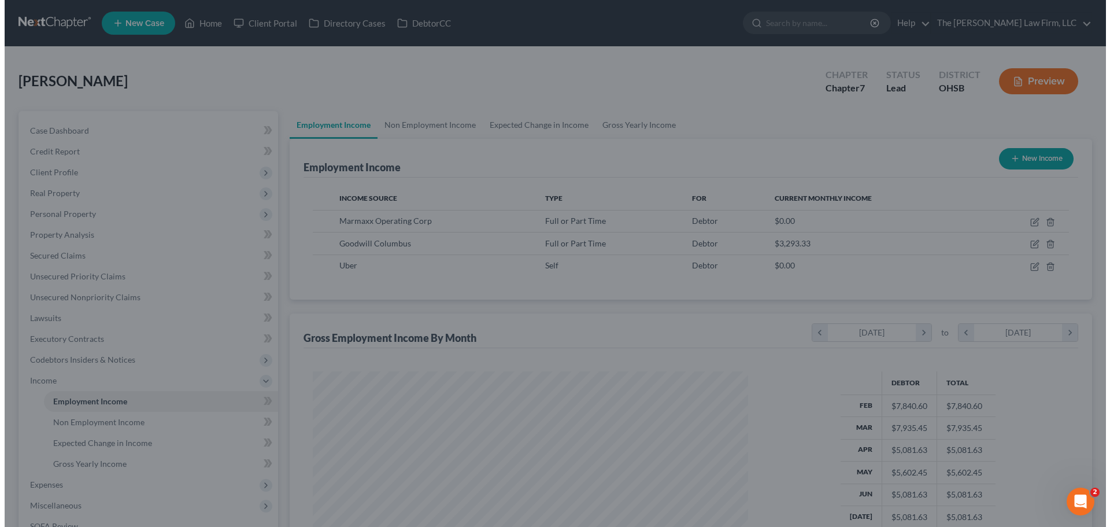
scroll to position [577941, 577702]
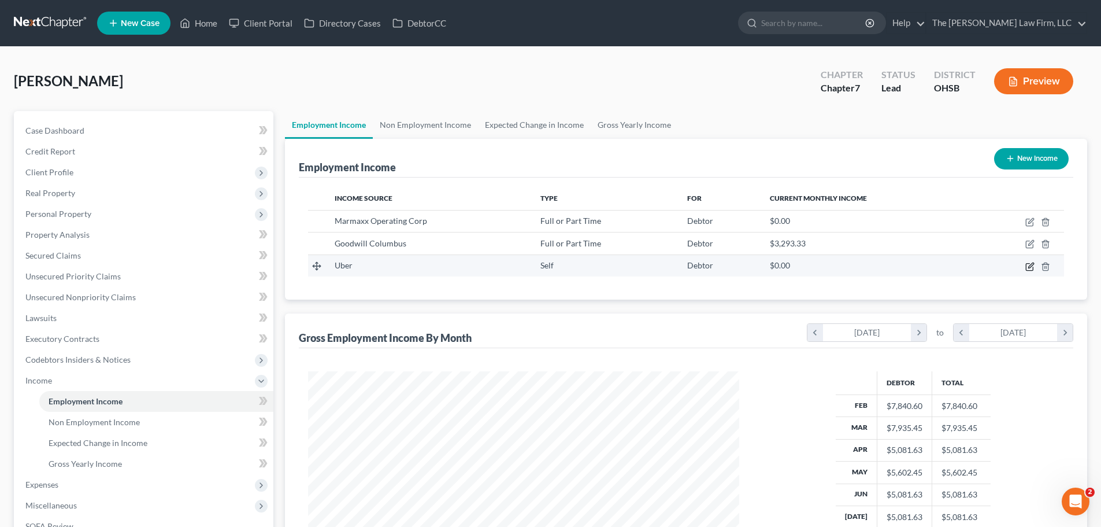
click at [1029, 267] on icon "button" at bounding box center [1030, 266] width 9 height 9
select select "1"
select select "36"
select select "0"
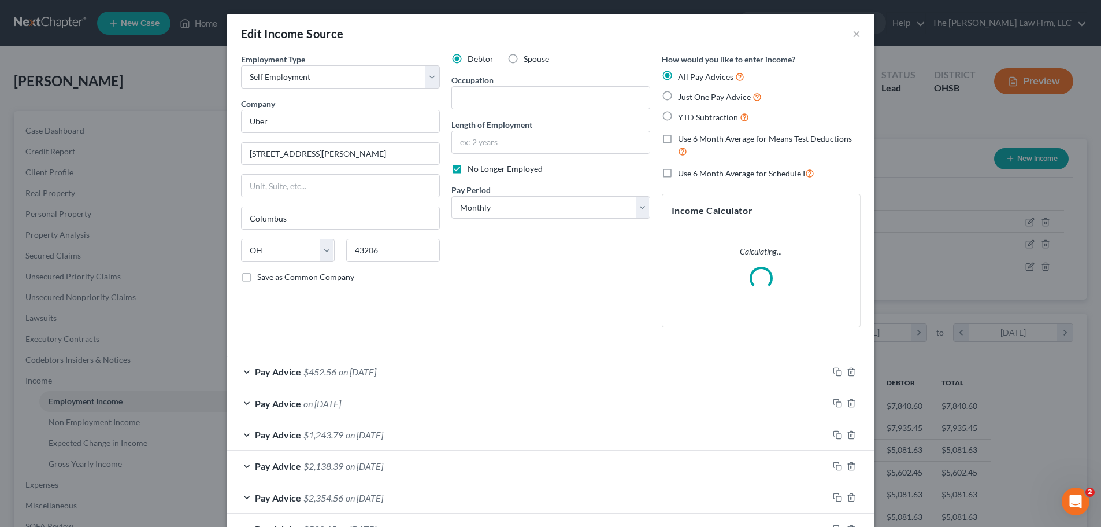
scroll to position [217, 458]
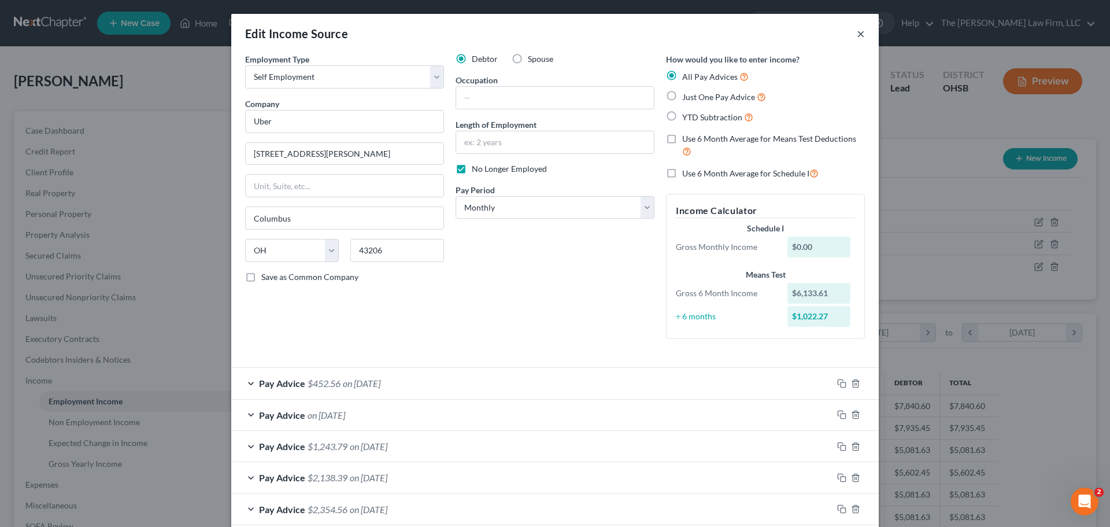
click at [857, 32] on button "×" at bounding box center [861, 34] width 8 height 14
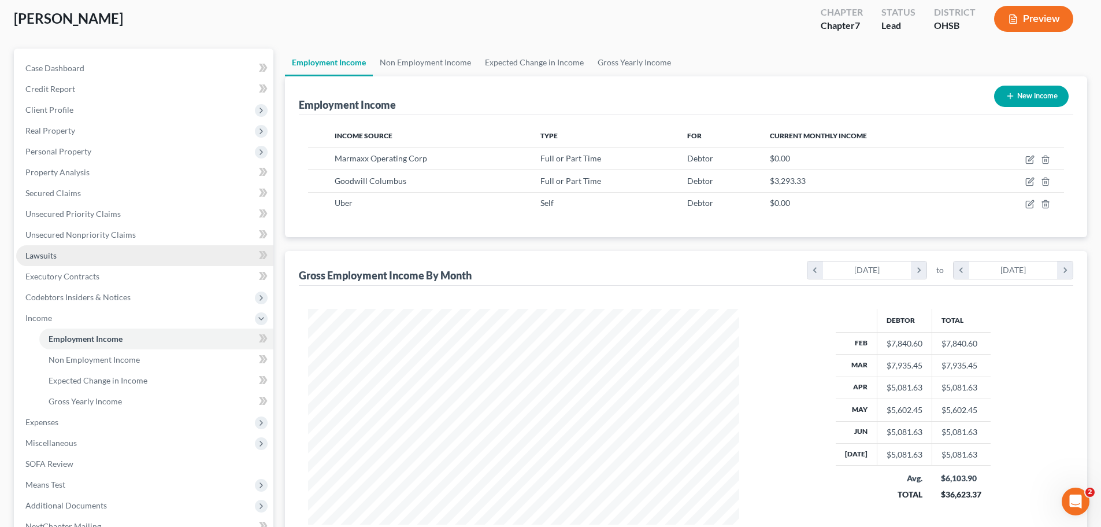
scroll to position [173, 0]
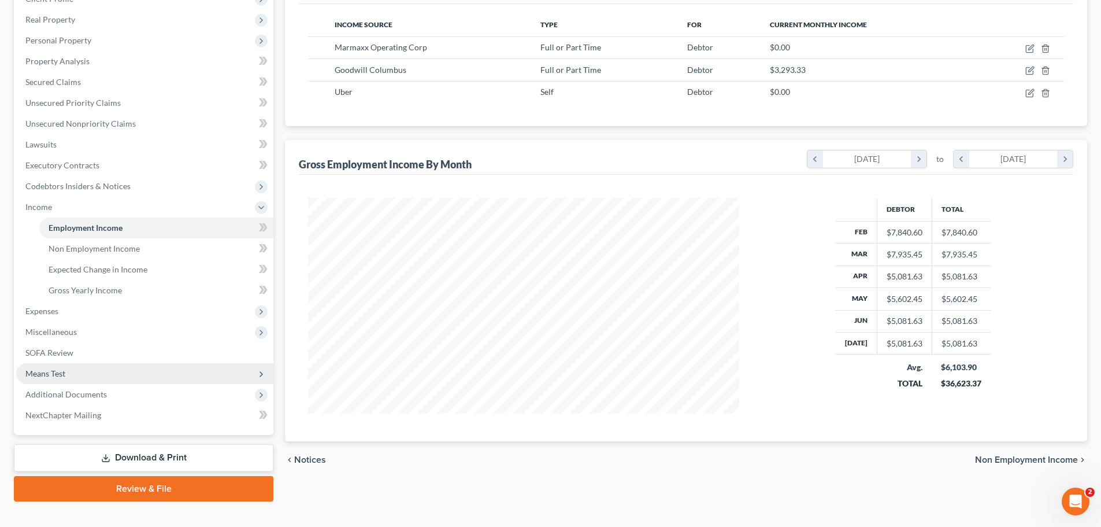
click at [61, 373] on span "Means Test" at bounding box center [45, 373] width 40 height 10
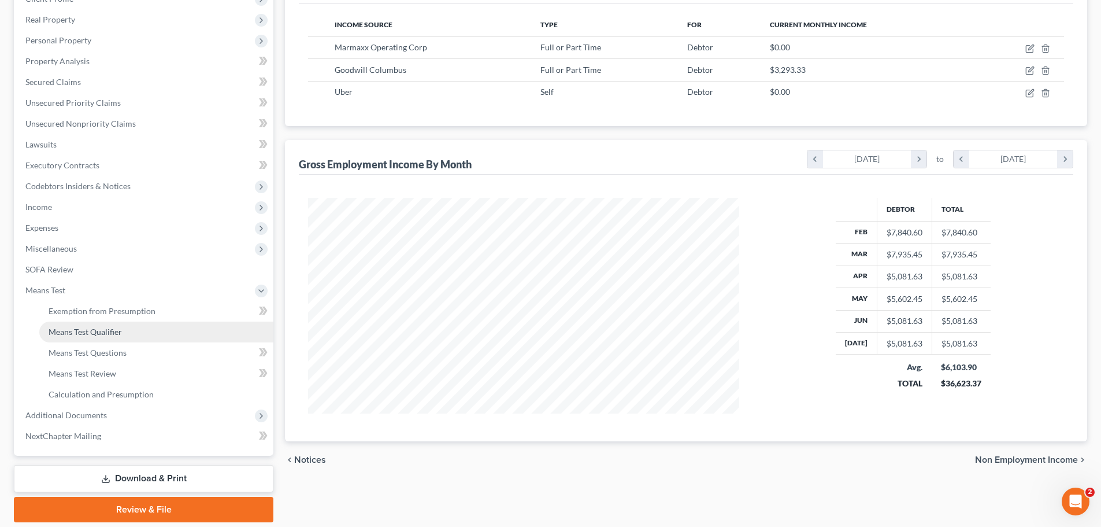
click at [102, 333] on span "Means Test Qualifier" at bounding box center [85, 332] width 73 height 10
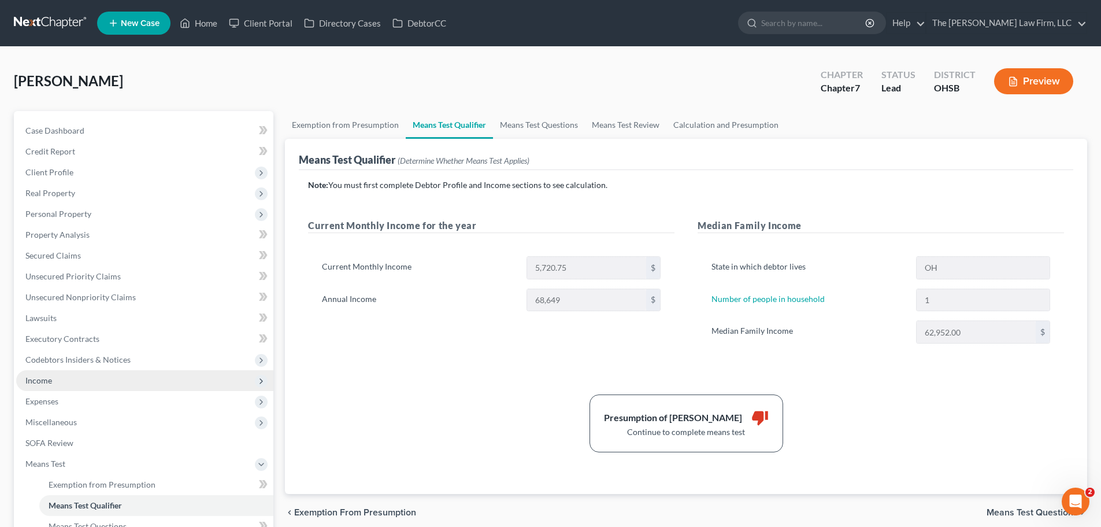
click at [59, 379] on span "Income" at bounding box center [144, 380] width 257 height 21
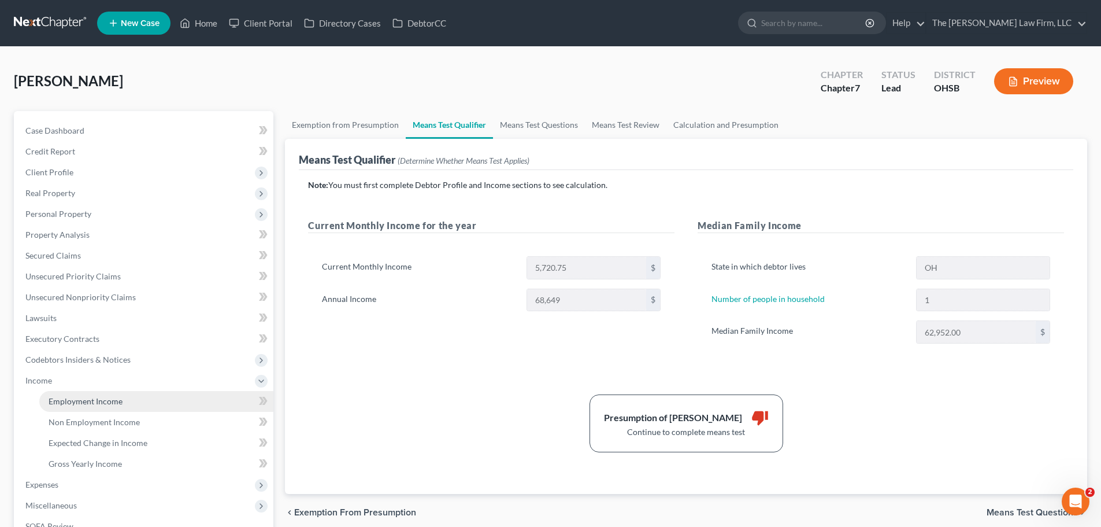
click at [85, 401] on span "Employment Income" at bounding box center [86, 401] width 74 height 10
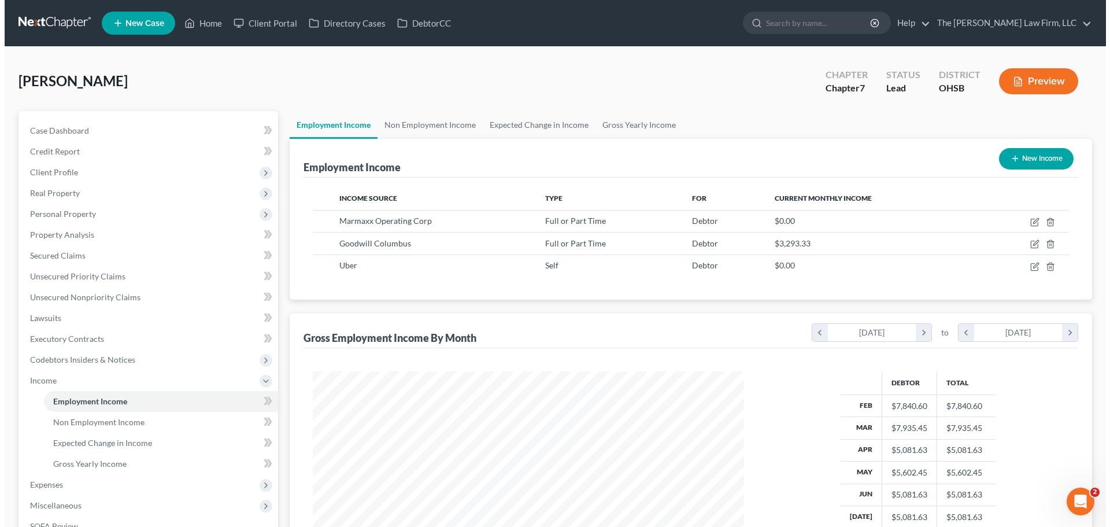
scroll to position [216, 454]
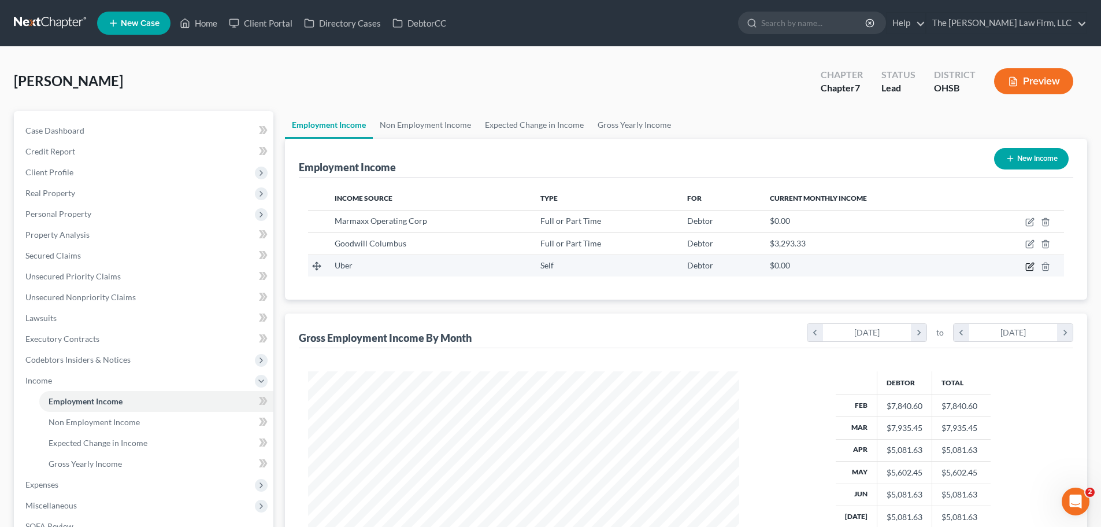
click at [1030, 266] on icon "button" at bounding box center [1031, 264] width 5 height 5
select select "1"
select select "36"
select select "0"
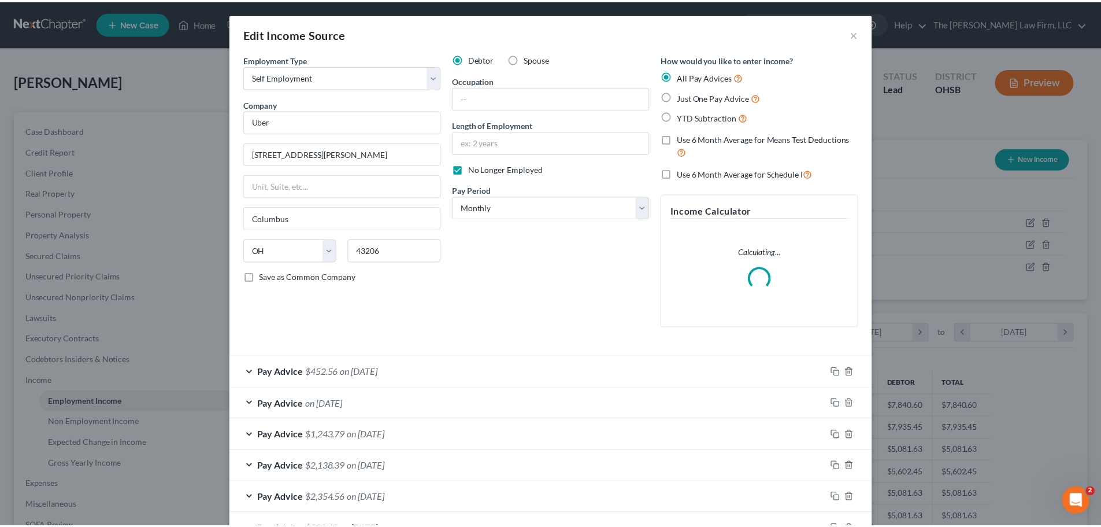
scroll to position [217, 458]
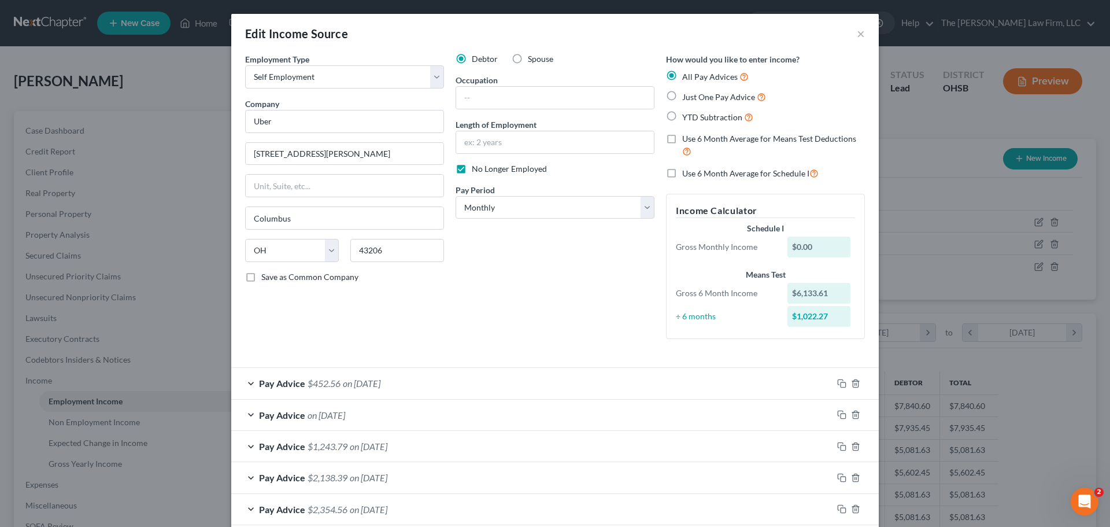
click at [472, 169] on label "No Longer Employed" at bounding box center [509, 169] width 75 height 12
click at [476, 169] on input "No Longer Employed" at bounding box center [480, 167] width 8 height 8
checkbox input "false"
drag, startPoint x: 856, startPoint y: 32, endPoint x: 708, endPoint y: 90, distance: 159.1
click at [857, 32] on button "×" at bounding box center [861, 34] width 8 height 14
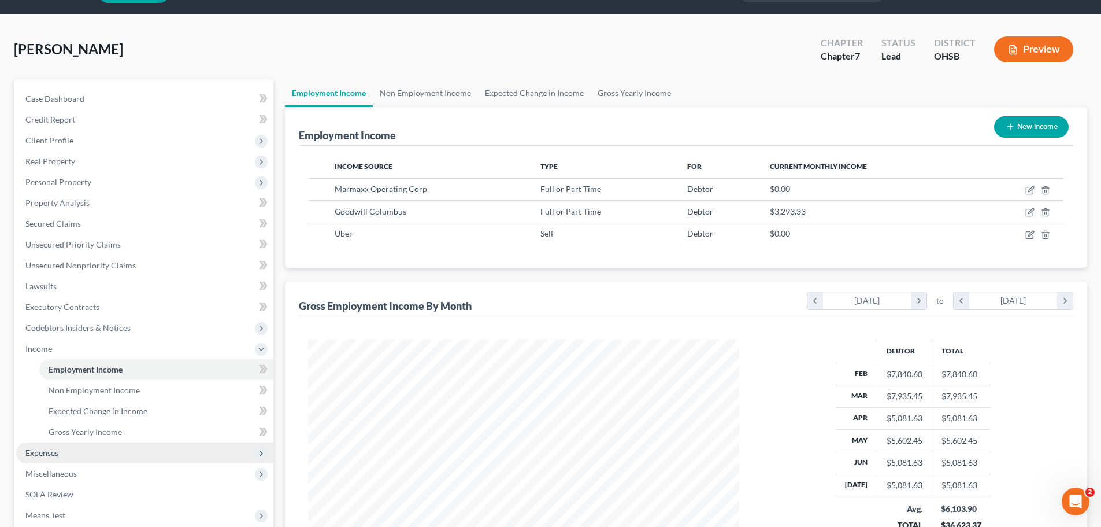
scroll to position [116, 0]
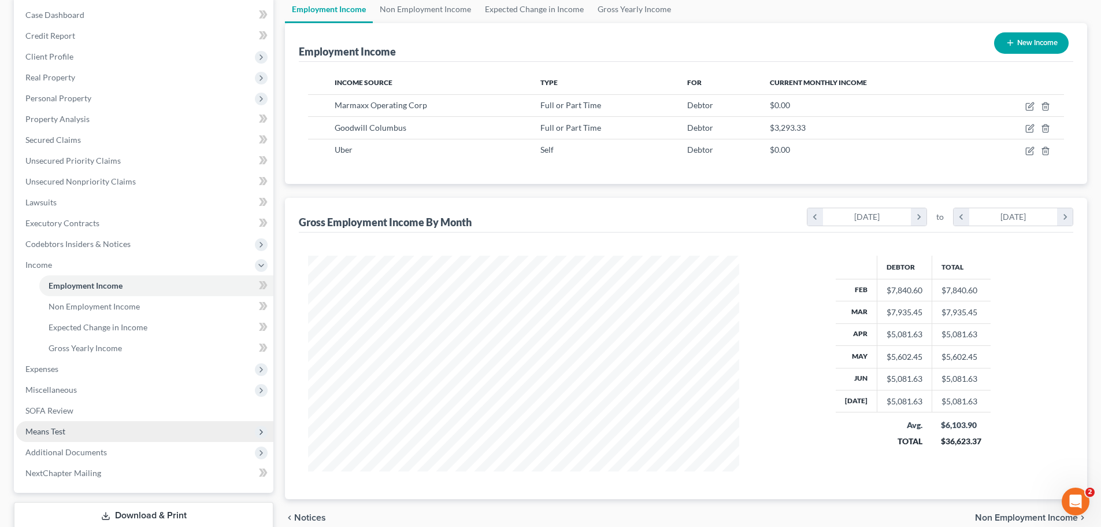
click at [47, 426] on span "Means Test" at bounding box center [45, 431] width 40 height 10
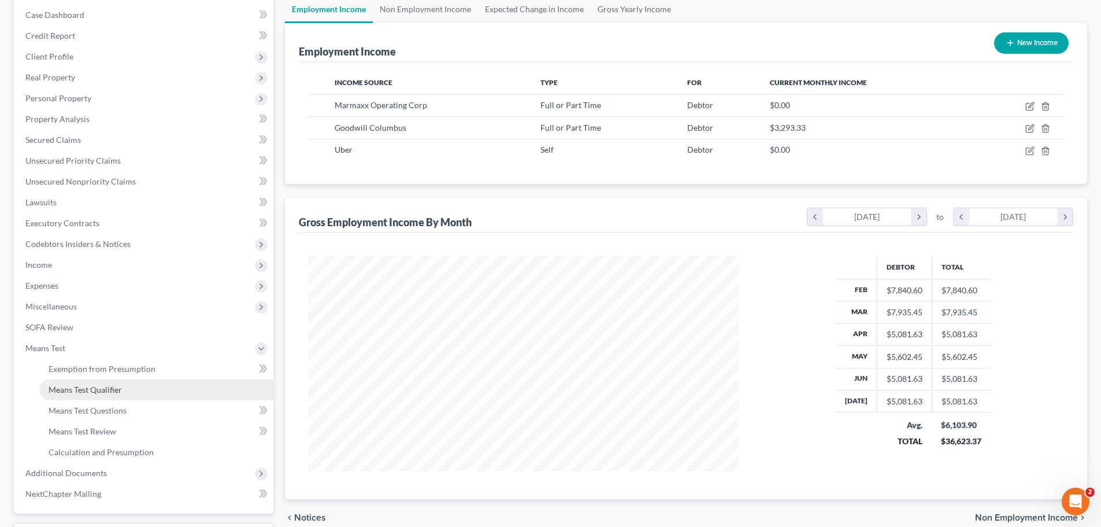
click at [99, 390] on span "Means Test Qualifier" at bounding box center [85, 389] width 73 height 10
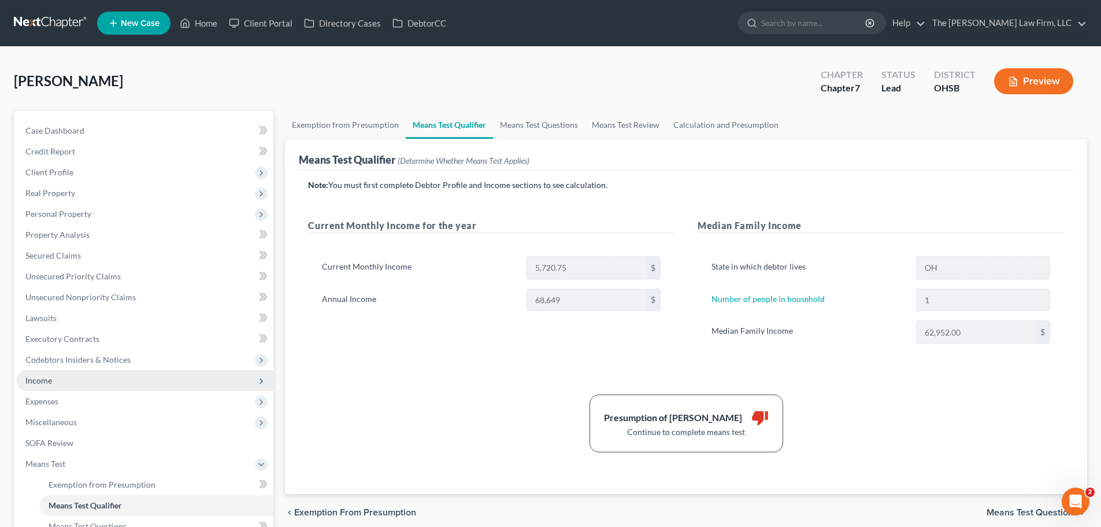
click at [45, 380] on span "Income" at bounding box center [38, 380] width 27 height 10
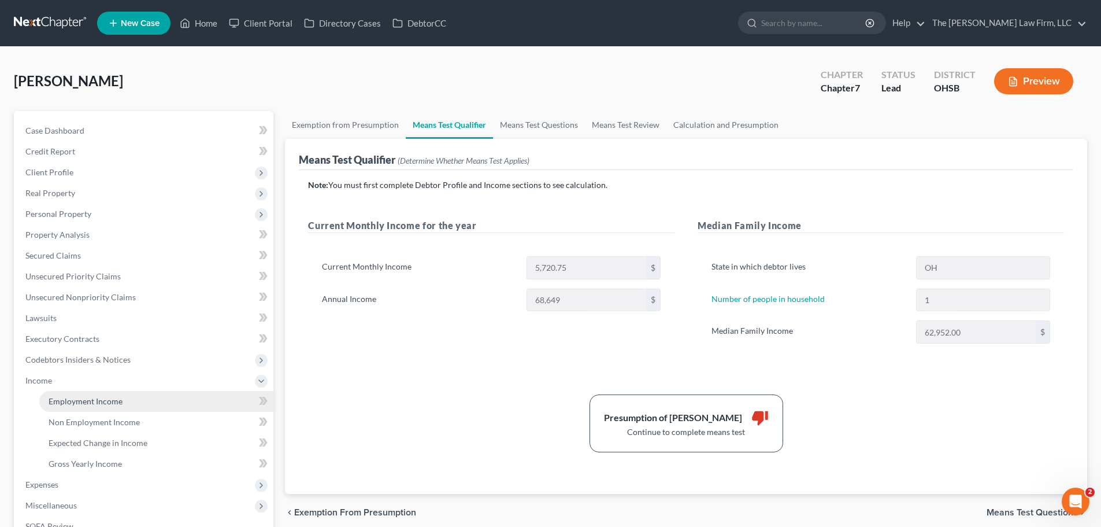
drag, startPoint x: 101, startPoint y: 395, endPoint x: 107, endPoint y: 395, distance: 6.4
click at [102, 396] on span "Employment Income" at bounding box center [86, 401] width 74 height 10
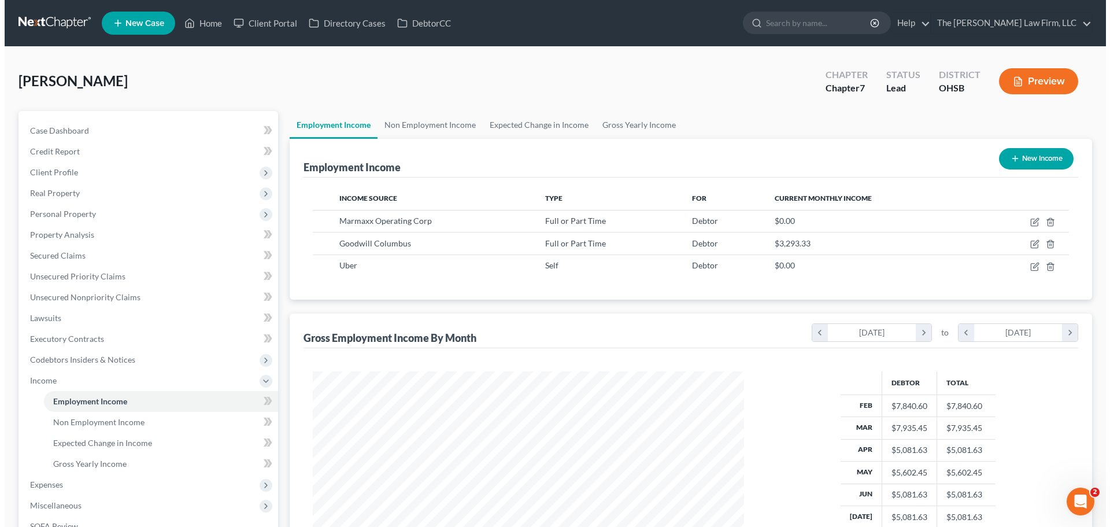
scroll to position [216, 454]
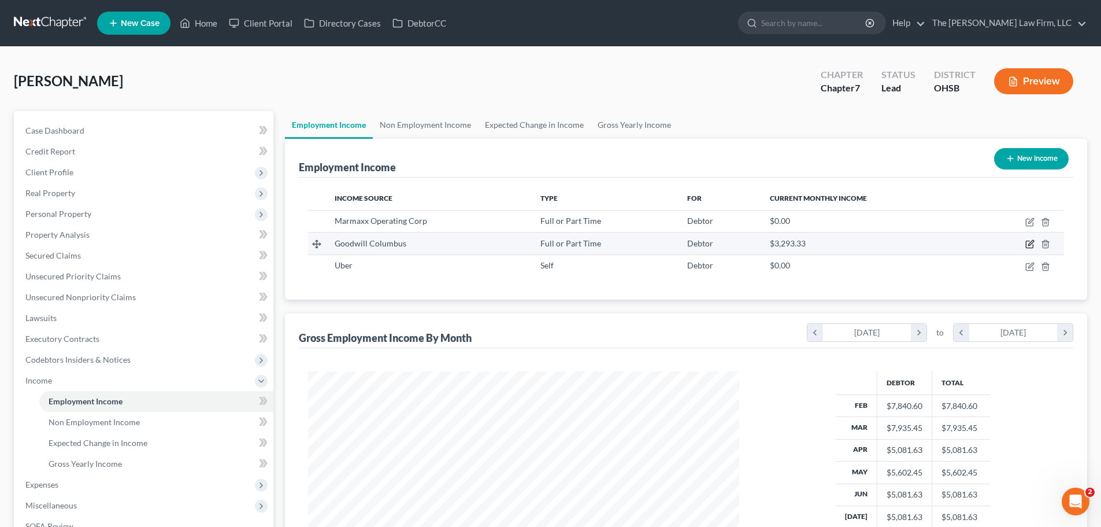
click at [1026, 239] on icon "button" at bounding box center [1030, 243] width 9 height 9
select select "0"
select select "36"
select select "2"
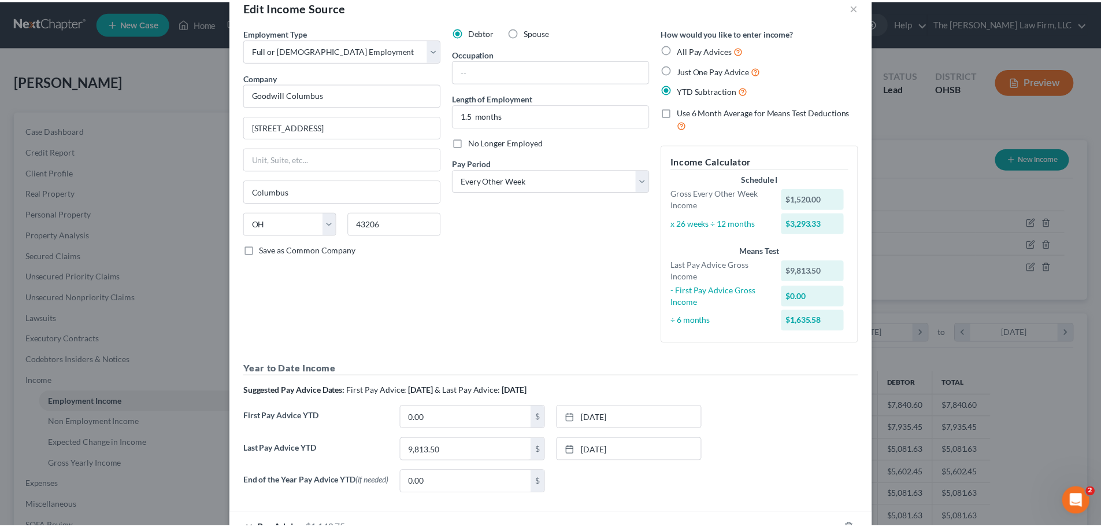
scroll to position [0, 0]
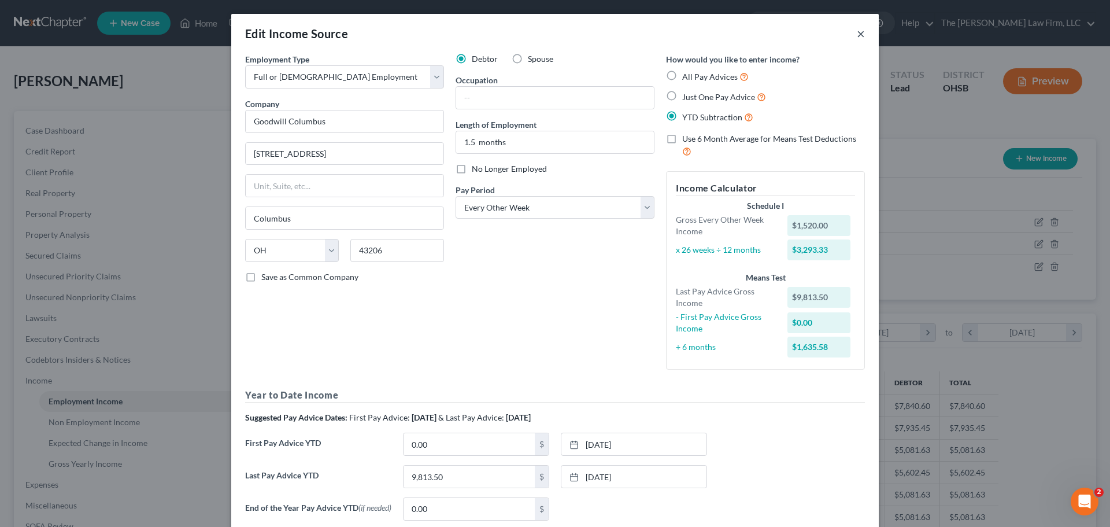
click at [857, 34] on button "×" at bounding box center [861, 34] width 8 height 14
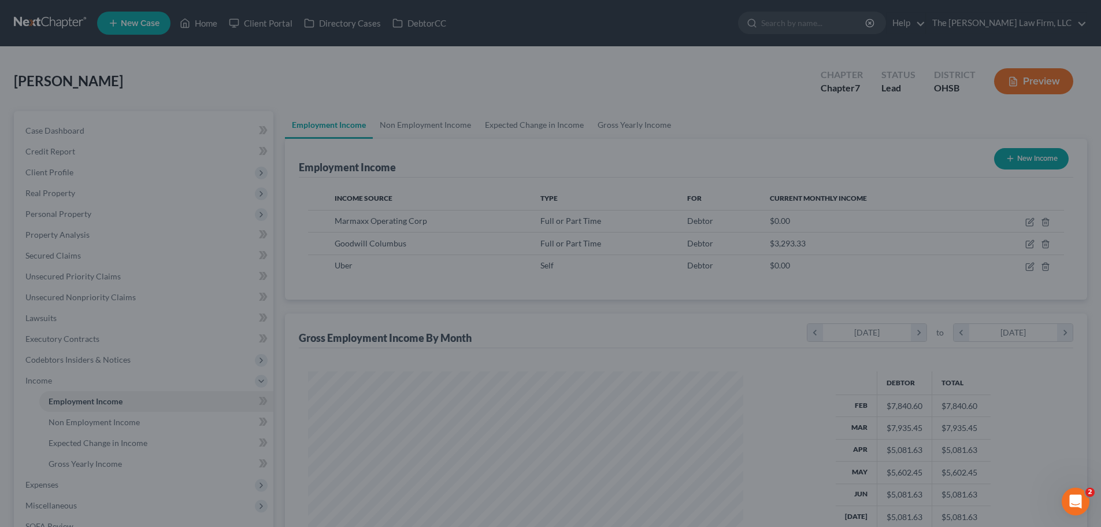
scroll to position [577941, 577702]
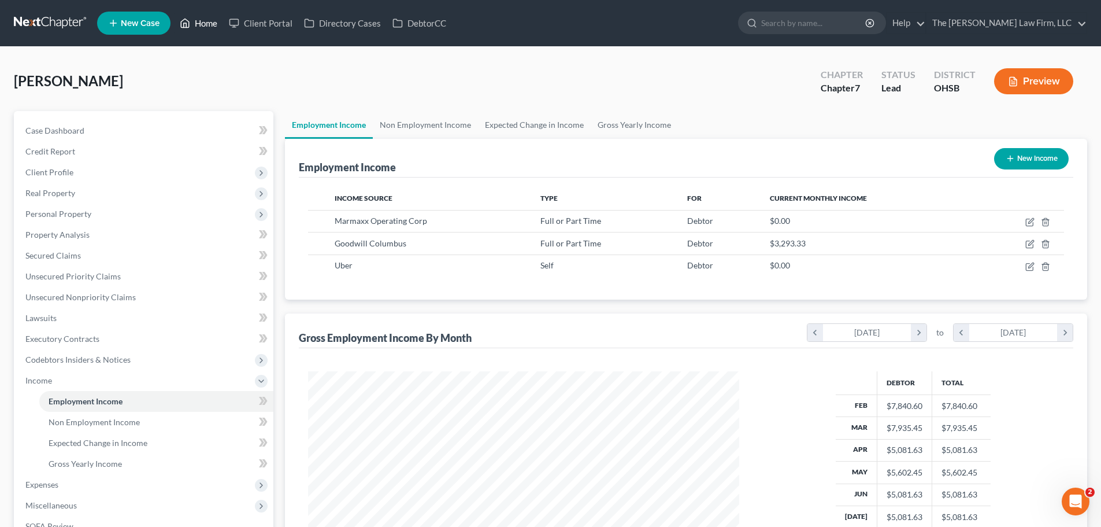
click at [213, 27] on link "Home" at bounding box center [198, 23] width 49 height 21
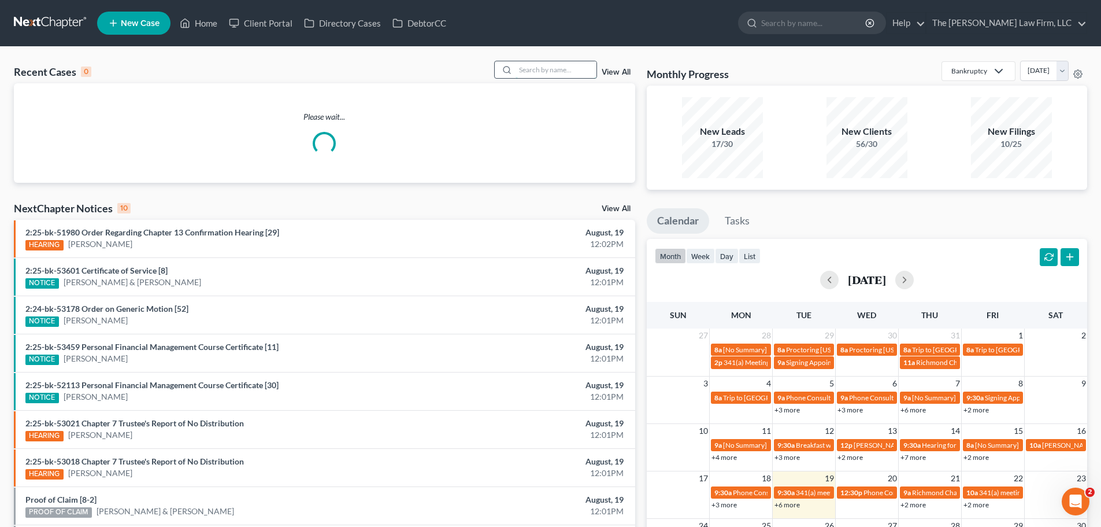
click at [555, 65] on input "search" at bounding box center [556, 69] width 81 height 17
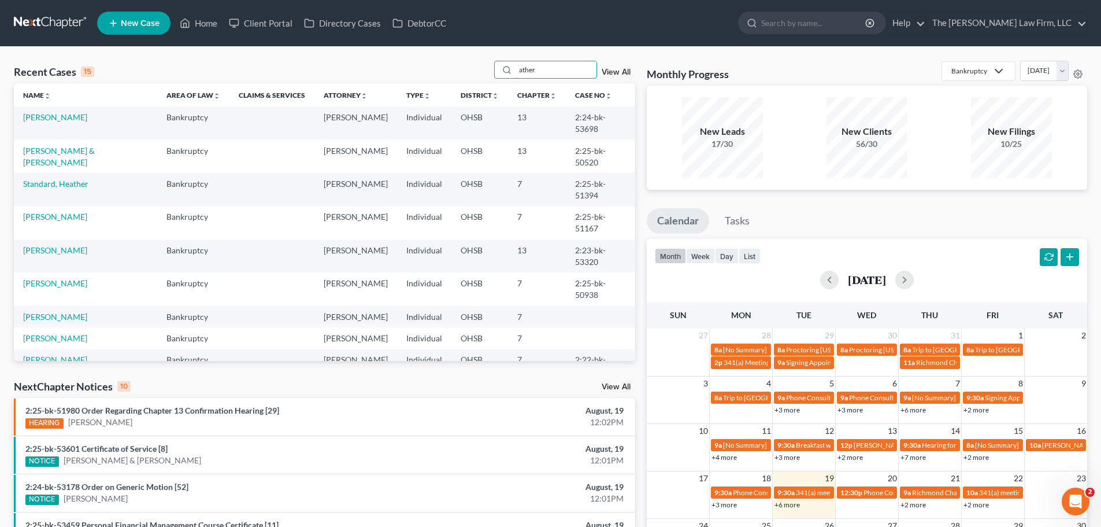
drag, startPoint x: 553, startPoint y: 66, endPoint x: 423, endPoint y: 75, distance: 129.8
click at [423, 75] on div "Recent Cases 15 ather View All" at bounding box center [325, 72] width 622 height 23
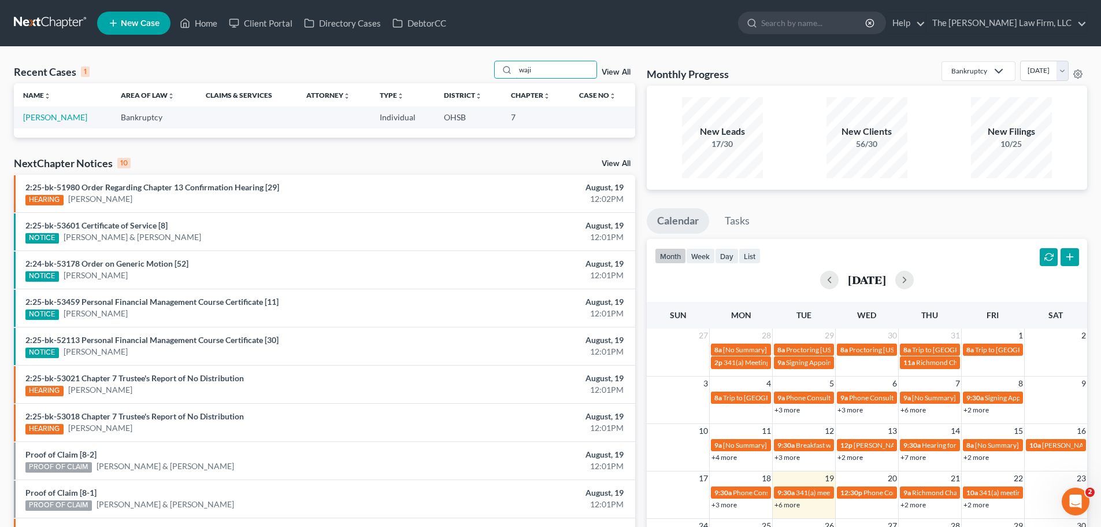
drag, startPoint x: 534, startPoint y: 72, endPoint x: 436, endPoint y: 79, distance: 98.5
click at [436, 79] on div "Recent Cases 1 waji View All" at bounding box center [325, 72] width 622 height 23
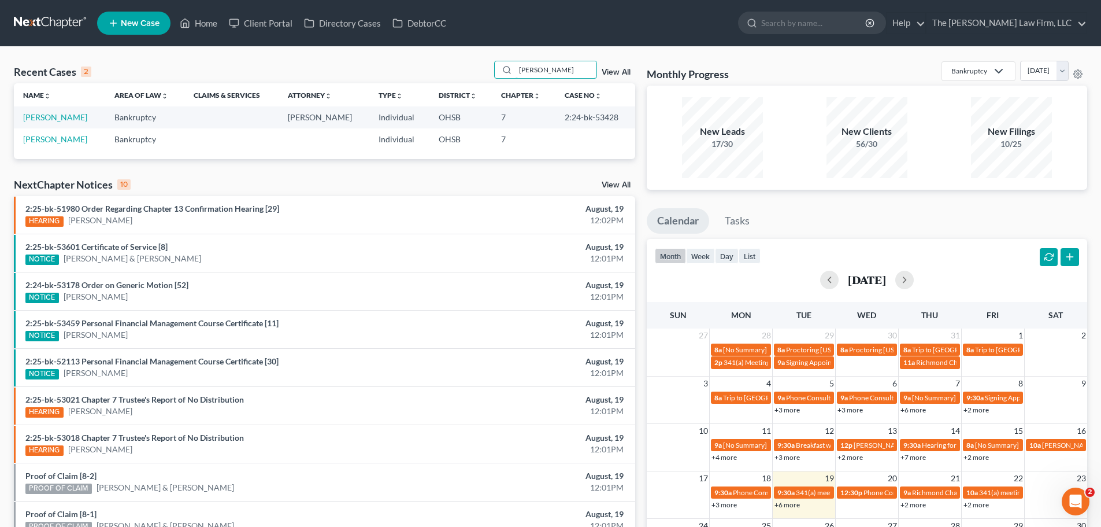
drag, startPoint x: 558, startPoint y: 68, endPoint x: 426, endPoint y: 52, distance: 132.7
click at [426, 52] on div "Recent Cases 2 [PERSON_NAME] View All Name unfold_more expand_more expand_less …" at bounding box center [550, 347] width 1101 height 600
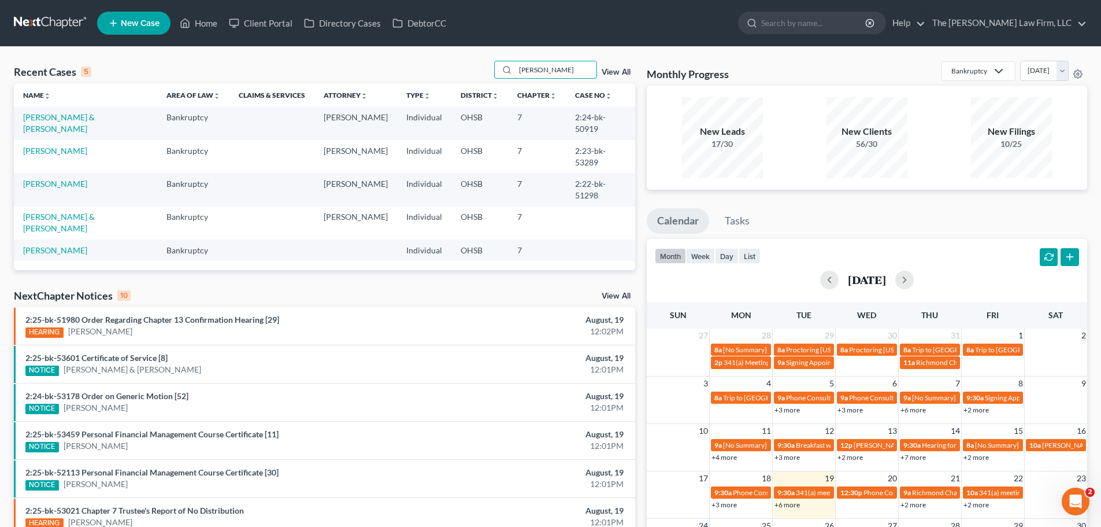
drag, startPoint x: 565, startPoint y: 65, endPoint x: 402, endPoint y: 65, distance: 163.6
click at [402, 65] on div "Recent Cases 5 [PERSON_NAME] View All" at bounding box center [325, 72] width 622 height 23
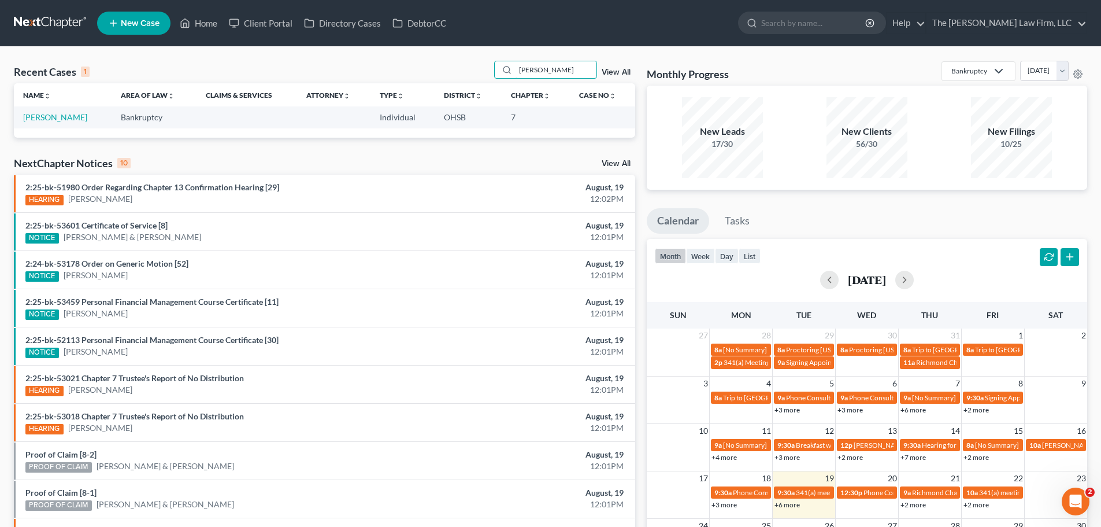
drag, startPoint x: 554, startPoint y: 66, endPoint x: 426, endPoint y: 71, distance: 128.5
click at [426, 71] on div "Recent Cases 1 [PERSON_NAME] View All" at bounding box center [325, 72] width 622 height 23
drag, startPoint x: 568, startPoint y: 65, endPoint x: 337, endPoint y: 76, distance: 231.6
click at [337, 76] on div "Recent Cases 1 [PERSON_NAME] View All" at bounding box center [325, 72] width 622 height 23
drag, startPoint x: 545, startPoint y: 68, endPoint x: 465, endPoint y: 75, distance: 80.7
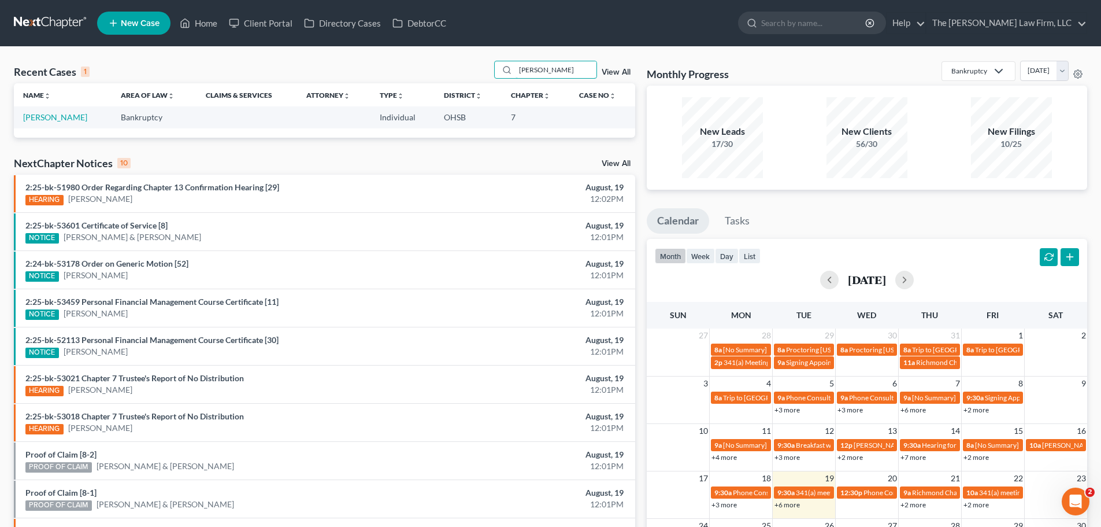
click at [465, 75] on div "Recent Cases 1 [PERSON_NAME] View All" at bounding box center [325, 72] width 622 height 23
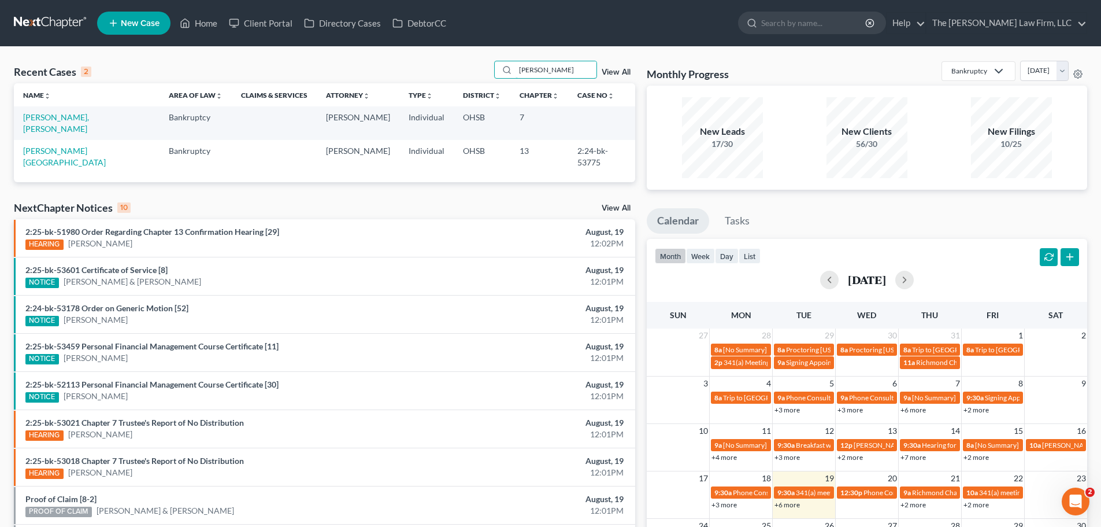
drag, startPoint x: 562, startPoint y: 66, endPoint x: 488, endPoint y: 71, distance: 74.1
click at [488, 71] on div "Recent Cases 2 franklin View All" at bounding box center [325, 72] width 622 height 23
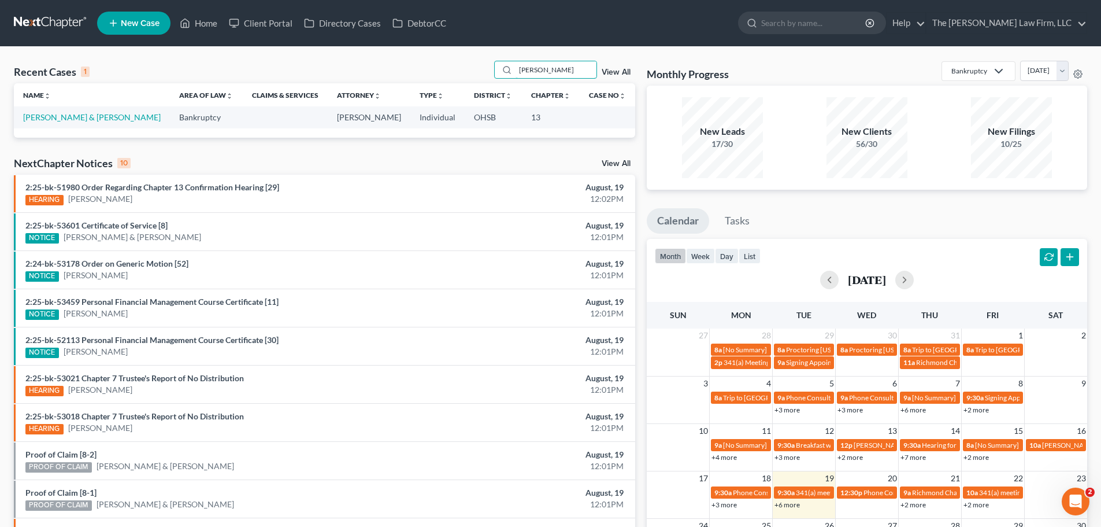
drag, startPoint x: 554, startPoint y: 67, endPoint x: 477, endPoint y: 65, distance: 76.9
click at [477, 65] on div "Recent Cases 1 [PERSON_NAME] View All" at bounding box center [325, 72] width 622 height 23
drag, startPoint x: 565, startPoint y: 76, endPoint x: 422, endPoint y: 76, distance: 142.8
click at [422, 76] on div "Recent Cases 1 [PERSON_NAME] View All" at bounding box center [325, 72] width 622 height 23
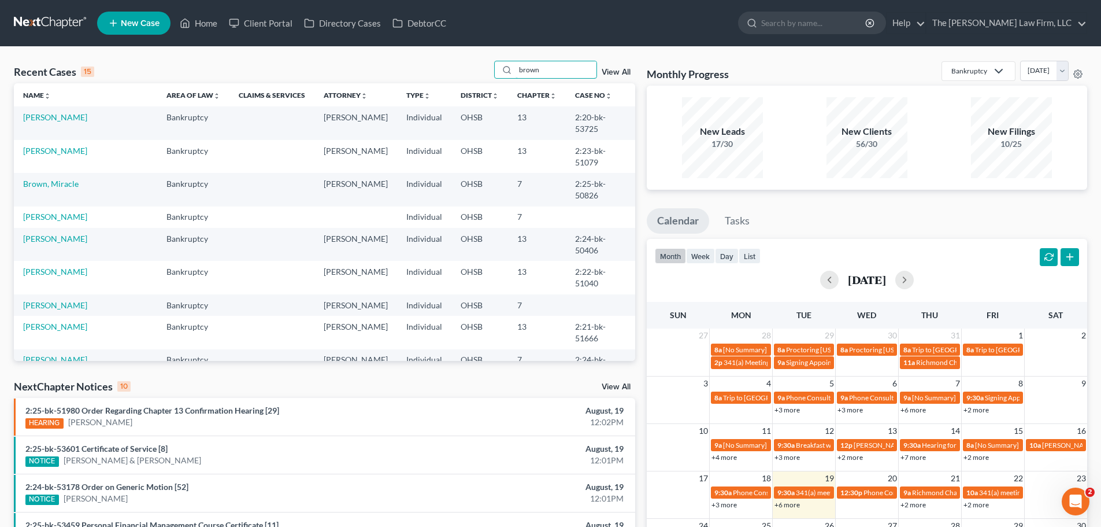
type input "brown"
